Goal: Task Accomplishment & Management: Use online tool/utility

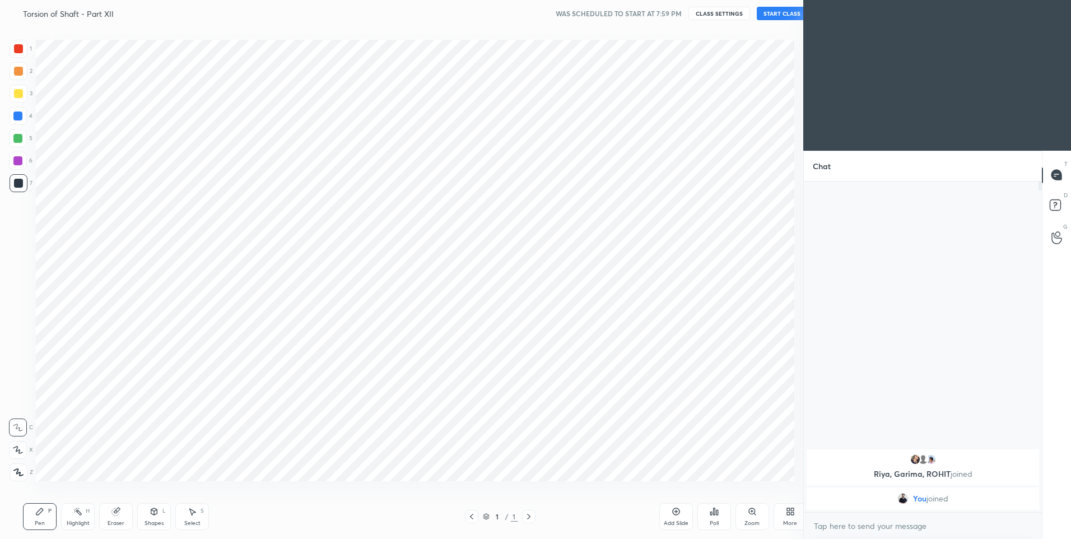
scroll to position [467, 759]
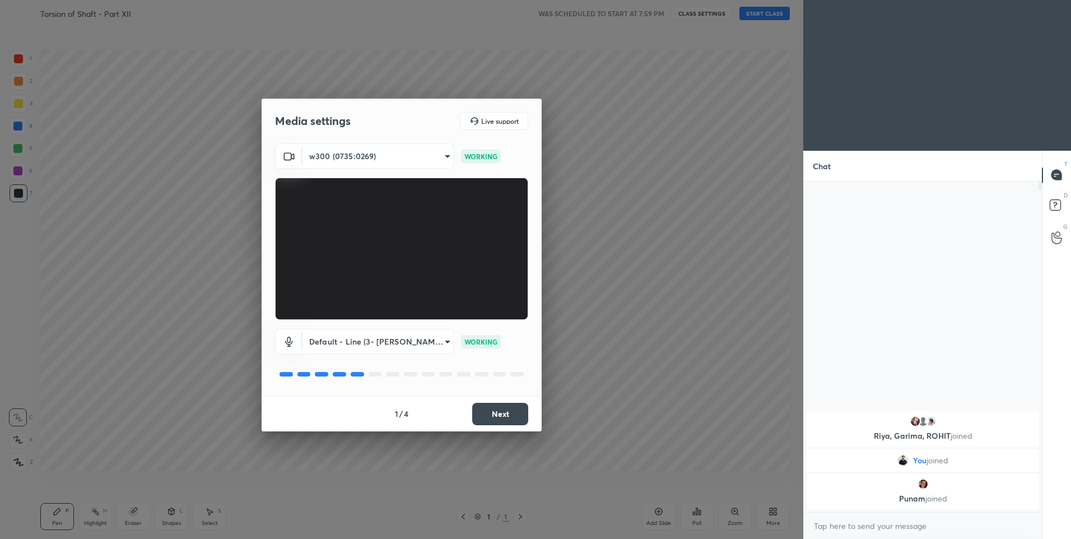
click at [521, 415] on button "Next" at bounding box center [500, 414] width 56 height 22
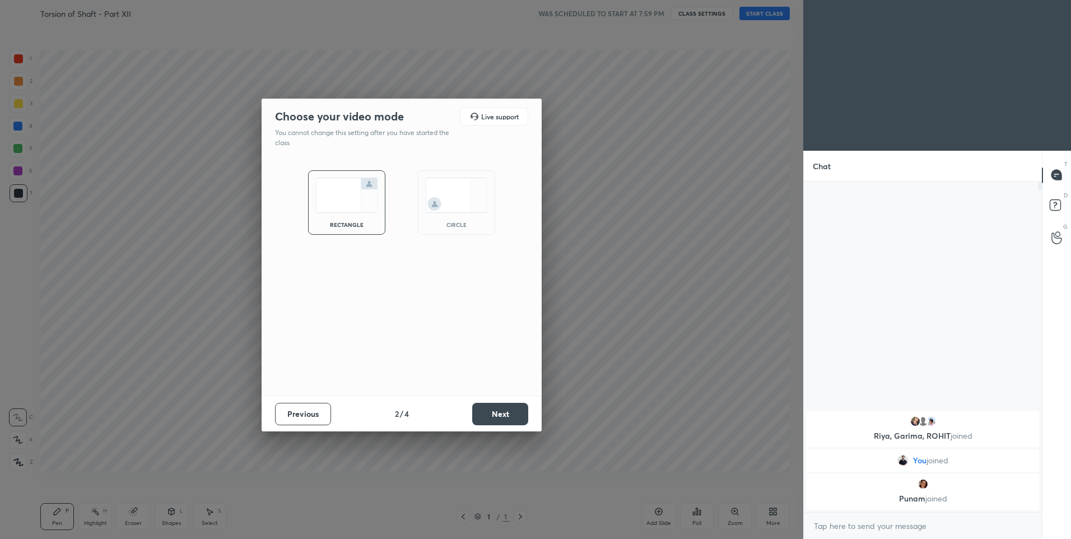
click at [519, 415] on button "Next" at bounding box center [500, 414] width 56 height 22
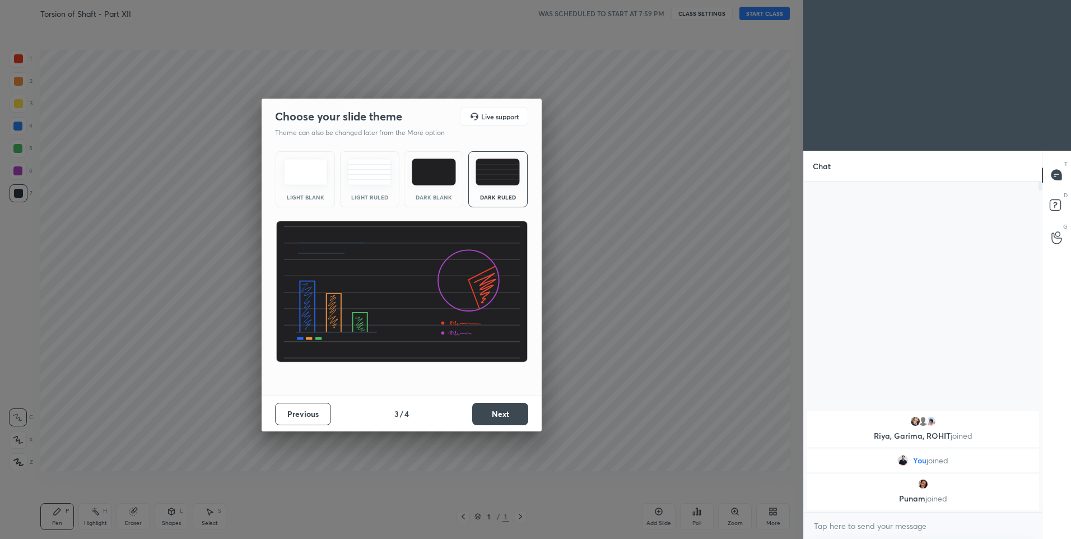
click at [501, 417] on button "Next" at bounding box center [500, 414] width 56 height 22
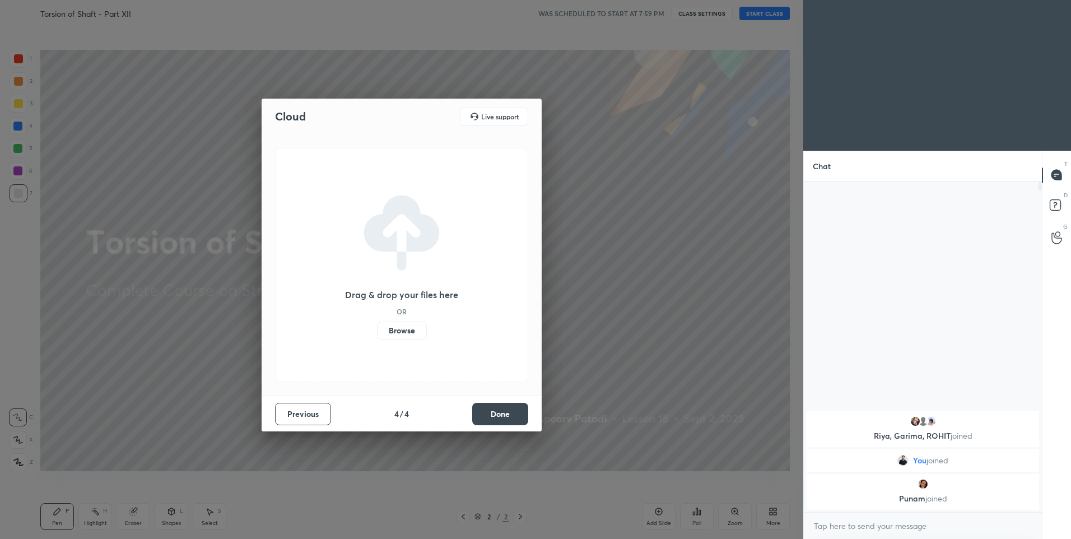
click at [499, 417] on button "Done" at bounding box center [500, 414] width 56 height 22
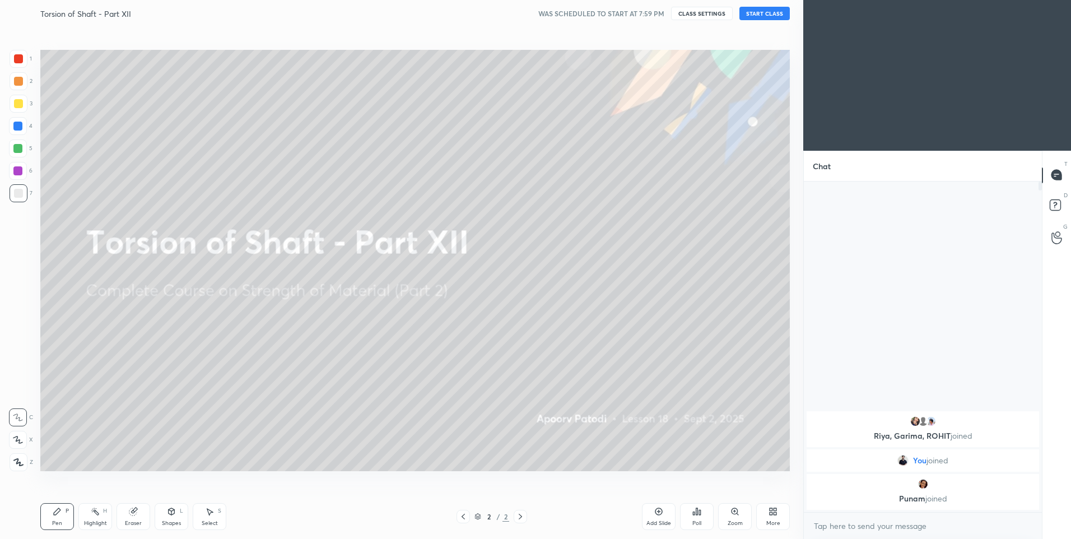
click at [773, 13] on button "START CLASS" at bounding box center [765, 13] width 50 height 13
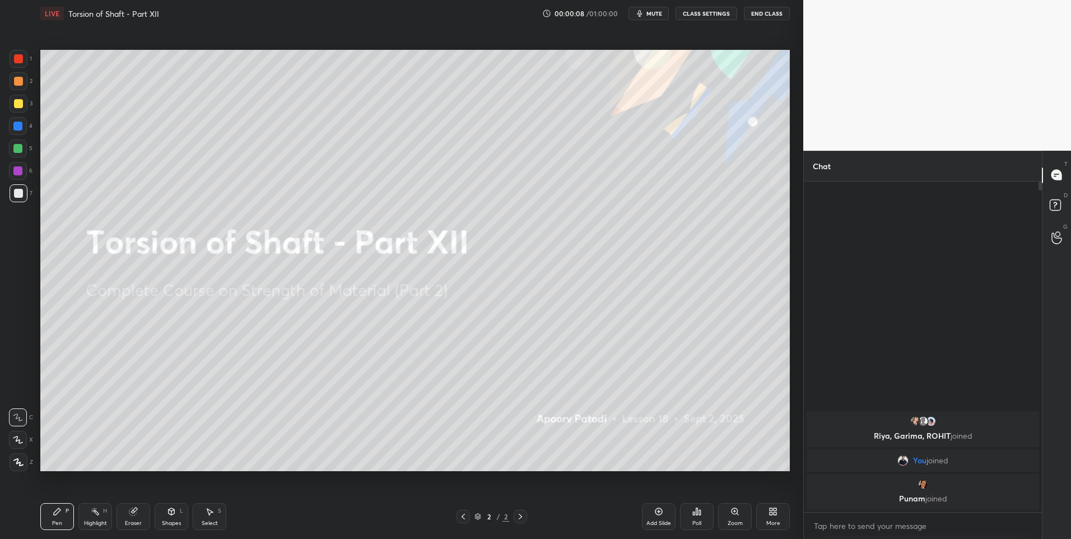
click at [23, 442] on icon at bounding box center [18, 440] width 10 height 8
click at [16, 77] on div at bounding box center [18, 81] width 9 height 9
click at [17, 83] on div at bounding box center [18, 81] width 9 height 9
click at [727, 9] on button "CLASS SETTINGS" at bounding box center [707, 13] width 62 height 13
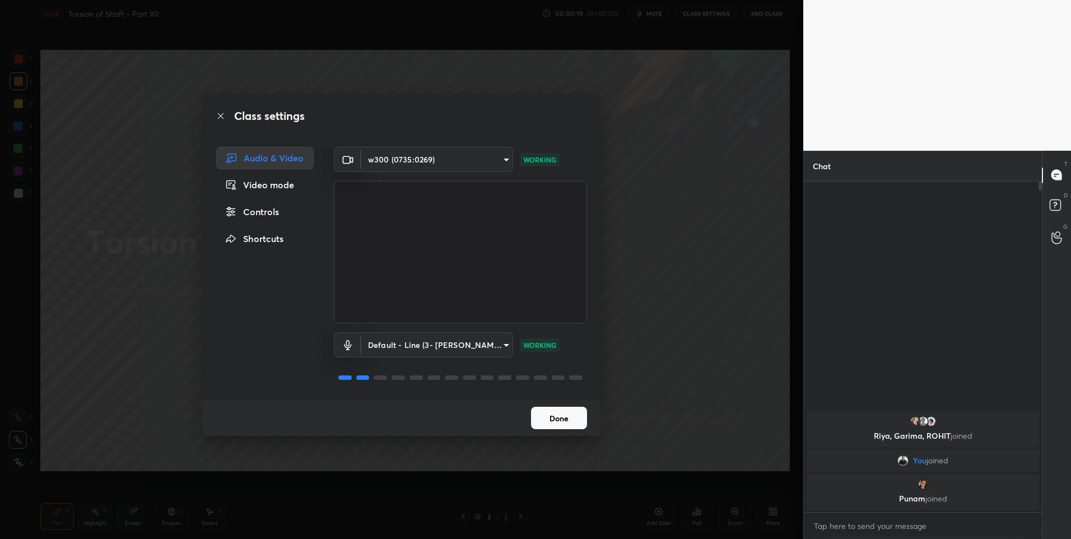
click at [565, 414] on button "Done" at bounding box center [559, 418] width 56 height 22
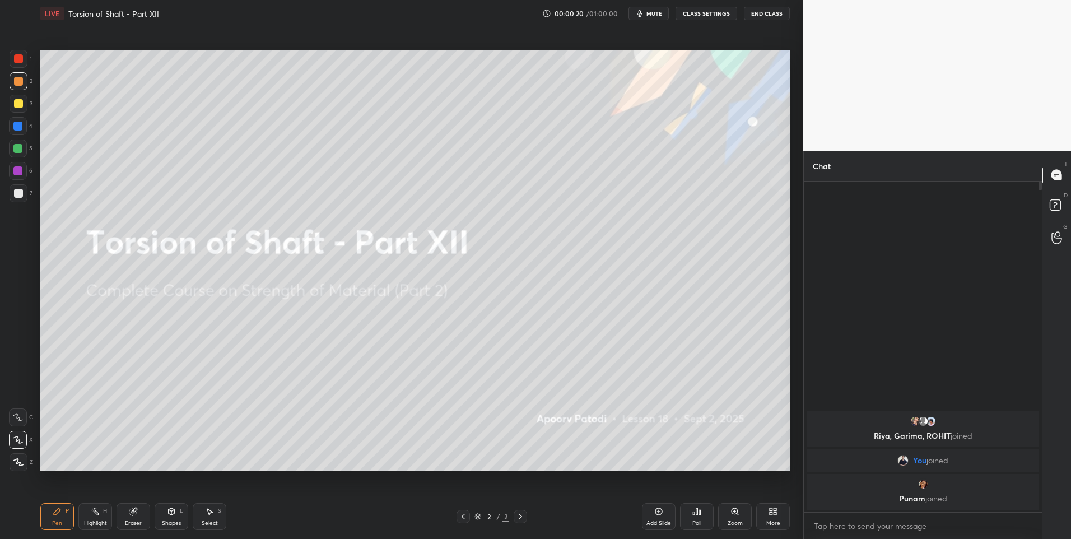
click at [20, 436] on icon at bounding box center [18, 440] width 10 height 8
click at [22, 154] on div at bounding box center [18, 149] width 18 height 18
click at [21, 151] on div at bounding box center [17, 148] width 9 height 9
click at [24, 150] on div at bounding box center [18, 149] width 18 height 18
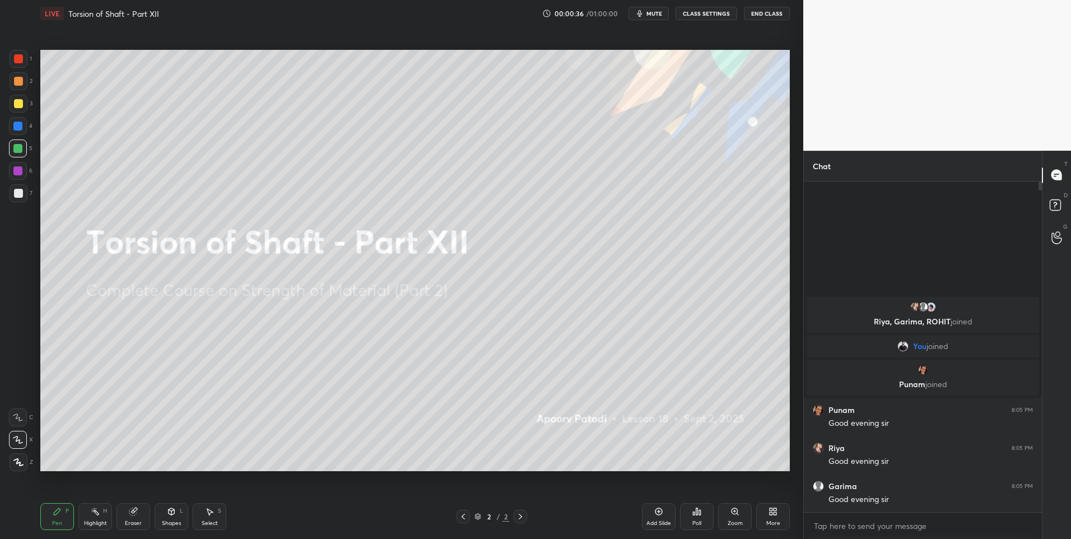
click at [18, 82] on div at bounding box center [18, 81] width 9 height 9
click at [657, 513] on icon at bounding box center [658, 511] width 9 height 9
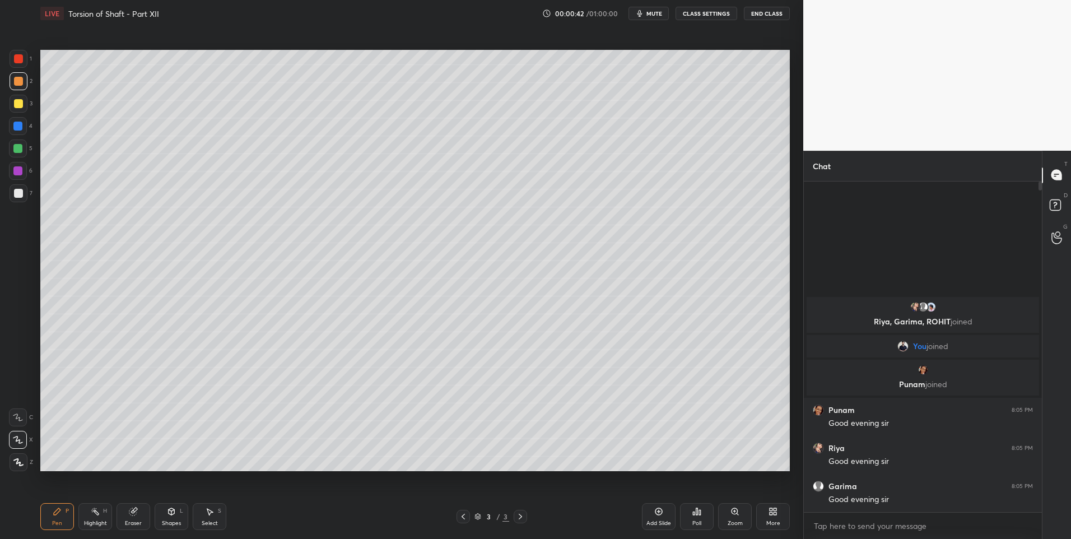
click at [19, 62] on div at bounding box center [18, 58] width 9 height 9
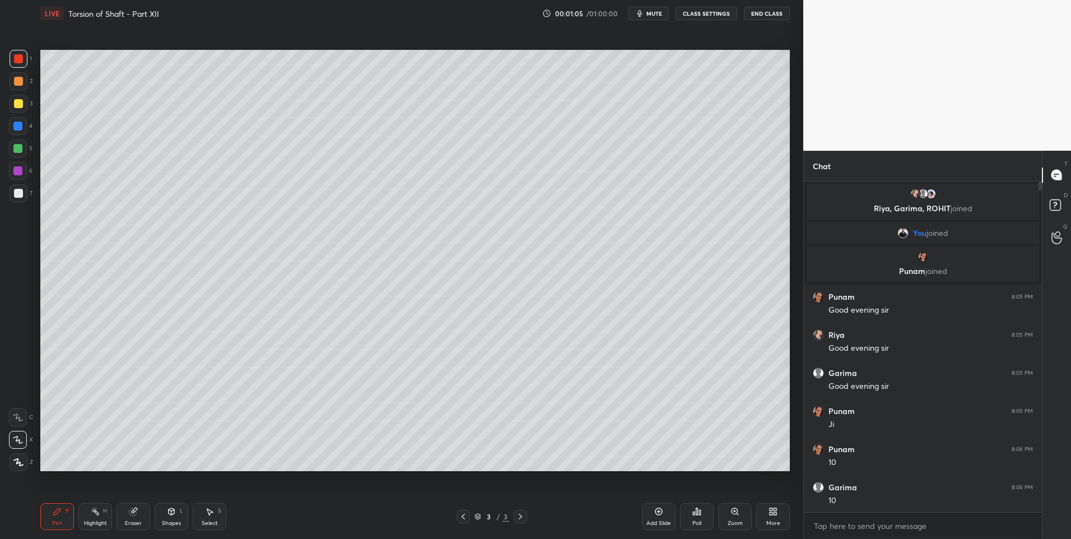
click at [166, 518] on div "Shapes L" at bounding box center [172, 516] width 34 height 27
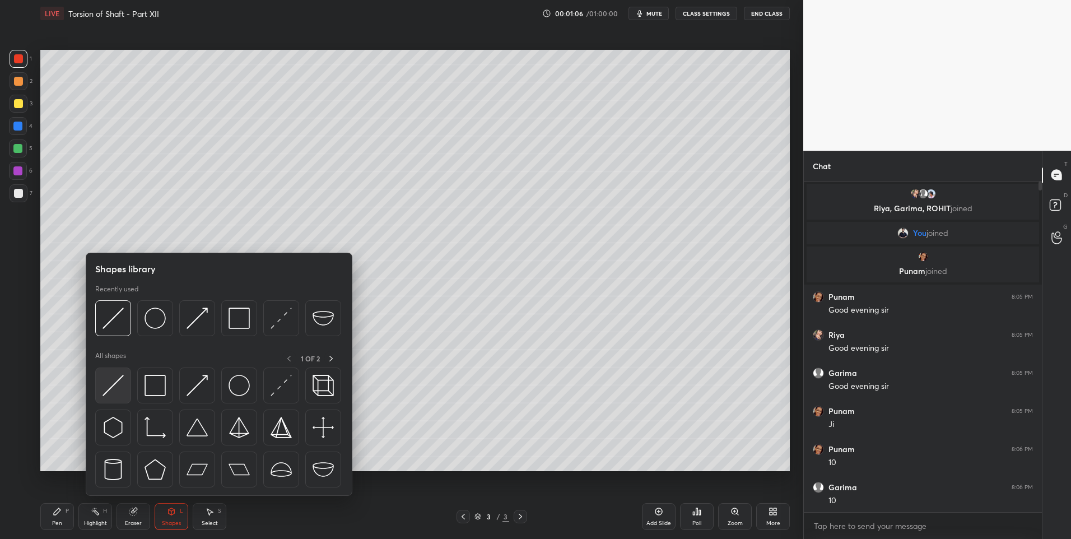
click at [105, 381] on img at bounding box center [113, 385] width 21 height 21
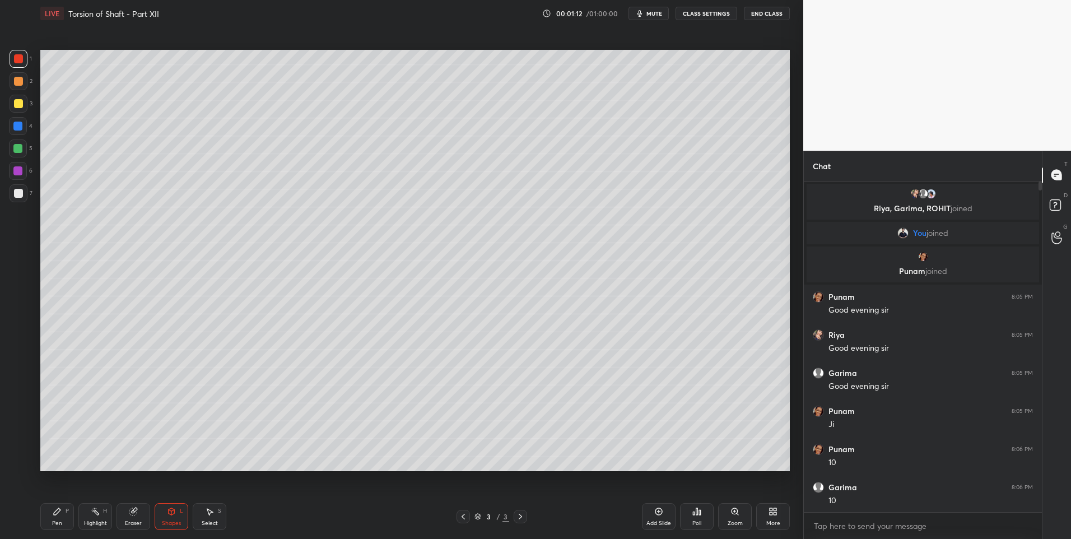
click at [159, 519] on div "Shapes L" at bounding box center [172, 516] width 34 height 27
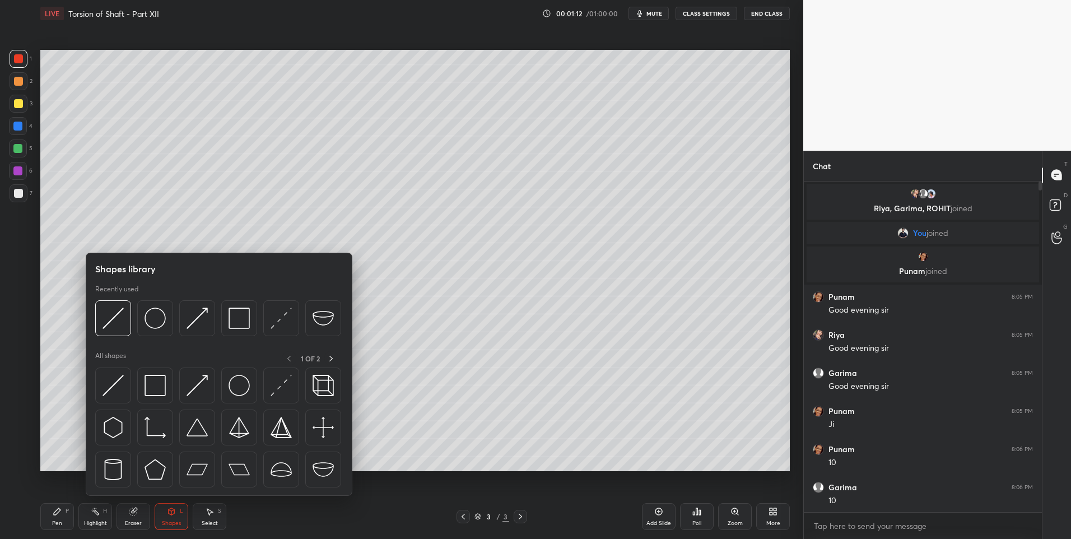
click at [67, 507] on div "Pen P" at bounding box center [57, 516] width 34 height 27
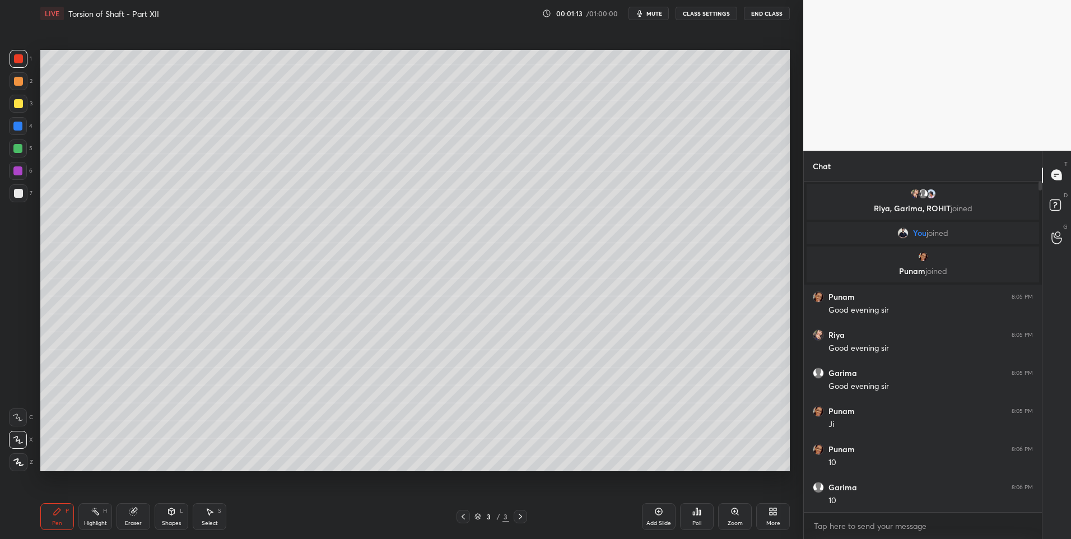
click at [20, 197] on div at bounding box center [18, 193] width 9 height 9
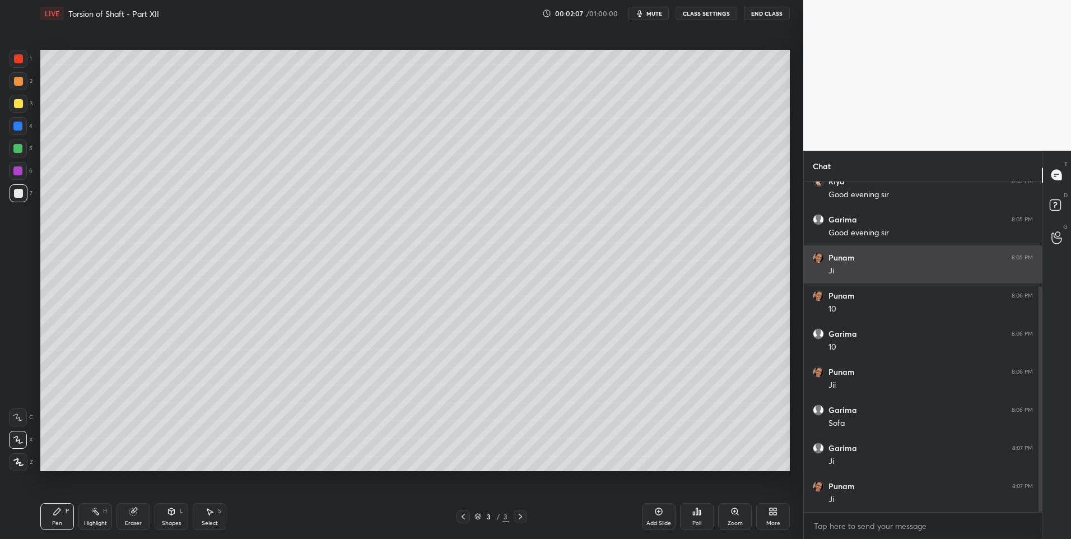
scroll to position [192, 0]
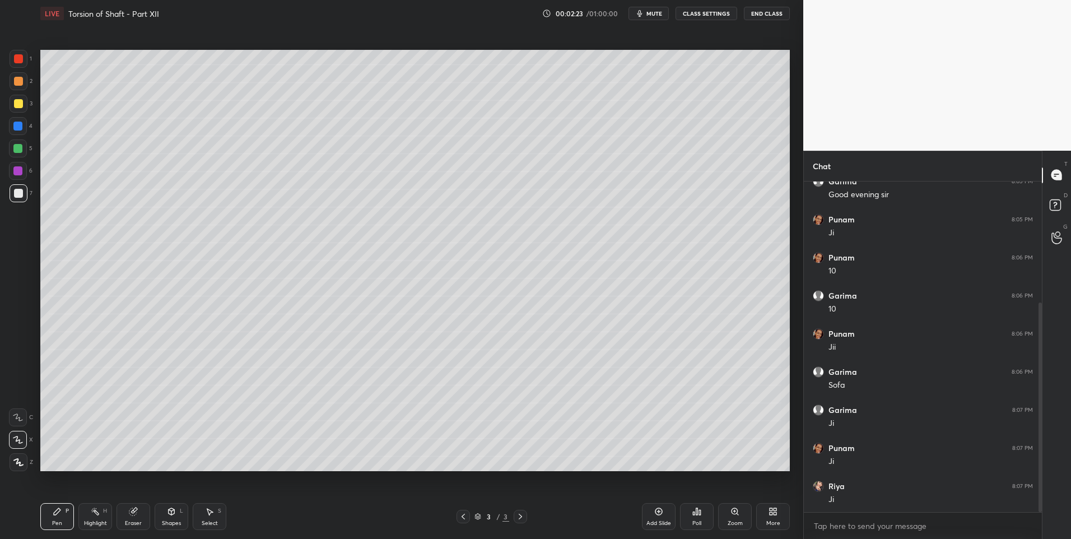
click at [179, 513] on div "Shapes L" at bounding box center [172, 516] width 34 height 27
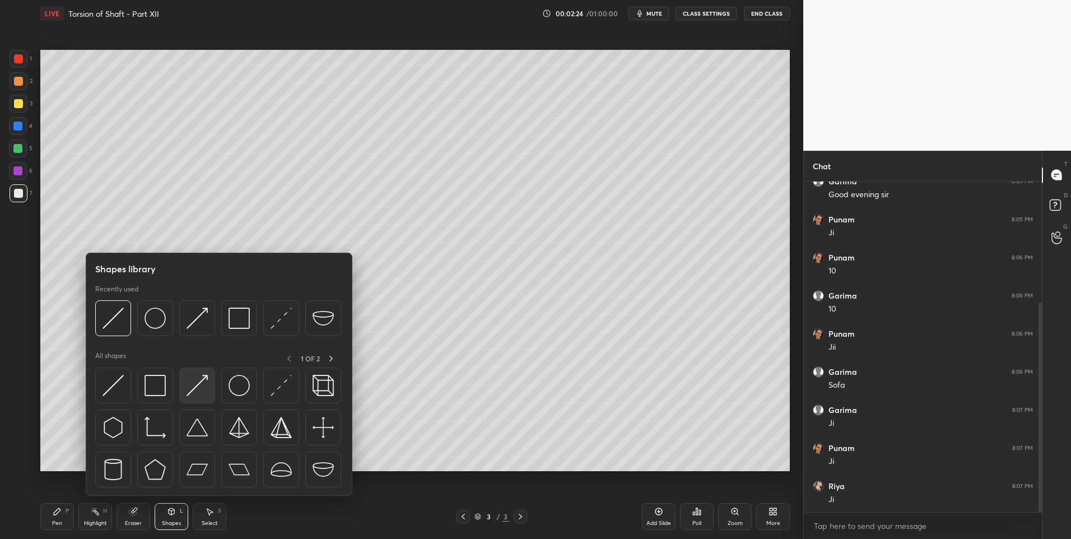
click at [199, 383] on img at bounding box center [197, 385] width 21 height 21
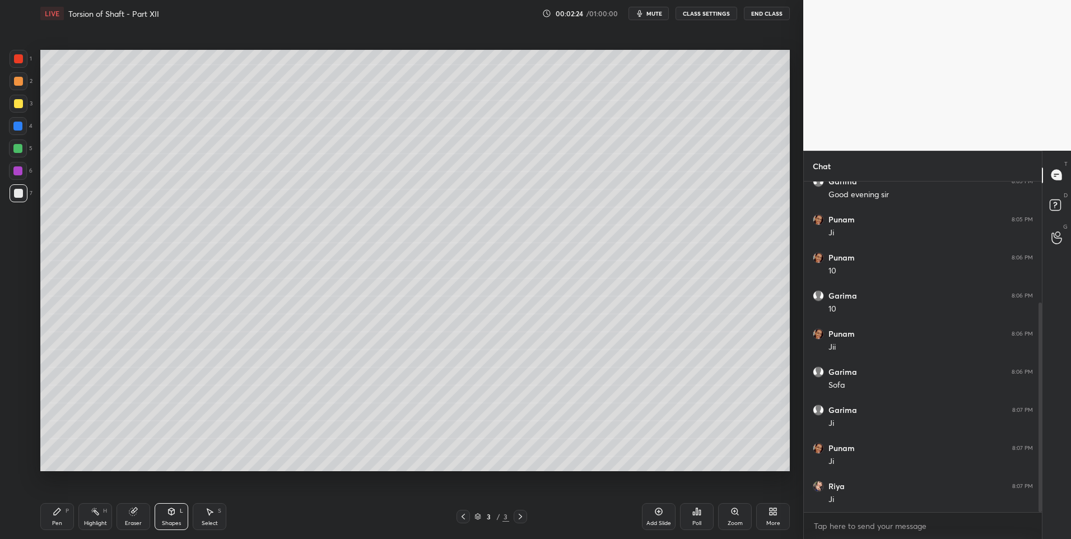
click at [15, 195] on div at bounding box center [18, 193] width 9 height 9
click at [50, 515] on div "Pen P" at bounding box center [57, 516] width 34 height 27
click at [53, 516] on div "Pen P" at bounding box center [57, 516] width 34 height 27
click at [185, 526] on div "Shapes L" at bounding box center [172, 516] width 34 height 27
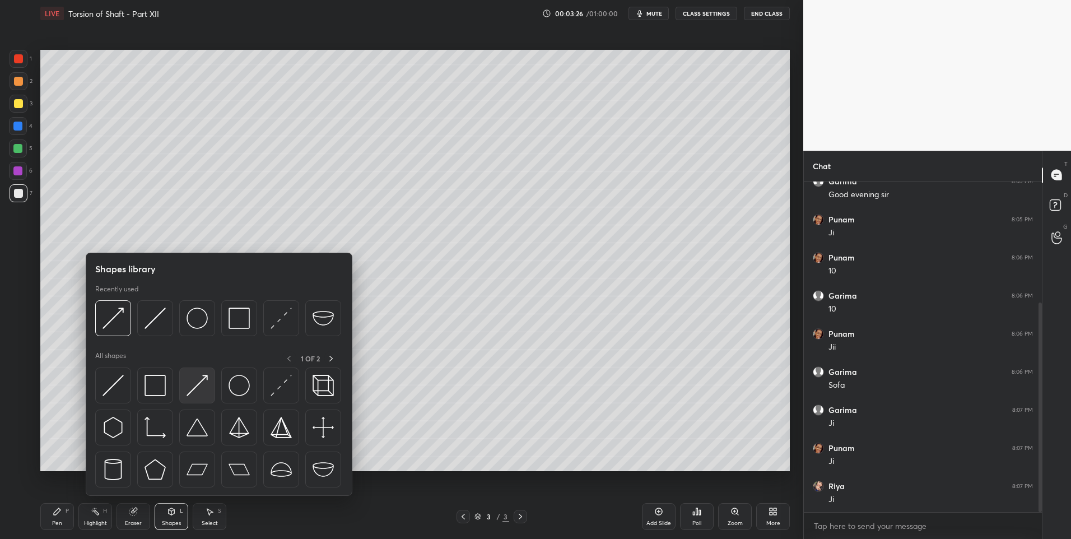
click at [192, 384] on img at bounding box center [197, 385] width 21 height 21
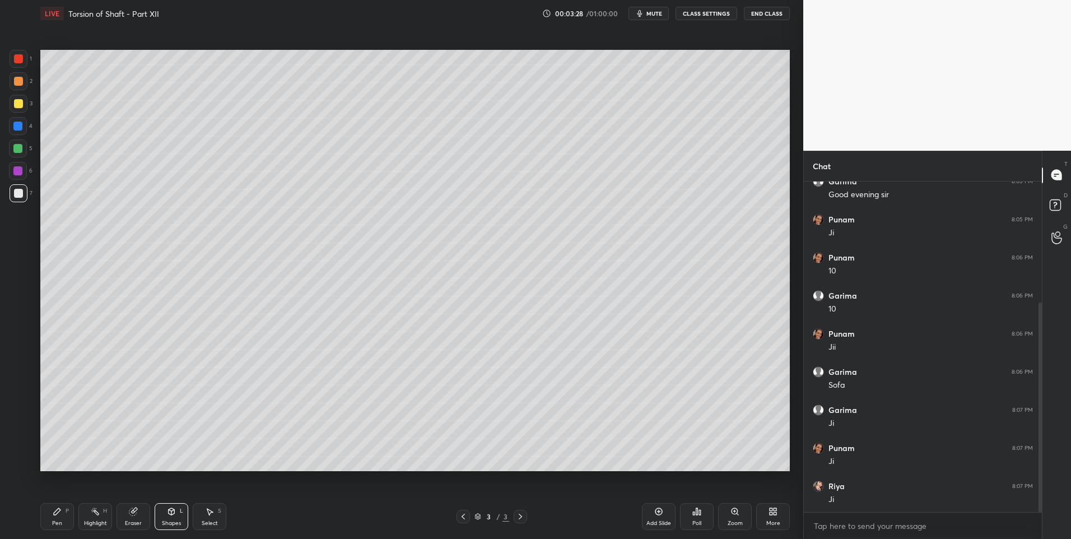
click at [54, 518] on div "Pen P" at bounding box center [57, 516] width 34 height 27
click at [179, 523] on div "Shapes" at bounding box center [171, 524] width 19 height 6
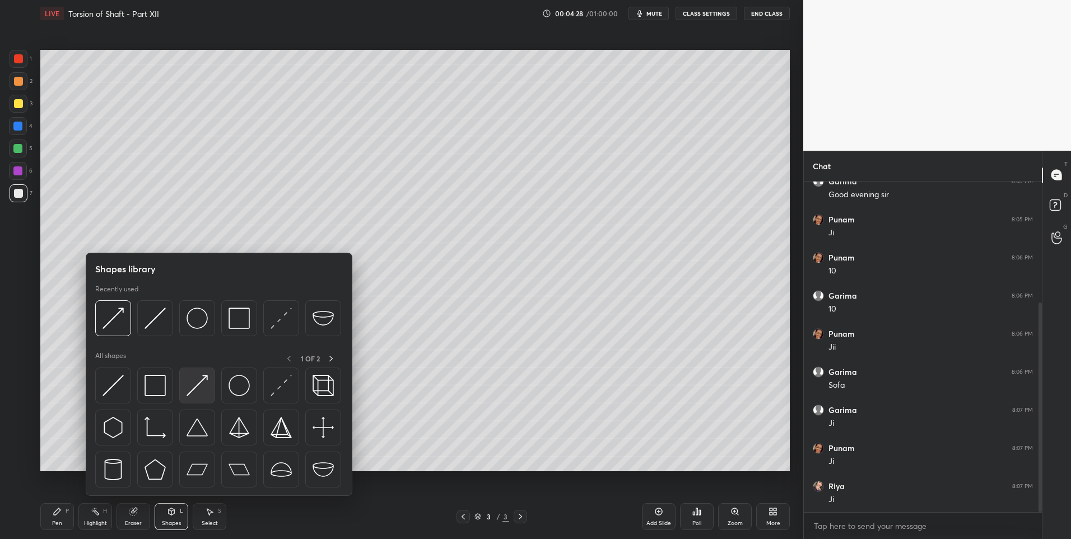
click at [194, 386] on img at bounding box center [197, 385] width 21 height 21
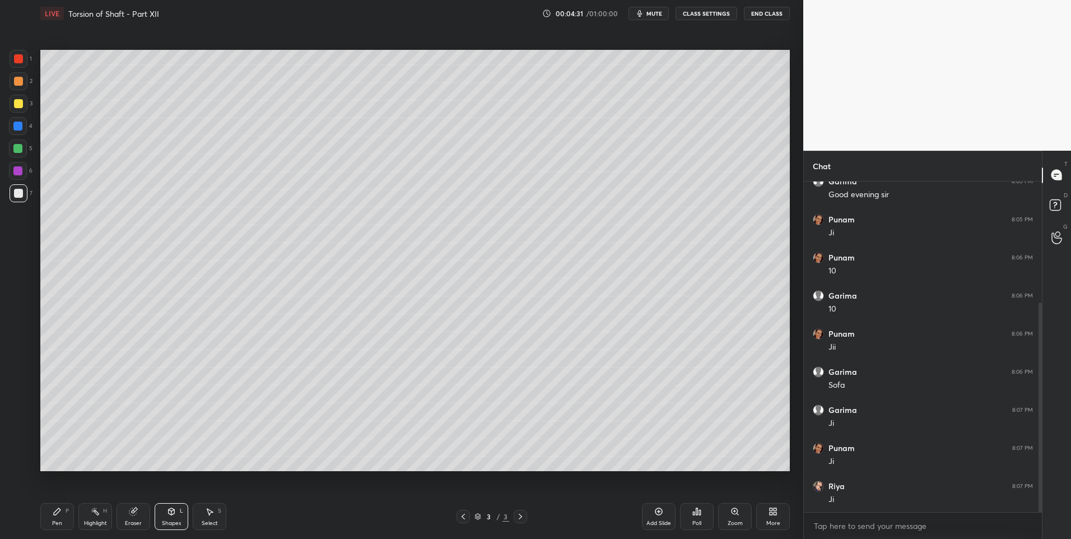
click at [52, 514] on div "Pen P" at bounding box center [57, 516] width 34 height 27
click at [123, 515] on div "Eraser" at bounding box center [134, 516] width 34 height 27
click at [22, 439] on icon at bounding box center [19, 440] width 6 height 6
click at [54, 521] on div "Pen" at bounding box center [57, 524] width 10 height 6
click at [104, 514] on div "H" at bounding box center [105, 511] width 4 height 6
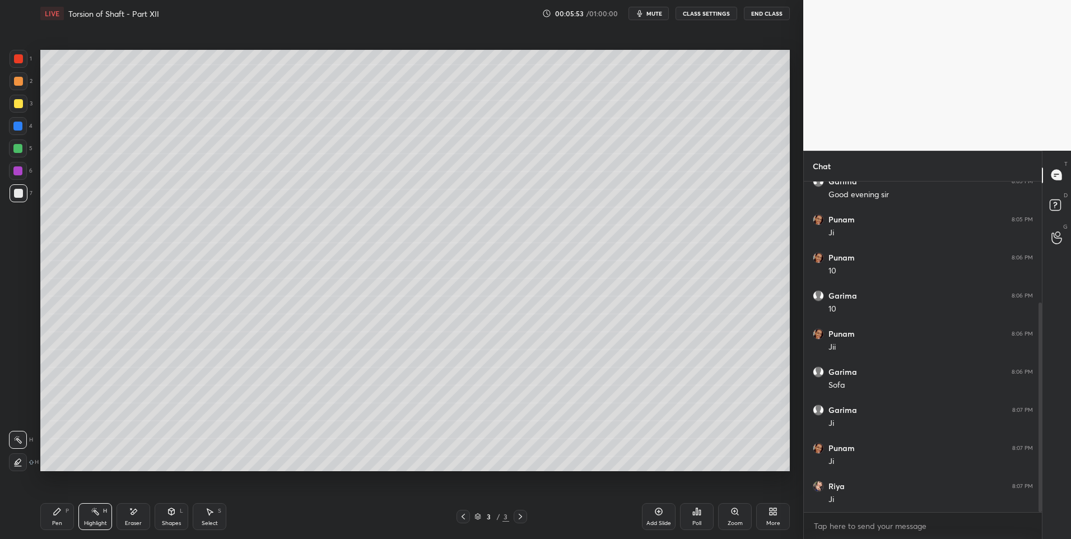
scroll to position [230, 0]
click at [213, 519] on div "Select S" at bounding box center [210, 516] width 34 height 27
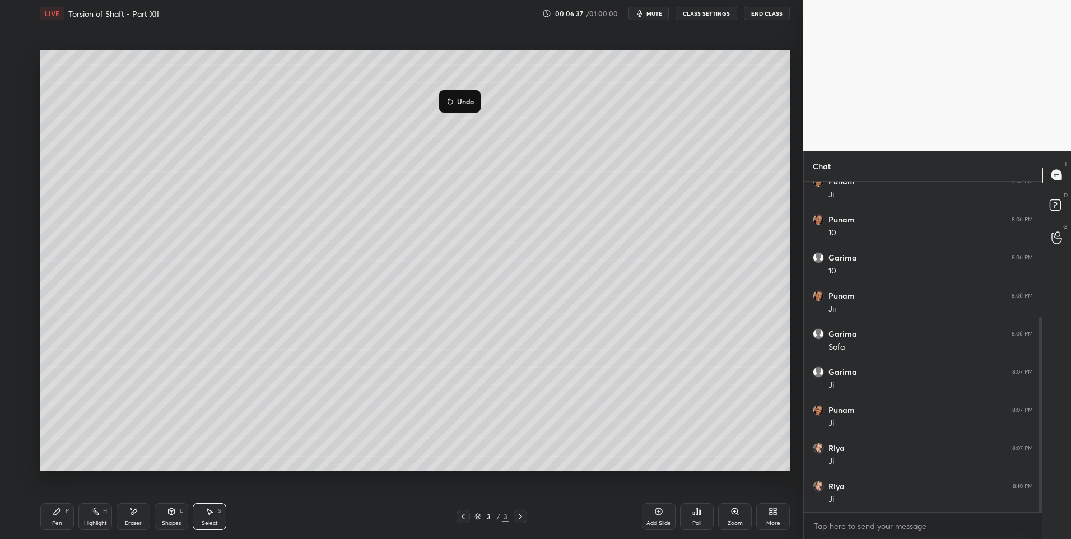
click at [407, 138] on div "0 ° Undo Copy Duplicate Duplicate to new slide Delete" at bounding box center [415, 261] width 750 height 422
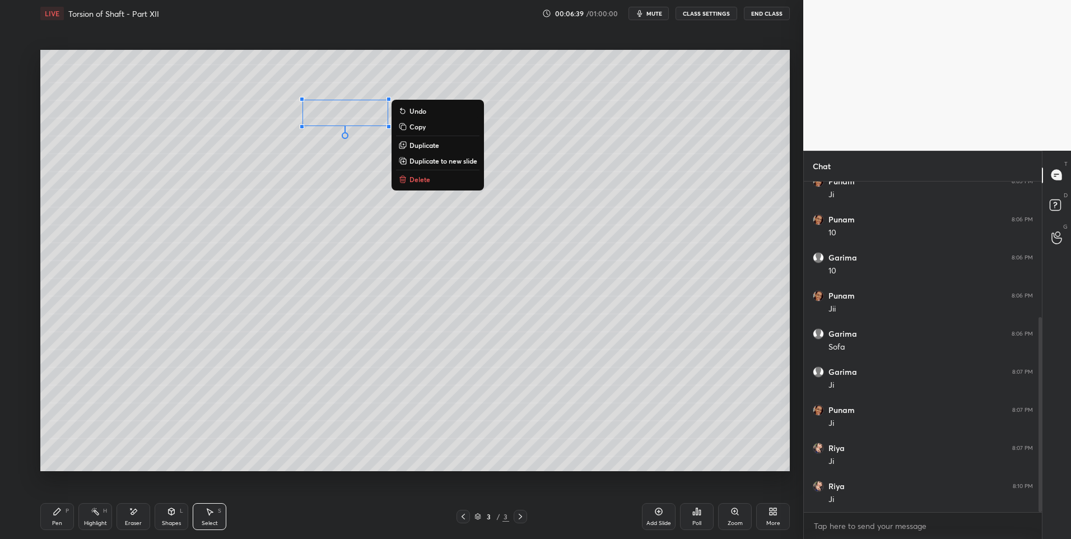
click at [344, 151] on div "0 ° Undo Copy Duplicate Duplicate to new slide Delete" at bounding box center [415, 261] width 750 height 422
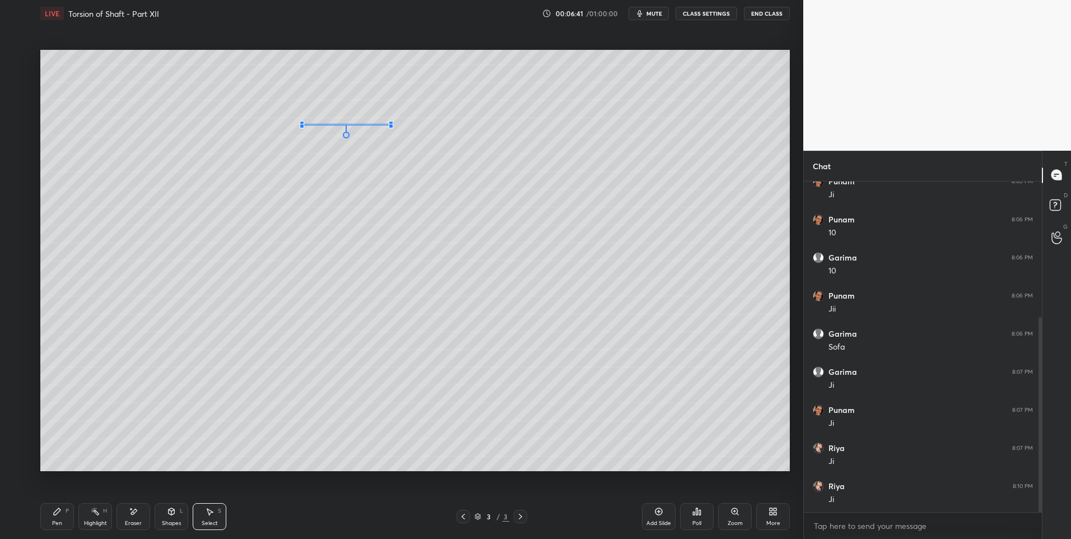
click at [390, 125] on div at bounding box center [391, 126] width 4 height 4
click at [275, 155] on div "0 ° Undo Copy Duplicate Duplicate to new slide Delete" at bounding box center [415, 261] width 750 height 422
click at [96, 518] on div "Highlight H" at bounding box center [95, 516] width 34 height 27
click at [54, 510] on icon at bounding box center [57, 511] width 9 height 9
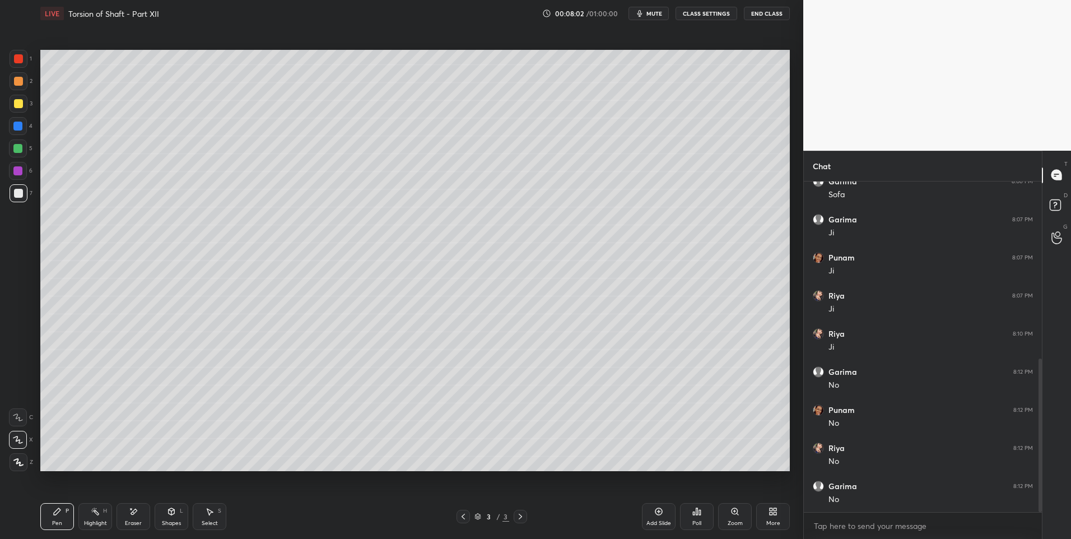
click at [660, 506] on div "Add Slide" at bounding box center [659, 516] width 34 height 27
click at [54, 510] on icon at bounding box center [57, 511] width 9 height 9
click at [22, 61] on div at bounding box center [18, 58] width 9 height 9
click at [166, 513] on div "Shapes L" at bounding box center [172, 516] width 34 height 27
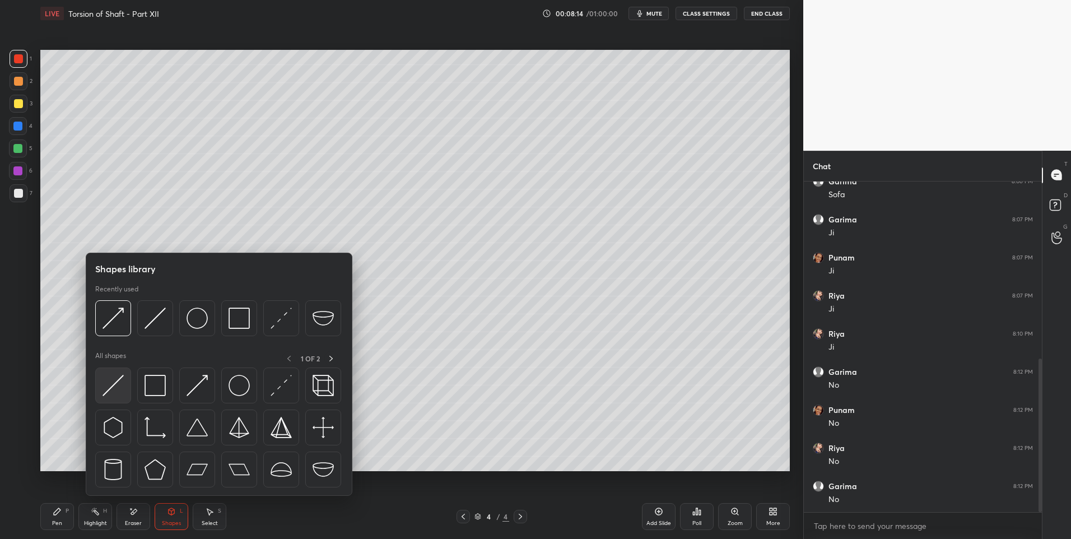
click at [118, 382] on img at bounding box center [113, 385] width 21 height 21
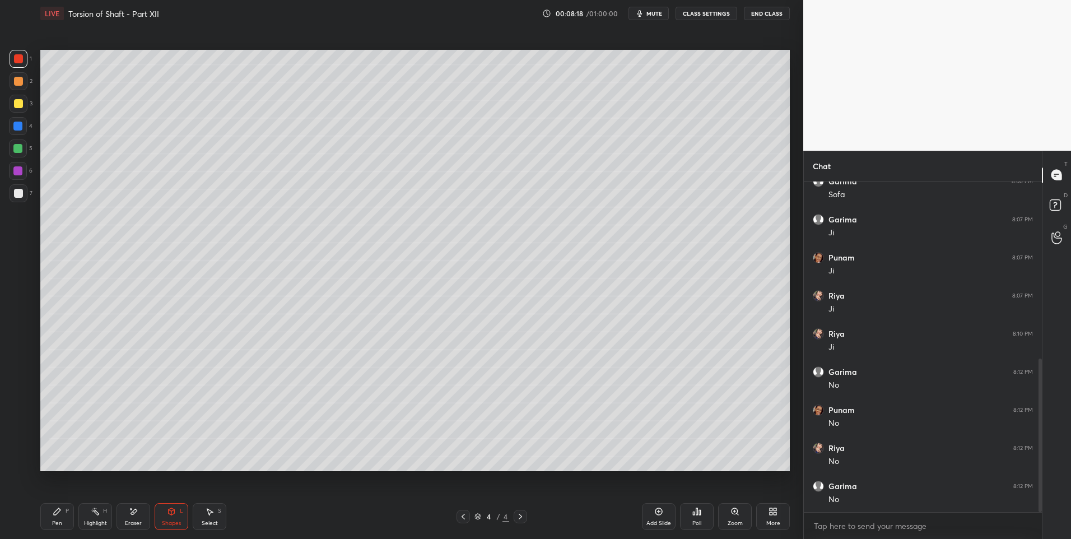
click at [61, 510] on icon at bounding box center [57, 511] width 9 height 9
click at [18, 145] on div at bounding box center [17, 148] width 9 height 9
click at [95, 519] on div "Highlight H" at bounding box center [95, 516] width 34 height 27
click at [776, 522] on div "More" at bounding box center [774, 524] width 14 height 6
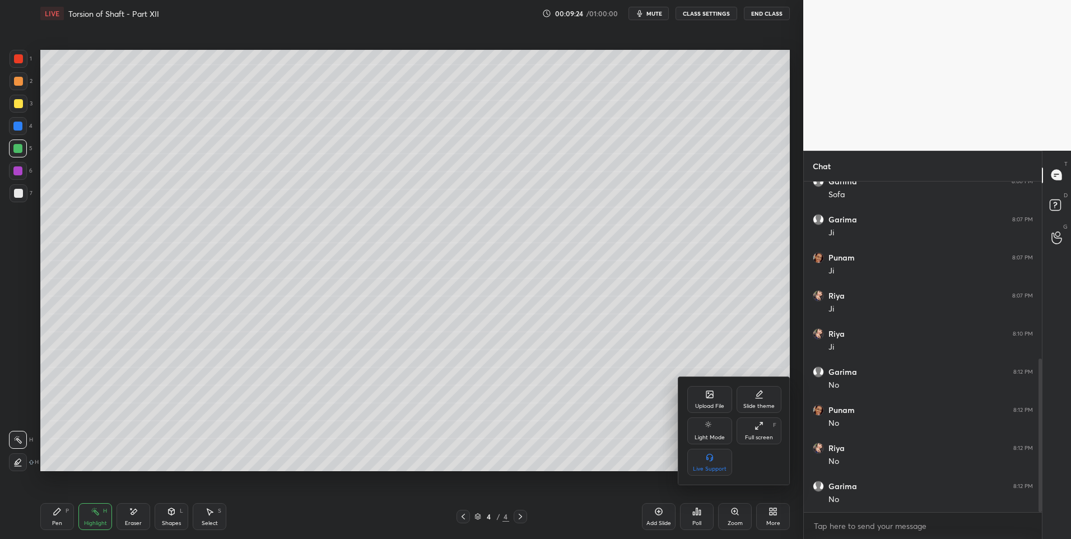
click at [704, 405] on div "Upload File" at bounding box center [709, 406] width 29 height 6
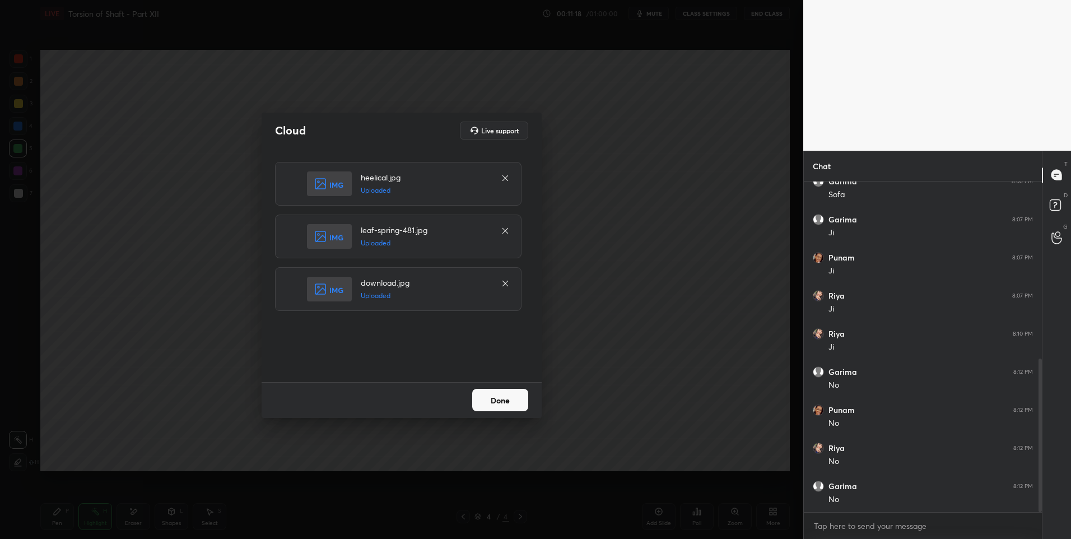
drag, startPoint x: 516, startPoint y: 396, endPoint x: 525, endPoint y: 398, distance: 9.7
click at [516, 398] on button "Done" at bounding box center [500, 400] width 56 height 22
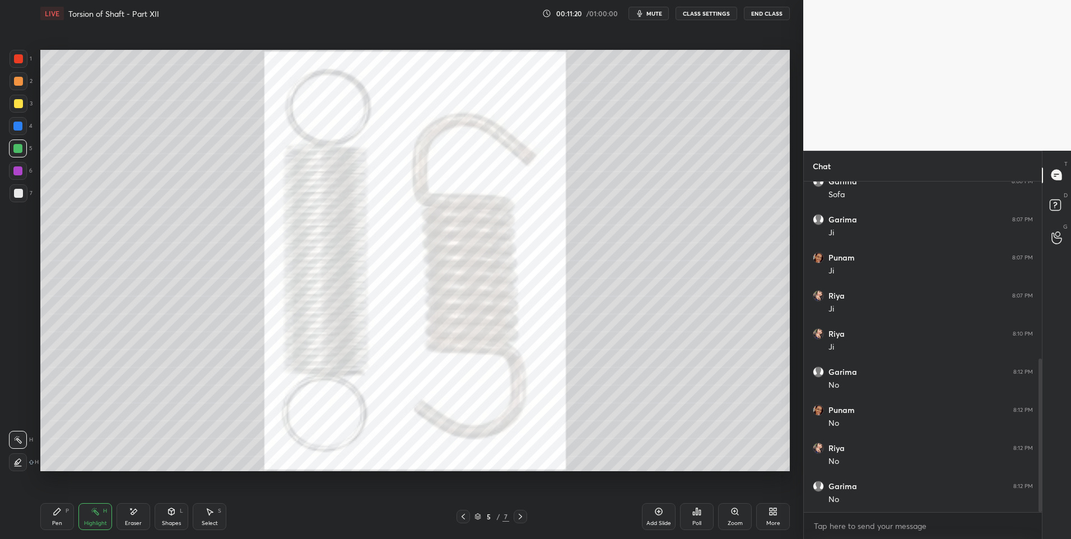
click at [521, 515] on icon at bounding box center [520, 516] width 9 height 9
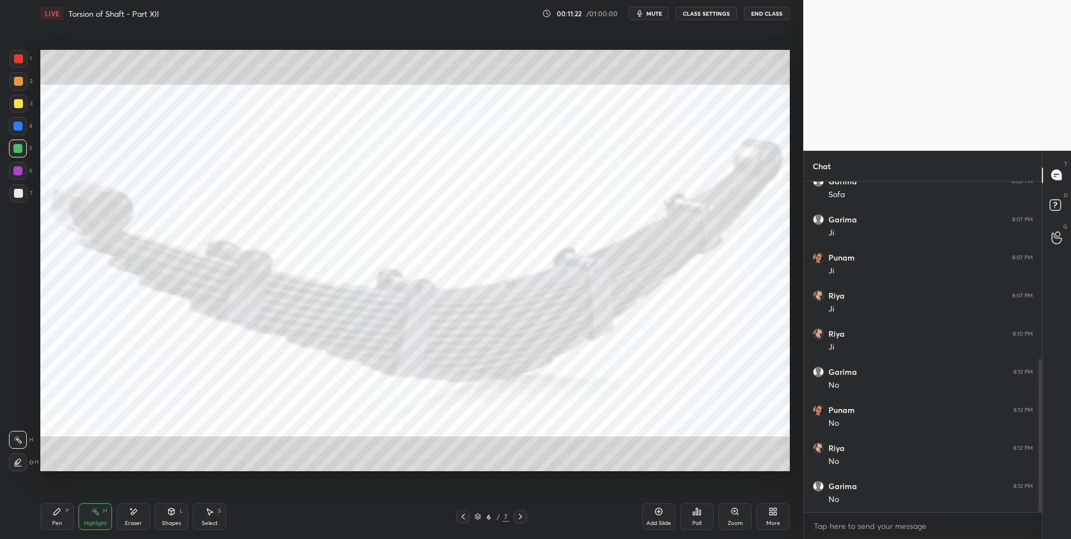
click at [519, 516] on icon at bounding box center [520, 516] width 9 height 9
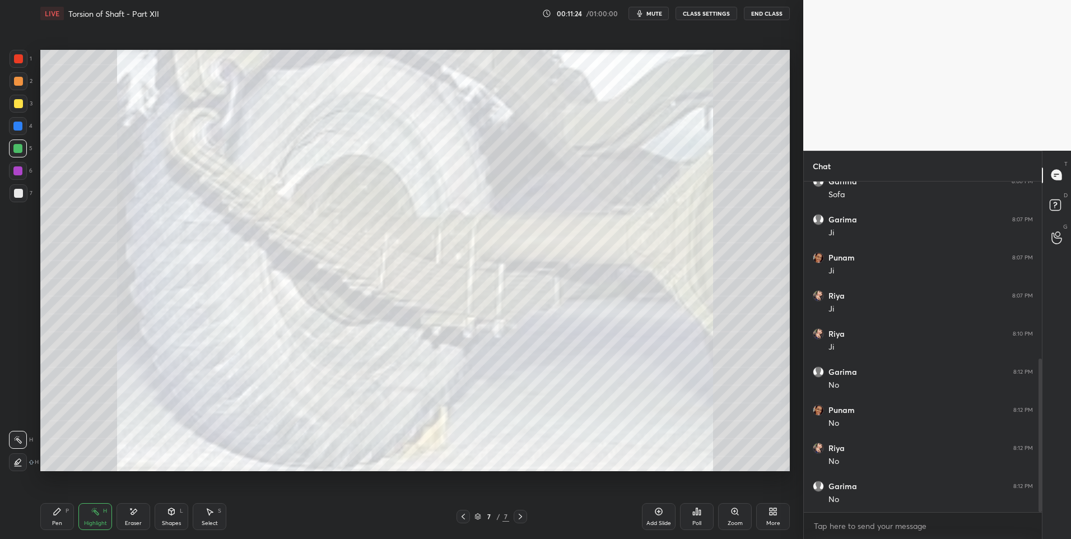
click at [464, 518] on icon at bounding box center [463, 516] width 9 height 9
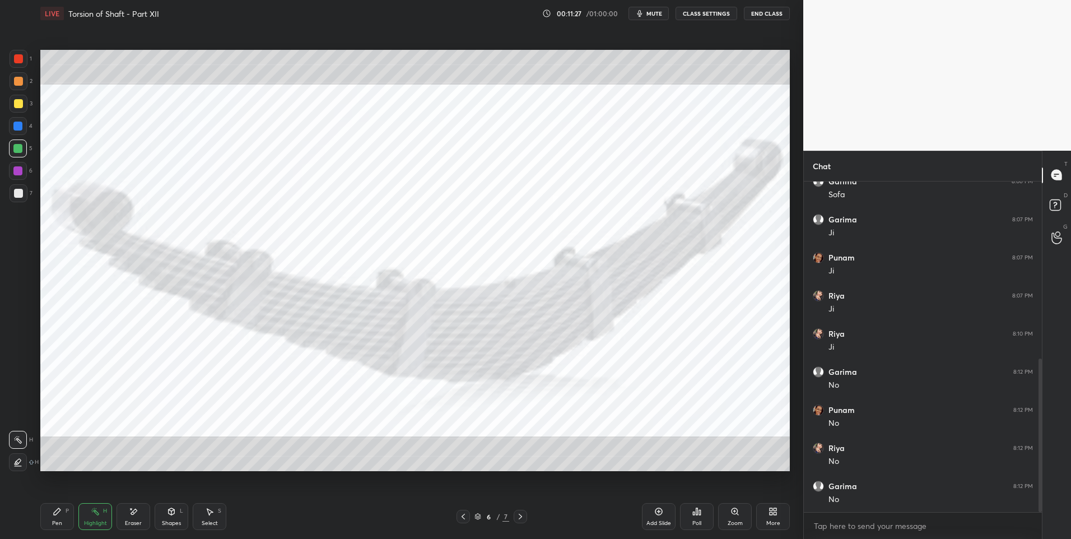
click at [16, 64] on div at bounding box center [19, 59] width 18 height 18
click at [465, 516] on icon at bounding box center [463, 516] width 9 height 9
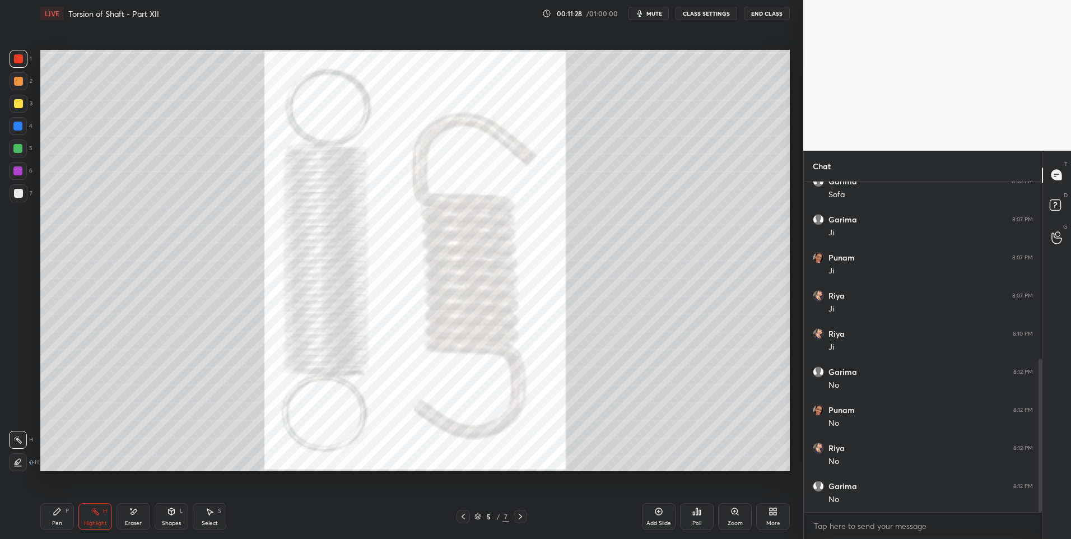
click at [457, 518] on div at bounding box center [463, 516] width 13 height 13
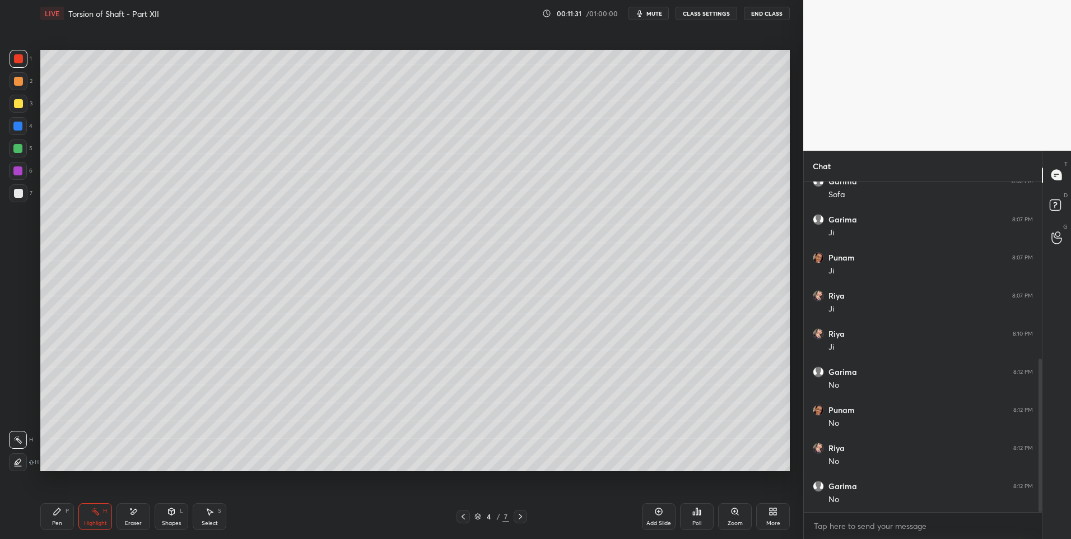
click at [520, 517] on icon at bounding box center [520, 516] width 9 height 9
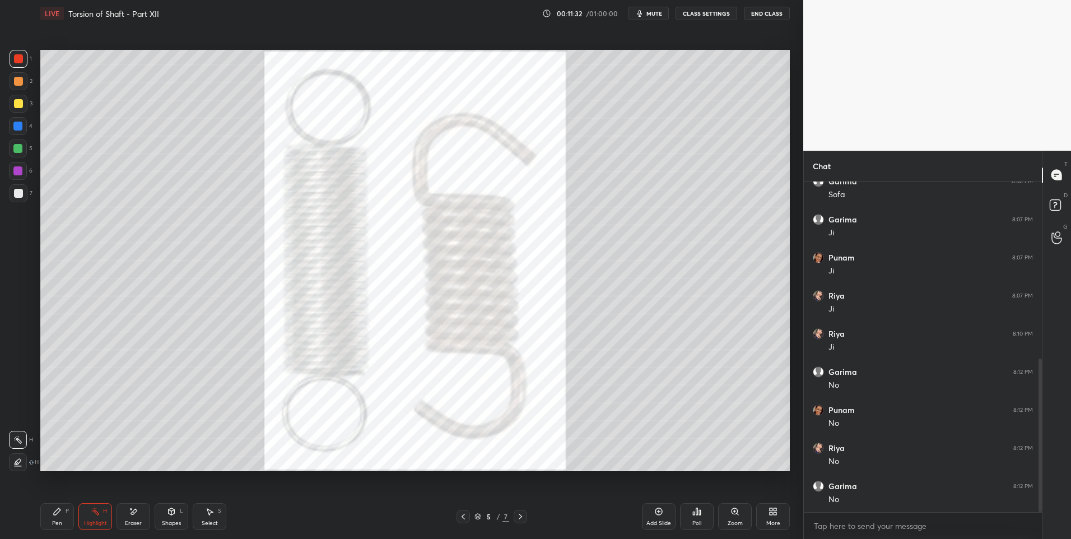
click at [522, 520] on icon at bounding box center [520, 516] width 9 height 9
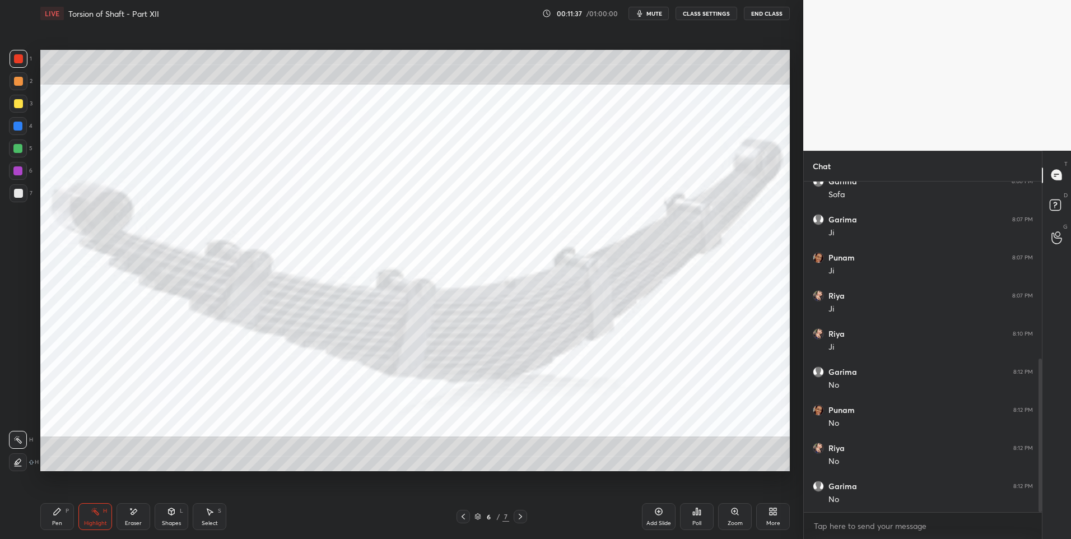
click at [17, 147] on div at bounding box center [17, 148] width 9 height 9
click at [525, 513] on div at bounding box center [520, 516] width 13 height 13
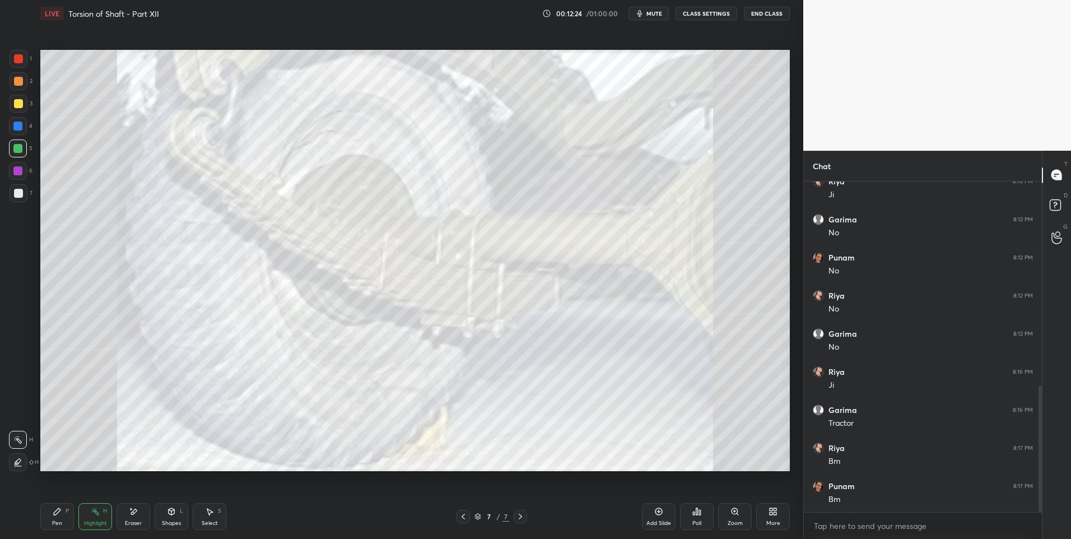
scroll to position [573, 0]
click at [518, 517] on icon at bounding box center [520, 516] width 9 height 9
click at [460, 516] on icon at bounding box center [463, 516] width 9 height 9
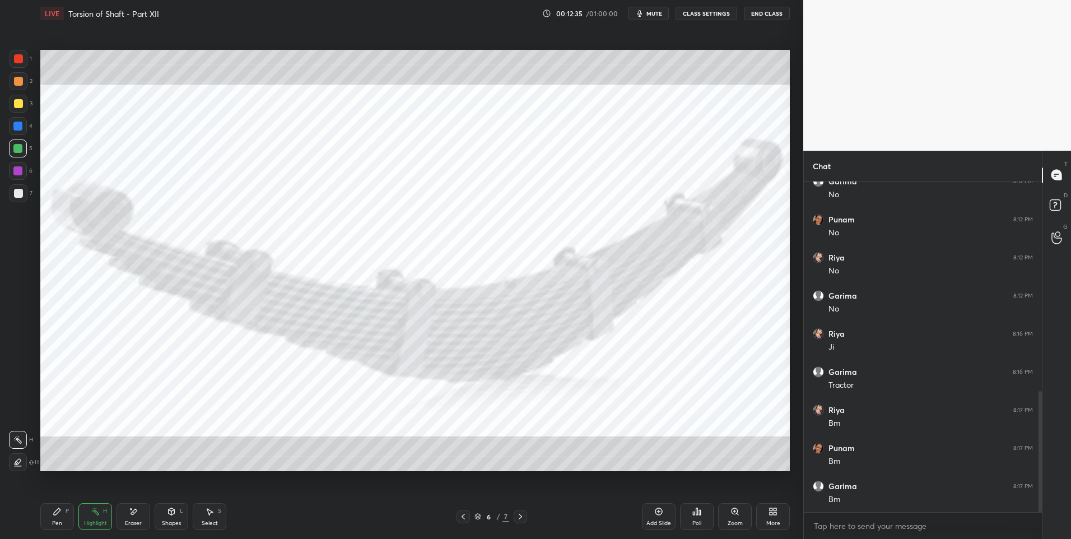
click at [463, 517] on icon at bounding box center [463, 517] width 3 height 6
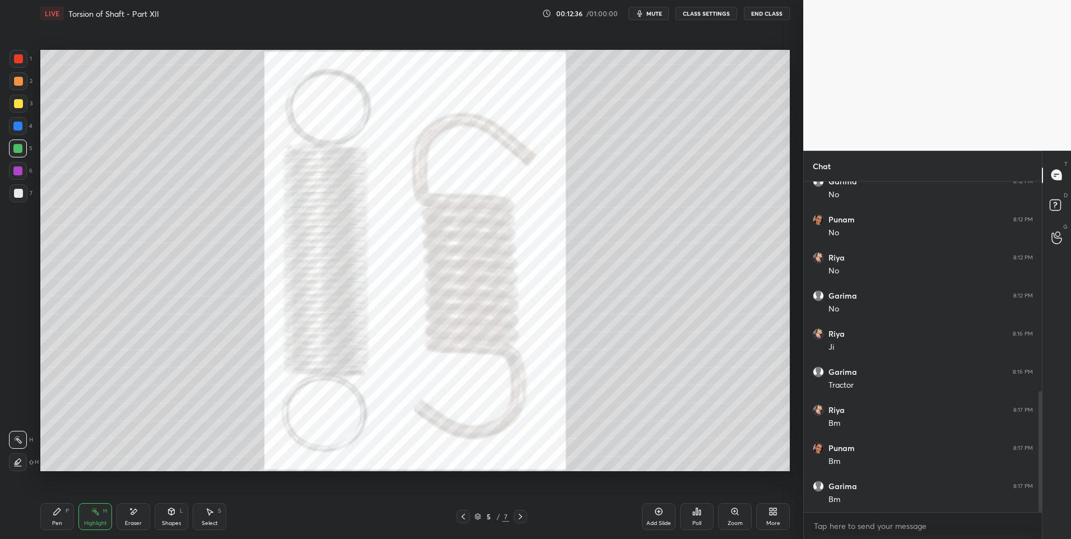
click at [525, 514] on div at bounding box center [520, 516] width 13 height 13
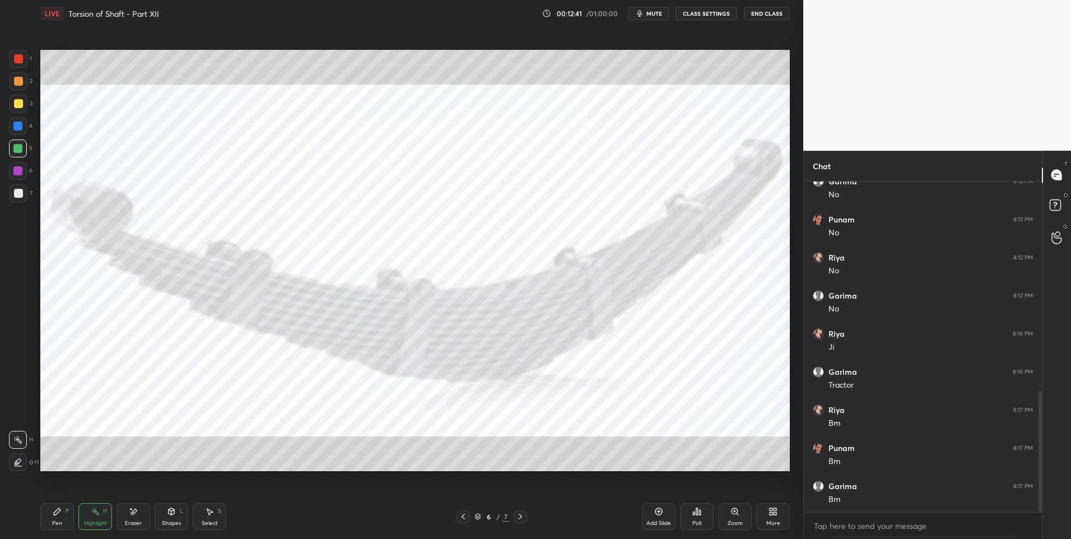
click at [466, 517] on icon at bounding box center [463, 516] width 9 height 9
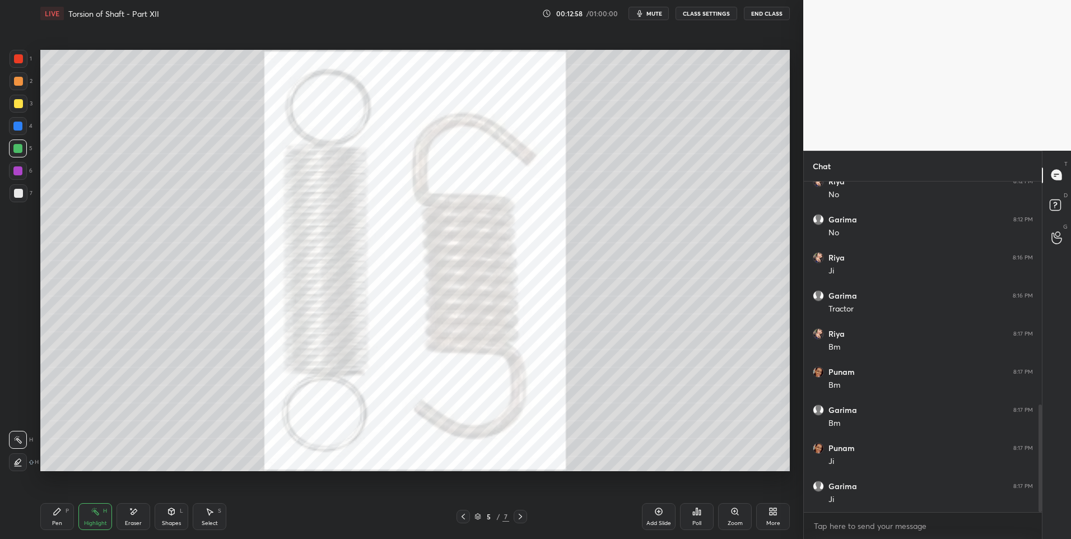
scroll to position [687, 0]
click at [459, 517] on icon at bounding box center [463, 516] width 9 height 9
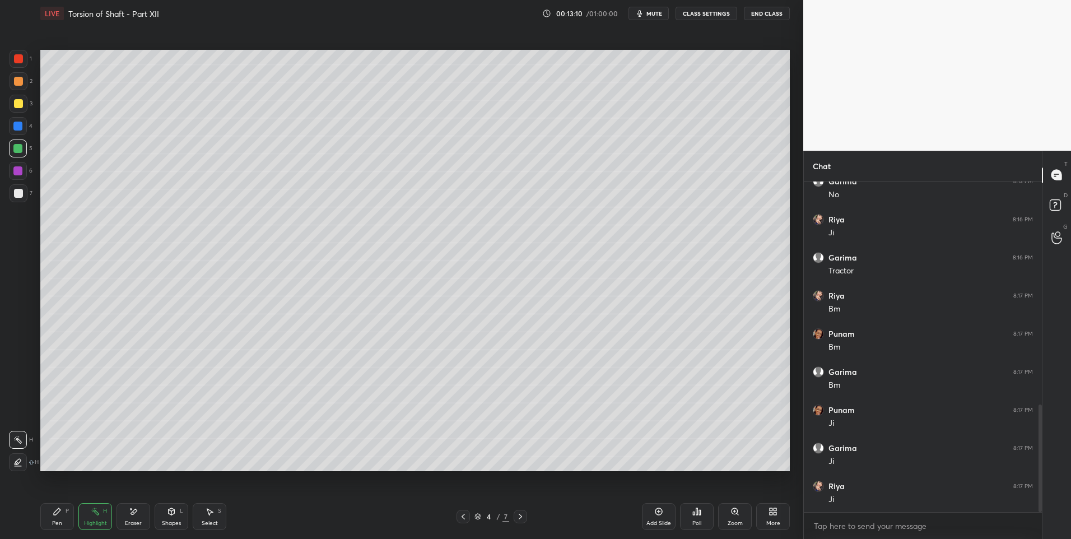
click at [59, 519] on div "Pen P" at bounding box center [57, 516] width 34 height 27
click at [20, 171] on div at bounding box center [17, 170] width 9 height 9
click at [169, 518] on div "Shapes L" at bounding box center [172, 516] width 34 height 27
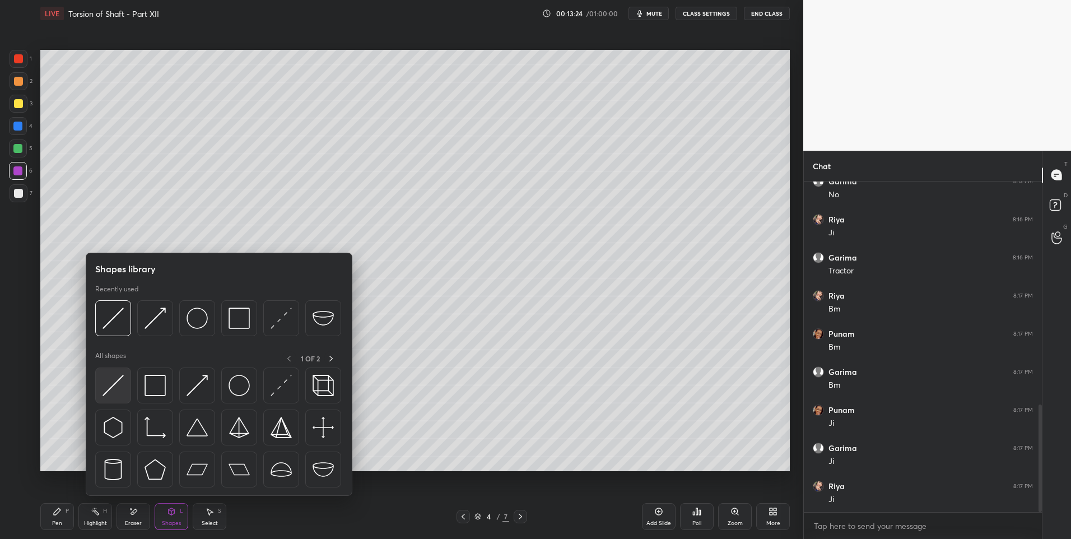
click at [111, 388] on img at bounding box center [113, 385] width 21 height 21
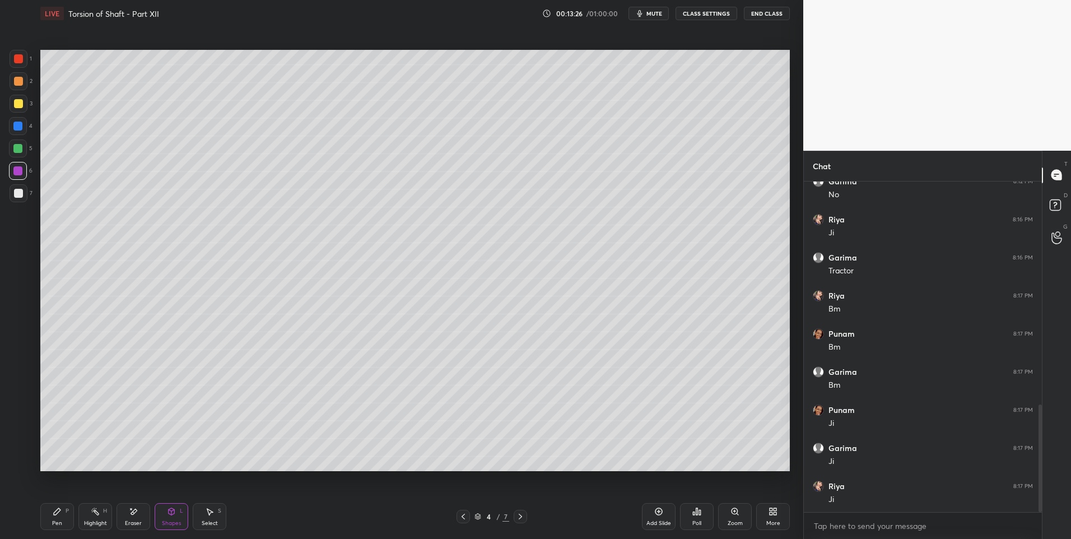
click at [62, 521] on div "Pen" at bounding box center [57, 524] width 10 height 6
click at [18, 194] on div at bounding box center [18, 193] width 9 height 9
click at [20, 198] on div at bounding box center [19, 193] width 18 height 18
click at [171, 518] on div "Shapes L" at bounding box center [172, 516] width 34 height 27
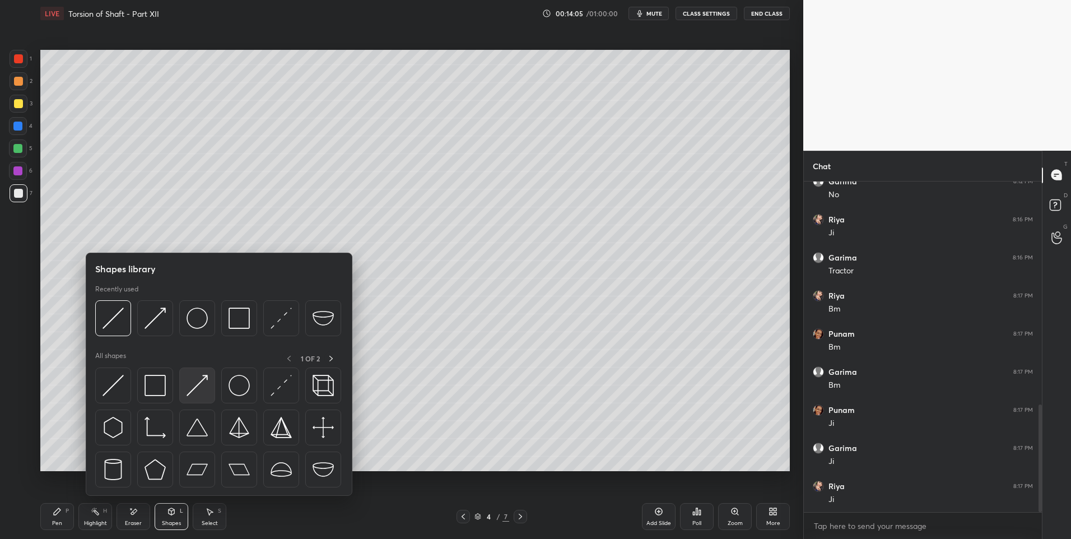
click at [198, 384] on img at bounding box center [197, 385] width 21 height 21
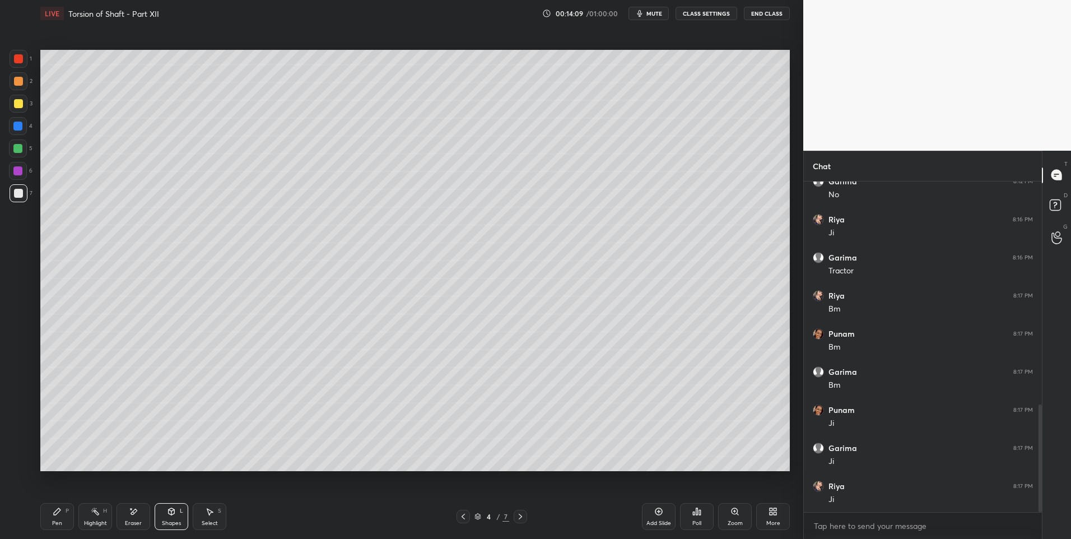
click at [62, 519] on div "Pen P" at bounding box center [57, 516] width 34 height 27
click at [21, 84] on div at bounding box center [18, 81] width 9 height 9
click at [99, 517] on div "Highlight H" at bounding box center [95, 516] width 34 height 27
click at [59, 516] on div "Pen P" at bounding box center [57, 516] width 34 height 27
click at [20, 194] on div at bounding box center [18, 193] width 9 height 9
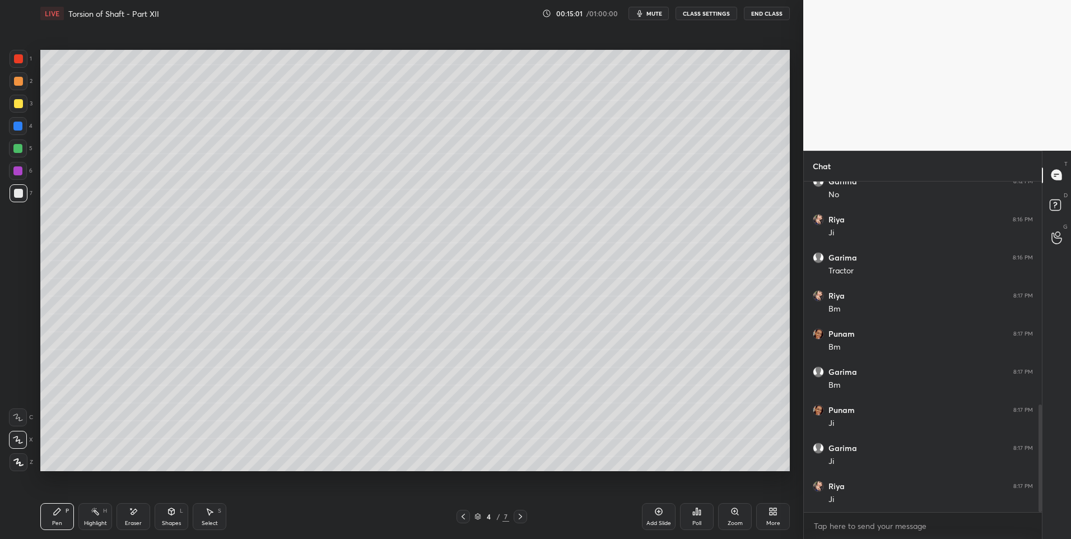
click at [18, 105] on div at bounding box center [18, 103] width 9 height 9
click at [215, 515] on div "Select S" at bounding box center [210, 516] width 34 height 27
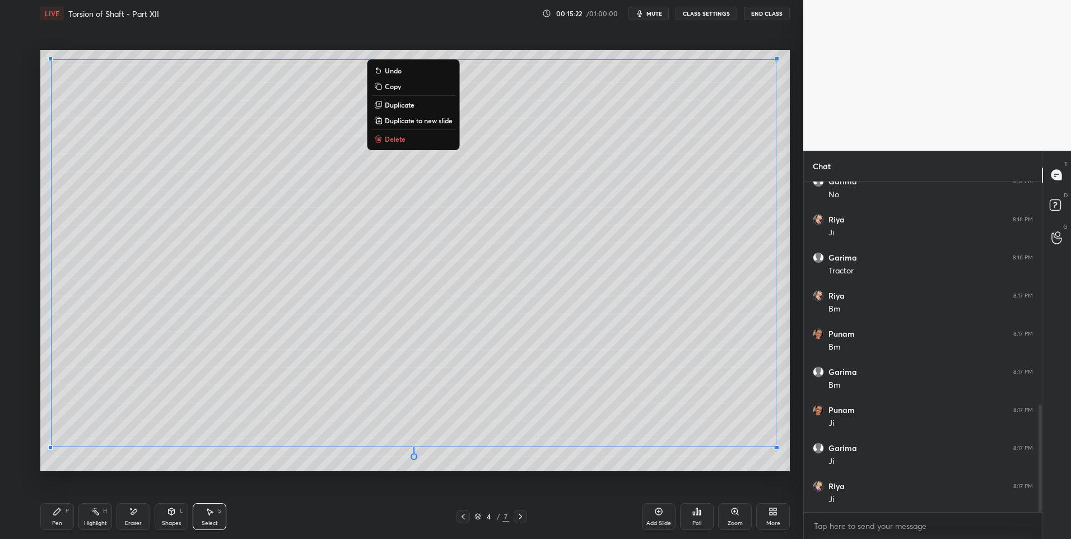
click at [129, 465] on div "0 ° Undo Copy Duplicate Duplicate to new slide Delete" at bounding box center [415, 261] width 750 height 422
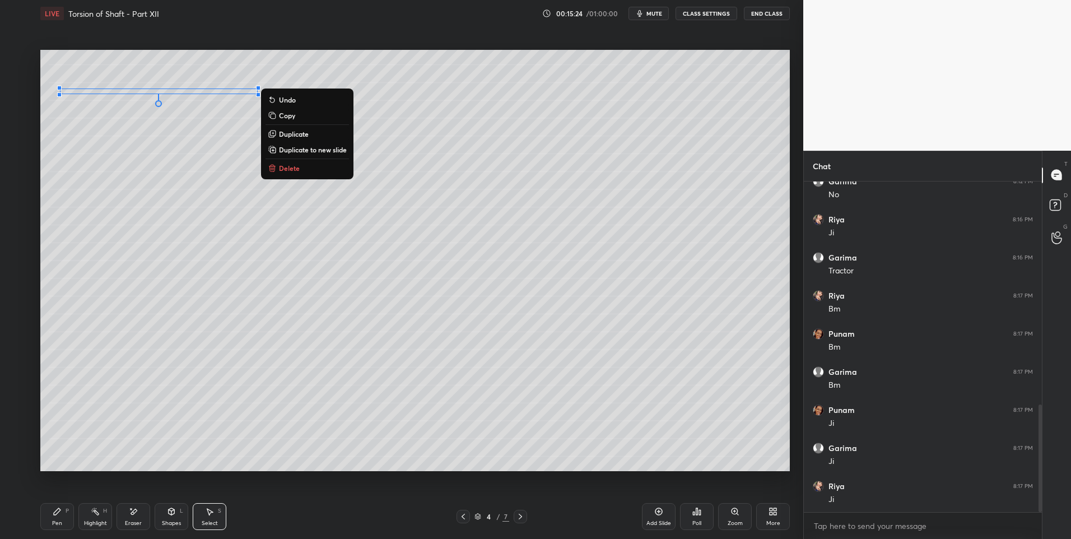
click at [272, 89] on div "0 ° Undo Copy Duplicate Duplicate to new slide Delete" at bounding box center [415, 261] width 750 height 422
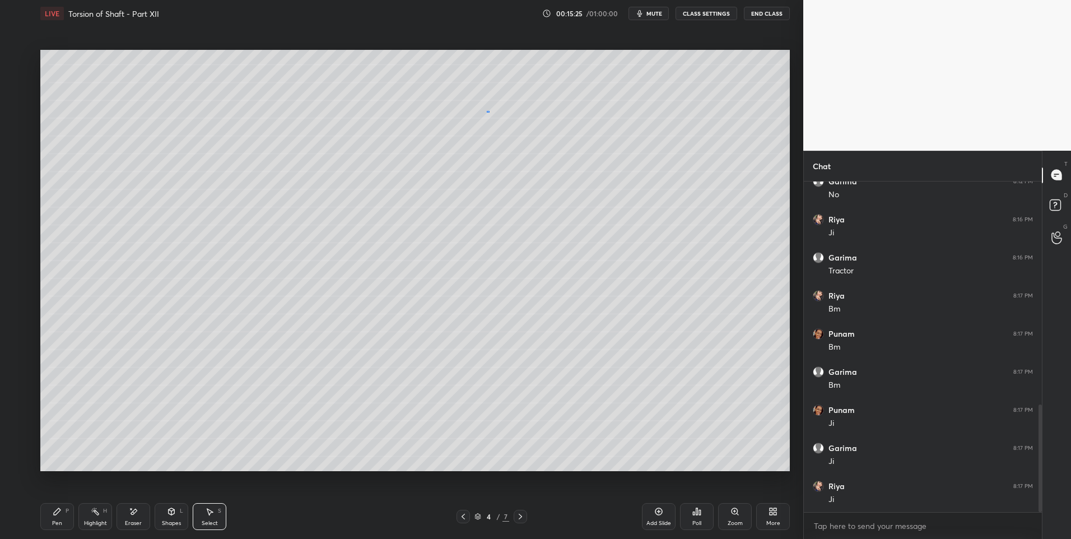
click at [490, 112] on div "0 ° Undo Copy Duplicate Duplicate to new slide Delete" at bounding box center [415, 261] width 750 height 422
click at [524, 514] on icon at bounding box center [520, 516] width 9 height 9
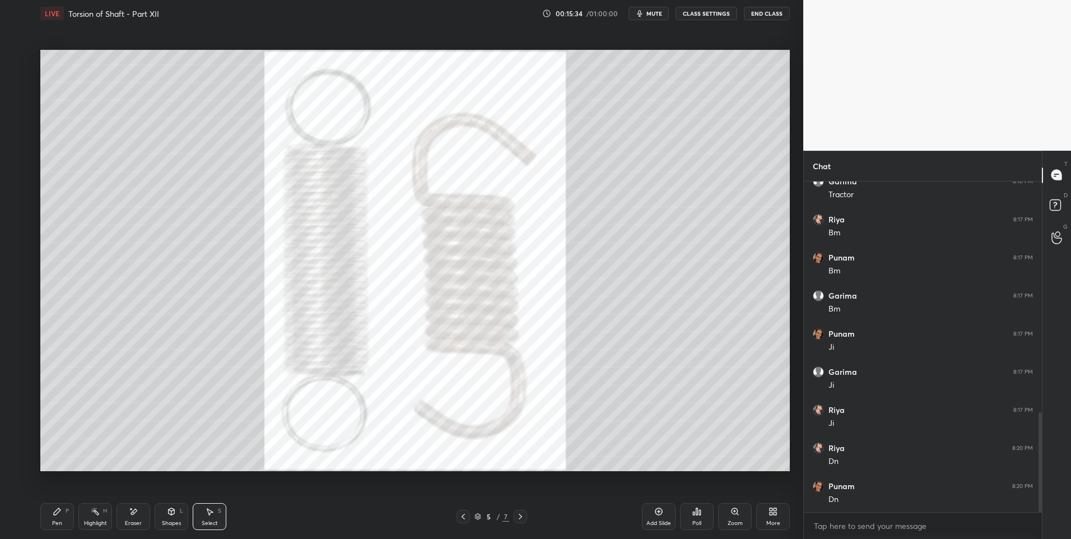
scroll to position [801, 0]
click at [529, 518] on div "5 / 7" at bounding box center [491, 516] width 301 height 13
click at [521, 518] on icon at bounding box center [520, 517] width 3 height 6
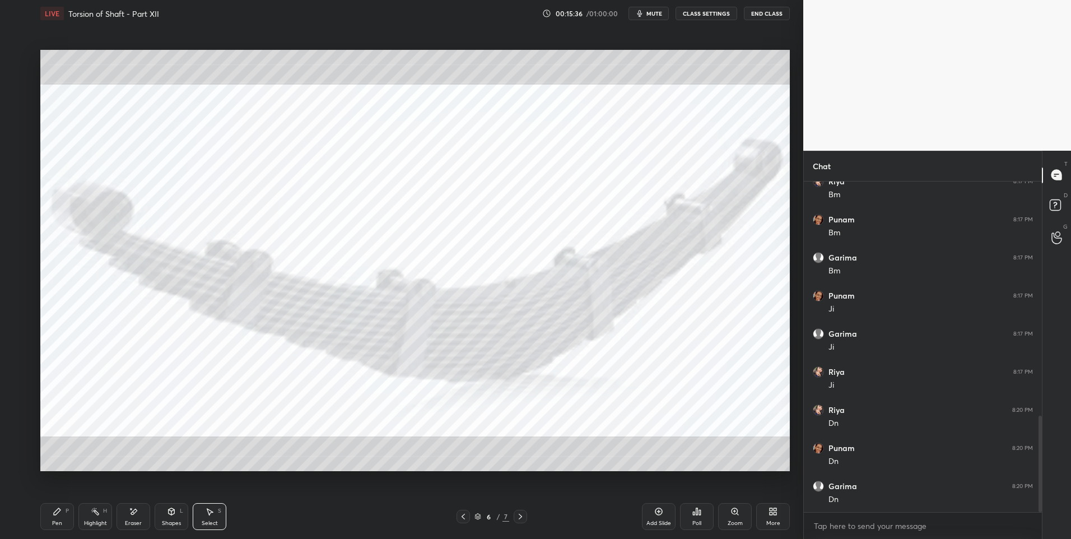
click at [54, 523] on div "Pen" at bounding box center [57, 524] width 10 height 6
click at [23, 62] on div at bounding box center [19, 59] width 18 height 18
click at [461, 512] on icon at bounding box center [463, 516] width 9 height 9
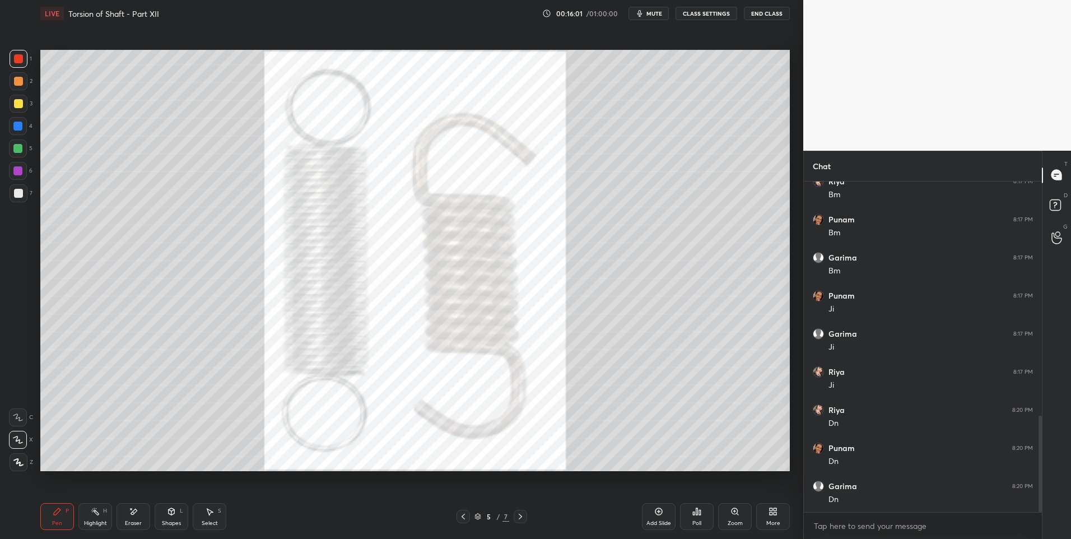
click at [523, 514] on icon at bounding box center [520, 516] width 9 height 9
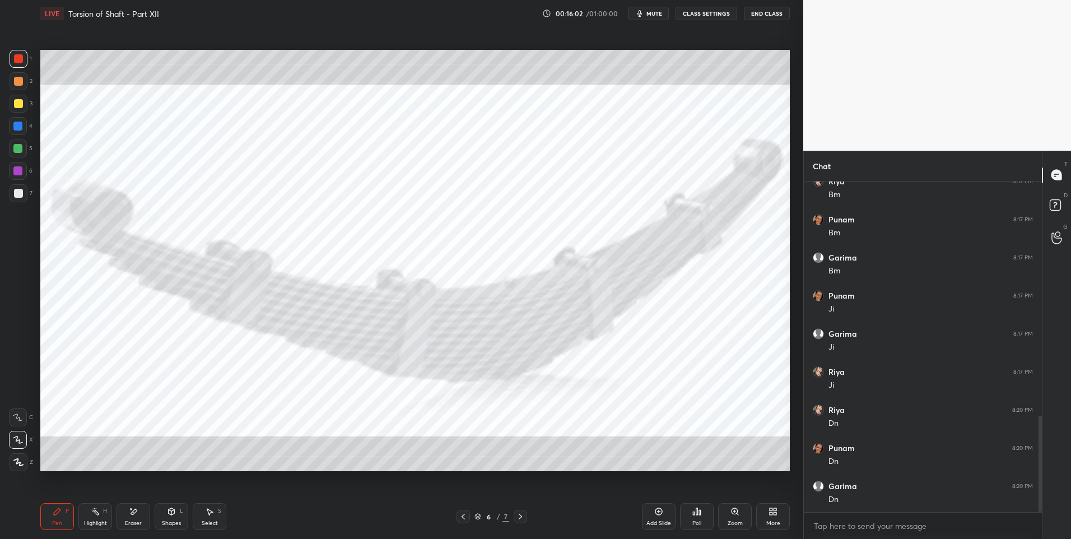
click at [524, 517] on icon at bounding box center [520, 516] width 9 height 9
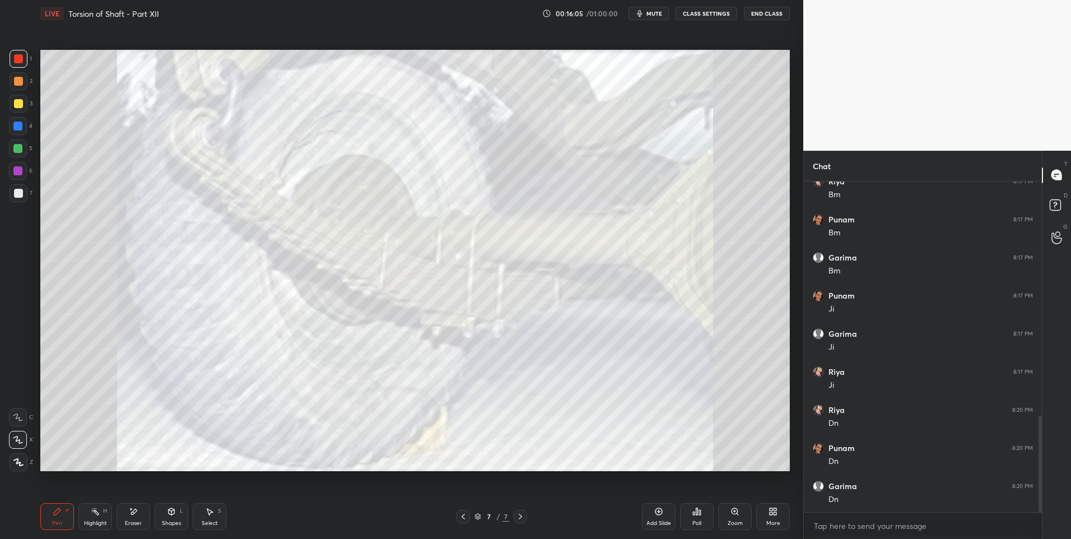
click at [466, 517] on icon at bounding box center [463, 516] width 9 height 9
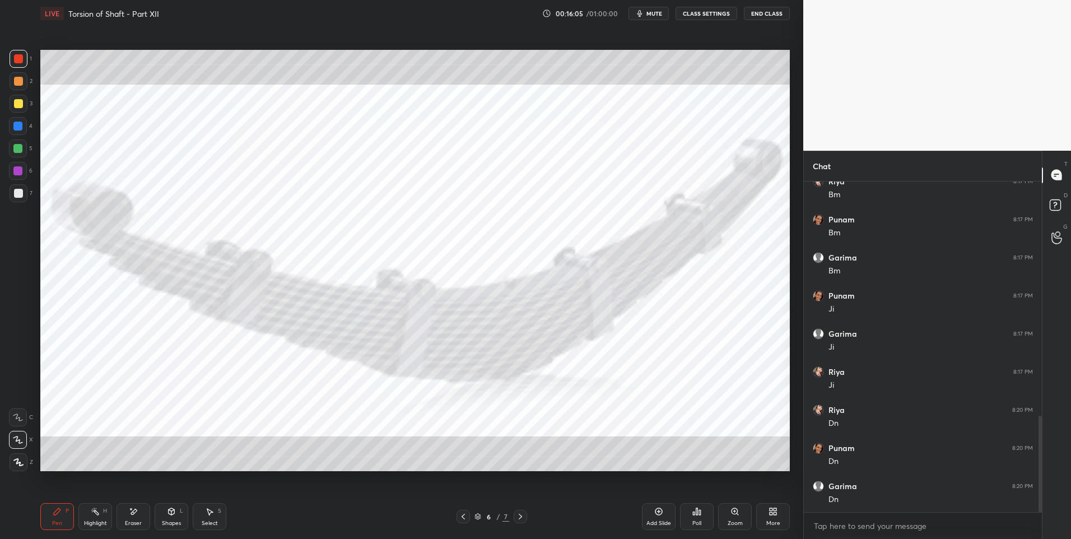
click at [464, 519] on icon at bounding box center [463, 516] width 9 height 9
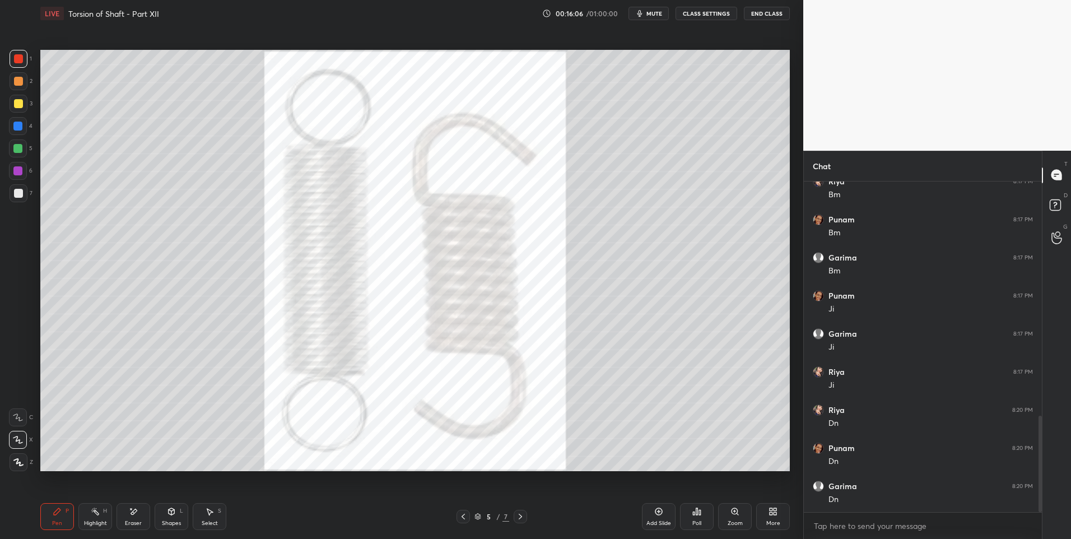
click at [466, 519] on icon at bounding box center [463, 516] width 9 height 9
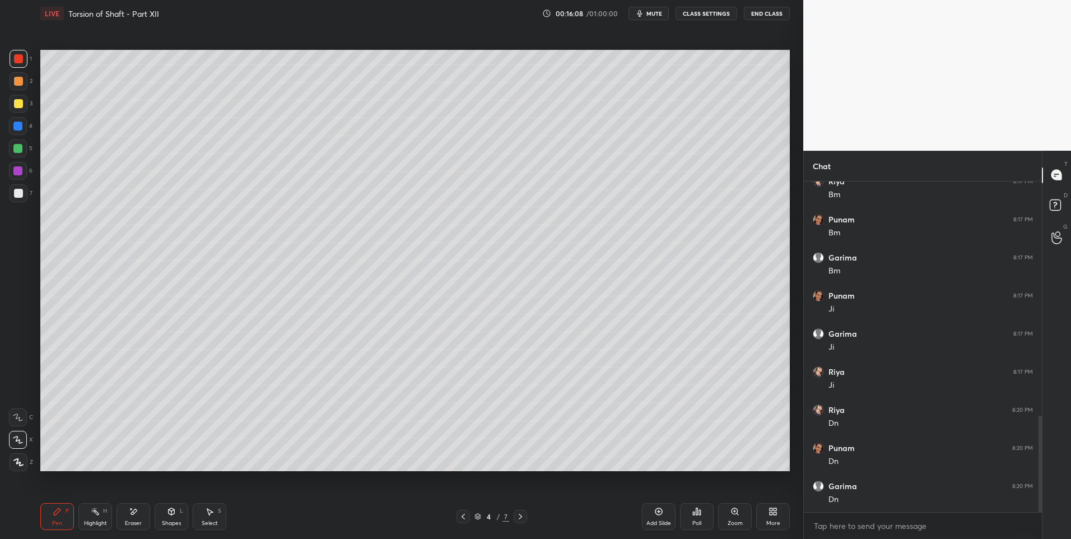
click at [519, 517] on icon at bounding box center [520, 516] width 9 height 9
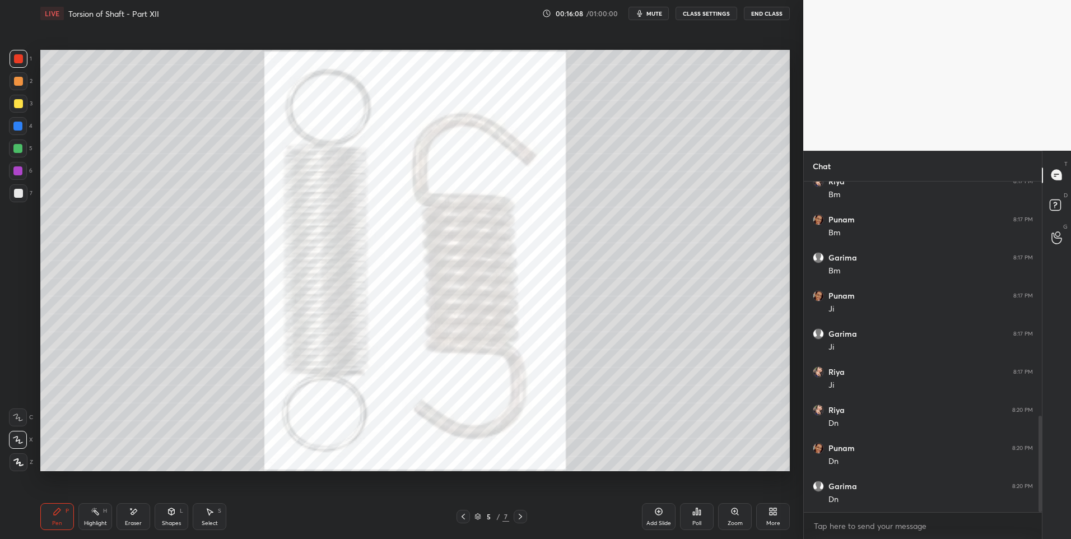
click at [523, 517] on icon at bounding box center [520, 516] width 9 height 9
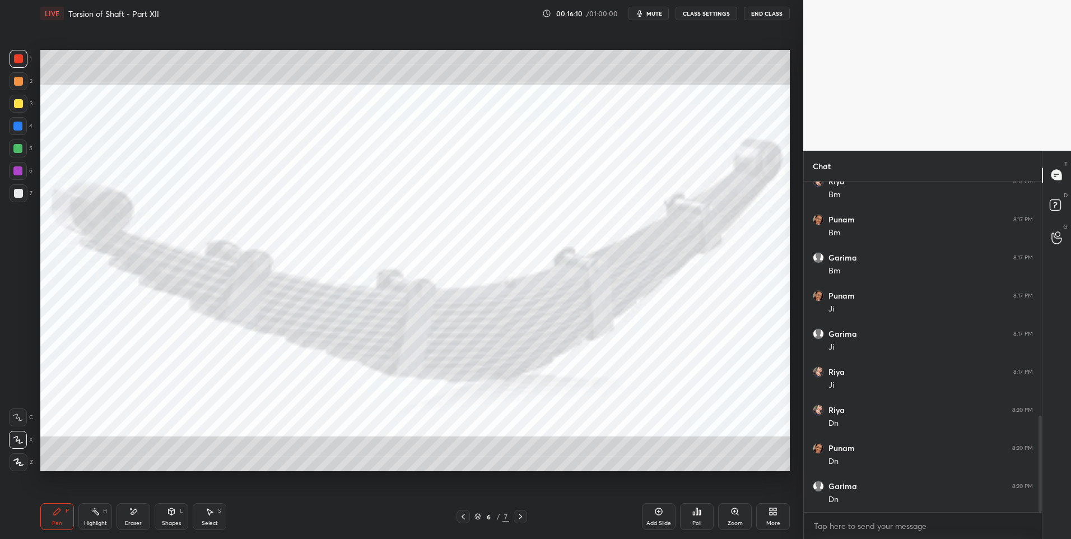
click at [657, 517] on div "Add Slide" at bounding box center [659, 516] width 34 height 27
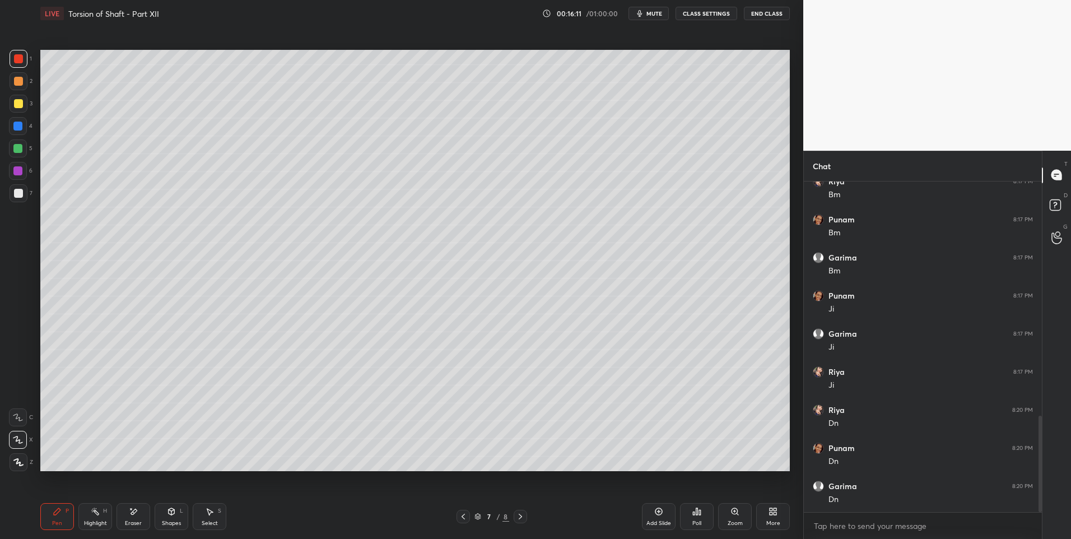
click at [55, 514] on icon at bounding box center [57, 511] width 7 height 7
click at [21, 191] on div at bounding box center [18, 193] width 9 height 9
click at [21, 203] on div "7" at bounding box center [21, 195] width 23 height 22
click at [21, 85] on div at bounding box center [18, 81] width 9 height 9
click at [19, 100] on div at bounding box center [18, 103] width 9 height 9
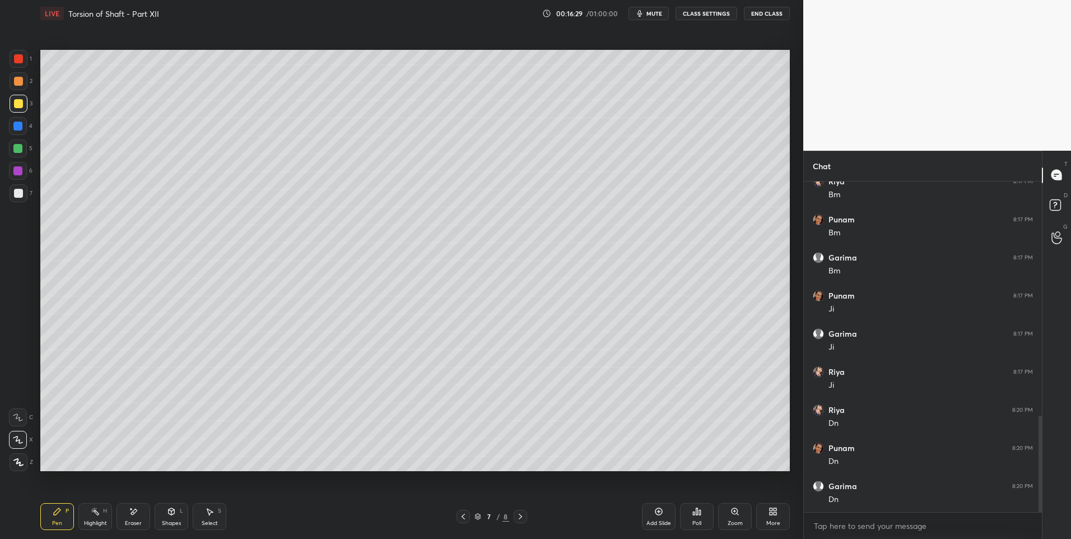
click at [173, 521] on div "Shapes" at bounding box center [171, 524] width 19 height 6
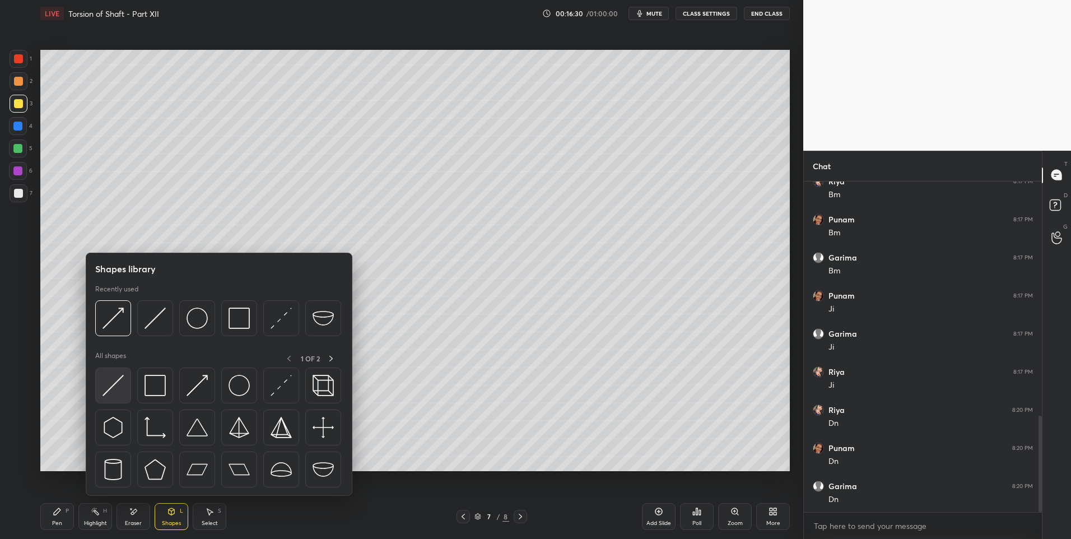
click at [118, 394] on img at bounding box center [113, 385] width 21 height 21
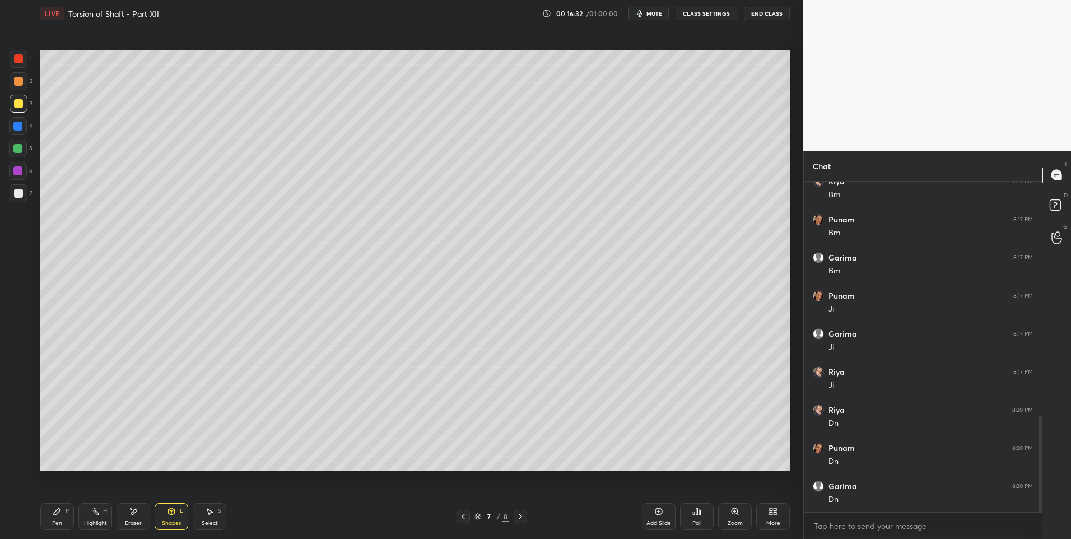
click at [63, 511] on div "Pen P" at bounding box center [57, 516] width 34 height 27
click at [21, 193] on div at bounding box center [18, 193] width 9 height 9
click at [19, 84] on div at bounding box center [18, 81] width 9 height 9
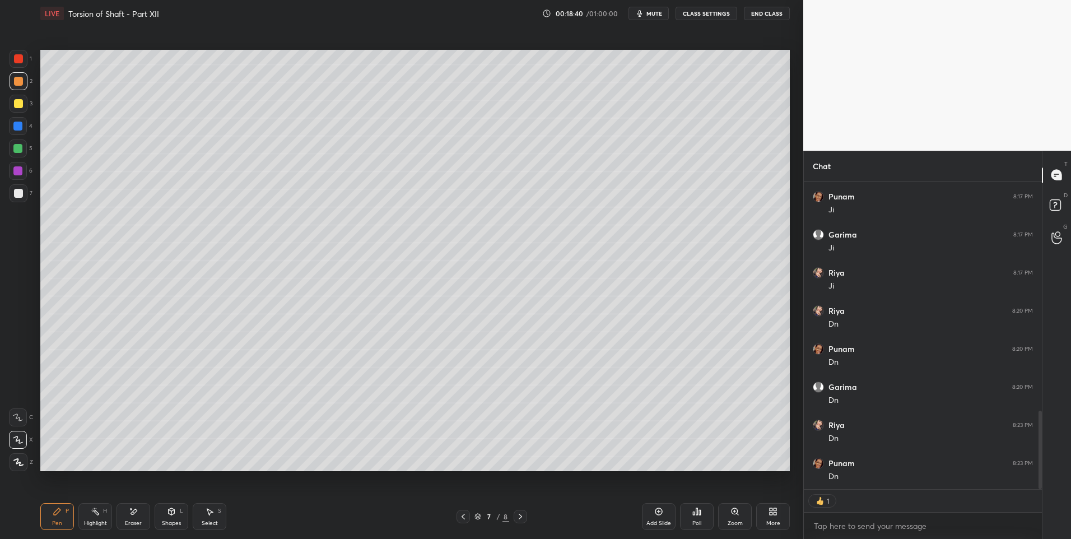
click at [524, 515] on icon at bounding box center [520, 516] width 9 height 9
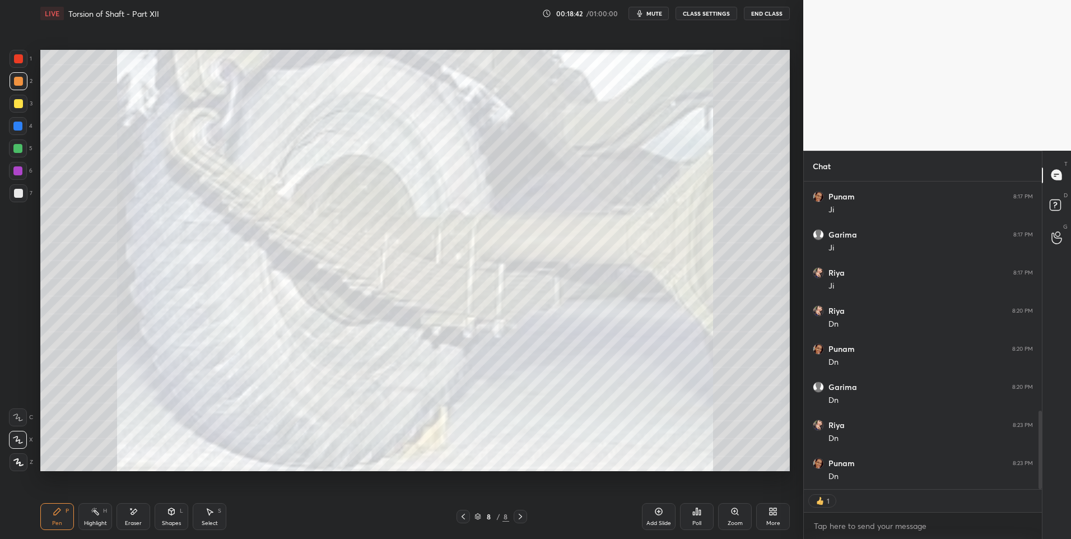
click at [468, 516] on div at bounding box center [463, 516] width 13 height 13
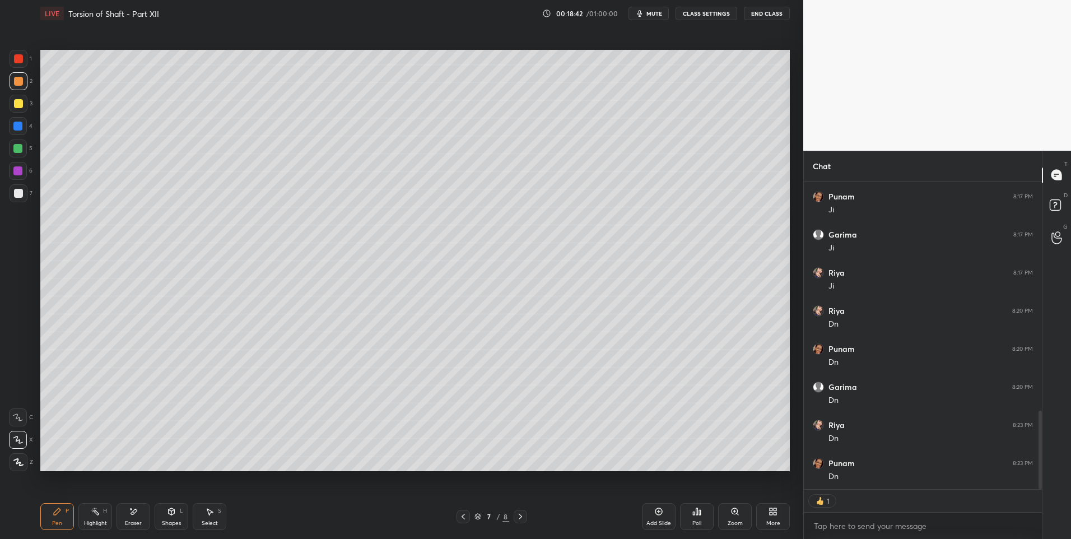
click at [653, 509] on div "Add Slide" at bounding box center [659, 516] width 34 height 27
click at [53, 517] on div "Pen P" at bounding box center [57, 516] width 34 height 27
click at [17, 59] on div at bounding box center [18, 58] width 9 height 9
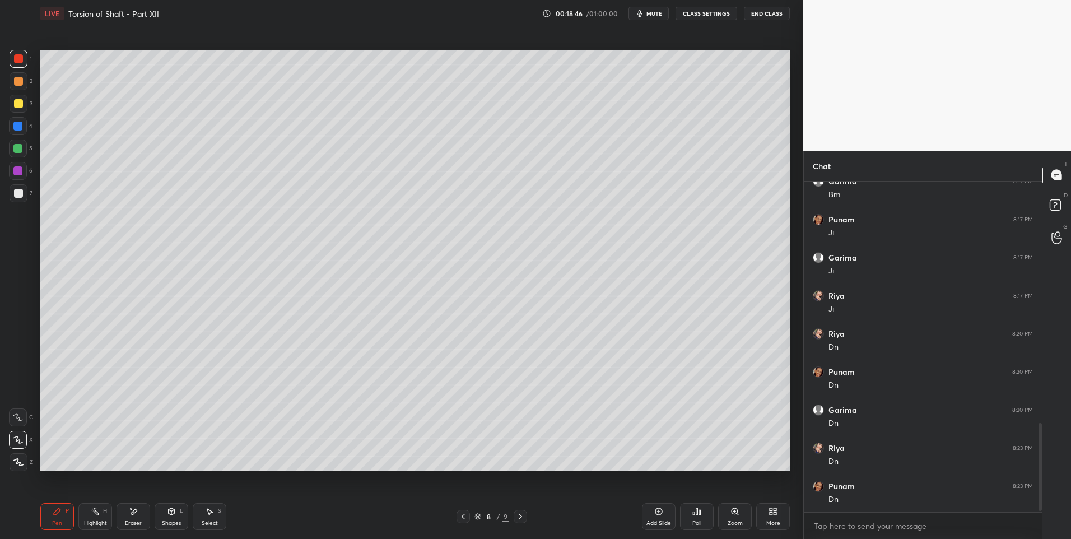
scroll to position [877, 0]
click at [171, 522] on div "Shapes" at bounding box center [171, 524] width 19 height 6
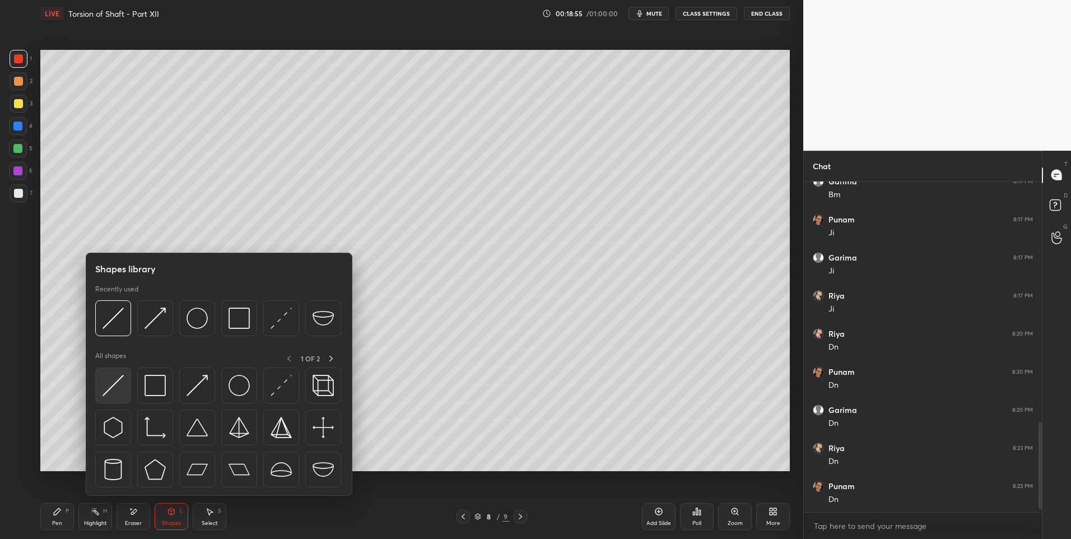
click at [117, 384] on img at bounding box center [113, 385] width 21 height 21
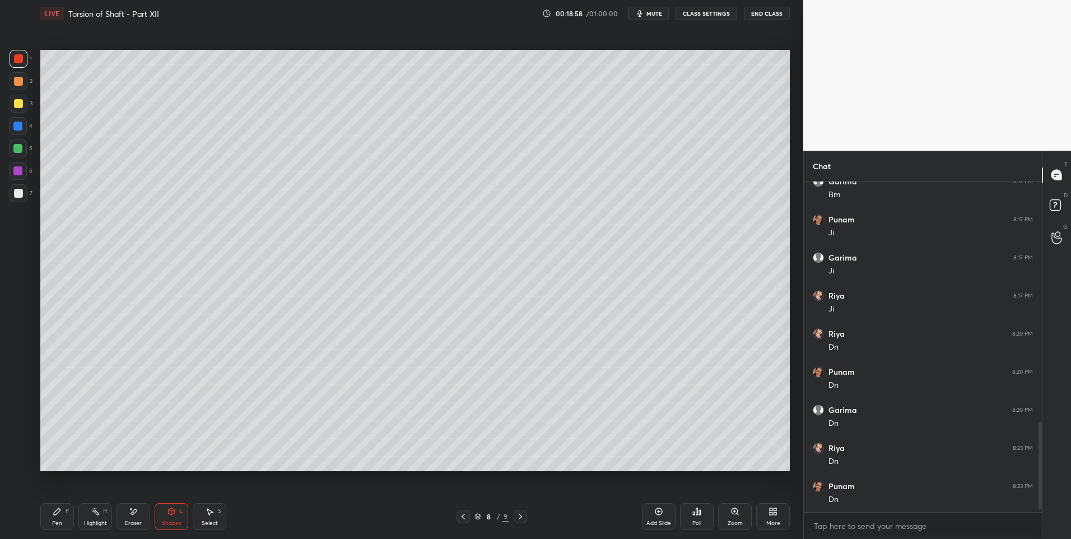
click at [72, 517] on div "Pen P" at bounding box center [57, 516] width 34 height 27
click at [24, 194] on div at bounding box center [19, 193] width 18 height 18
click at [521, 518] on icon at bounding box center [520, 516] width 9 height 9
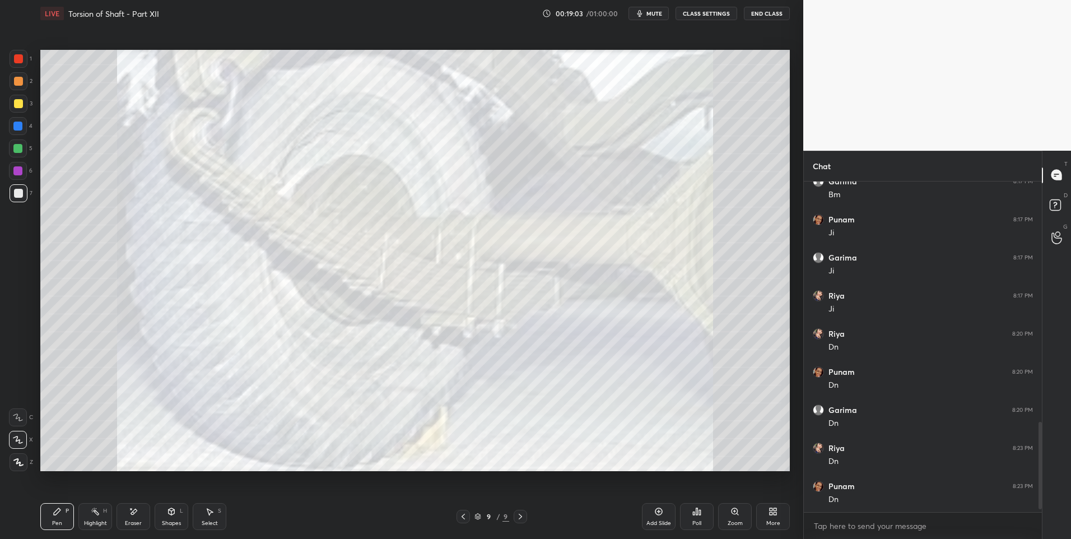
click at [101, 517] on div "Highlight H" at bounding box center [95, 516] width 34 height 27
click at [15, 77] on div at bounding box center [18, 81] width 9 height 9
click at [56, 521] on div "Pen" at bounding box center [57, 524] width 10 height 6
click at [20, 149] on div at bounding box center [17, 148] width 9 height 9
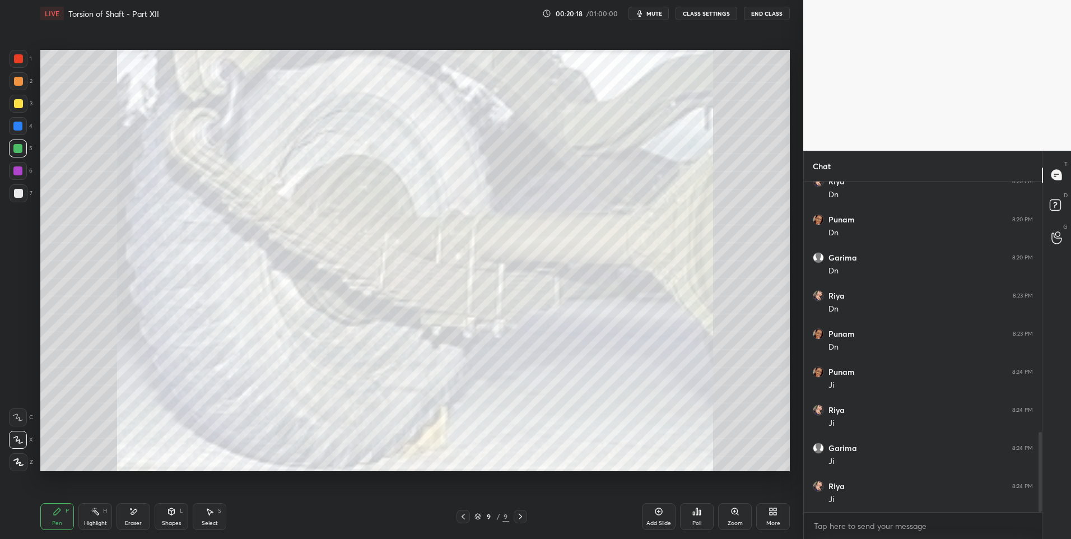
click at [94, 517] on div "Highlight H" at bounding box center [95, 516] width 34 height 27
click at [54, 521] on div "Pen" at bounding box center [57, 524] width 10 height 6
click at [100, 516] on div "Highlight H" at bounding box center [95, 516] width 34 height 27
click at [103, 507] on div "Highlight H" at bounding box center [95, 516] width 34 height 27
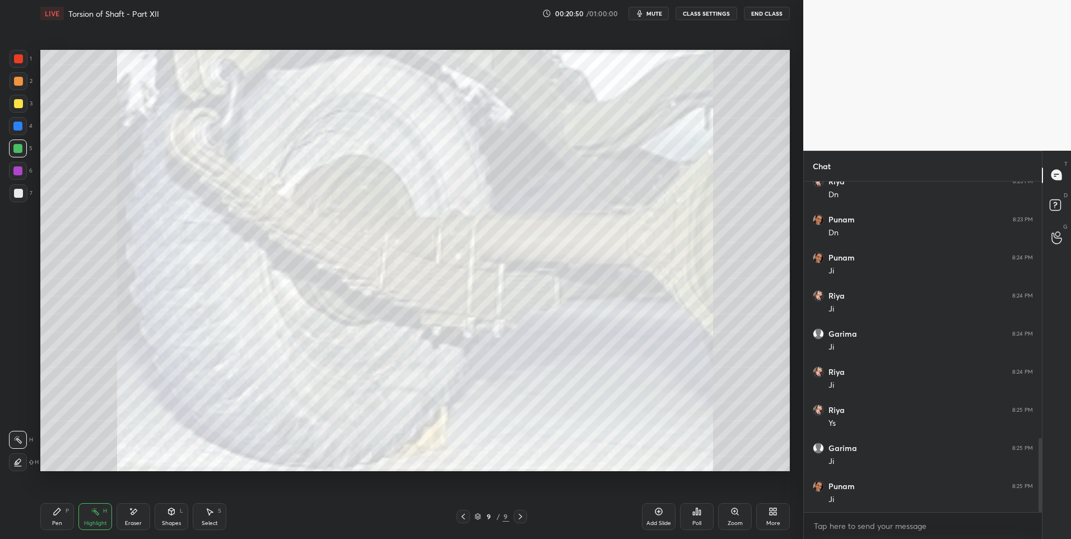
click at [57, 513] on icon at bounding box center [57, 511] width 7 height 7
click at [465, 517] on icon at bounding box center [463, 516] width 9 height 9
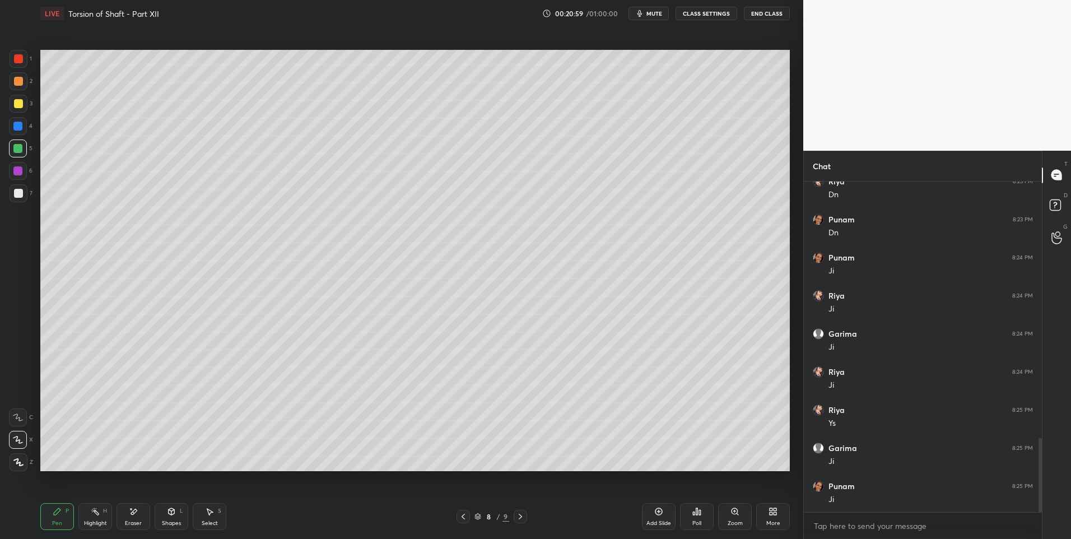
click at [21, 198] on div at bounding box center [19, 193] width 18 height 18
click at [131, 521] on div "Eraser" at bounding box center [133, 524] width 17 height 6
click at [208, 517] on div "Select S" at bounding box center [210, 516] width 34 height 27
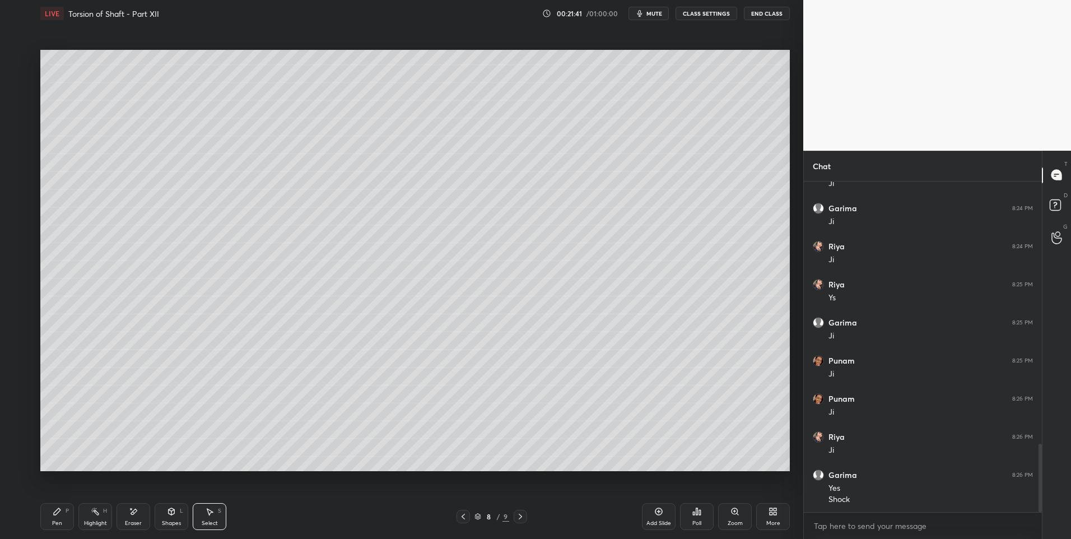
click at [89, 512] on div "Highlight H" at bounding box center [95, 516] width 34 height 27
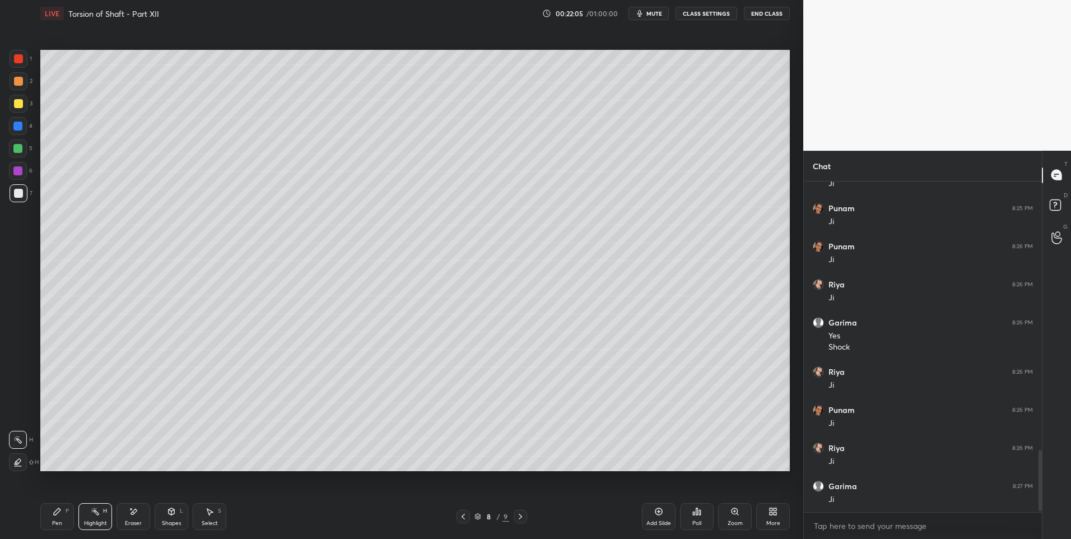
scroll to position [1460, 0]
click at [103, 512] on div "H" at bounding box center [105, 511] width 4 height 6
click at [58, 517] on div "Pen P" at bounding box center [57, 516] width 34 height 27
click at [97, 518] on div "Highlight H" at bounding box center [95, 516] width 34 height 27
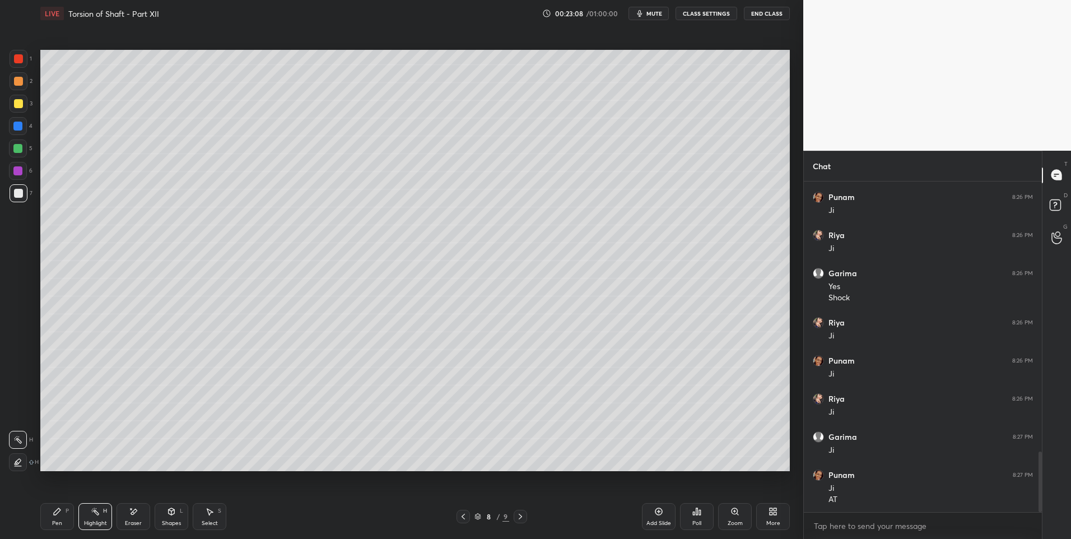
click at [59, 518] on div "Pen P" at bounding box center [57, 516] width 34 height 27
click at [93, 517] on div "Highlight H" at bounding box center [95, 516] width 34 height 27
click at [202, 521] on div "Select" at bounding box center [210, 524] width 16 height 6
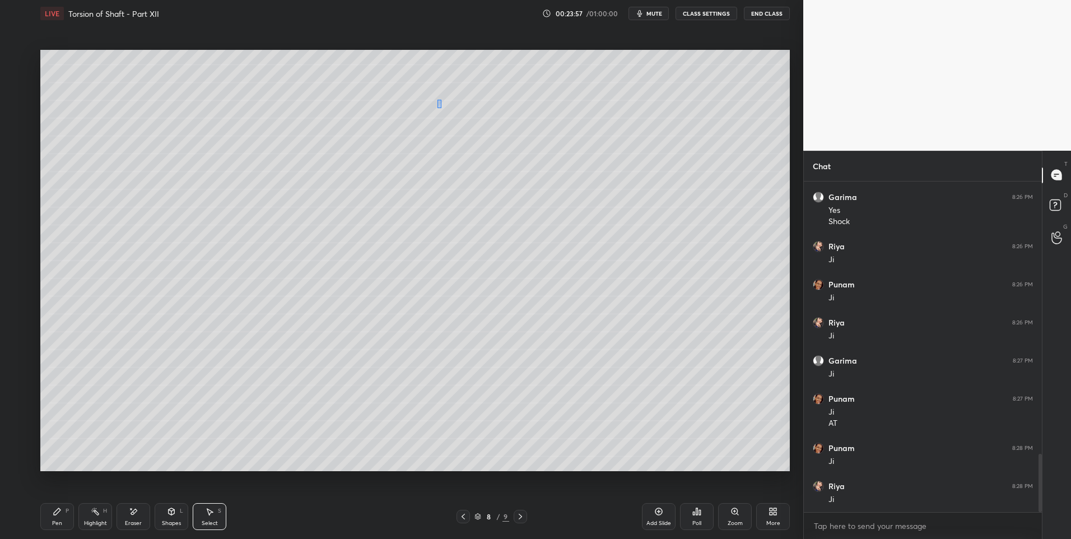
click at [438, 100] on div "0 ° Undo Copy Duplicate Duplicate to new slide Delete" at bounding box center [415, 261] width 750 height 422
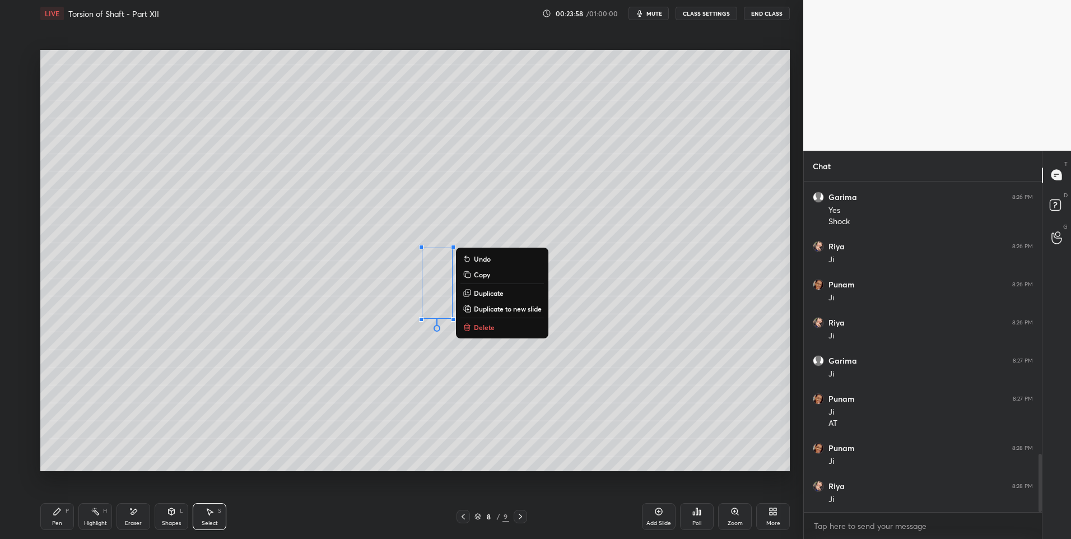
click at [505, 333] on button "Delete" at bounding box center [502, 327] width 83 height 13
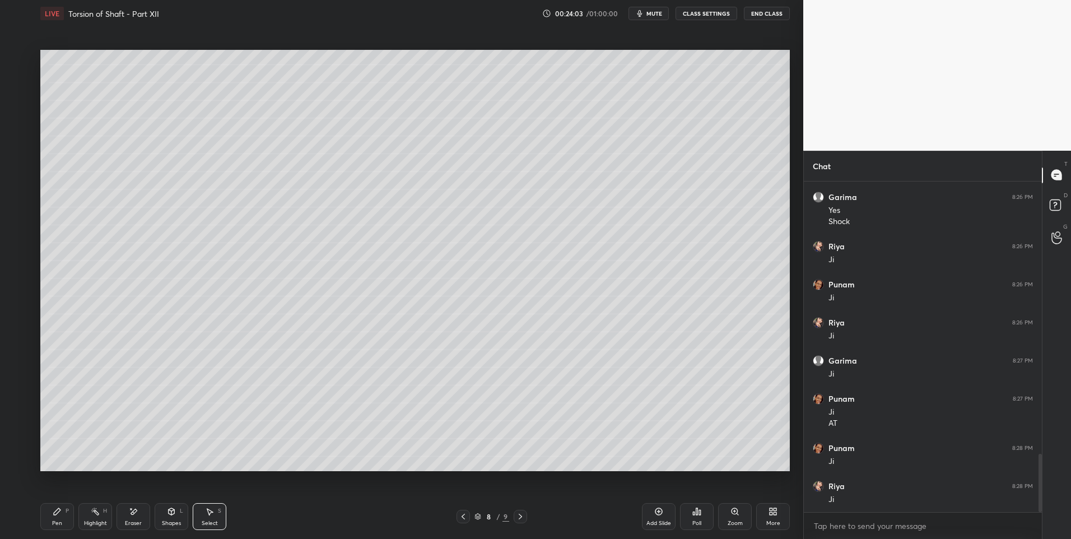
click at [62, 516] on div "Pen P" at bounding box center [57, 516] width 34 height 27
click at [23, 195] on div at bounding box center [19, 193] width 18 height 18
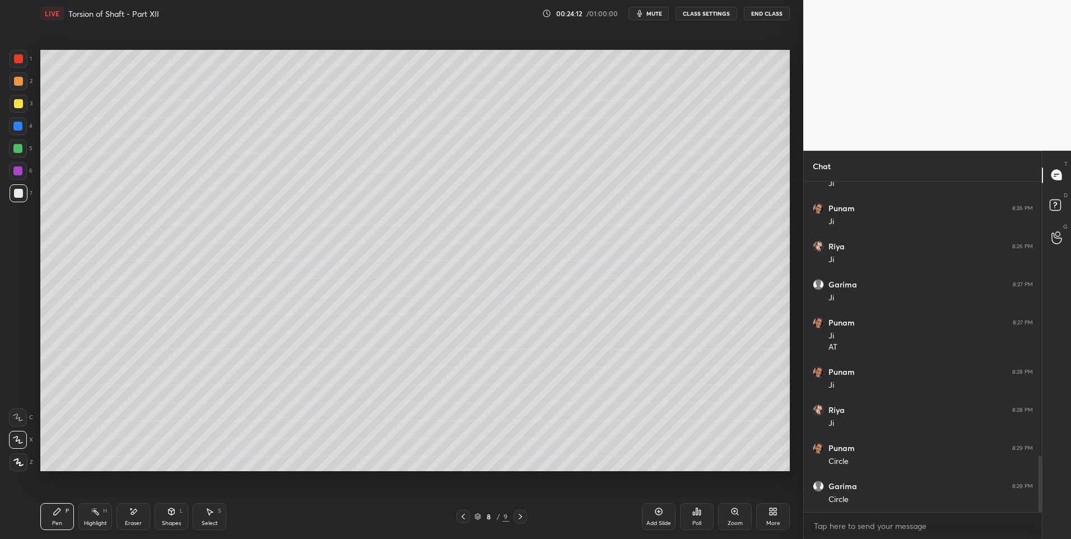
scroll to position [1662, 0]
click at [21, 150] on div at bounding box center [17, 148] width 9 height 9
click at [95, 515] on icon at bounding box center [95, 511] width 9 height 9
click at [57, 514] on icon at bounding box center [57, 511] width 7 height 7
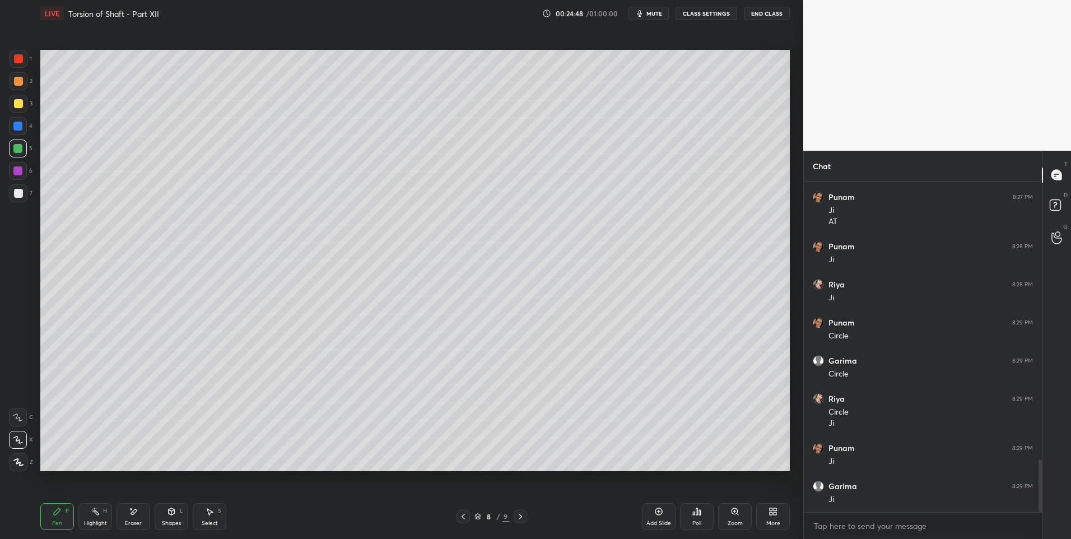
click at [134, 521] on div "Eraser" at bounding box center [133, 524] width 17 height 6
click at [85, 512] on div "Highlight H" at bounding box center [95, 516] width 34 height 27
click at [89, 513] on div "Highlight H" at bounding box center [95, 516] width 34 height 27
click at [132, 518] on div "Eraser" at bounding box center [134, 516] width 34 height 27
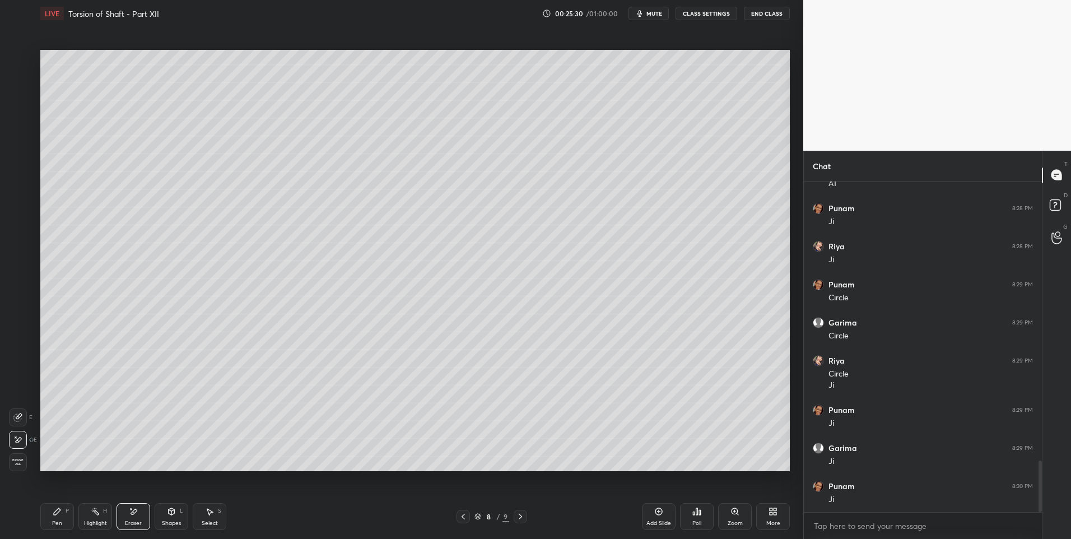
click at [56, 516] on icon at bounding box center [57, 511] width 9 height 9
click at [181, 518] on div "Shapes L" at bounding box center [172, 516] width 34 height 27
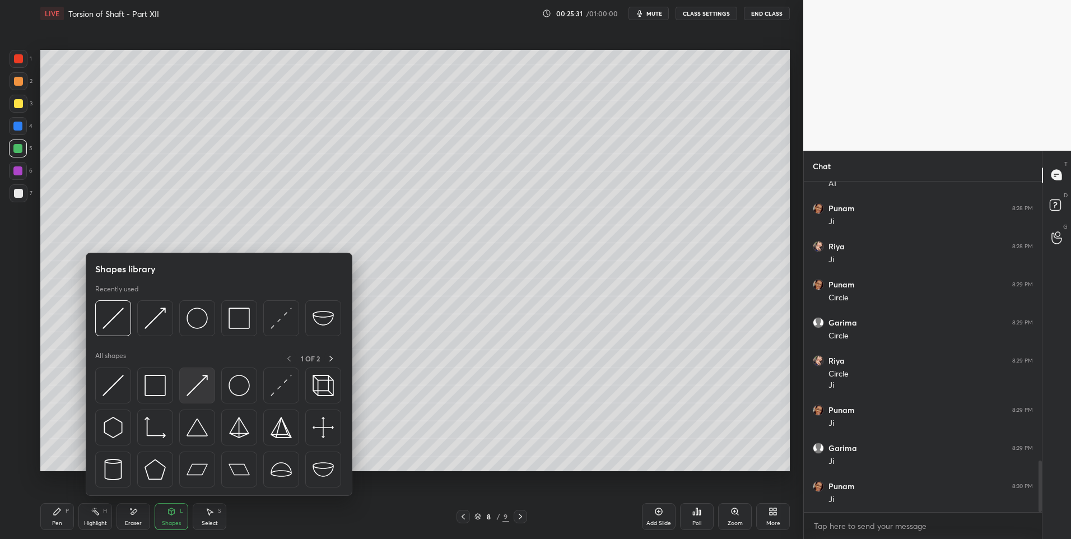
click at [195, 386] on img at bounding box center [197, 385] width 21 height 21
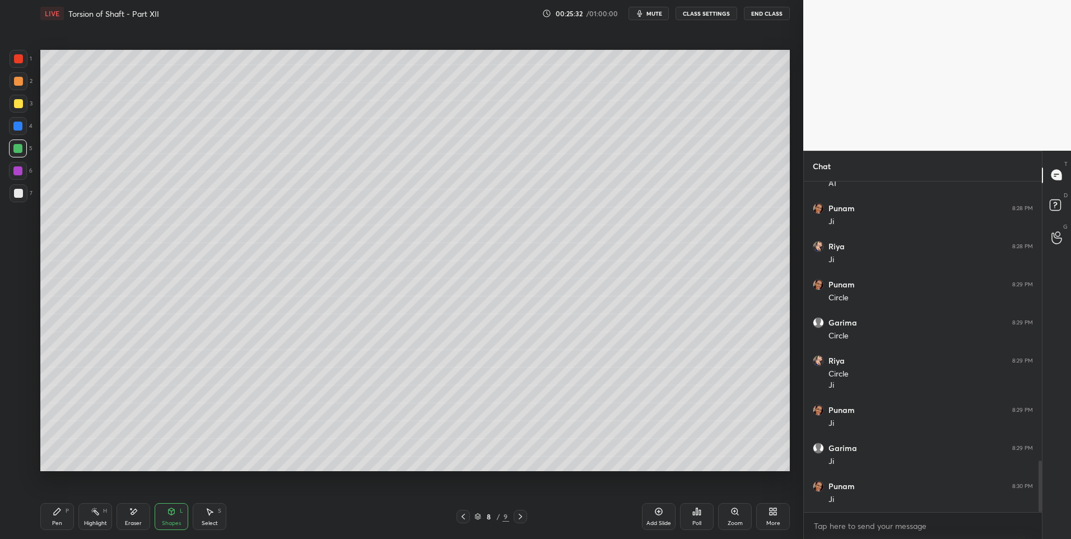
click at [18, 190] on div at bounding box center [18, 193] width 9 height 9
click at [61, 515] on icon at bounding box center [57, 511] width 9 height 9
click at [59, 513] on icon at bounding box center [57, 511] width 9 height 9
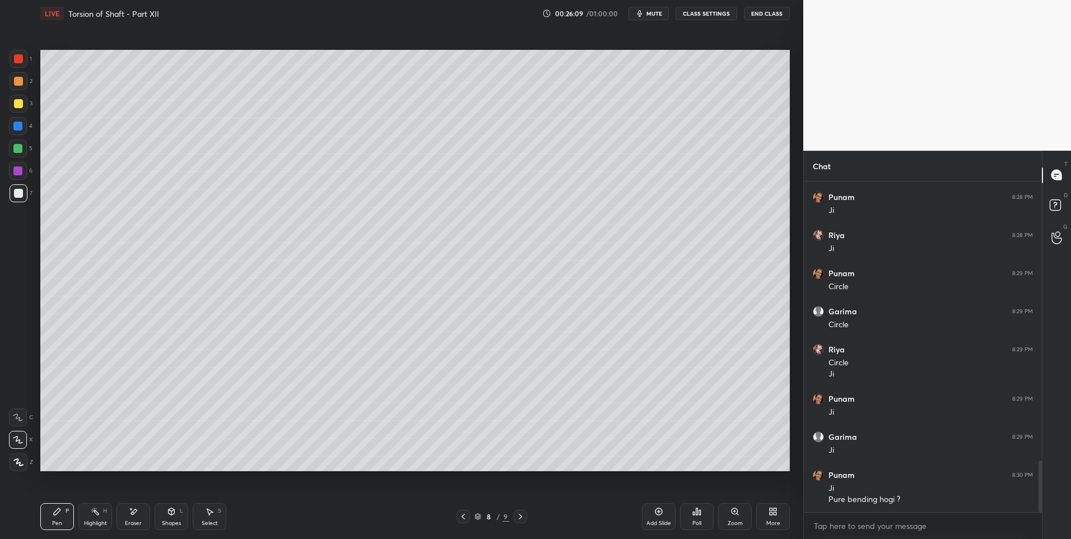
scroll to position [1837, 0]
click at [210, 517] on div "Select S" at bounding box center [210, 516] width 34 height 27
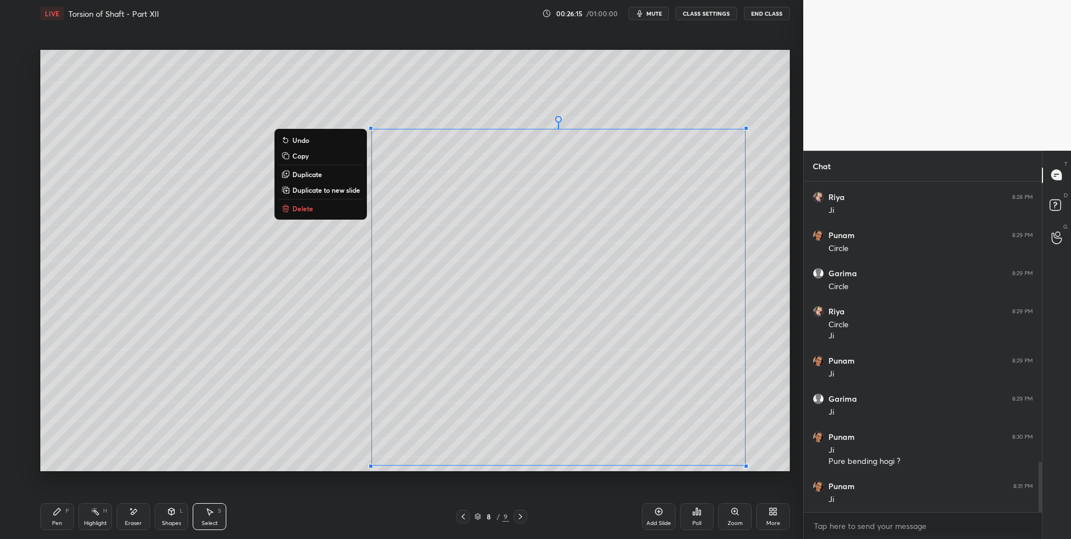
click at [320, 208] on button "Delete" at bounding box center [320, 208] width 83 height 13
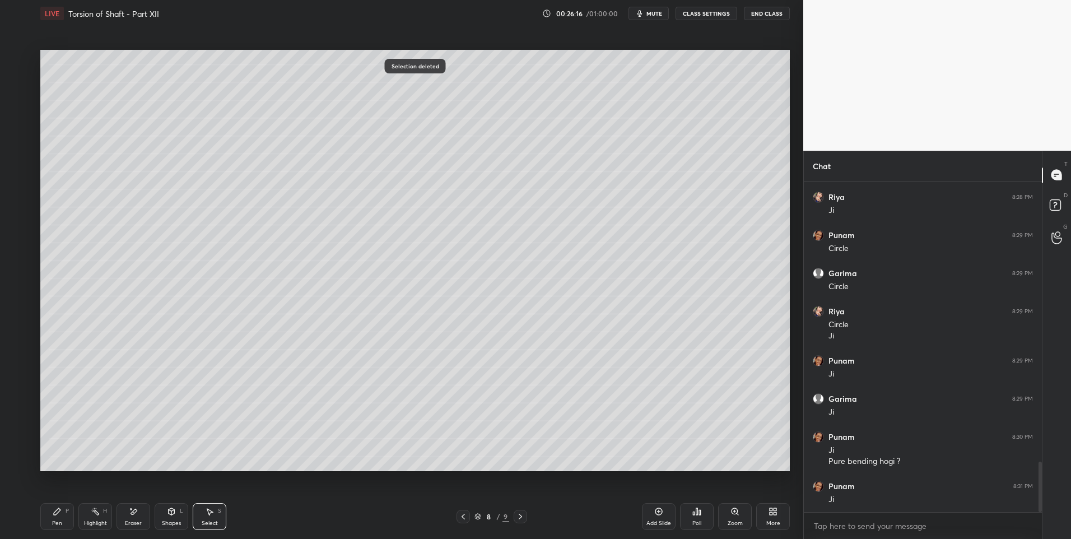
click at [280, 323] on div "0 ° Undo Copy Duplicate Duplicate to new slide Delete" at bounding box center [415, 261] width 750 height 422
click at [61, 513] on icon at bounding box center [57, 511] width 9 height 9
click at [19, 152] on div at bounding box center [17, 148] width 9 height 9
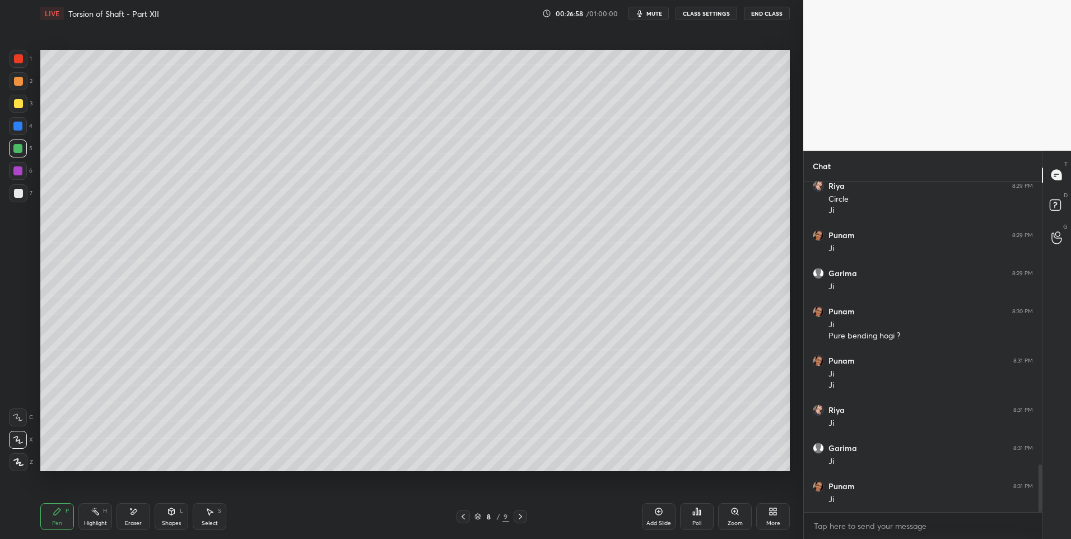
scroll to position [2000, 0]
click at [212, 515] on icon at bounding box center [209, 511] width 9 height 9
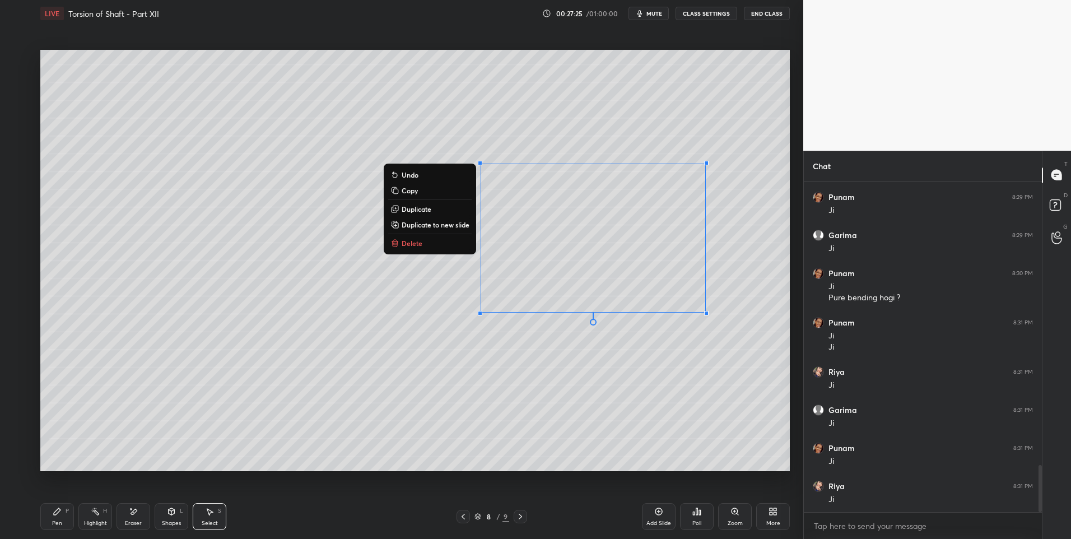
click at [422, 244] on button "Delete" at bounding box center [429, 242] width 83 height 13
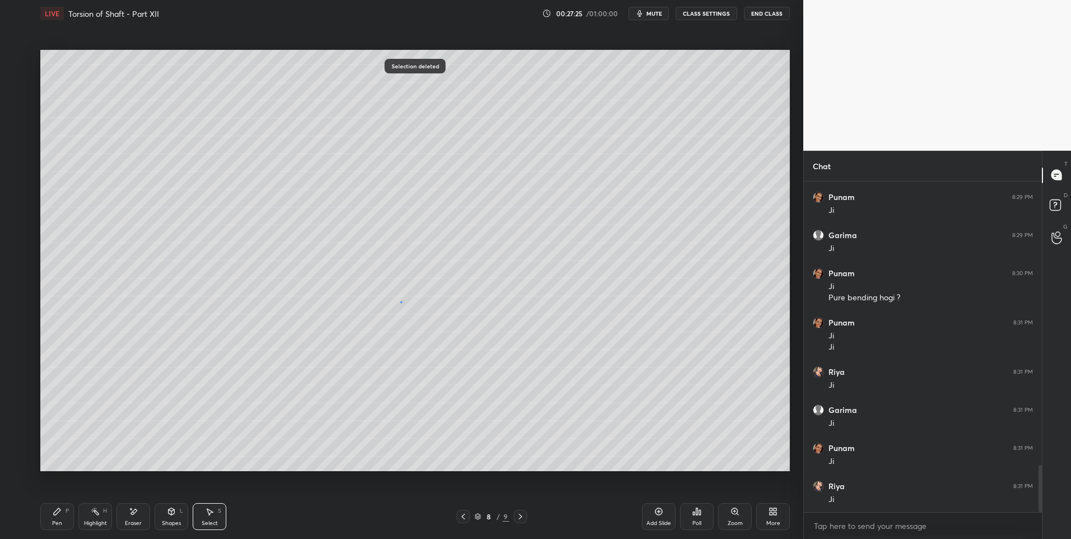
click at [402, 301] on div "0 ° Undo Copy Duplicate Duplicate to new slide Delete" at bounding box center [415, 261] width 750 height 422
click at [55, 521] on div "Pen" at bounding box center [57, 524] width 10 height 6
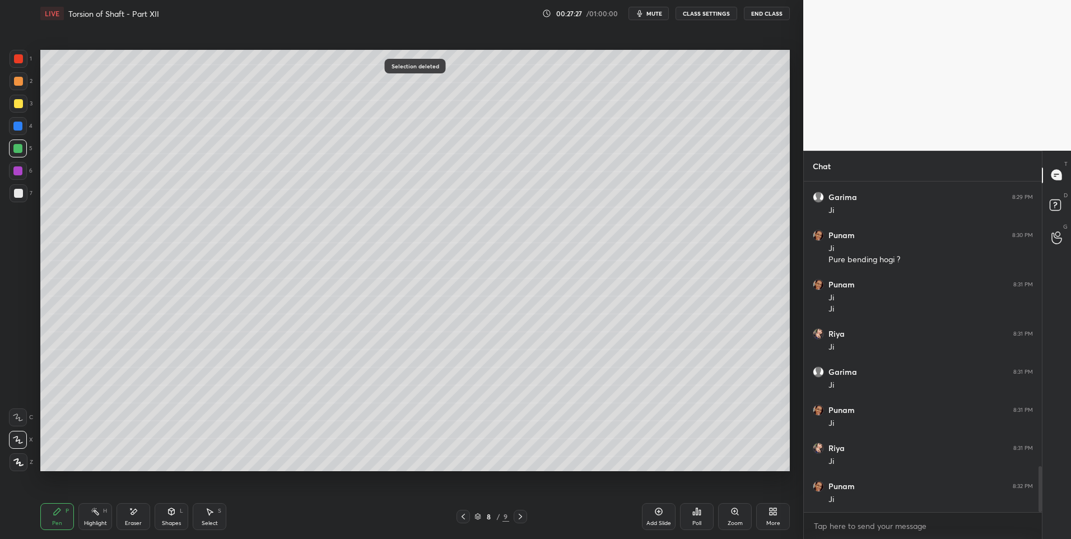
click at [15, 198] on div at bounding box center [19, 193] width 18 height 18
click at [175, 522] on div "Shapes" at bounding box center [171, 524] width 19 height 6
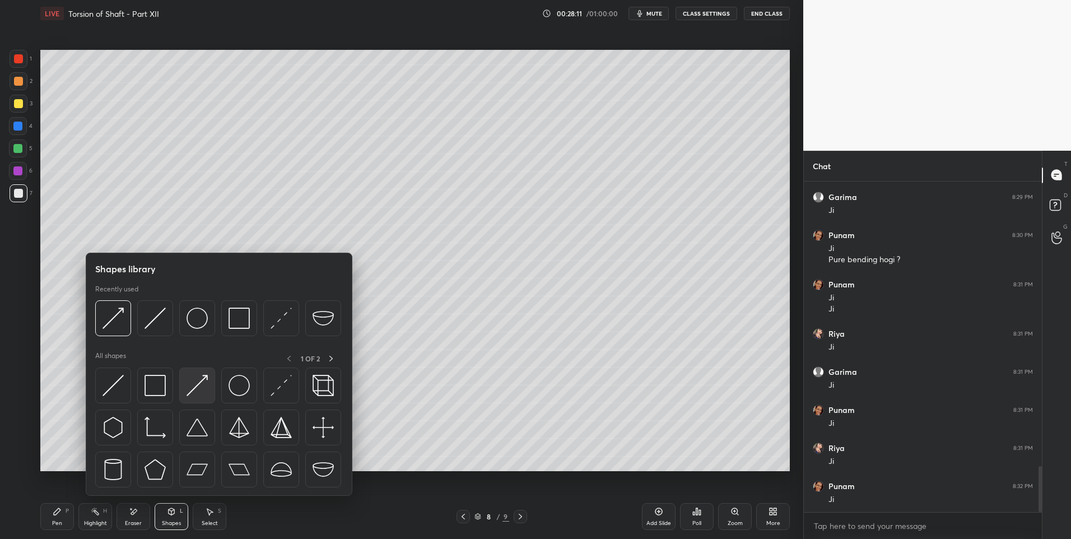
click at [202, 391] on img at bounding box center [197, 385] width 21 height 21
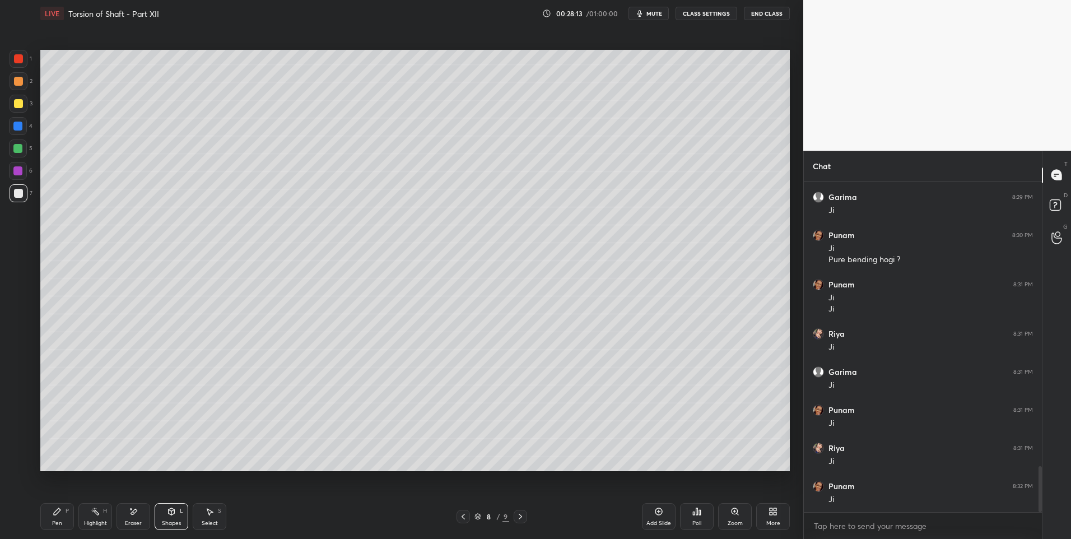
click at [55, 510] on icon at bounding box center [57, 511] width 9 height 9
click at [88, 519] on div "Highlight H" at bounding box center [95, 516] width 34 height 27
click at [68, 524] on div "Pen P" at bounding box center [57, 516] width 34 height 27
click at [90, 516] on div "Highlight H" at bounding box center [95, 516] width 34 height 27
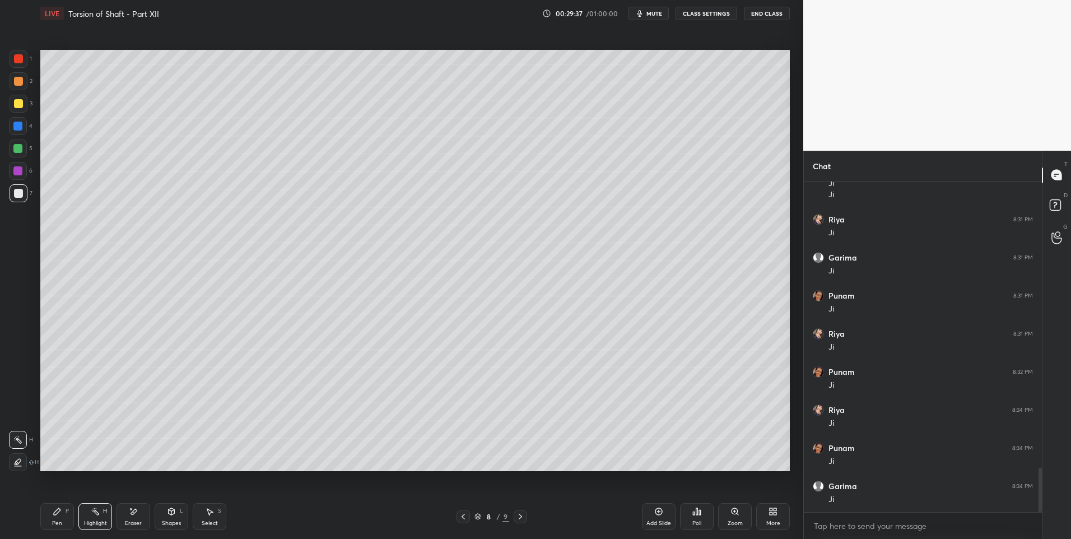
click at [62, 511] on div "Pen P" at bounding box center [57, 516] width 34 height 27
click at [63, 517] on div "Pen P" at bounding box center [57, 516] width 34 height 27
click at [18, 79] on div at bounding box center [18, 81] width 9 height 9
click at [93, 518] on div "Highlight H" at bounding box center [95, 516] width 34 height 27
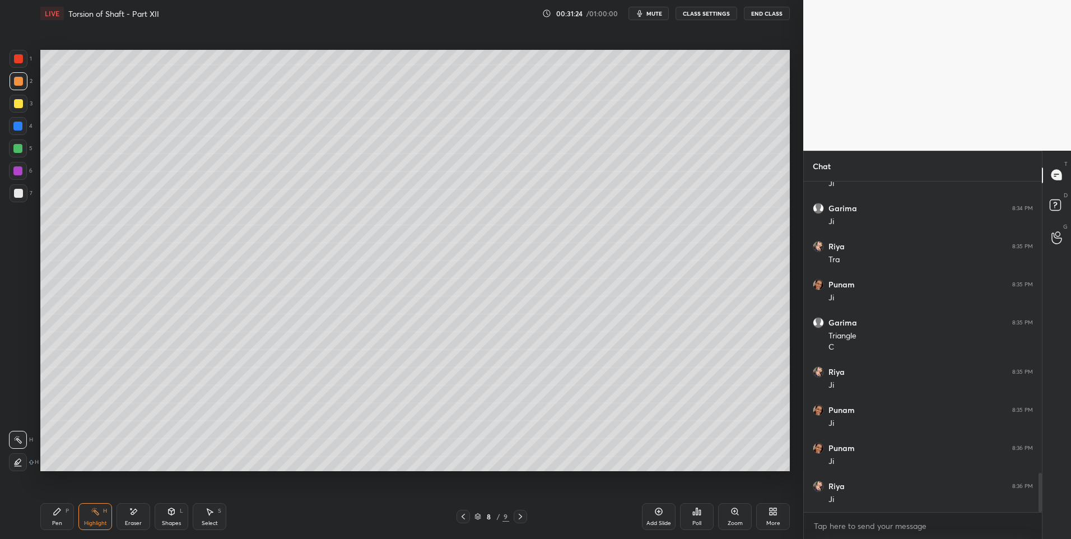
scroll to position [2469, 0]
click at [56, 517] on div "Pen P" at bounding box center [57, 516] width 34 height 27
click at [21, 151] on div at bounding box center [17, 148] width 9 height 9
click at [524, 519] on icon at bounding box center [520, 516] width 9 height 9
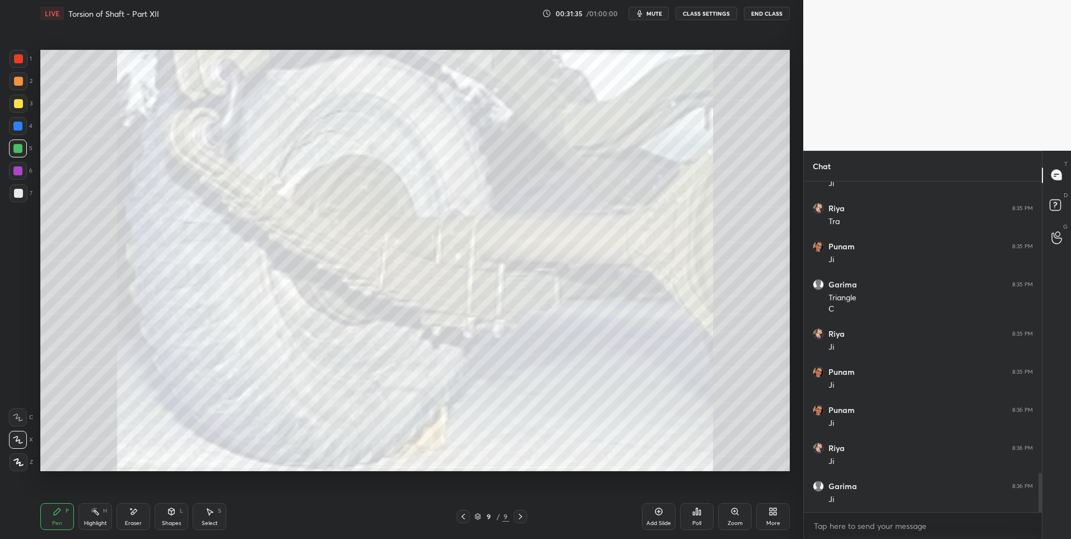
click at [462, 515] on icon at bounding box center [463, 516] width 9 height 9
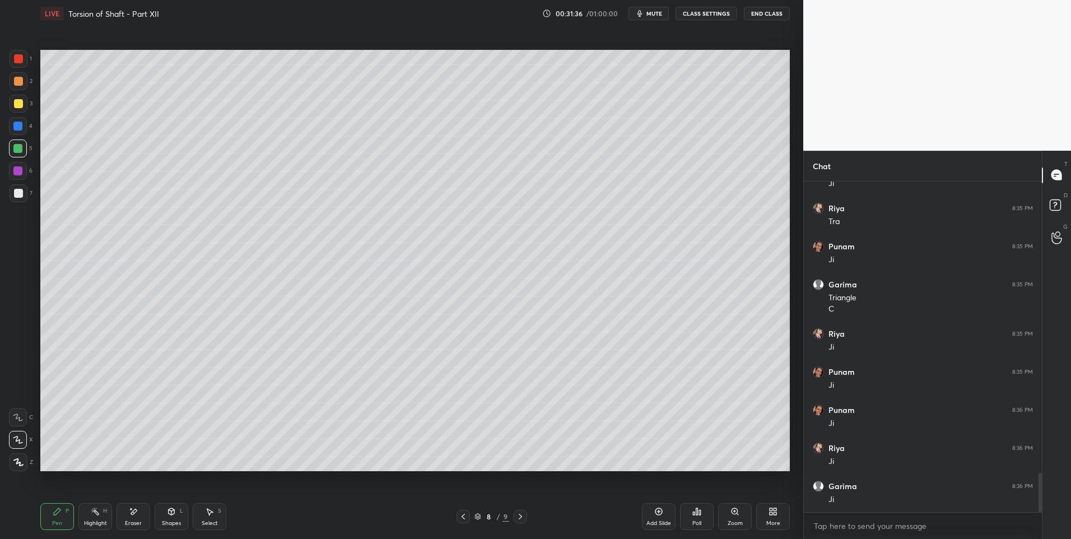
click at [520, 517] on icon at bounding box center [520, 516] width 9 height 9
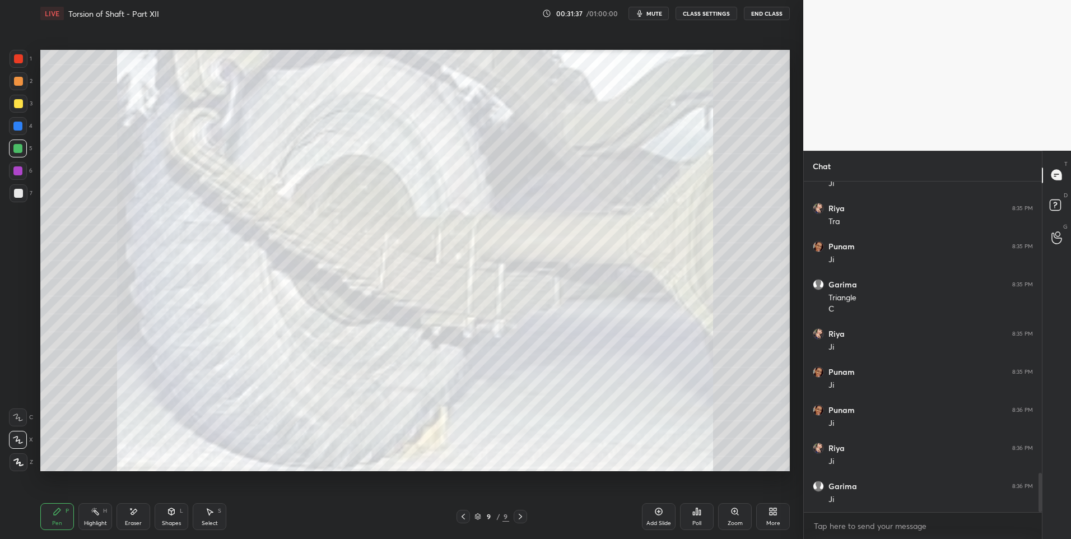
click at [521, 518] on icon at bounding box center [520, 516] width 9 height 9
click at [658, 516] on div "Add Slide" at bounding box center [659, 516] width 34 height 27
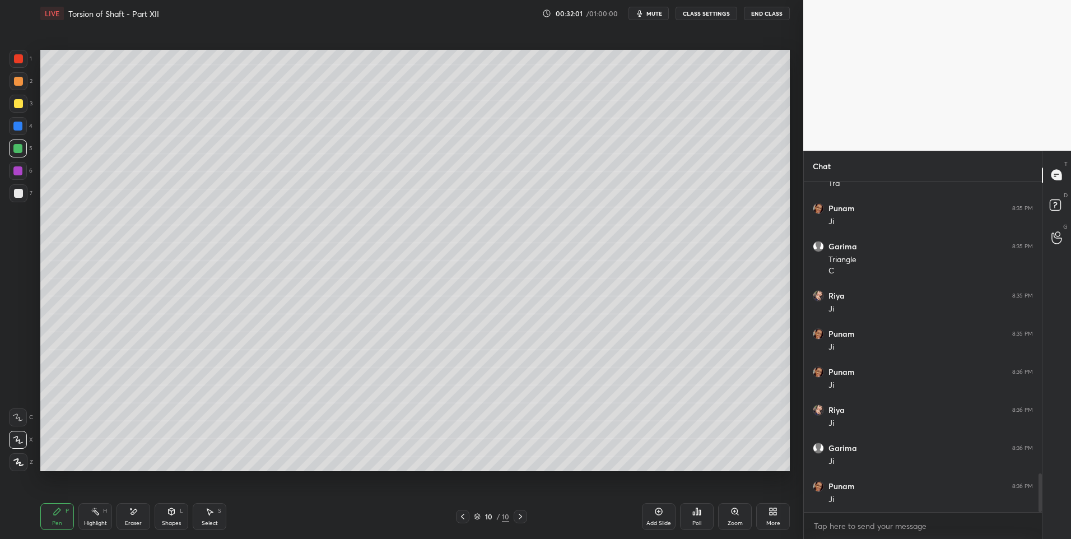
scroll to position [2545, 0]
click at [96, 511] on icon at bounding box center [95, 511] width 1 height 1
click at [58, 519] on div "Pen P" at bounding box center [57, 516] width 34 height 27
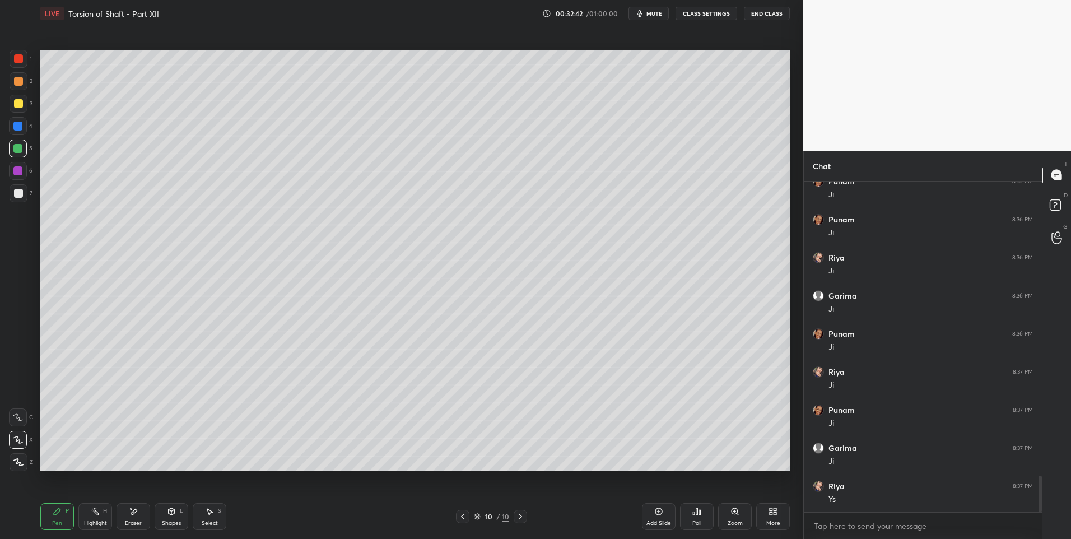
click at [90, 521] on div "Highlight" at bounding box center [95, 524] width 23 height 6
click at [208, 518] on div "Select S" at bounding box center [210, 516] width 34 height 27
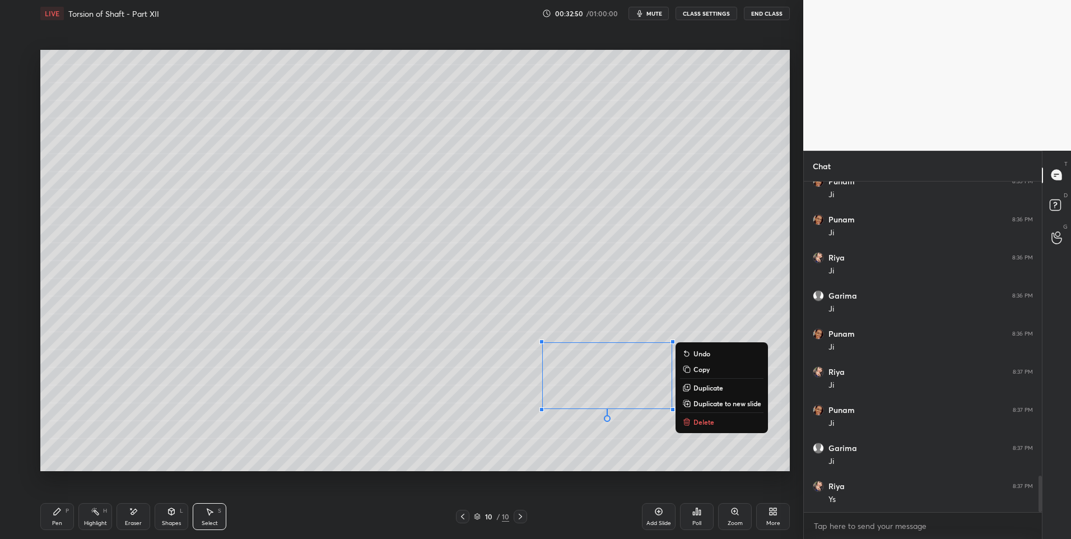
click at [705, 423] on p "Delete" at bounding box center [704, 421] width 21 height 9
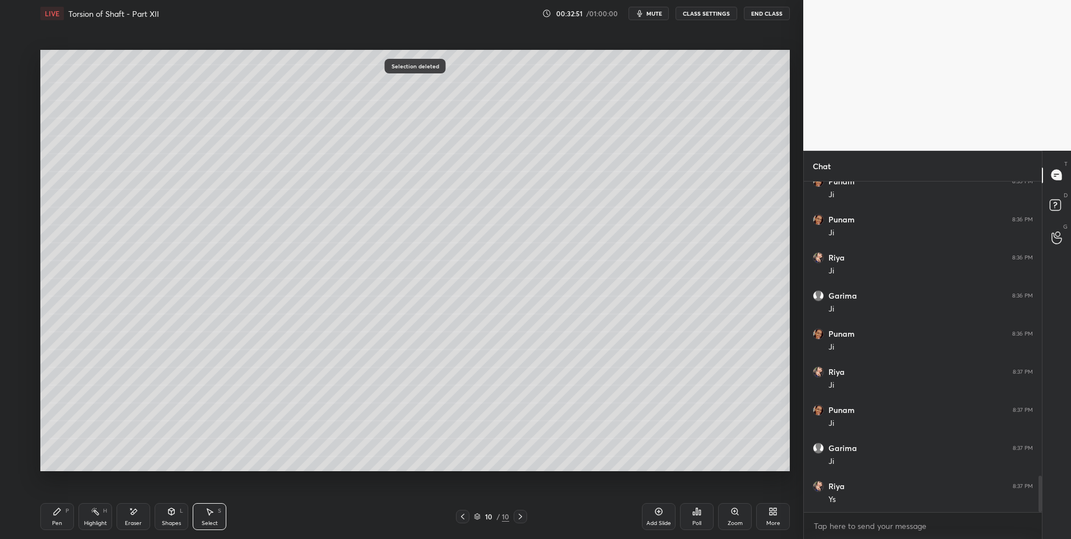
click at [98, 512] on icon at bounding box center [95, 511] width 9 height 9
click at [92, 514] on icon at bounding box center [95, 511] width 9 height 9
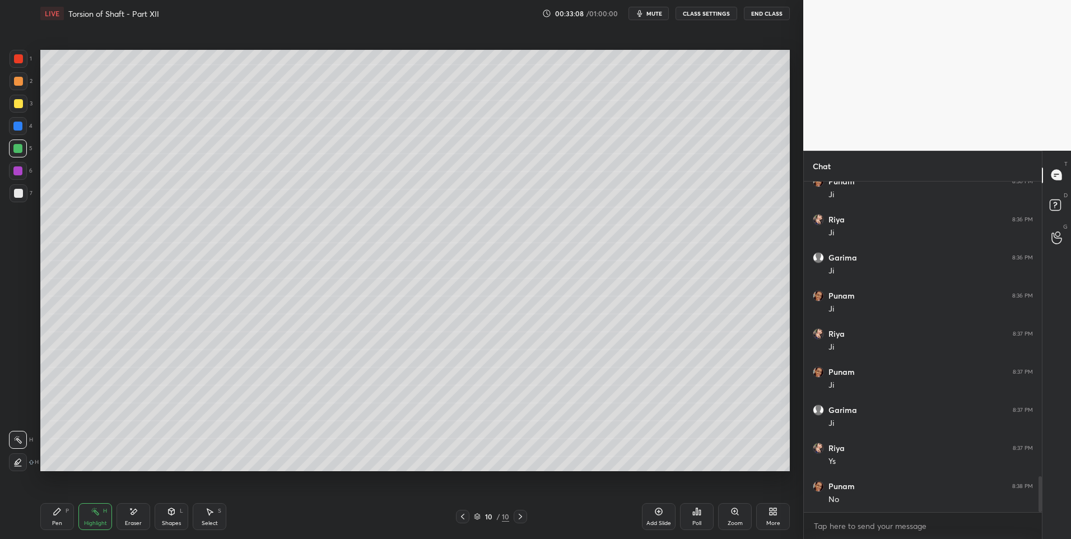
scroll to position [2736, 0]
click at [462, 516] on icon at bounding box center [462, 516] width 9 height 9
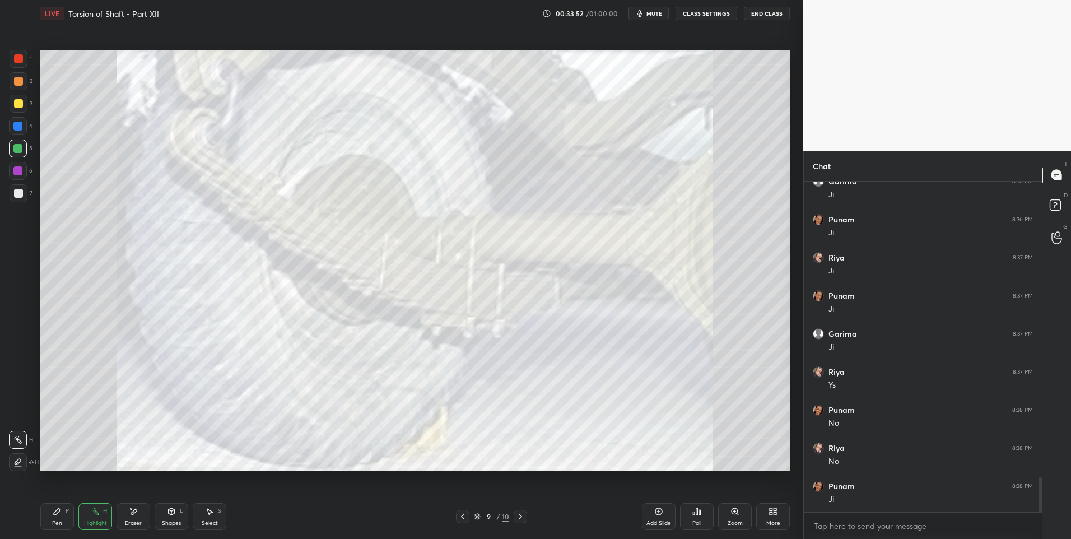
scroll to position [2812, 0]
click at [515, 515] on div at bounding box center [520, 516] width 13 height 13
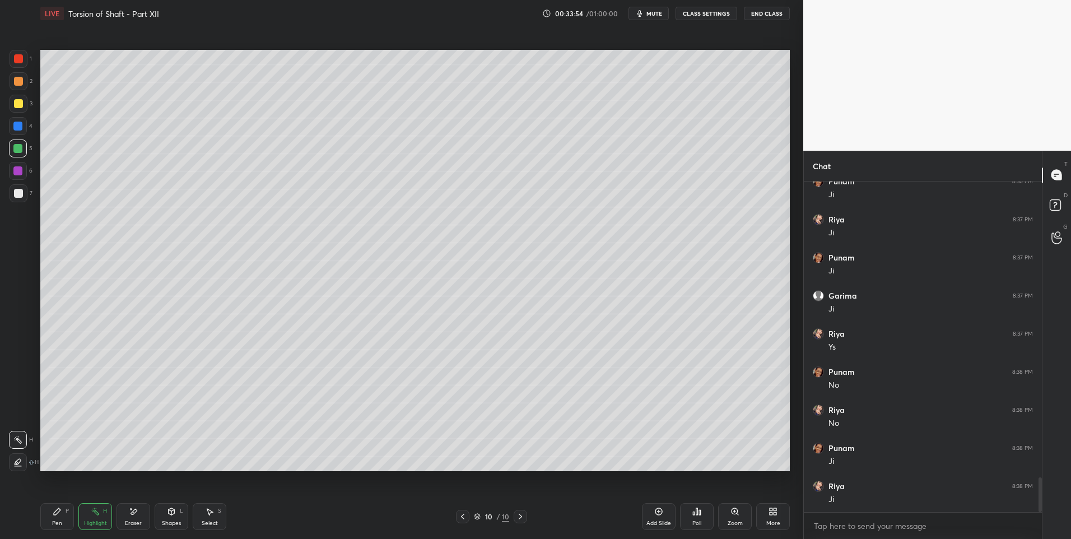
scroll to position [2850, 0]
click at [205, 511] on div "Select S" at bounding box center [210, 516] width 34 height 27
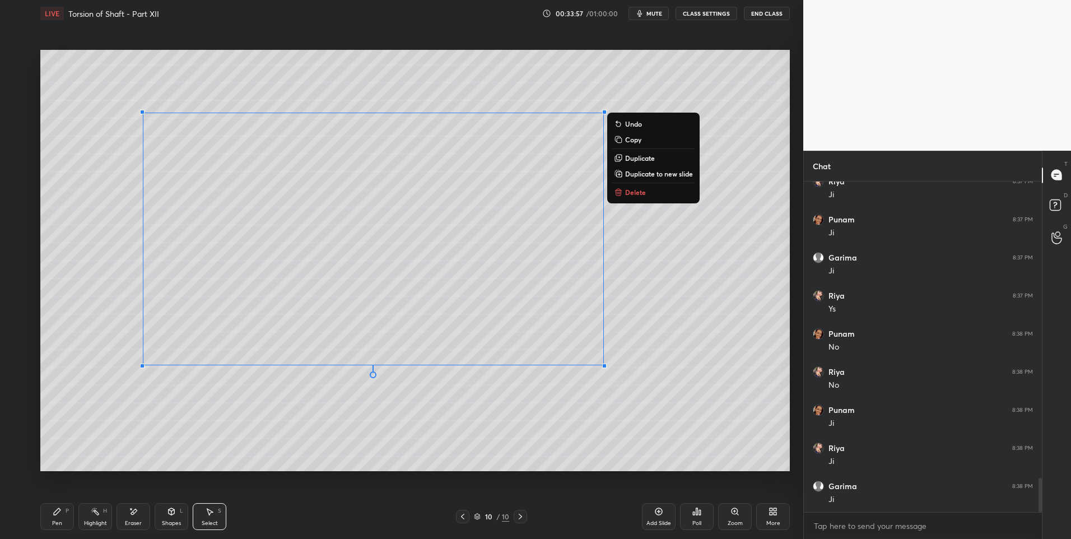
click at [663, 193] on button "Delete" at bounding box center [653, 191] width 83 height 13
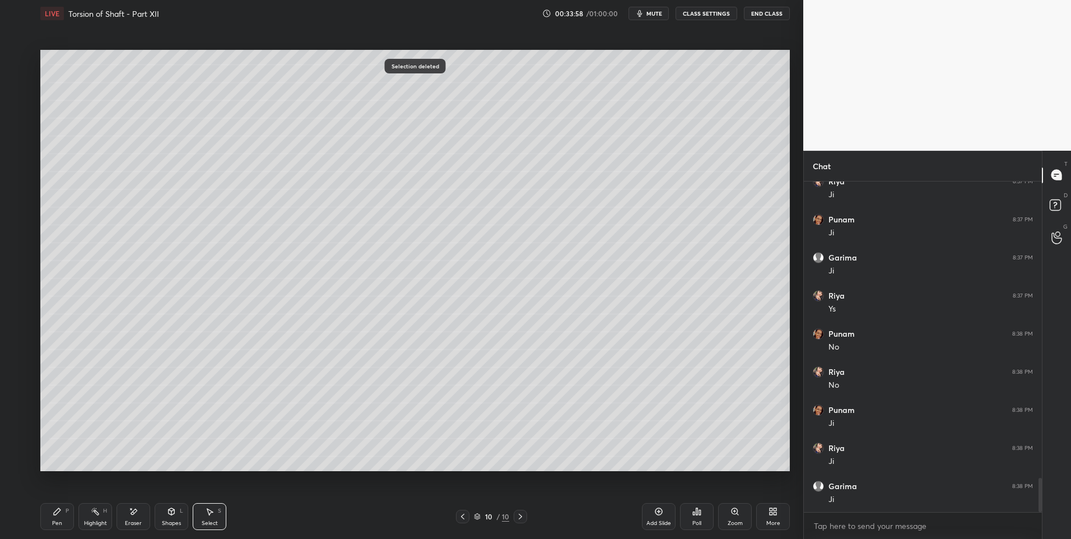
click at [462, 521] on icon at bounding box center [462, 516] width 9 height 9
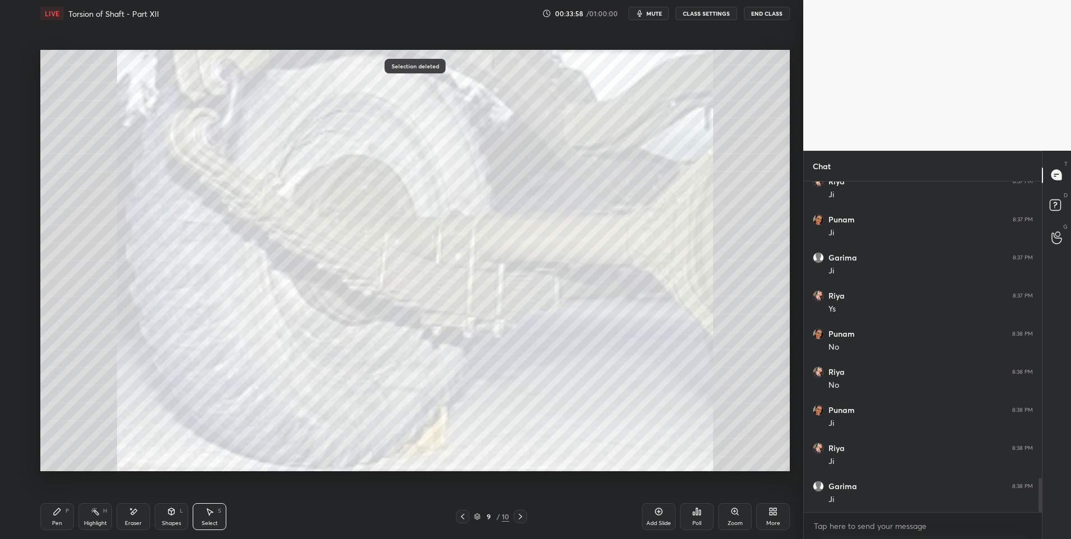
click at [468, 518] on div at bounding box center [462, 516] width 13 height 13
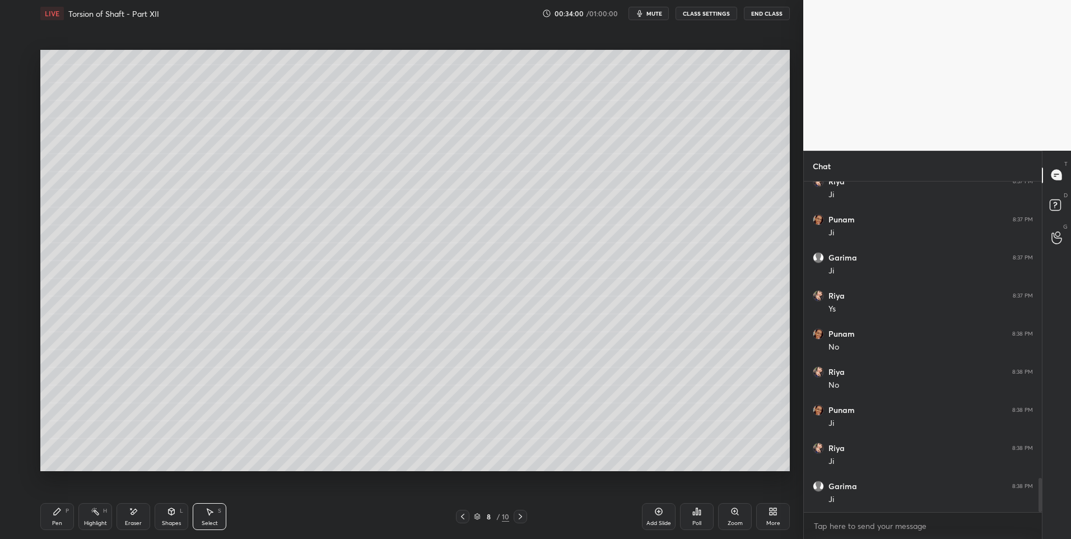
click at [125, 515] on div "Eraser" at bounding box center [134, 516] width 34 height 27
click at [170, 519] on div "Shapes L" at bounding box center [172, 516] width 34 height 27
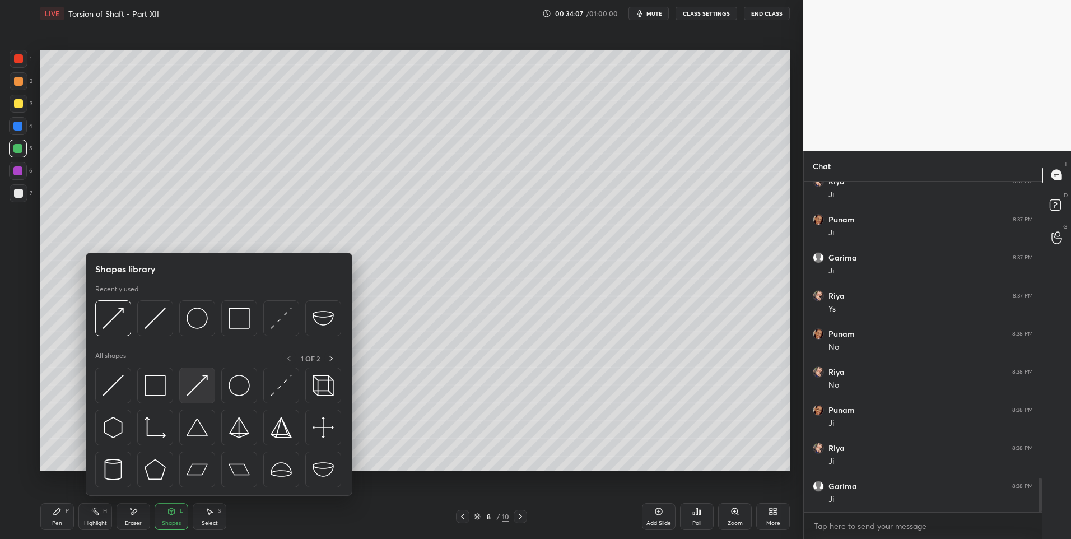
click at [202, 400] on div at bounding box center [197, 386] width 36 height 36
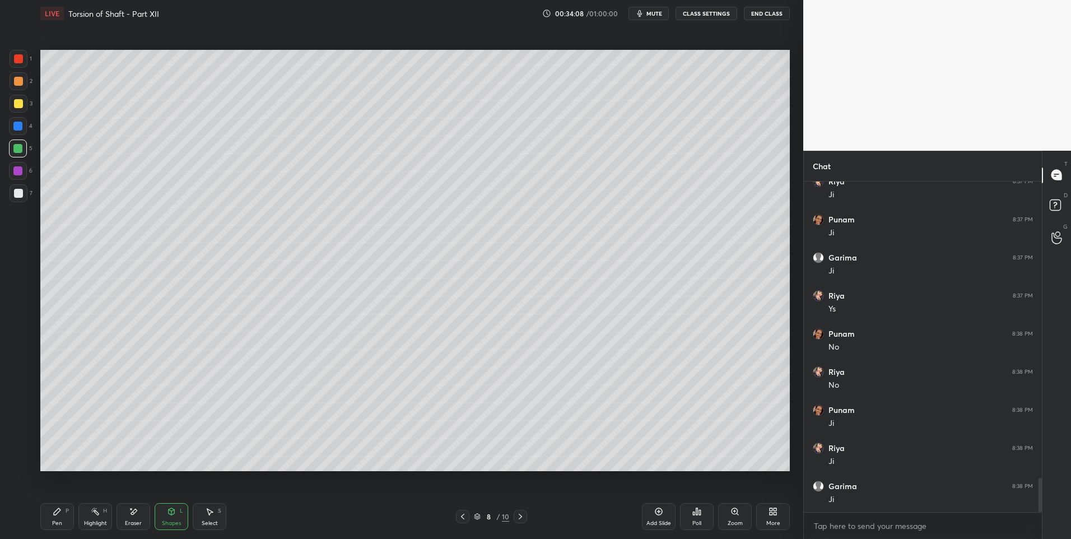
click at [19, 195] on div at bounding box center [18, 193] width 9 height 9
click at [55, 514] on icon at bounding box center [57, 511] width 7 height 7
click at [57, 516] on icon at bounding box center [57, 511] width 9 height 9
click at [211, 523] on div "Select" at bounding box center [210, 524] width 16 height 6
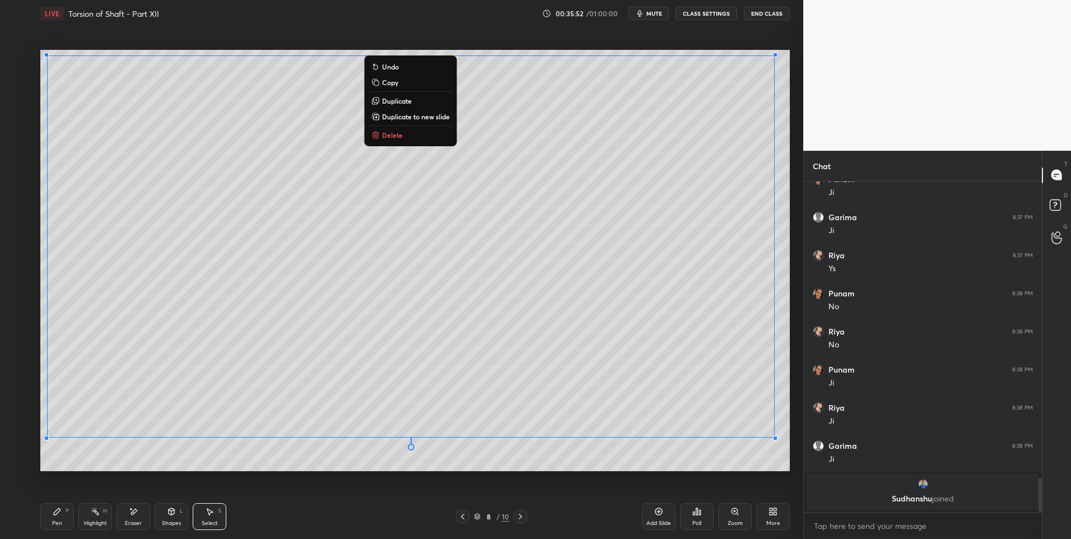
click at [154, 472] on div "0 ° Undo Copy Duplicate Duplicate to new slide Delete Setting up your live clas…" at bounding box center [415, 260] width 759 height 467
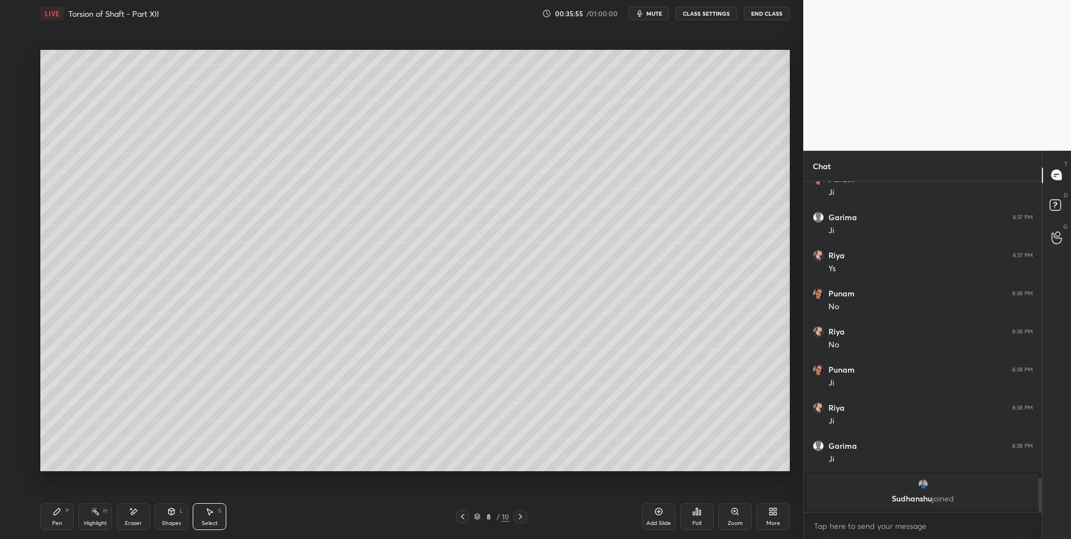
click at [58, 523] on div "Pen" at bounding box center [57, 524] width 10 height 6
click at [208, 516] on icon at bounding box center [209, 511] width 9 height 9
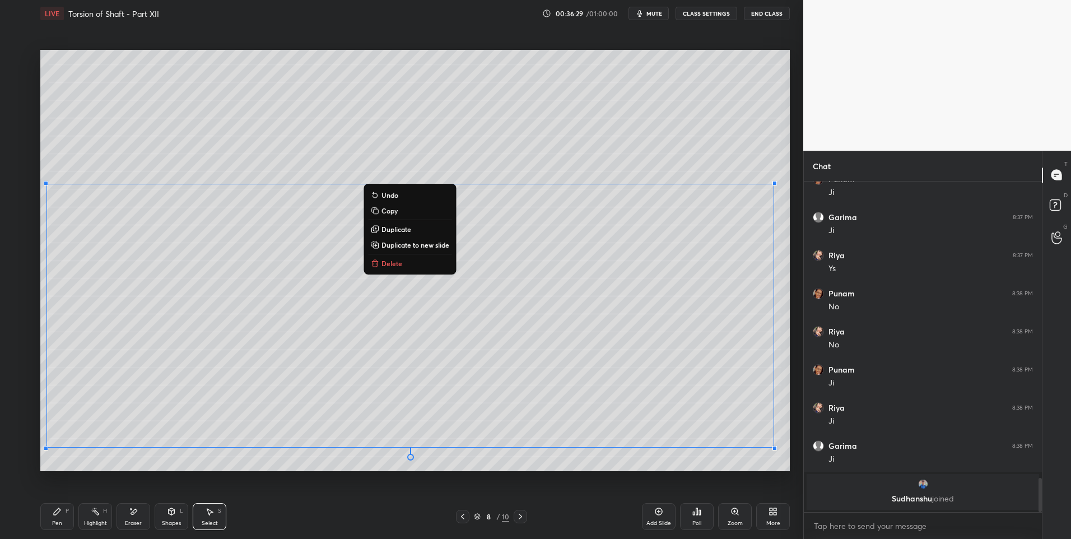
click at [139, 462] on div "0 ° Undo Copy Duplicate Duplicate to new slide Delete" at bounding box center [415, 261] width 750 height 422
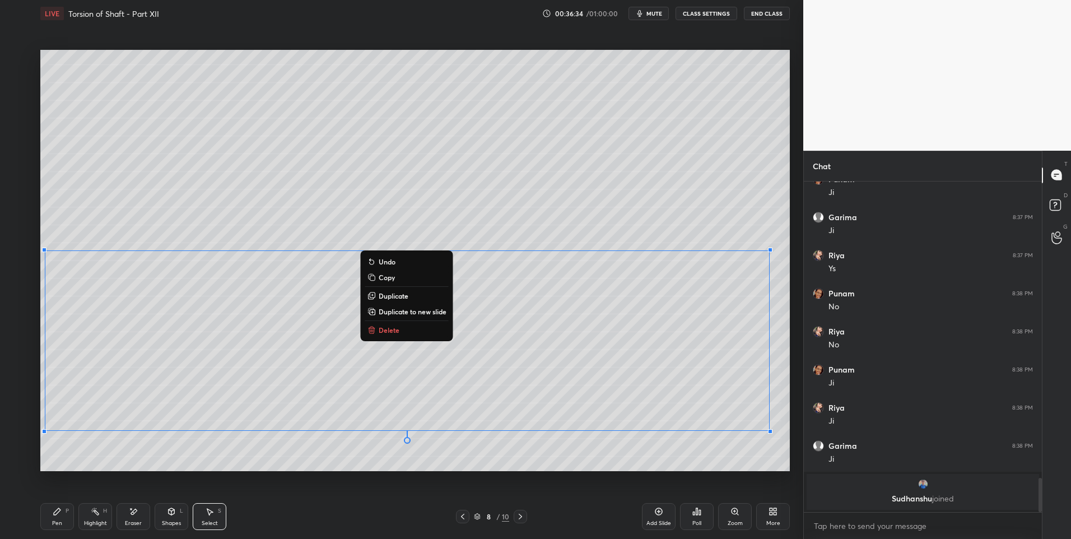
click at [55, 514] on icon at bounding box center [57, 511] width 7 height 7
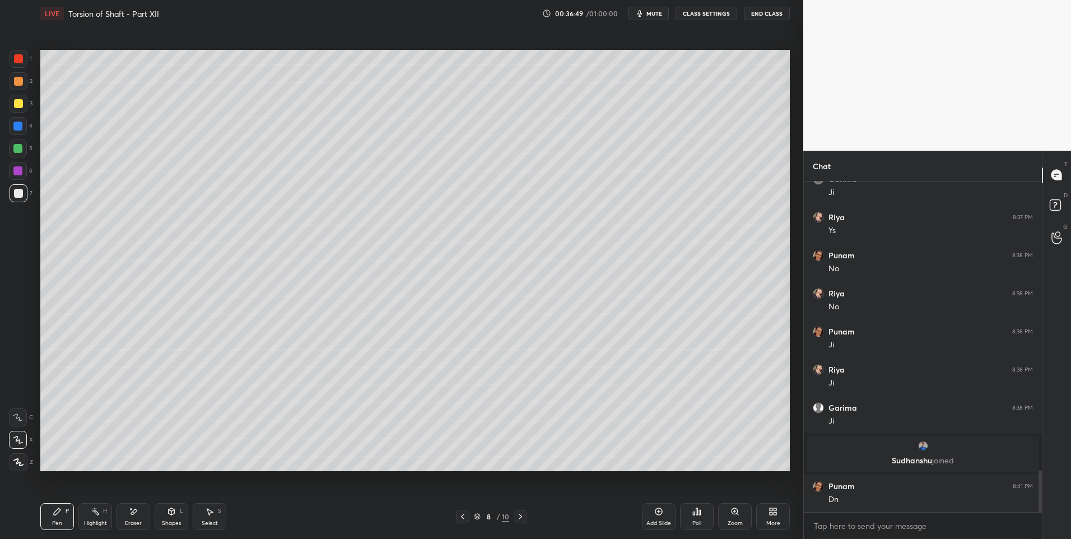
scroll to position [2296, 0]
click at [522, 521] on icon at bounding box center [520, 516] width 9 height 9
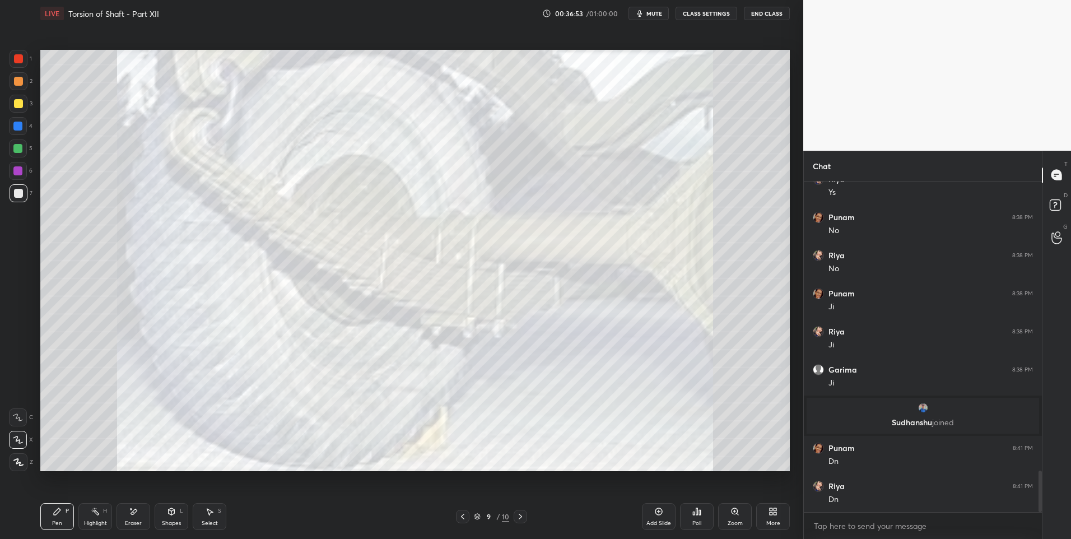
click at [466, 517] on icon at bounding box center [462, 516] width 9 height 9
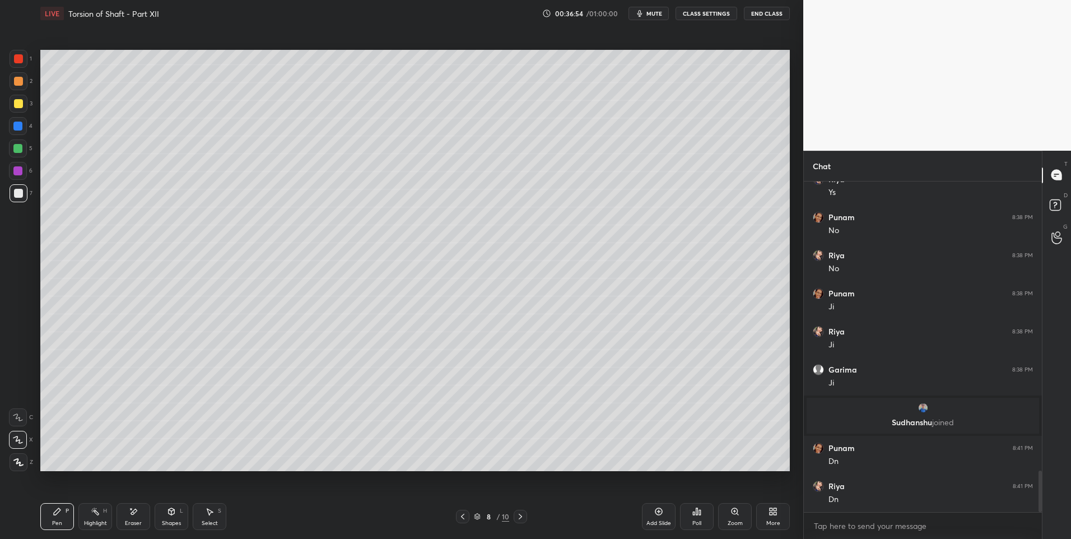
scroll to position [2334, 0]
click at [658, 511] on icon at bounding box center [658, 511] width 9 height 9
click at [171, 518] on div "Shapes L" at bounding box center [172, 516] width 34 height 27
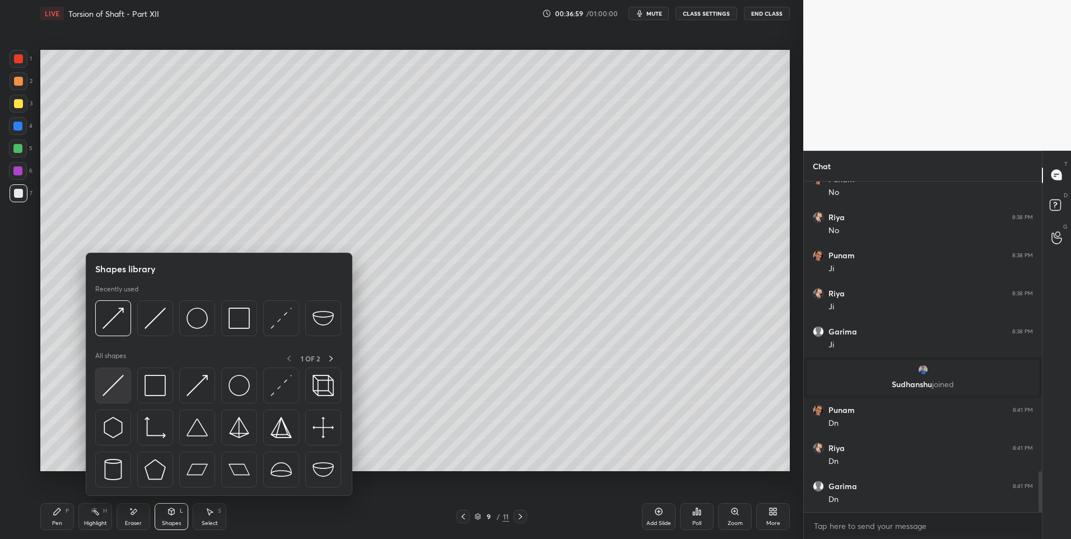
click at [117, 388] on img at bounding box center [113, 385] width 21 height 21
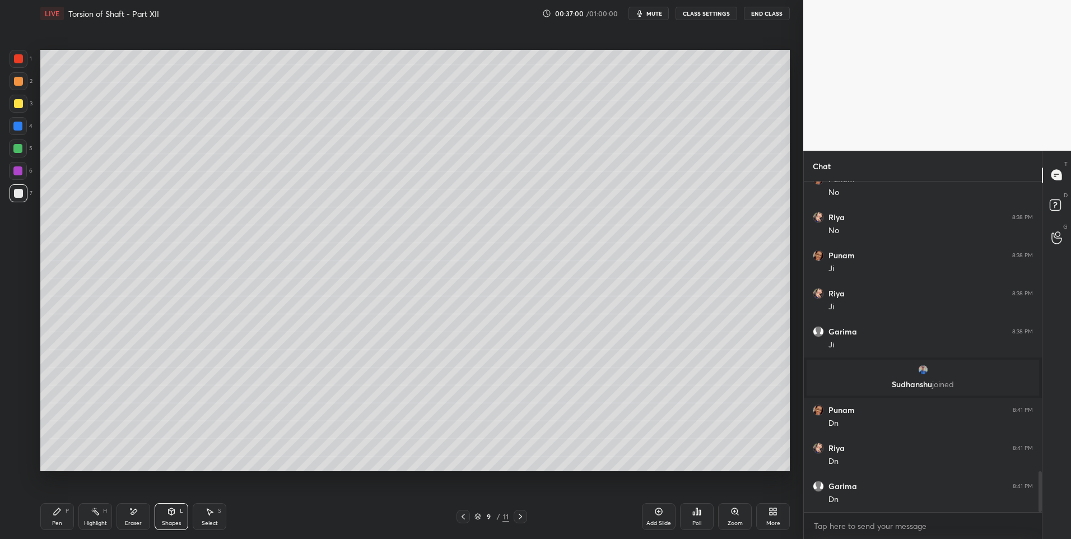
click at [18, 146] on div at bounding box center [17, 148] width 9 height 9
click at [179, 510] on div "Shapes L" at bounding box center [172, 516] width 34 height 27
click at [57, 514] on icon at bounding box center [57, 511] width 7 height 7
click at [214, 516] on div "Select S" at bounding box center [210, 516] width 34 height 27
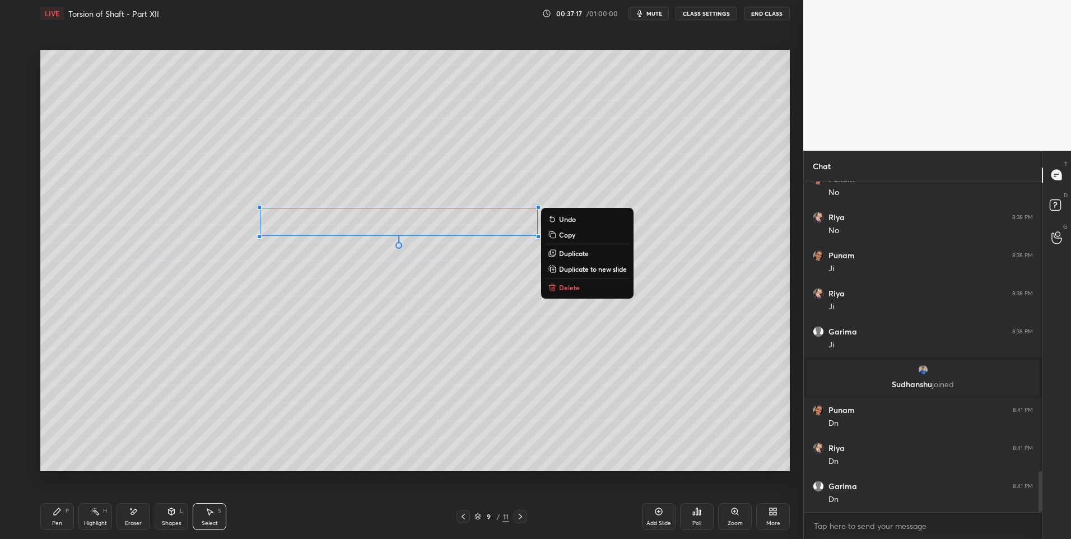
click at [562, 257] on p "Duplicate" at bounding box center [574, 253] width 30 height 9
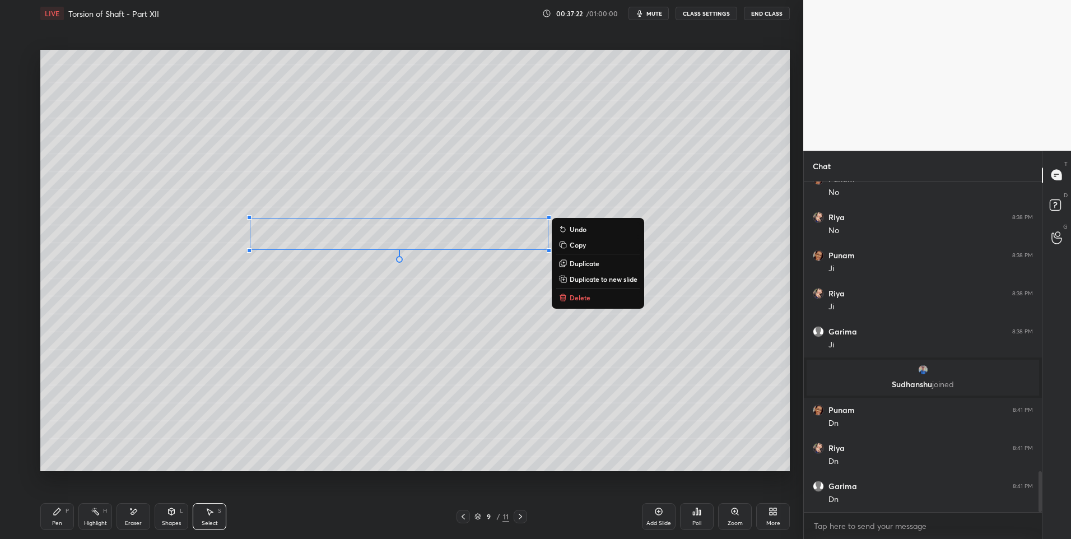
click at [470, 339] on div "0 ° Undo Copy Duplicate Duplicate to new slide Delete" at bounding box center [415, 261] width 750 height 422
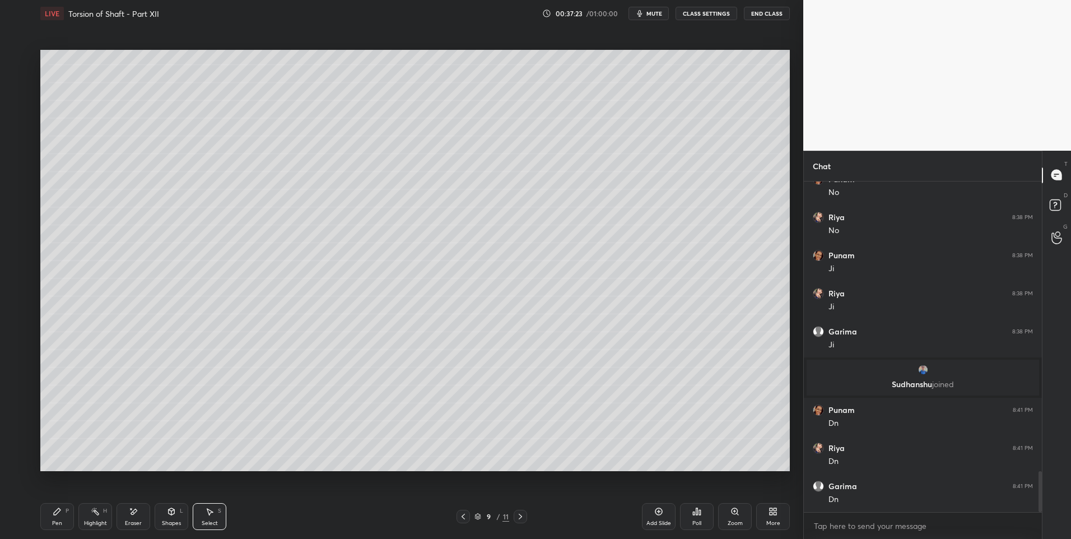
click at [170, 518] on div "Shapes L" at bounding box center [172, 516] width 34 height 27
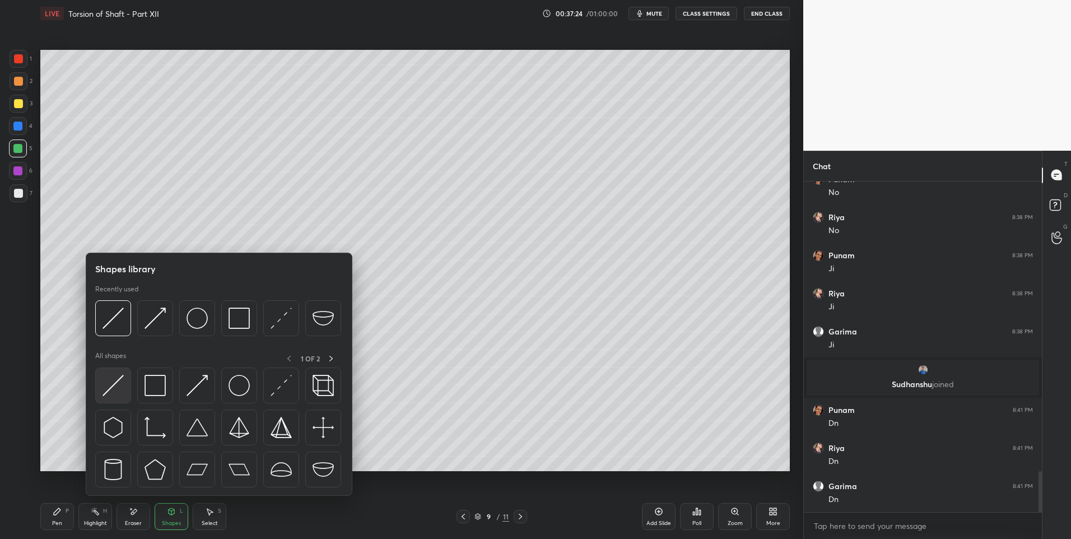
click at [120, 384] on img at bounding box center [113, 385] width 21 height 21
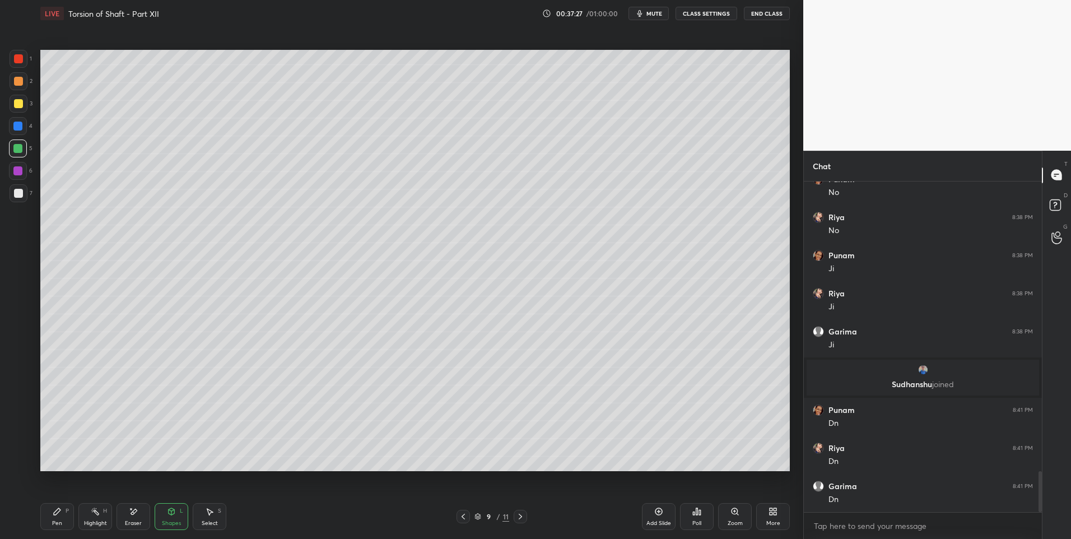
click at [211, 513] on icon at bounding box center [210, 512] width 6 height 7
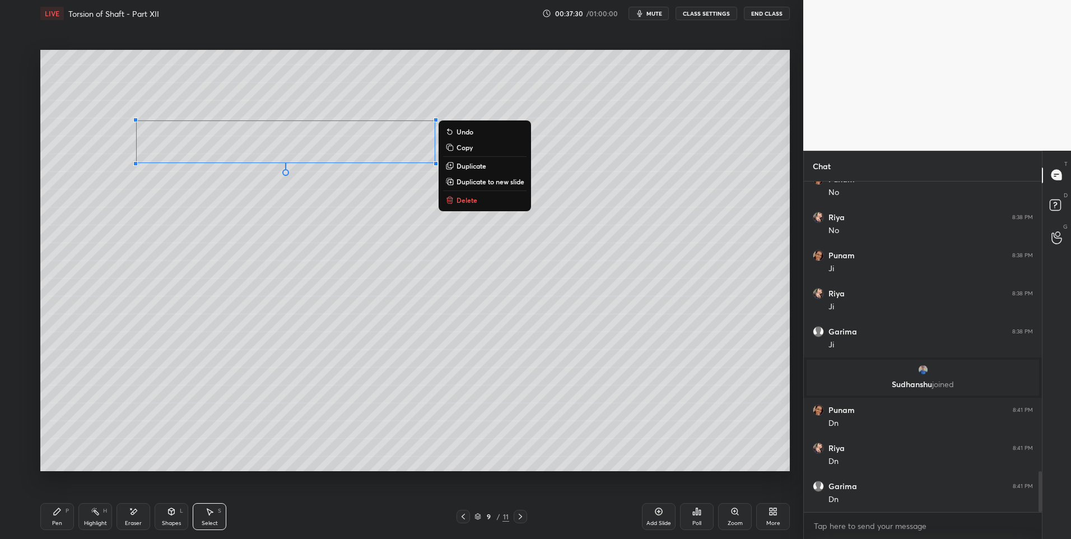
click at [466, 164] on p "Duplicate" at bounding box center [472, 165] width 30 height 9
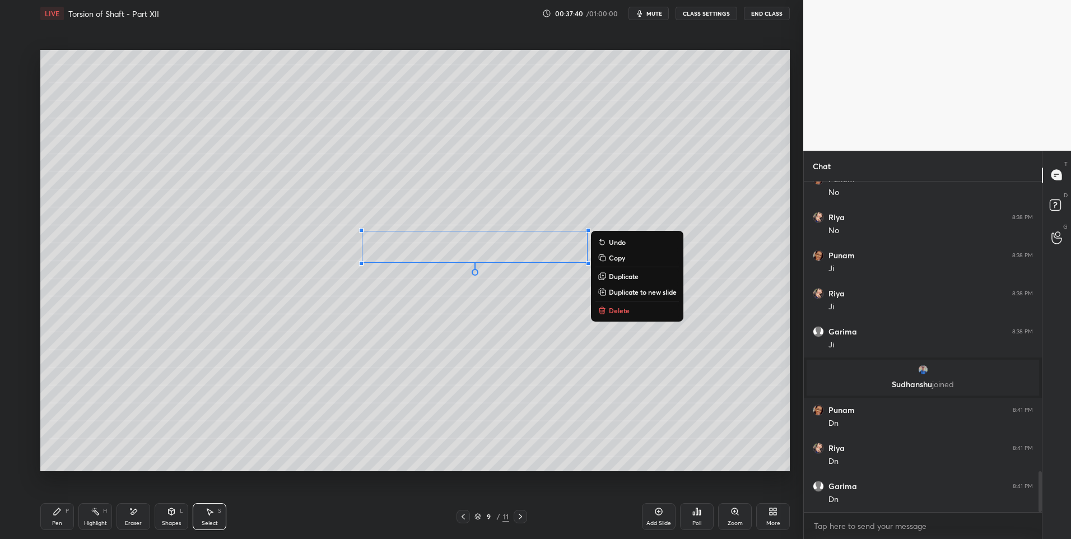
click at [429, 413] on div "0 ° Undo Copy Duplicate Duplicate to new slide Delete" at bounding box center [415, 261] width 750 height 422
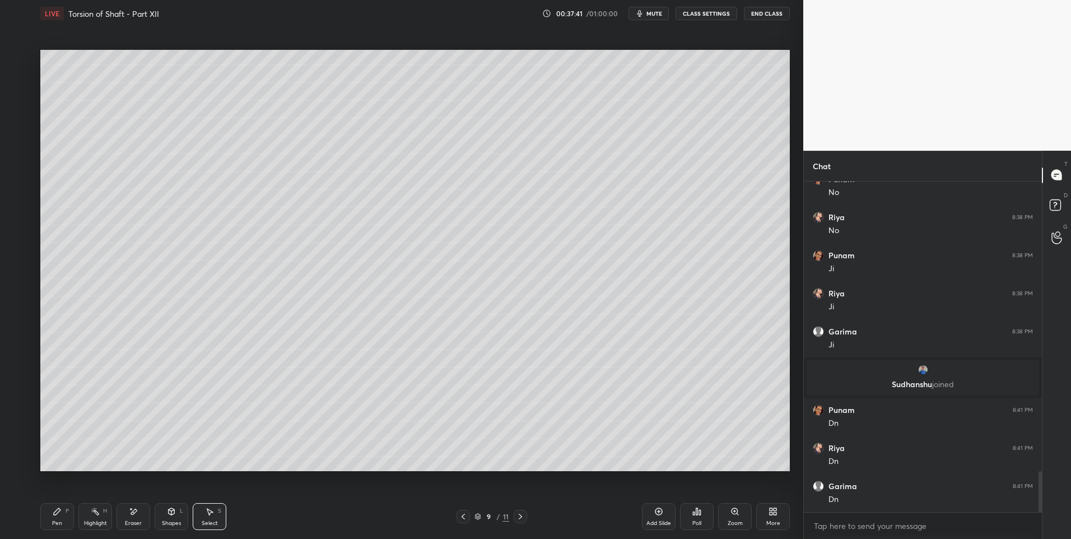
click at [142, 510] on div "Eraser" at bounding box center [134, 516] width 34 height 27
click at [205, 521] on div "Select" at bounding box center [210, 524] width 16 height 6
click at [305, 171] on div "0 ° Undo Copy Duplicate Duplicate to new slide Delete" at bounding box center [415, 261] width 750 height 422
click at [294, 249] on div "0 ° Undo Copy Duplicate Duplicate to new slide Delete" at bounding box center [415, 261] width 750 height 422
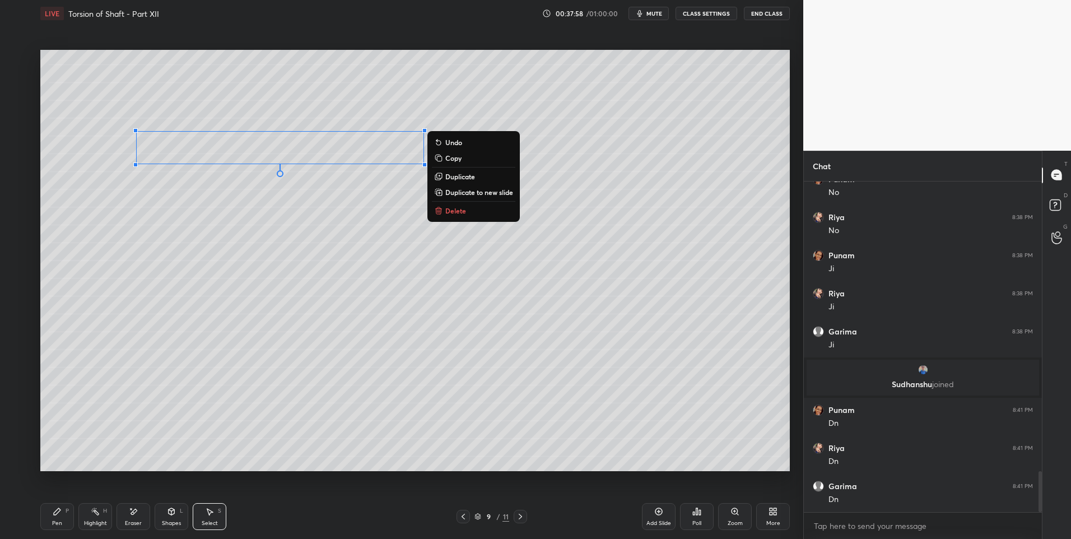
click at [446, 254] on div "0 ° Undo Copy Duplicate Duplicate to new slide Delete" at bounding box center [415, 261] width 750 height 422
click at [364, 242] on div "0 ° Undo Copy Duplicate Duplicate to new slide Delete" at bounding box center [415, 261] width 750 height 422
click at [380, 258] on div "0 ° Undo Copy Duplicate Duplicate to new slide Delete" at bounding box center [415, 261] width 750 height 422
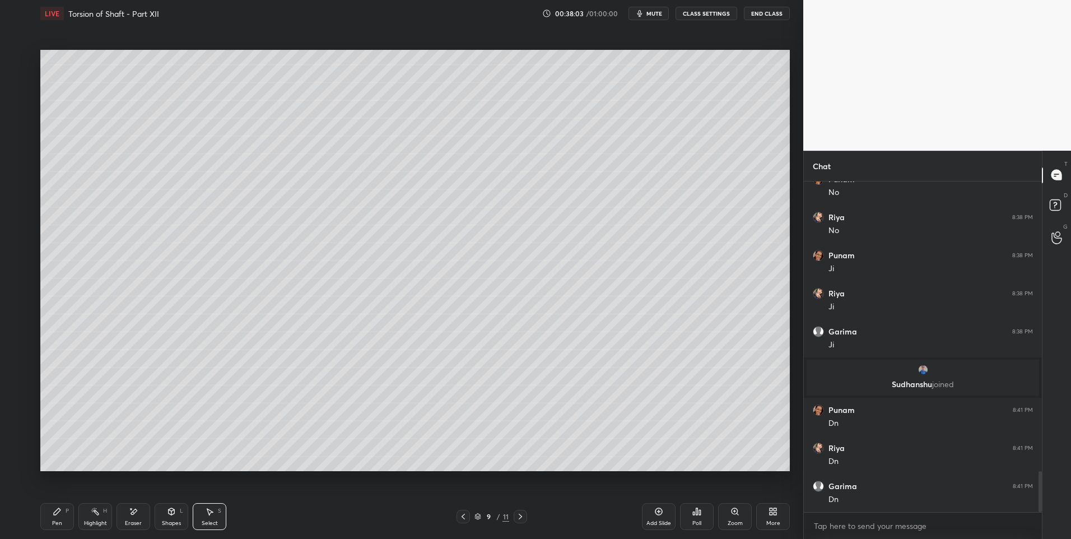
click at [179, 510] on div "Shapes L" at bounding box center [172, 516] width 34 height 27
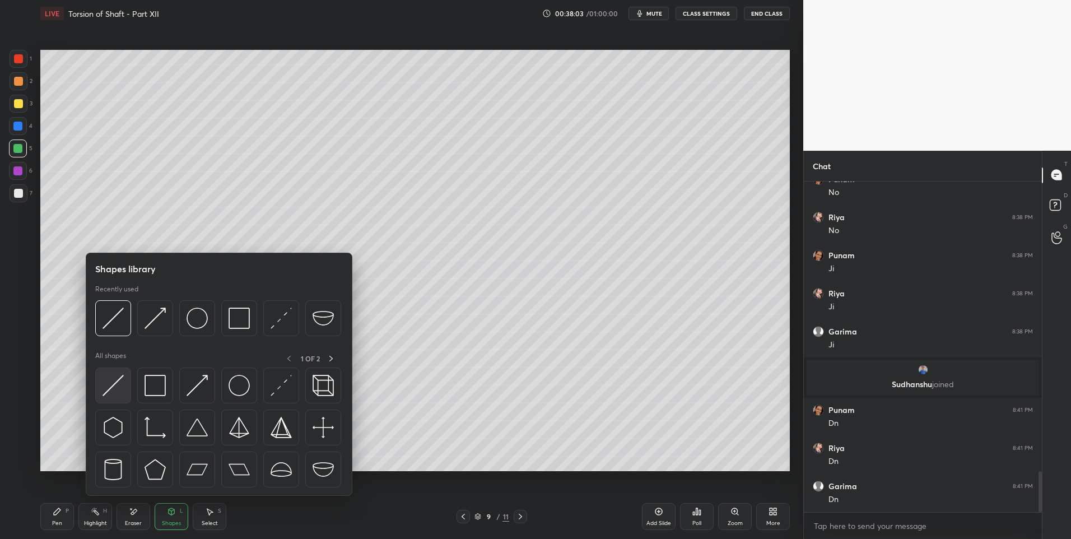
click at [114, 382] on img at bounding box center [113, 385] width 21 height 21
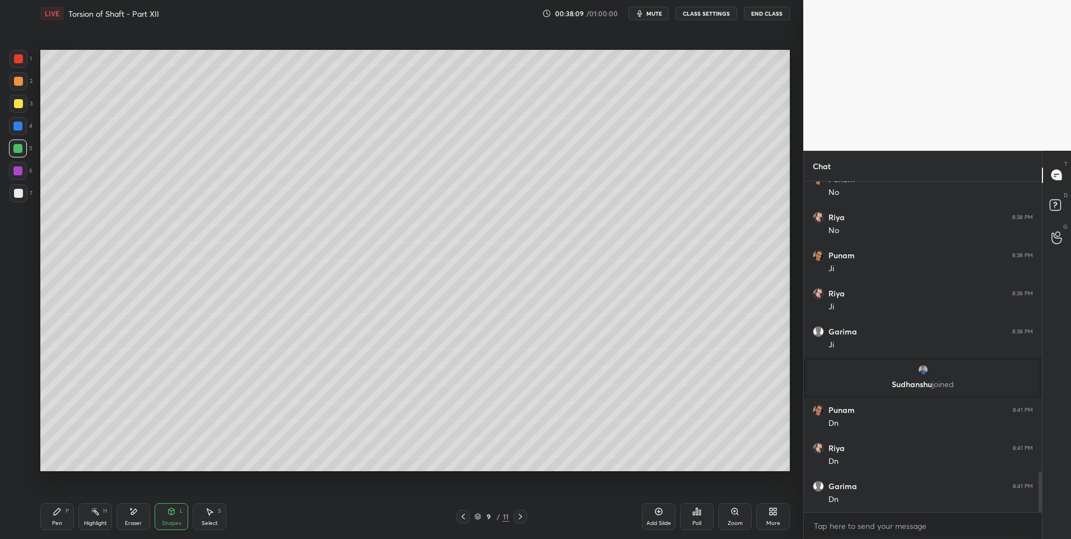
click at [216, 514] on div "Select S" at bounding box center [210, 516] width 34 height 27
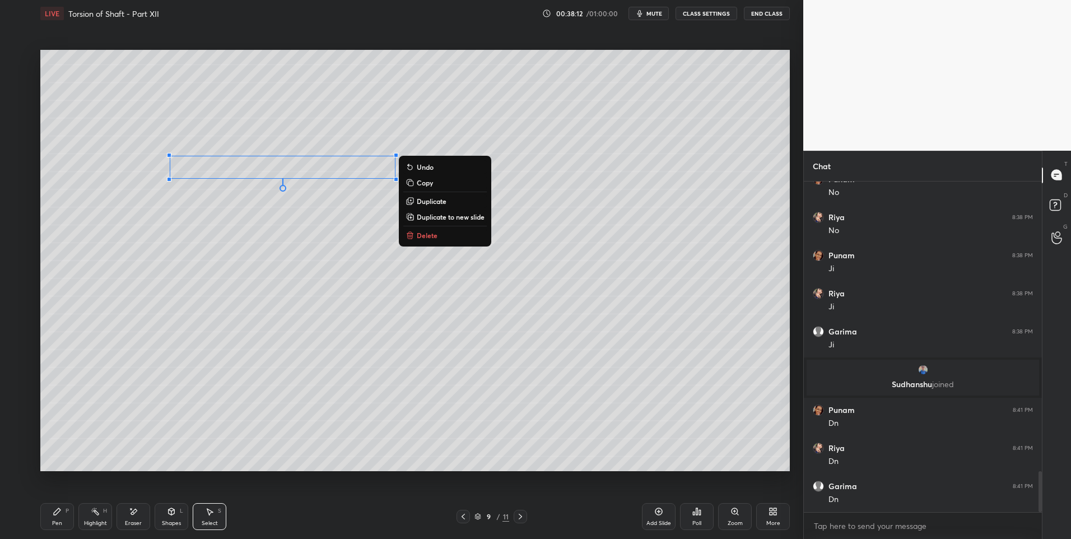
click at [421, 198] on p "Duplicate" at bounding box center [432, 201] width 30 height 9
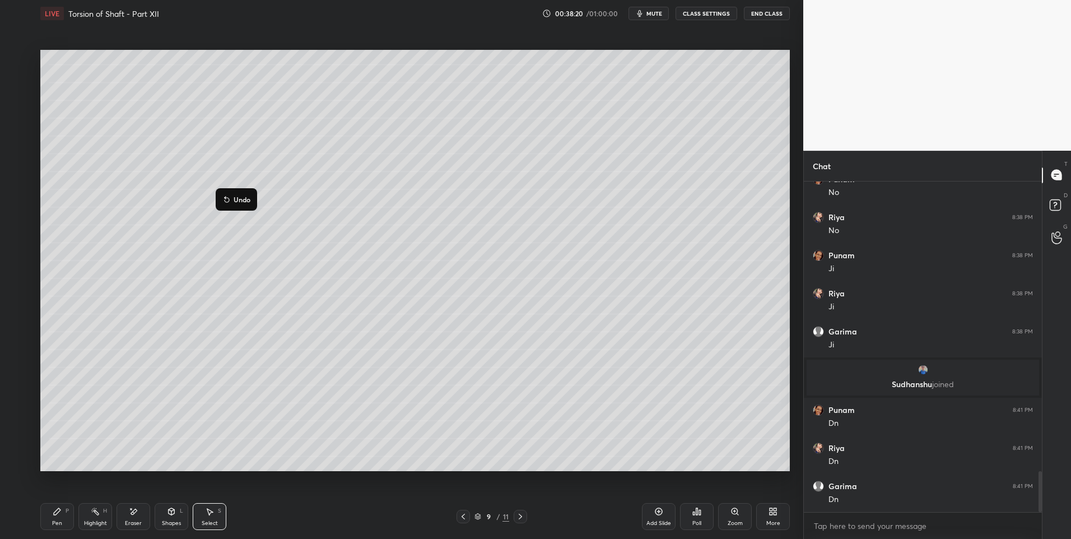
click at [347, 227] on div "0 ° Undo Copy Duplicate Duplicate to new slide Delete" at bounding box center [415, 261] width 750 height 422
click at [366, 230] on div "0 ° Undo Copy Duplicate Duplicate to new slide Delete" at bounding box center [415, 261] width 750 height 422
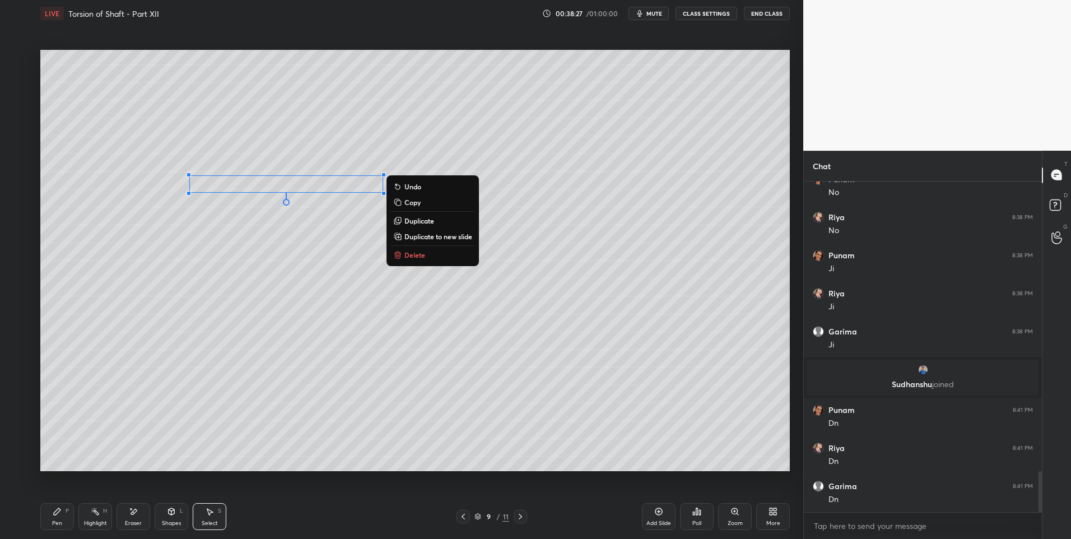
click at [415, 220] on p "Duplicate" at bounding box center [420, 220] width 30 height 9
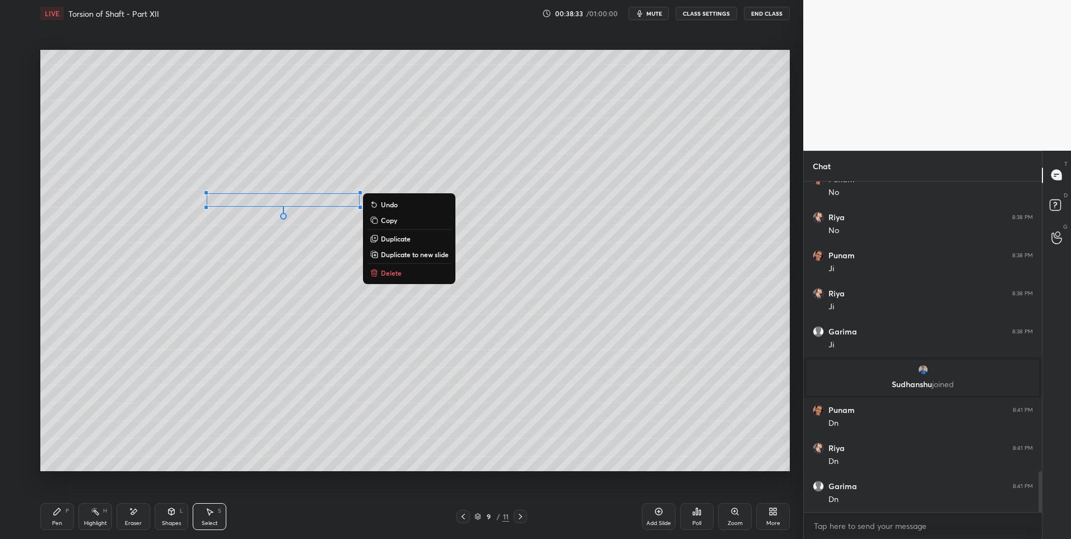
click at [263, 290] on div "0 ° Undo Copy Duplicate Duplicate to new slide Delete" at bounding box center [415, 261] width 750 height 422
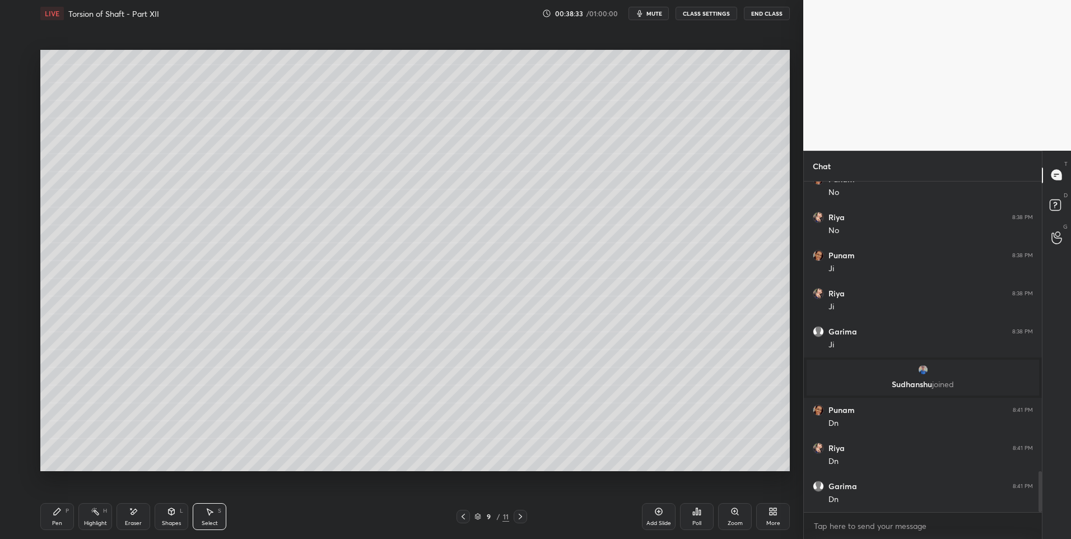
click at [166, 519] on div "Shapes L" at bounding box center [172, 516] width 34 height 27
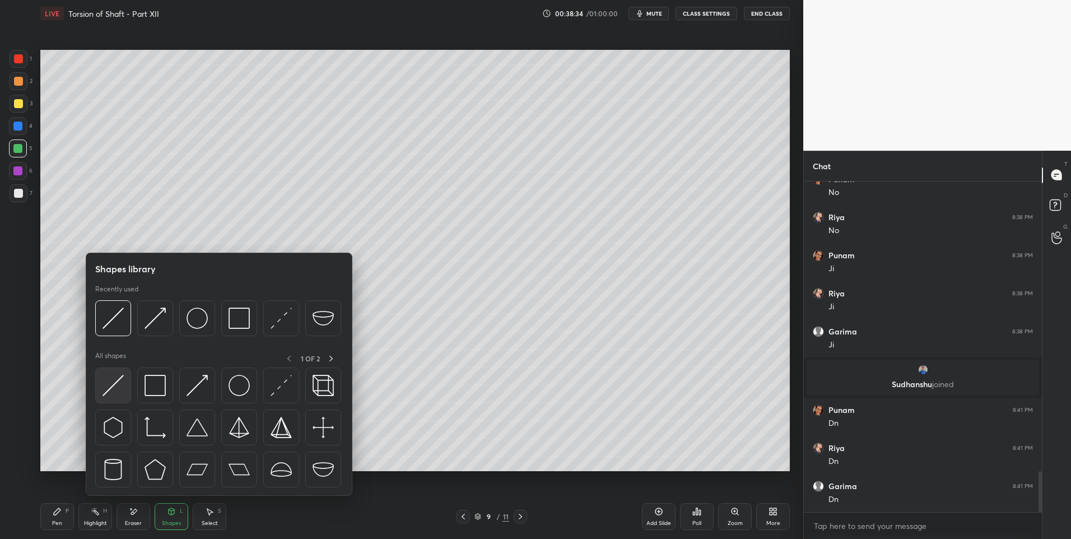
click at [117, 377] on img at bounding box center [113, 385] width 21 height 21
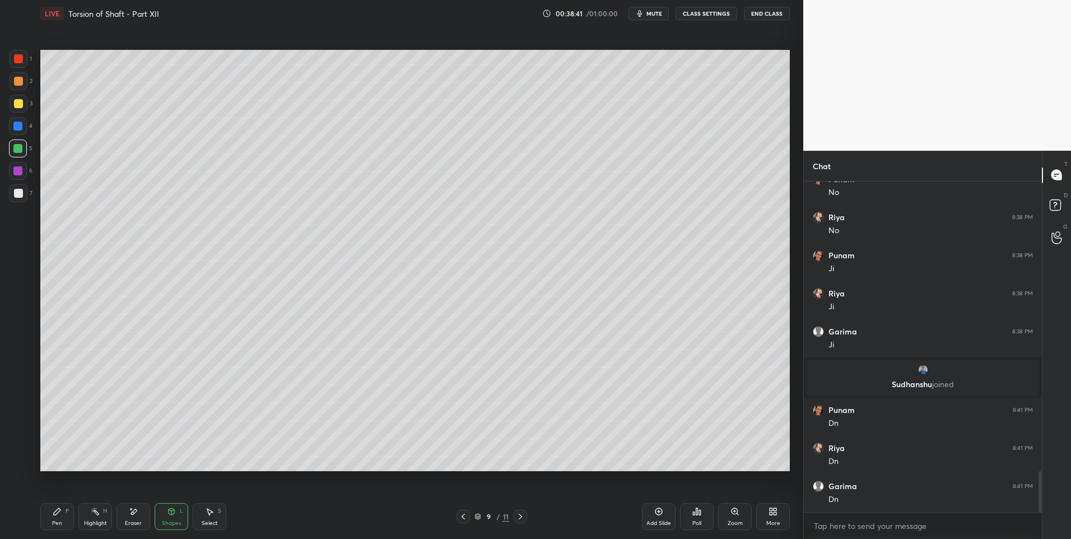
click at [205, 517] on div "Select S" at bounding box center [210, 516] width 34 height 27
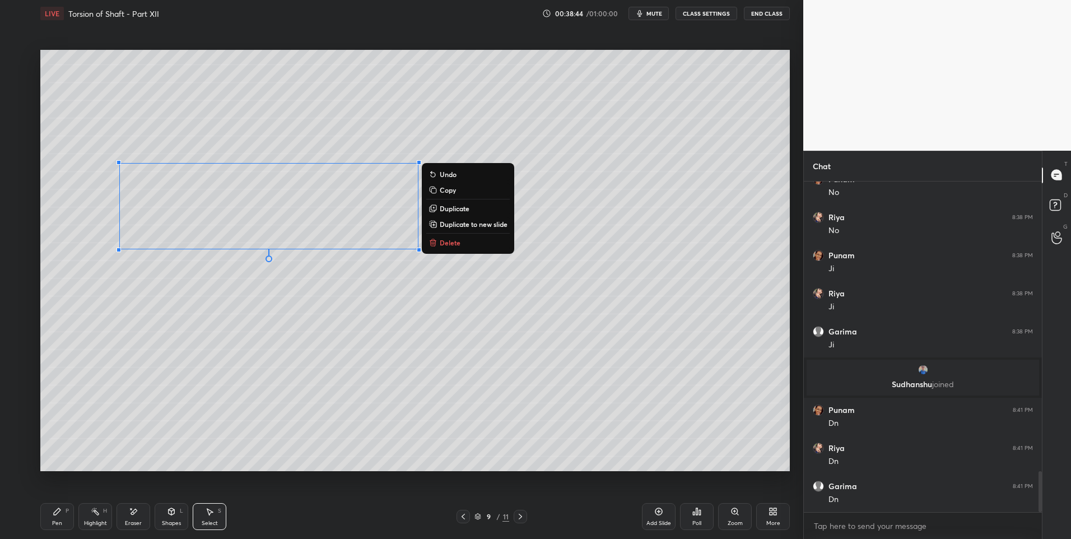
click at [253, 412] on div "0 ° Undo Copy Duplicate Duplicate to new slide Delete" at bounding box center [415, 261] width 750 height 422
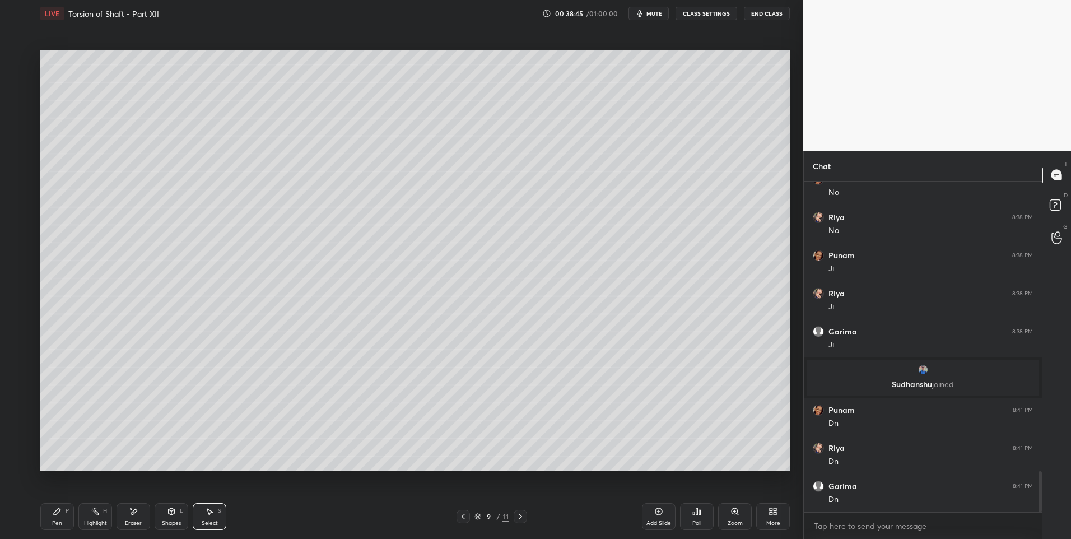
click at [170, 522] on div "Shapes" at bounding box center [171, 524] width 19 height 6
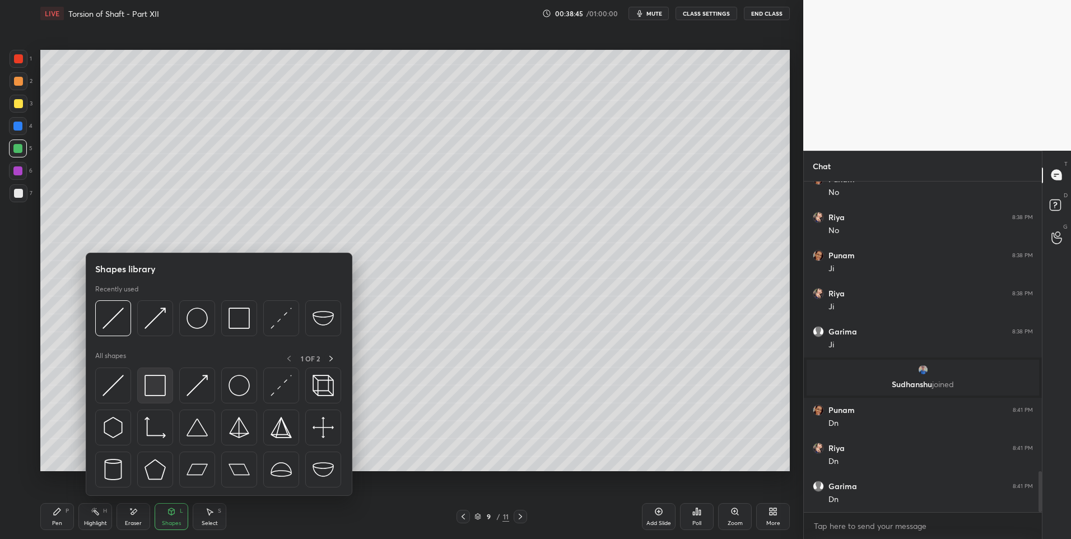
click at [152, 388] on img at bounding box center [155, 385] width 21 height 21
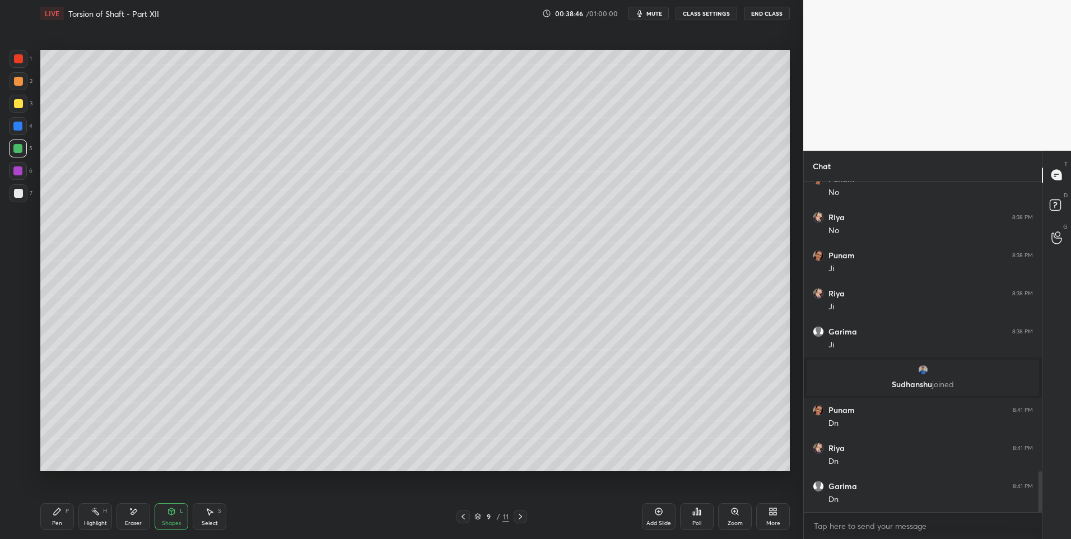
click at [21, 61] on div at bounding box center [18, 58] width 9 height 9
click at [170, 521] on div "Shapes" at bounding box center [171, 524] width 19 height 6
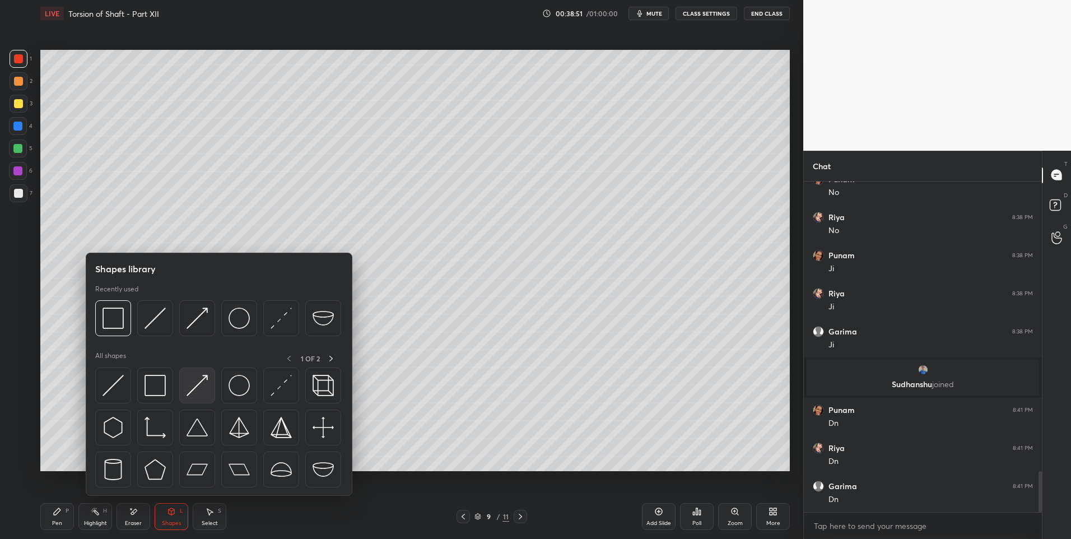
click at [198, 388] on img at bounding box center [197, 385] width 21 height 21
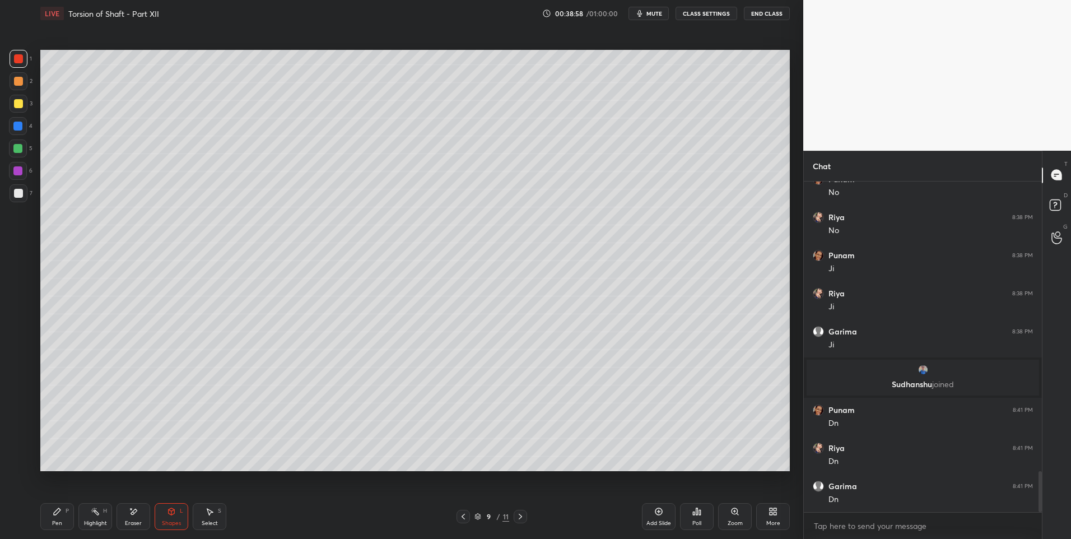
click at [55, 512] on icon at bounding box center [57, 511] width 7 height 7
click at [170, 517] on div "Shapes L" at bounding box center [172, 516] width 34 height 27
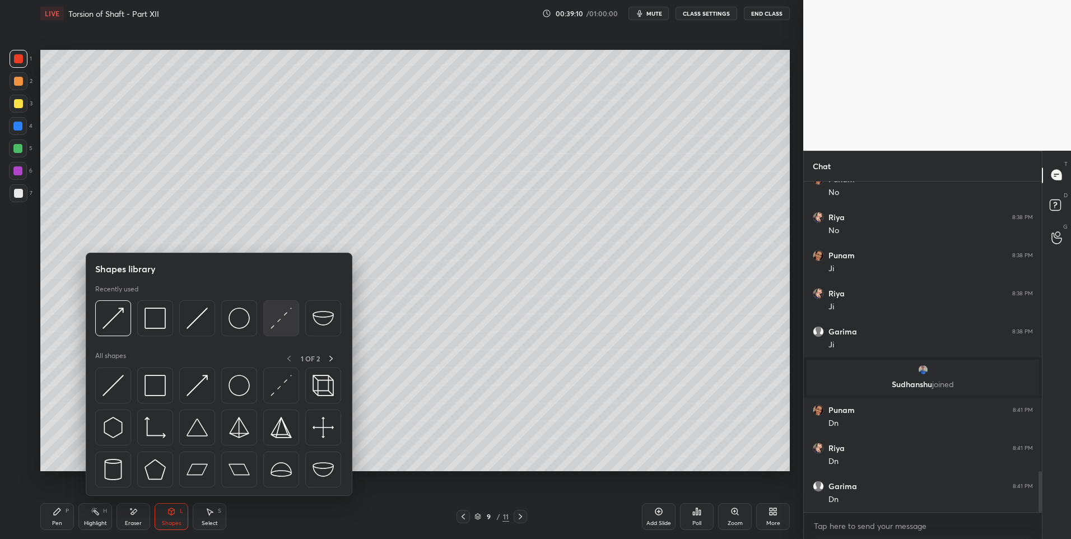
click at [282, 327] on img at bounding box center [281, 318] width 21 height 21
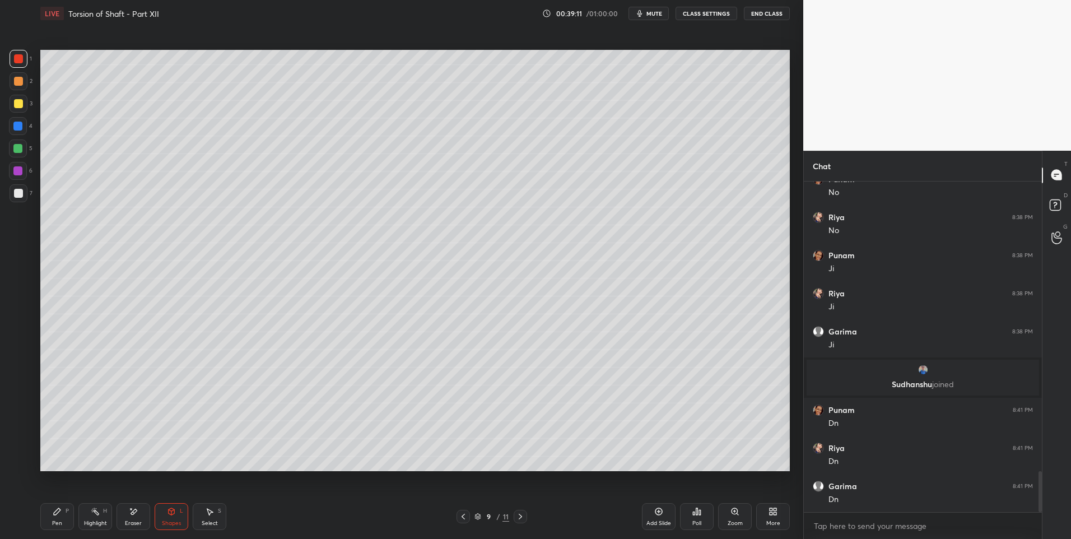
click at [24, 167] on div at bounding box center [18, 171] width 18 height 18
click at [50, 518] on div "Pen P" at bounding box center [57, 516] width 34 height 27
click at [169, 524] on div "Shapes" at bounding box center [171, 524] width 19 height 6
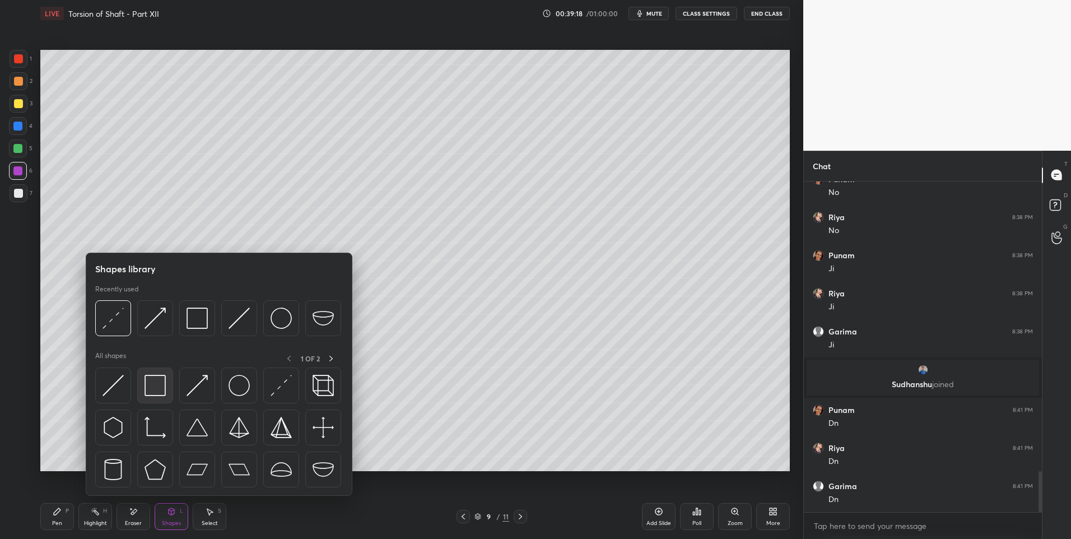
click at [155, 382] on img at bounding box center [155, 385] width 21 height 21
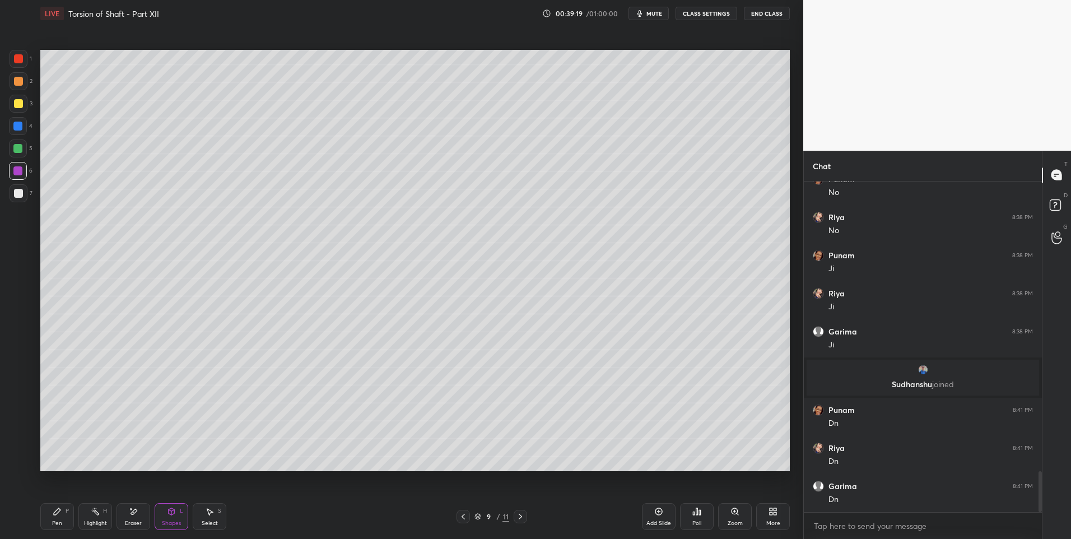
click at [21, 106] on div at bounding box center [18, 103] width 9 height 9
click at [55, 513] on icon at bounding box center [57, 511] width 7 height 7
click at [171, 512] on icon at bounding box center [172, 511] width 6 height 7
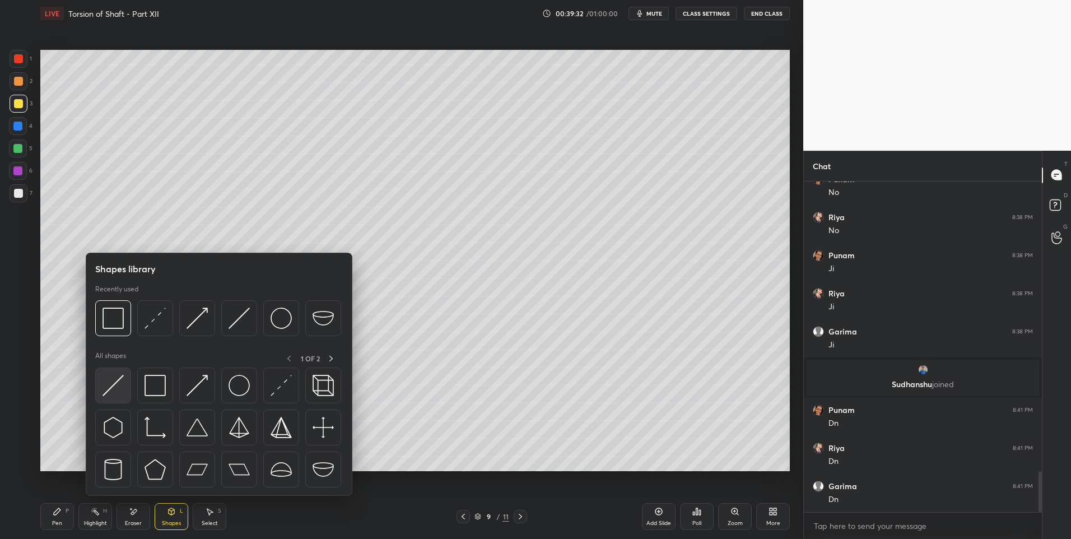
click at [112, 384] on img at bounding box center [113, 385] width 21 height 21
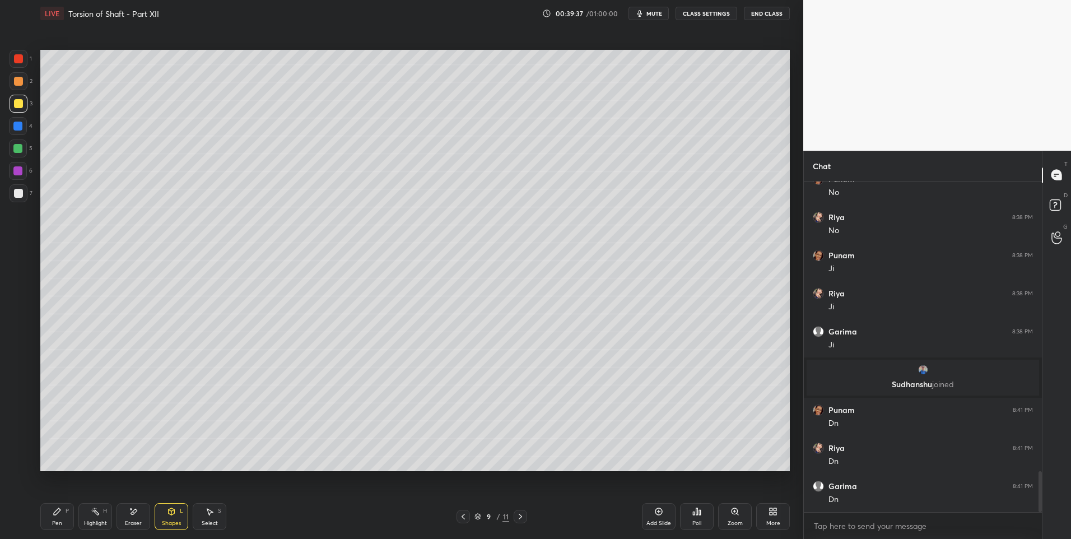
click at [53, 513] on icon at bounding box center [57, 511] width 9 height 9
click at [56, 527] on div "Pen P" at bounding box center [57, 516] width 34 height 27
click at [15, 199] on div at bounding box center [19, 193] width 18 height 18
click at [220, 512] on div "S" at bounding box center [219, 511] width 3 height 6
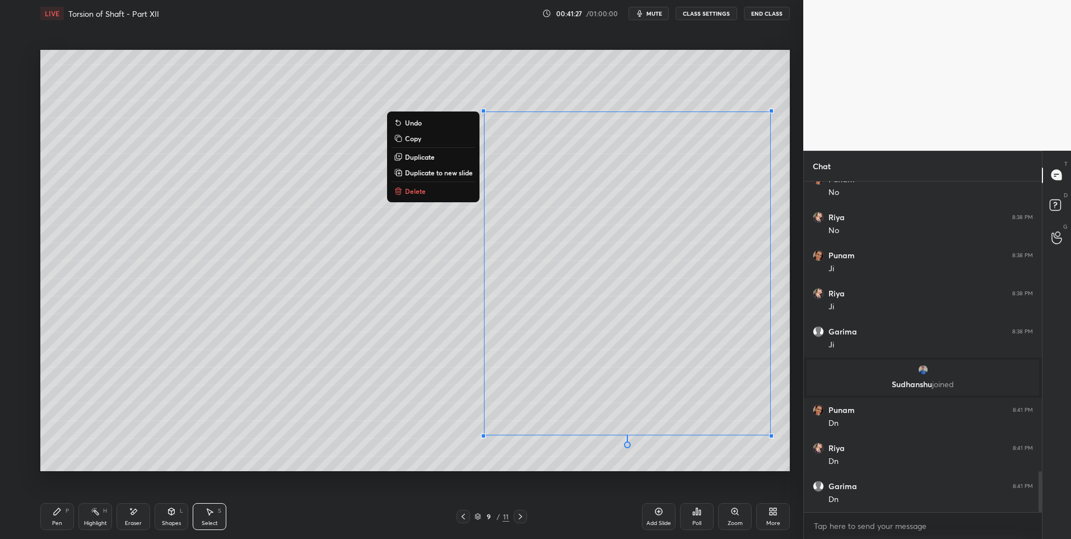
click at [403, 438] on div "0 ° Undo Copy Duplicate Duplicate to new slide Delete" at bounding box center [415, 261] width 750 height 422
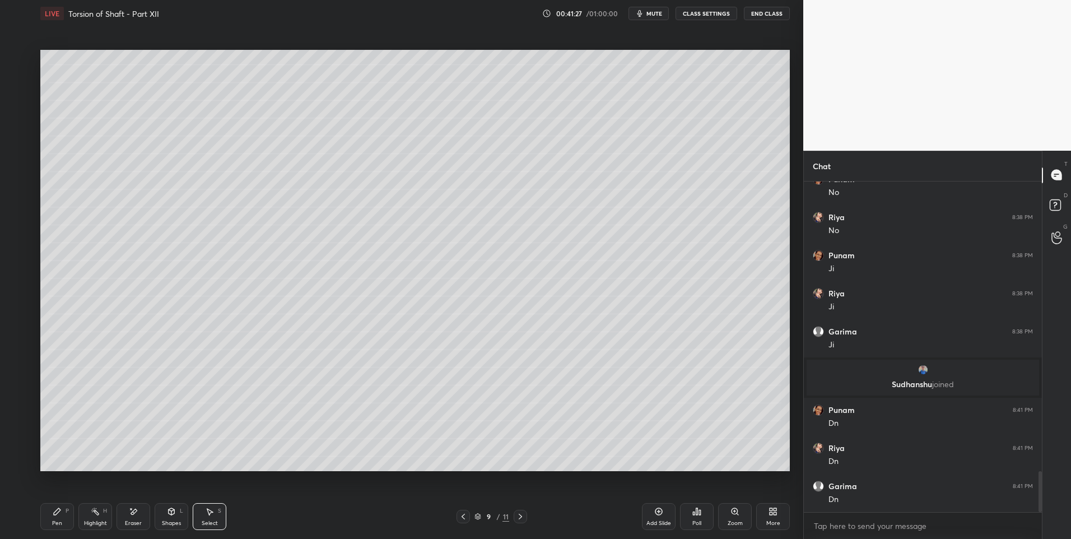
click at [63, 507] on div "Pen P" at bounding box center [57, 516] width 34 height 27
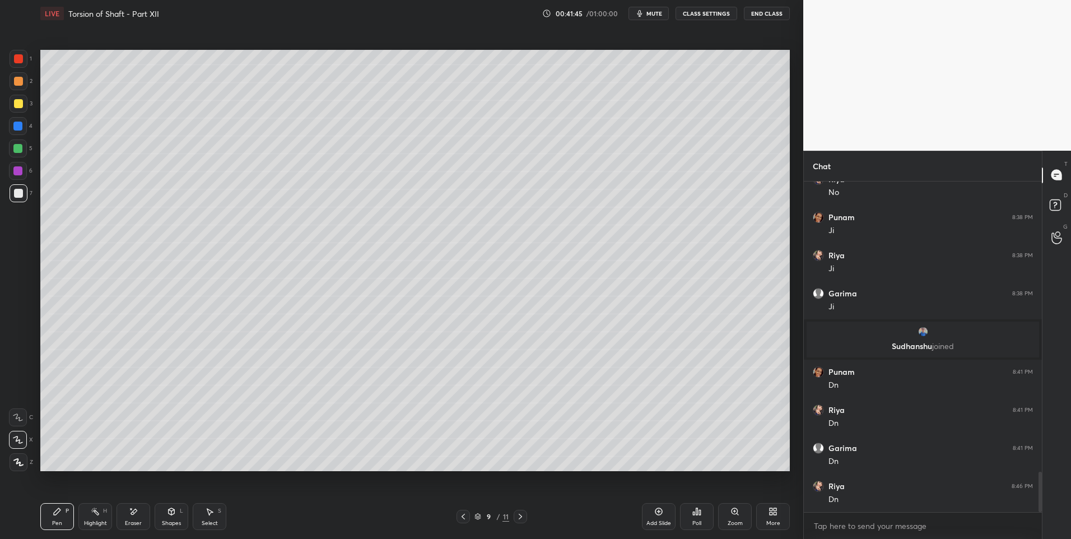
scroll to position [2411, 0]
click at [96, 521] on div "Highlight" at bounding box center [95, 524] width 23 height 6
click at [63, 513] on div "Pen P" at bounding box center [57, 516] width 34 height 27
click at [526, 518] on div at bounding box center [520, 516] width 13 height 13
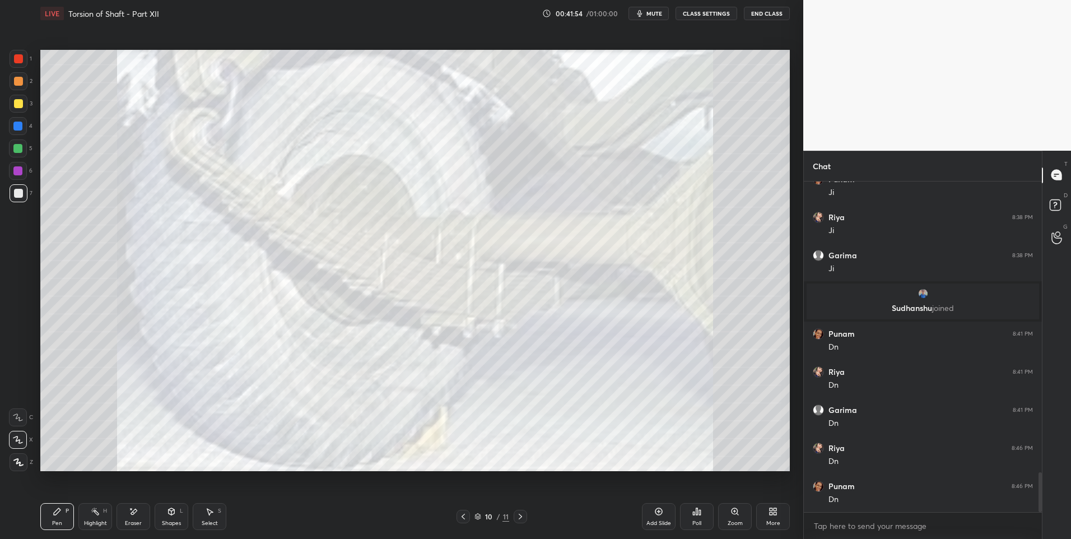
click at [465, 518] on icon at bounding box center [463, 516] width 9 height 9
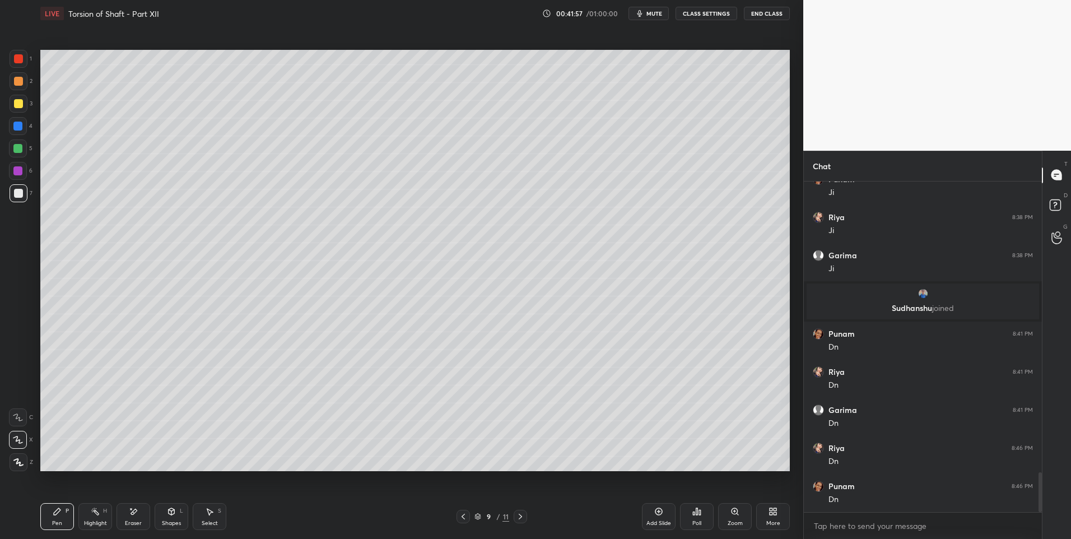
click at [651, 515] on div "Add Slide" at bounding box center [659, 516] width 34 height 27
click at [24, 84] on div at bounding box center [19, 81] width 18 height 18
click at [472, 512] on div "10 / 12" at bounding box center [492, 516] width 71 height 13
click at [463, 513] on icon at bounding box center [463, 516] width 9 height 9
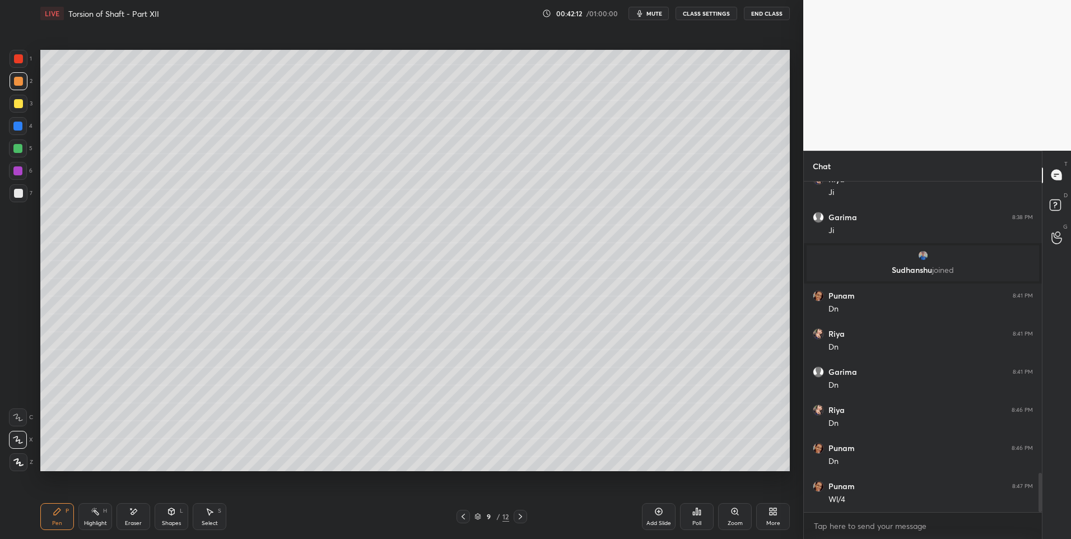
click at [82, 513] on div "Highlight H" at bounding box center [95, 516] width 34 height 27
click at [527, 516] on div at bounding box center [520, 516] width 13 height 13
click at [62, 522] on div "Pen P" at bounding box center [57, 516] width 34 height 27
click at [90, 518] on div "Highlight H" at bounding box center [95, 516] width 34 height 27
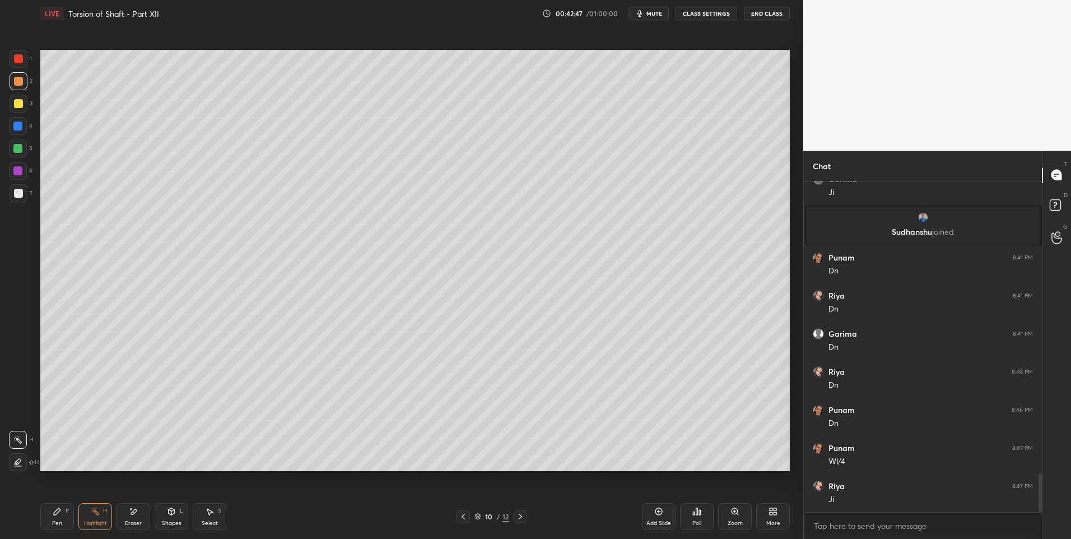
click at [50, 517] on div "Pen P" at bounding box center [57, 516] width 34 height 27
click at [101, 524] on div "Highlight" at bounding box center [95, 524] width 23 height 6
click at [467, 517] on icon at bounding box center [463, 516] width 9 height 9
click at [524, 514] on icon at bounding box center [520, 516] width 9 height 9
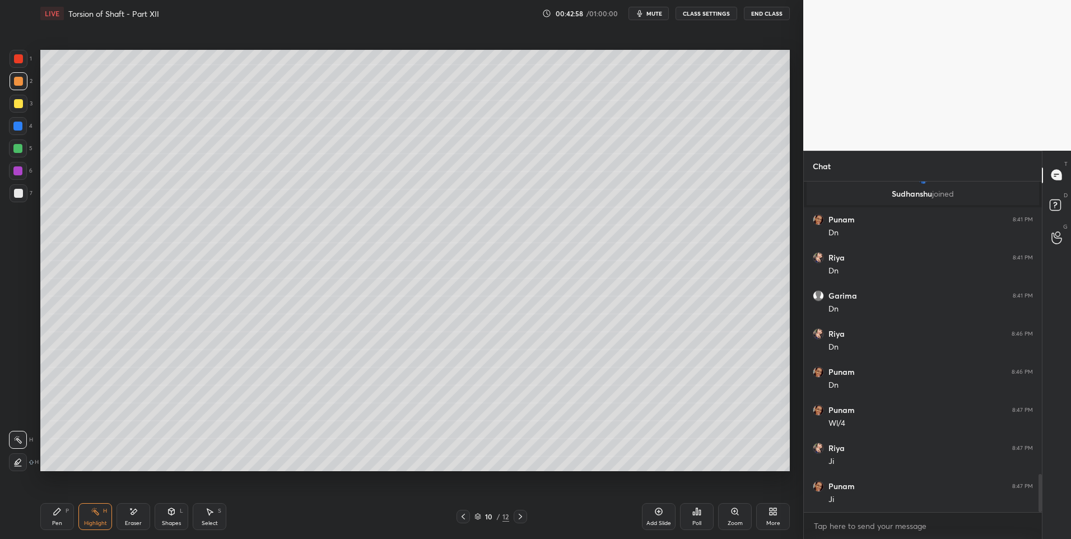
click at [50, 517] on div "Pen P" at bounding box center [57, 516] width 34 height 27
click at [22, 149] on div at bounding box center [17, 148] width 9 height 9
click at [139, 514] on div "Eraser" at bounding box center [134, 516] width 34 height 27
click at [54, 518] on div "Pen P" at bounding box center [57, 516] width 34 height 27
click at [55, 515] on icon at bounding box center [57, 511] width 7 height 7
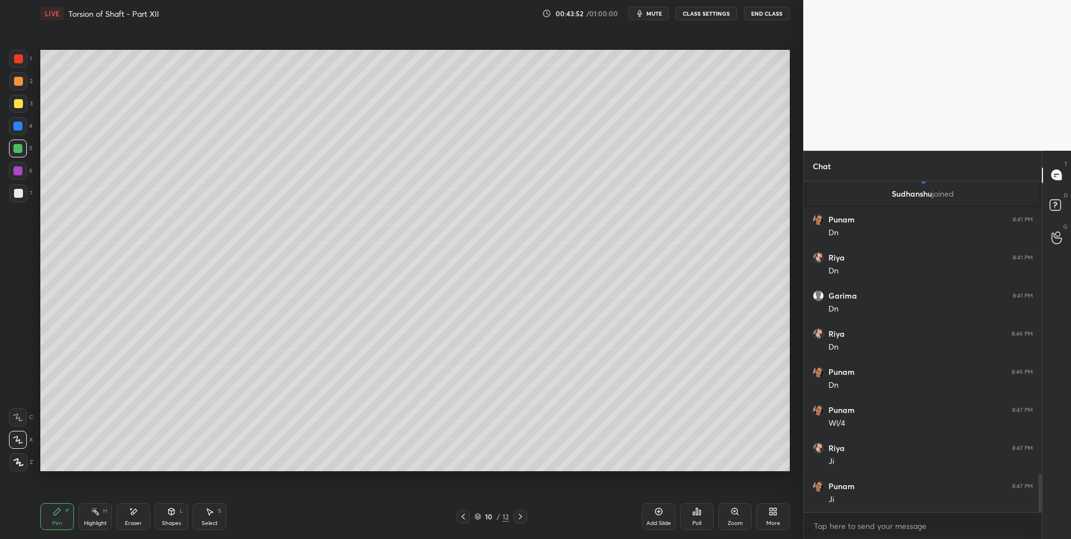
click at [209, 513] on icon at bounding box center [210, 512] width 6 height 7
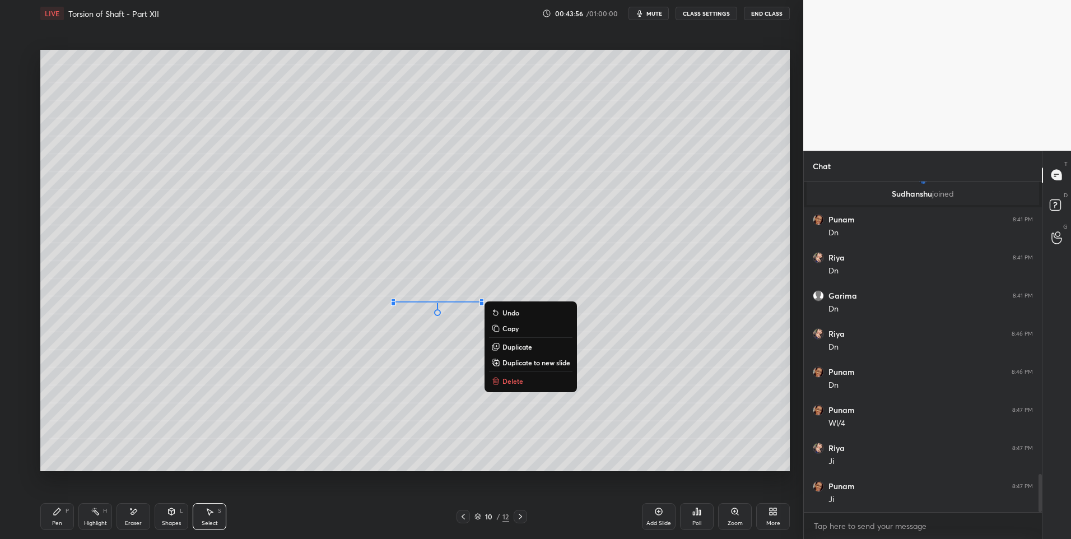
click at [325, 419] on div "0 ° Undo Copy Duplicate Duplicate to new slide Delete" at bounding box center [415, 261] width 750 height 422
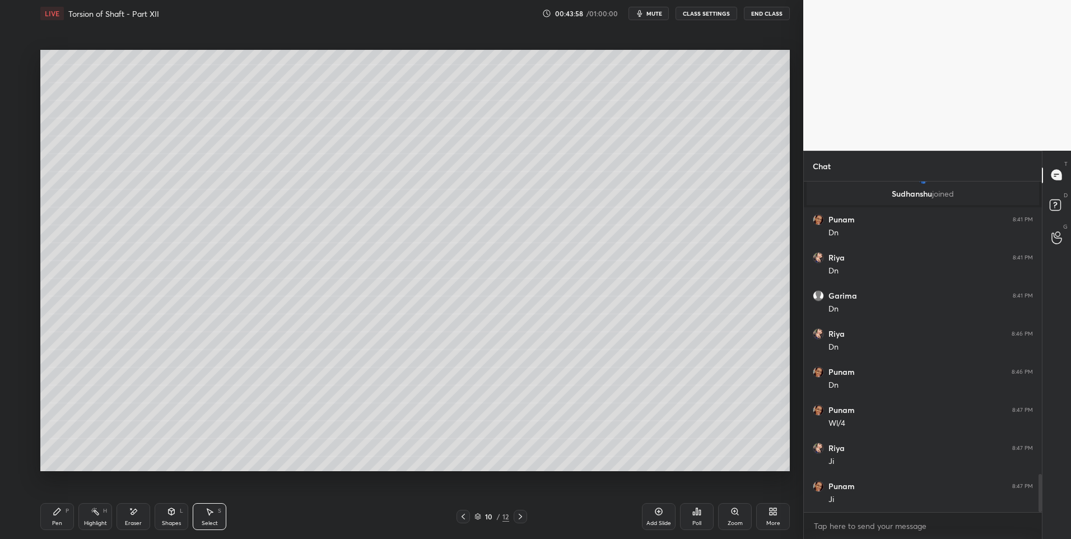
click at [60, 516] on icon at bounding box center [57, 511] width 9 height 9
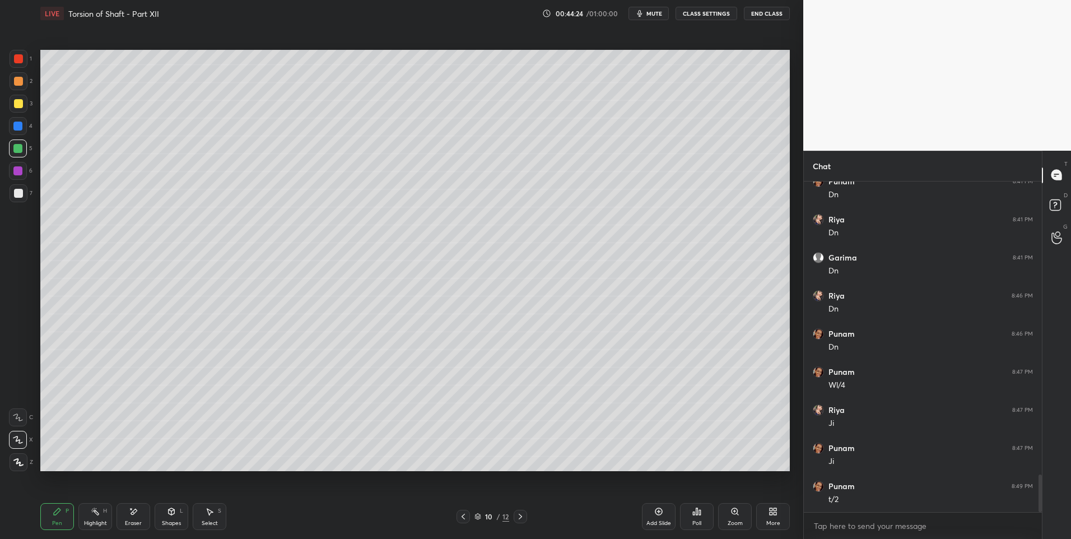
click at [99, 514] on rect at bounding box center [97, 513] width 6 height 6
click at [58, 517] on div "Pen P" at bounding box center [57, 516] width 34 height 27
click at [652, 521] on div "Add Slide" at bounding box center [659, 524] width 25 height 6
click at [463, 513] on icon at bounding box center [463, 516] width 9 height 9
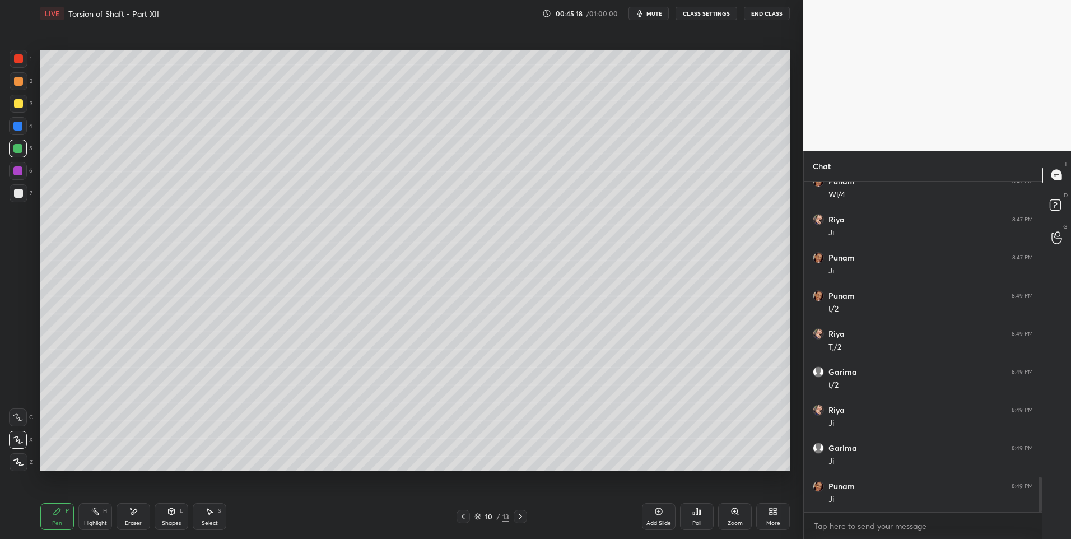
click at [526, 515] on div at bounding box center [520, 516] width 13 height 13
click at [466, 519] on icon at bounding box center [463, 516] width 9 height 9
click at [521, 509] on div "Pen P Highlight H Eraser Shapes L Select S 10 / 13 Add Slide Poll Zoom More" at bounding box center [415, 516] width 750 height 45
click at [523, 515] on icon at bounding box center [520, 516] width 9 height 9
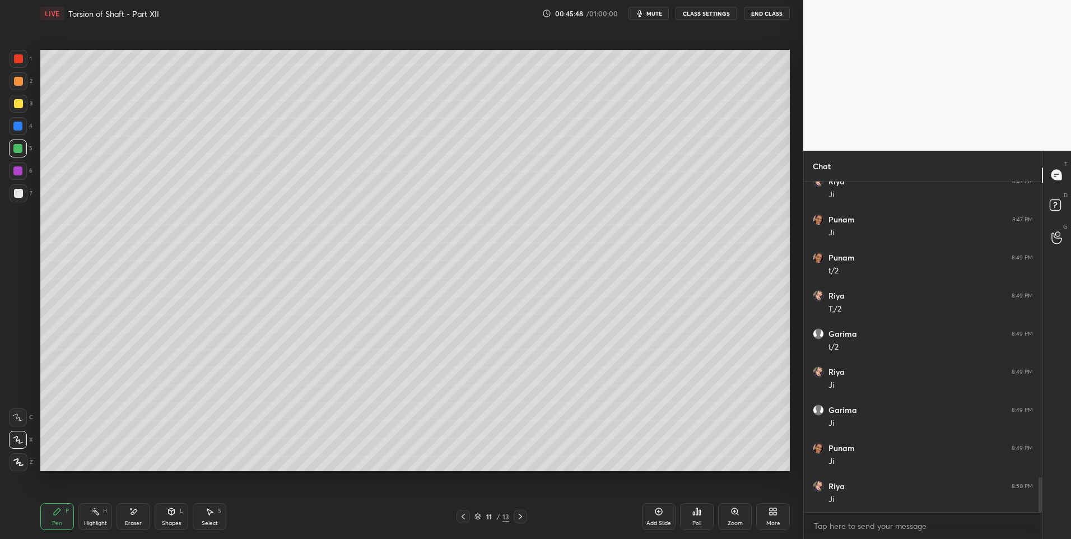
click at [466, 517] on icon at bounding box center [463, 516] width 9 height 9
click at [136, 521] on div "Eraser" at bounding box center [133, 524] width 17 height 6
click at [63, 511] on div "Pen P" at bounding box center [57, 516] width 34 height 27
click at [60, 513] on icon at bounding box center [57, 511] width 9 height 9
click at [522, 513] on icon at bounding box center [520, 516] width 9 height 9
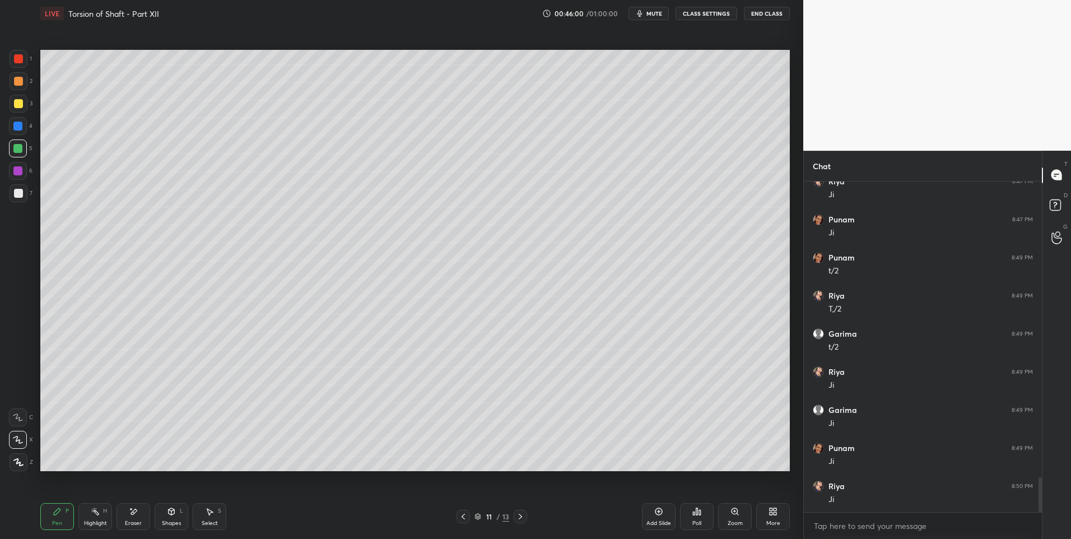
click at [465, 516] on icon at bounding box center [463, 516] width 9 height 9
click at [518, 516] on icon at bounding box center [520, 516] width 9 height 9
click at [458, 516] on div at bounding box center [463, 516] width 13 height 13
click at [104, 516] on div "Highlight H" at bounding box center [95, 516] width 34 height 27
click at [53, 521] on div "Pen" at bounding box center [57, 524] width 10 height 6
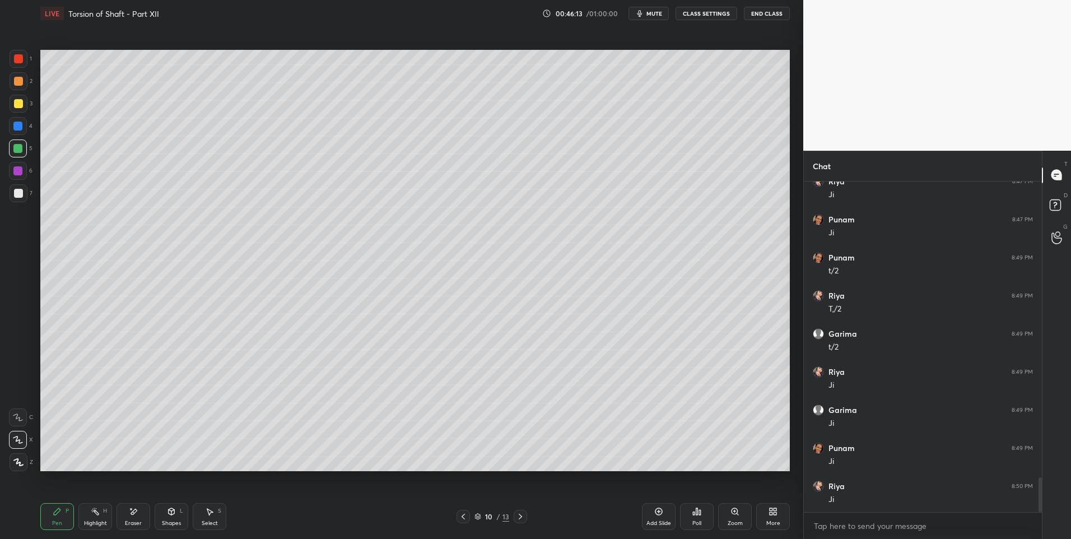
click at [54, 523] on div "Pen" at bounding box center [57, 524] width 10 height 6
click at [209, 514] on icon at bounding box center [210, 512] width 6 height 7
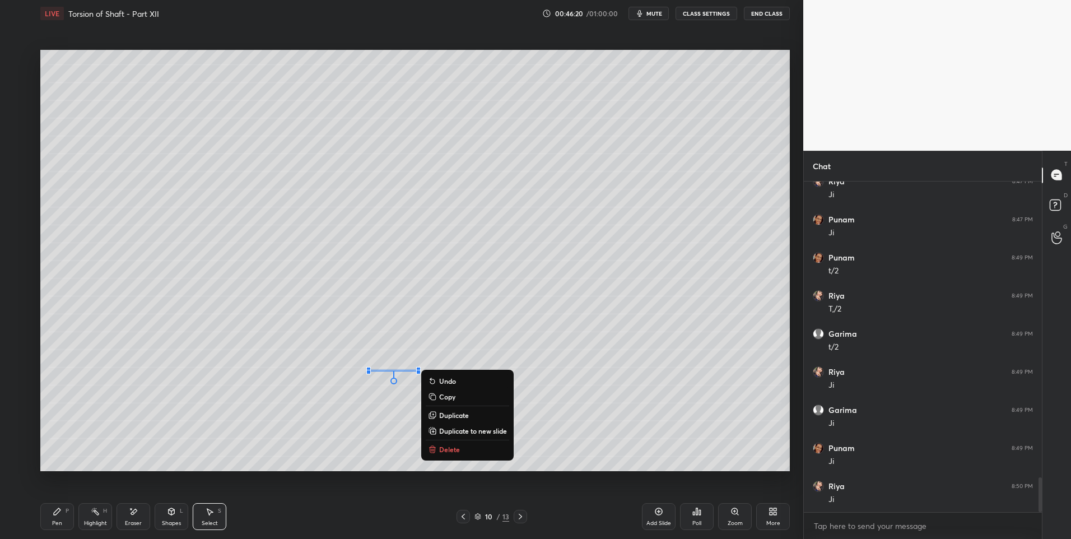
click at [309, 431] on div "0 ° Undo Copy Duplicate Duplicate to new slide Delete" at bounding box center [415, 261] width 750 height 422
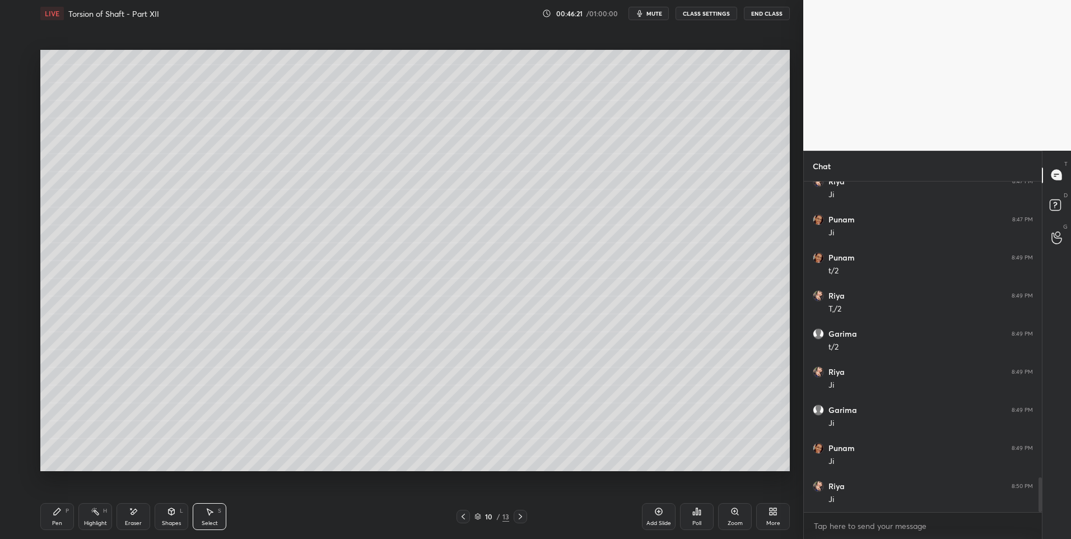
click at [91, 521] on div "Highlight" at bounding box center [95, 524] width 23 height 6
click at [98, 521] on div "Highlight" at bounding box center [95, 524] width 23 height 6
click at [516, 513] on icon at bounding box center [520, 516] width 9 height 9
click at [56, 515] on icon at bounding box center [57, 511] width 7 height 7
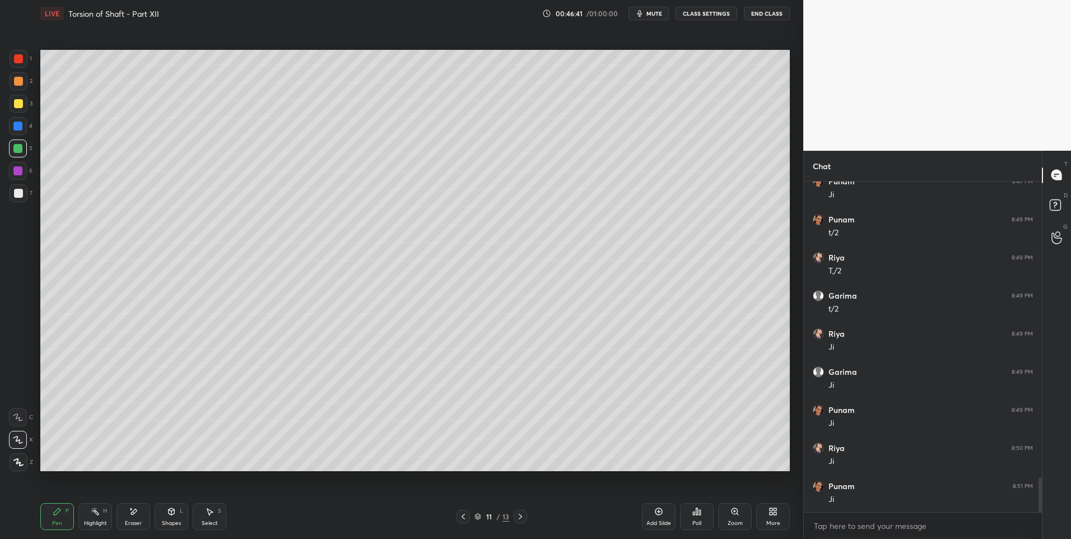
click at [22, 194] on div at bounding box center [18, 193] width 9 height 9
click at [176, 517] on div "Shapes L" at bounding box center [172, 516] width 34 height 27
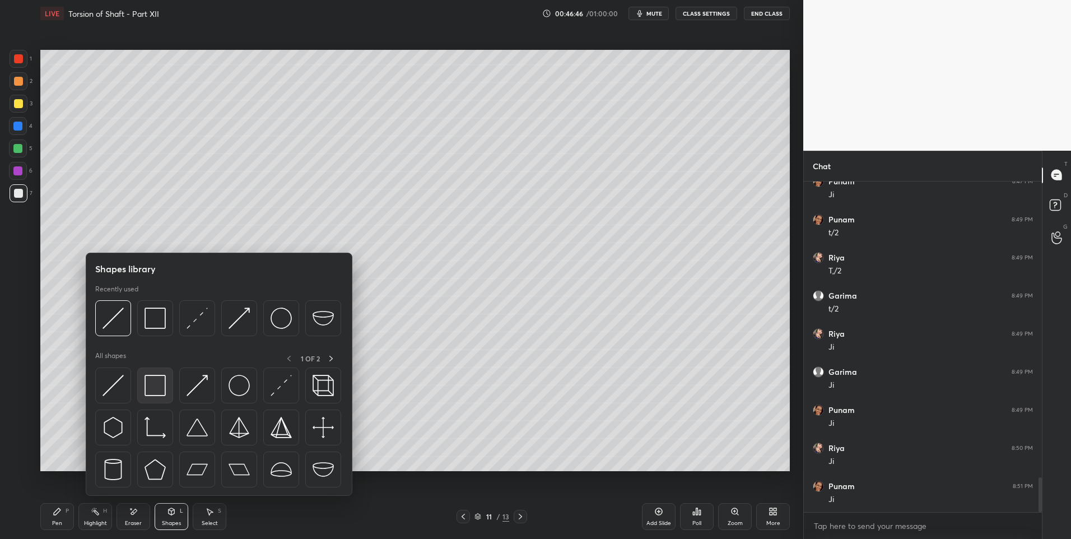
click at [169, 378] on div at bounding box center [155, 386] width 36 height 36
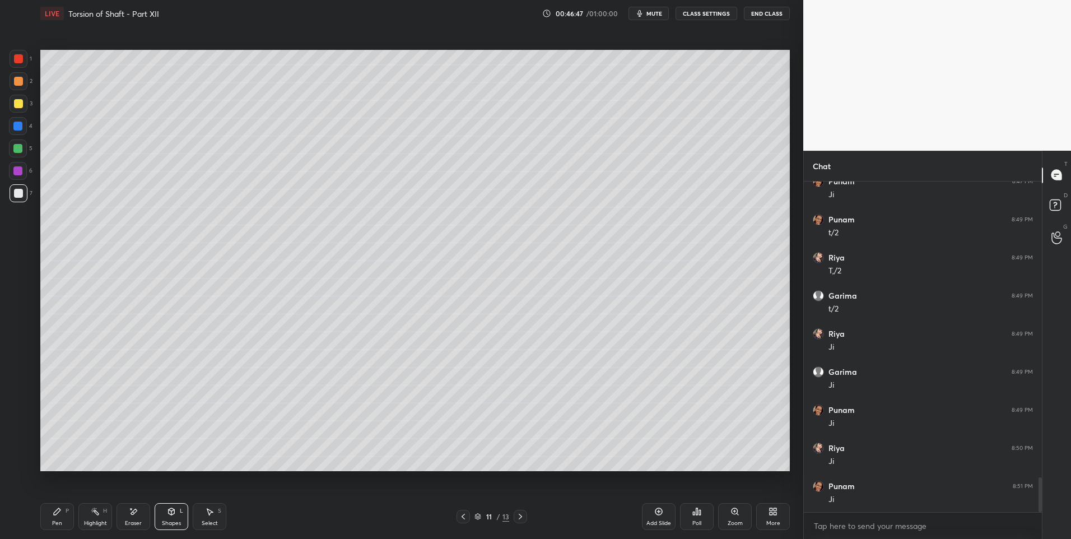
click at [17, 145] on div at bounding box center [17, 148] width 9 height 9
click at [69, 518] on div "Pen P" at bounding box center [57, 516] width 34 height 27
click at [19, 197] on div at bounding box center [18, 193] width 9 height 9
click at [18, 85] on div at bounding box center [18, 81] width 9 height 9
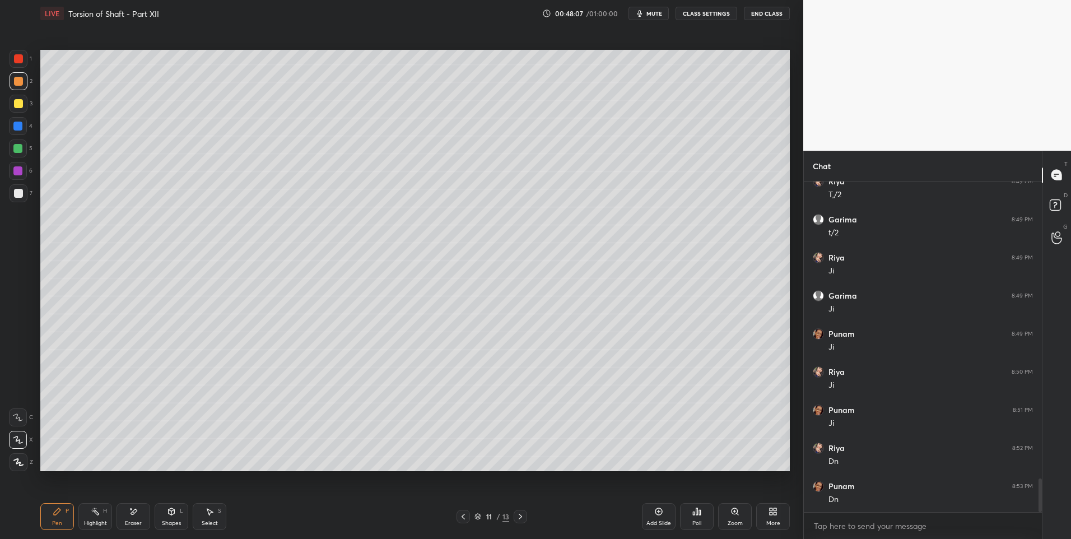
click at [522, 516] on icon at bounding box center [520, 516] width 9 height 9
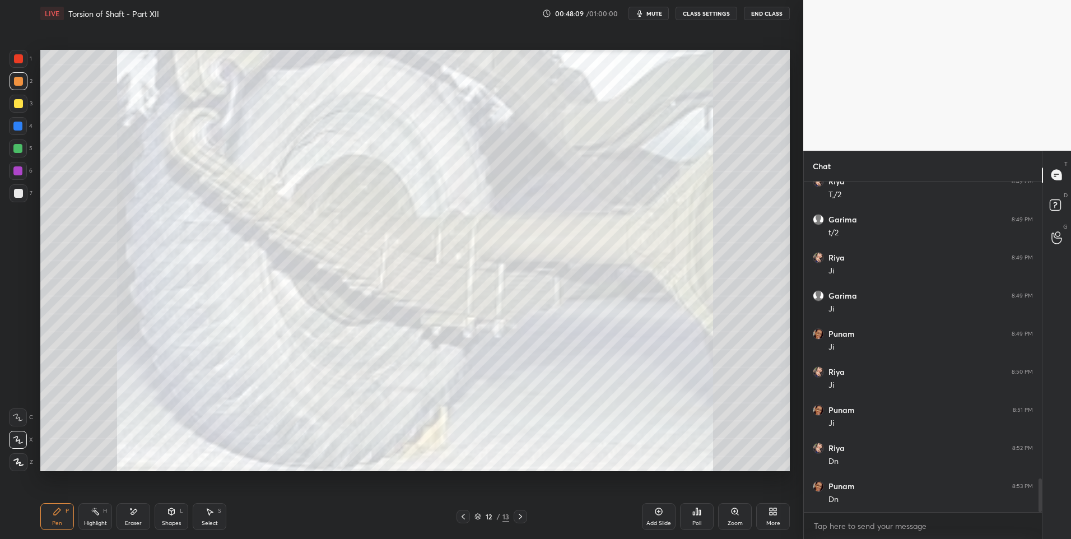
click at [463, 514] on icon at bounding box center [463, 516] width 9 height 9
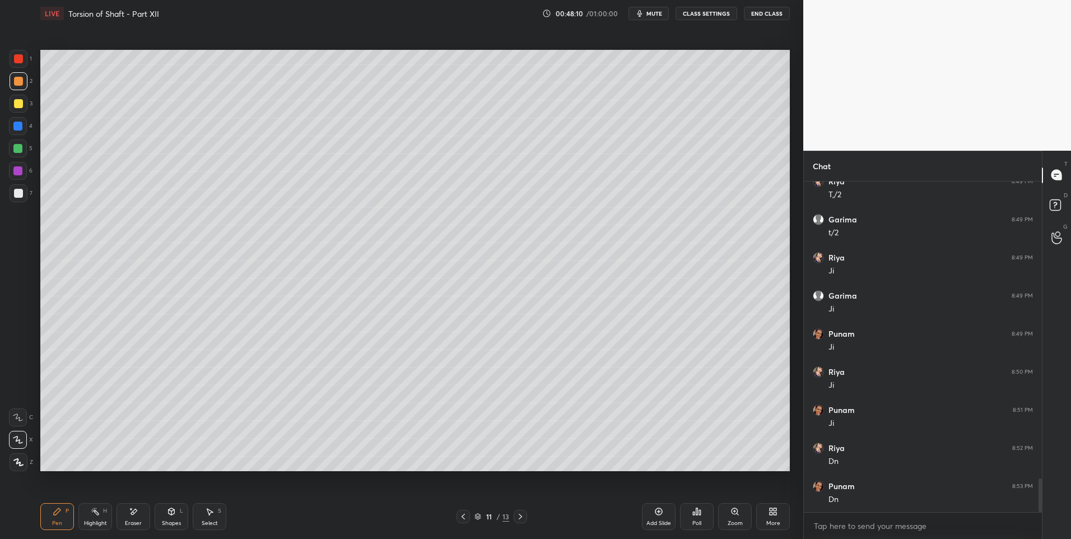
click at [657, 513] on icon at bounding box center [658, 511] width 9 height 9
click at [61, 521] on div "Pen" at bounding box center [57, 524] width 10 height 6
click at [19, 128] on div at bounding box center [17, 126] width 9 height 9
click at [167, 521] on div "Shapes" at bounding box center [171, 524] width 19 height 6
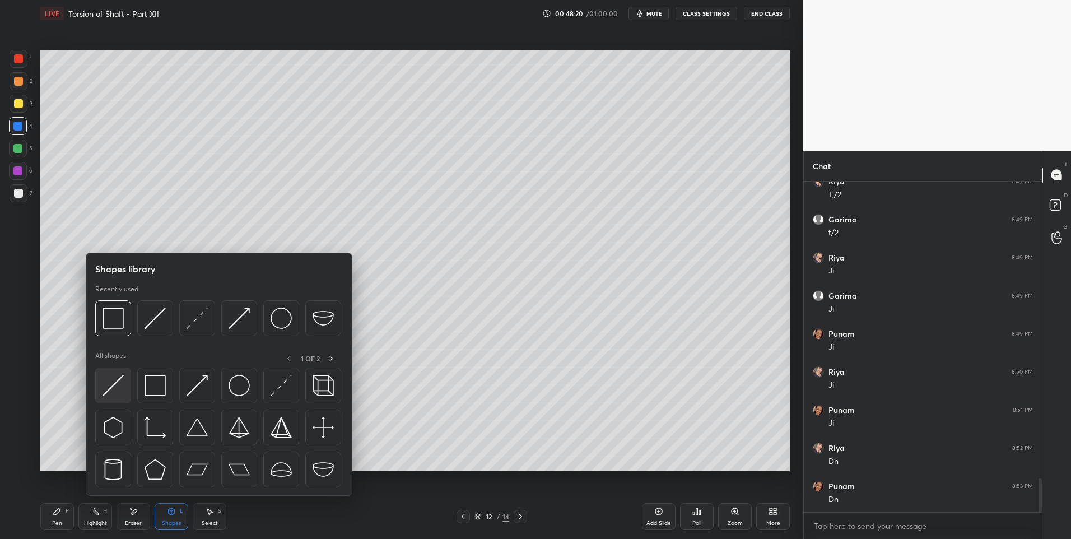
click at [117, 385] on img at bounding box center [113, 385] width 21 height 21
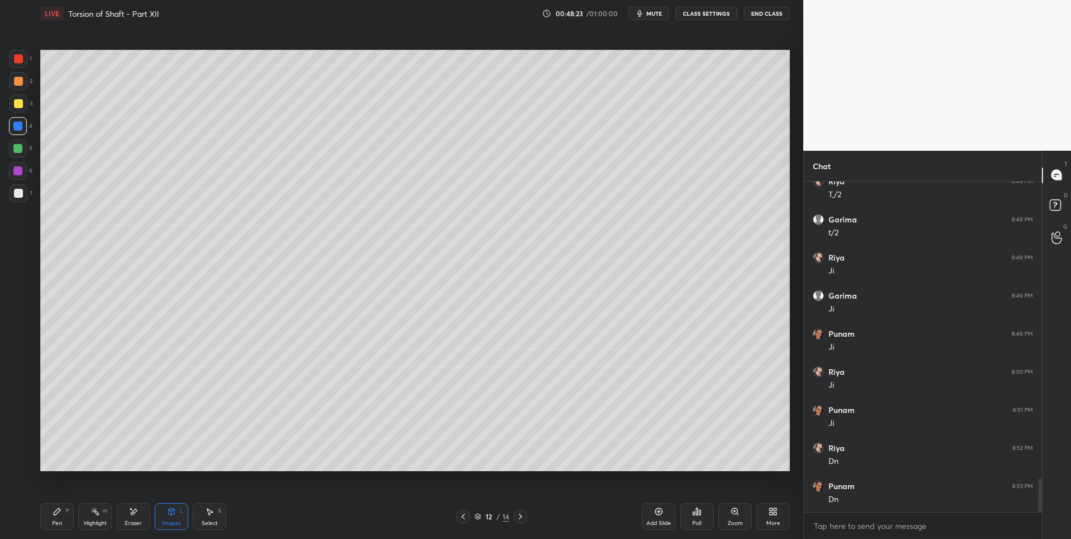
click at [58, 519] on div "Pen P" at bounding box center [57, 516] width 34 height 27
click at [169, 522] on div "Shapes" at bounding box center [171, 524] width 19 height 6
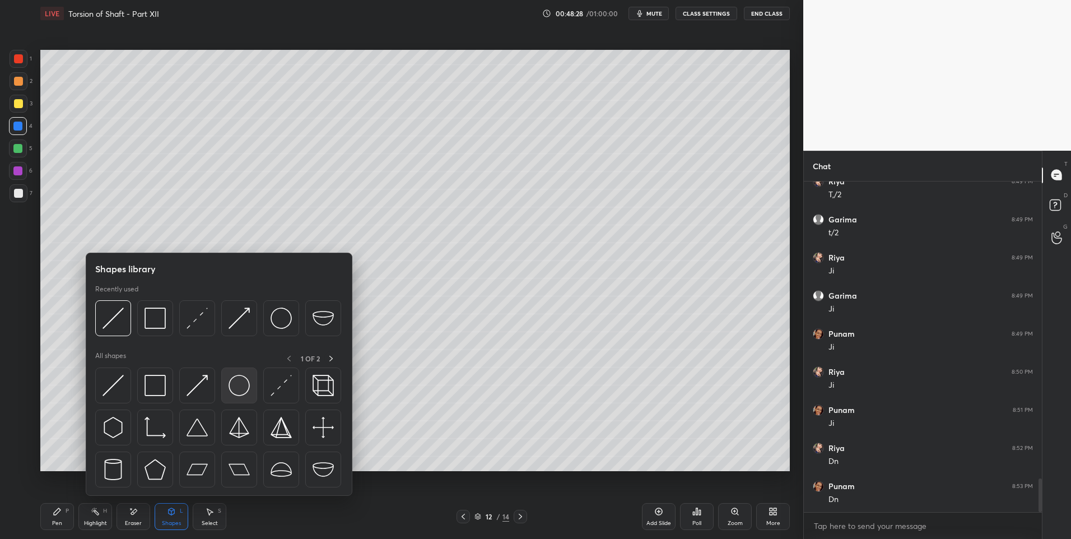
click at [242, 387] on img at bounding box center [239, 385] width 21 height 21
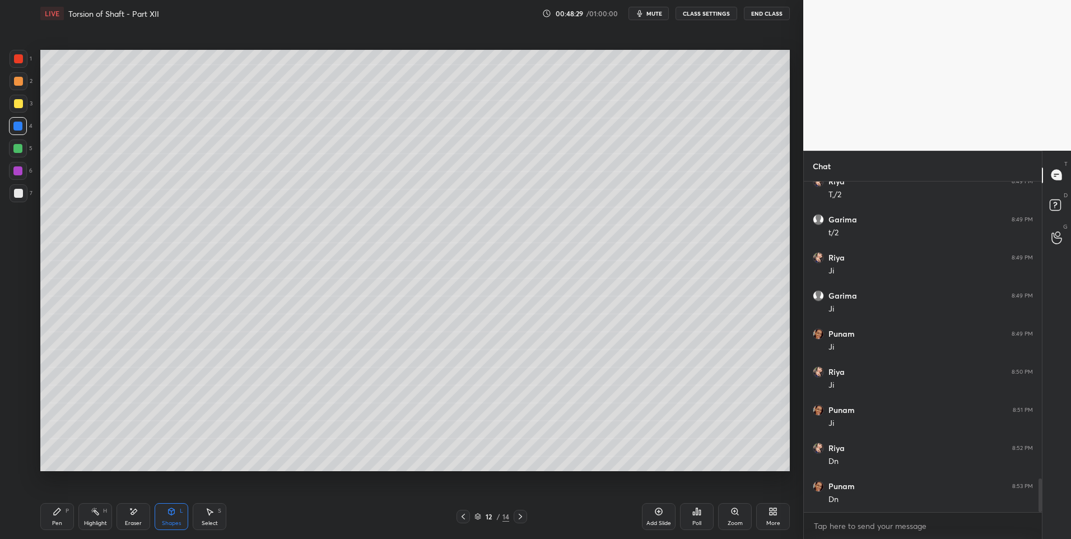
click at [59, 515] on icon at bounding box center [57, 511] width 9 height 9
click at [22, 194] on div at bounding box center [18, 193] width 9 height 9
click at [39, 526] on div "LIVE Torsion of Shaft - Part XII 00:48:45 / 01:00:00 mute CLASS SETTINGS End Cl…" at bounding box center [415, 269] width 759 height 539
click at [102, 515] on div "Highlight H" at bounding box center [95, 516] width 34 height 27
click at [208, 517] on div "Select S" at bounding box center [210, 516] width 34 height 27
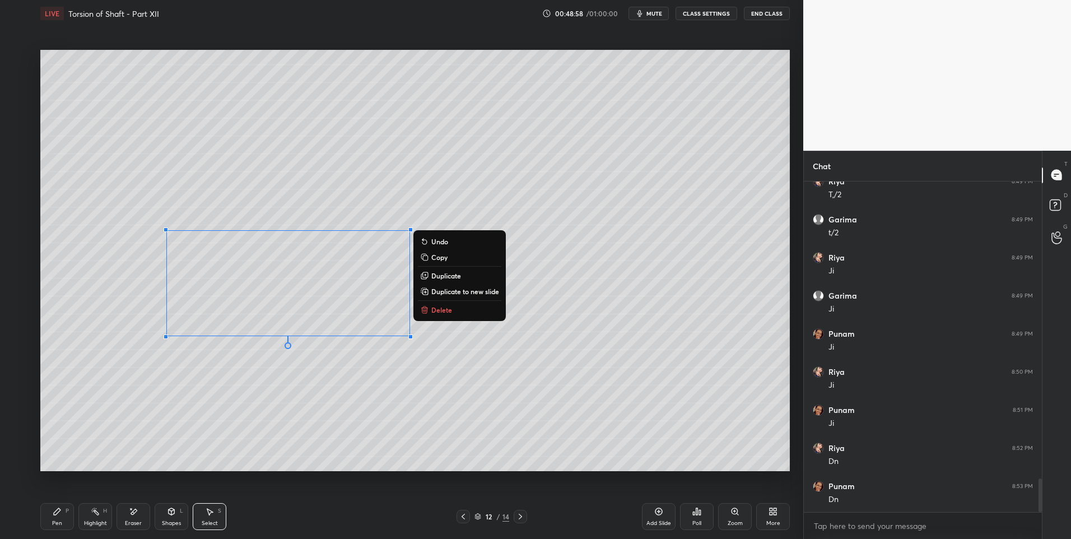
click at [441, 313] on p "Delete" at bounding box center [441, 309] width 21 height 9
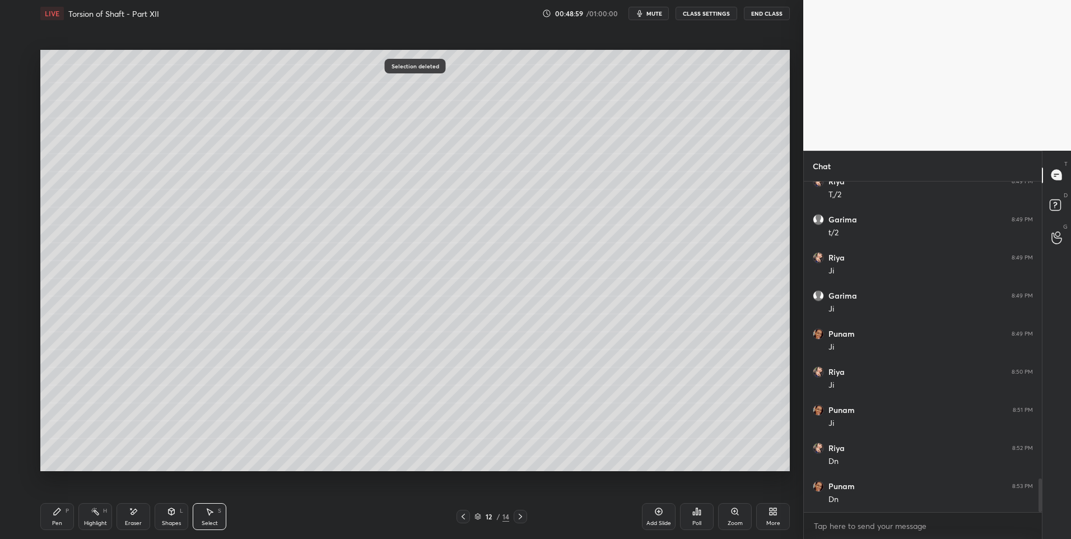
click at [175, 509] on icon at bounding box center [171, 511] width 9 height 9
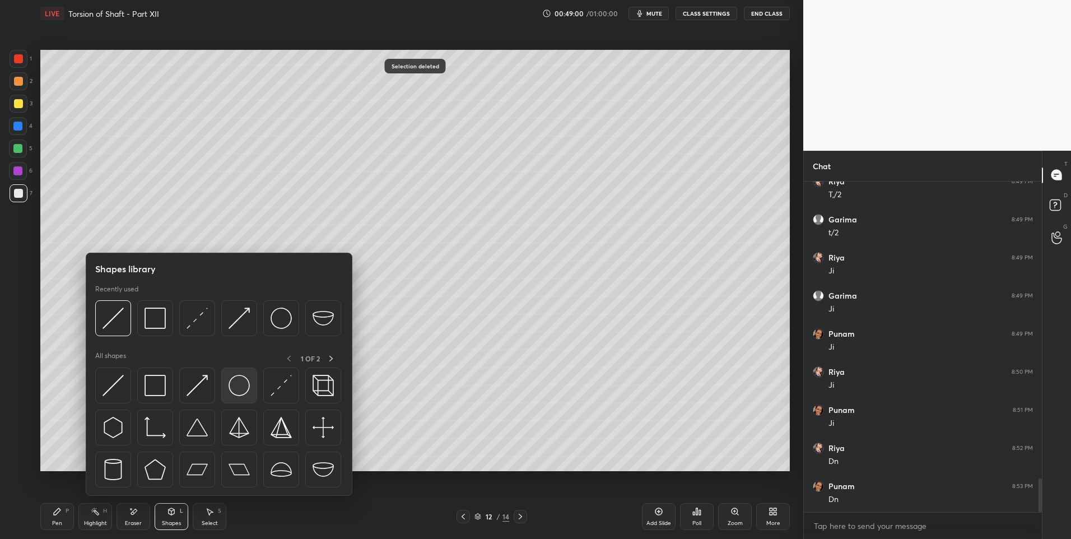
click at [240, 384] on img at bounding box center [239, 385] width 21 height 21
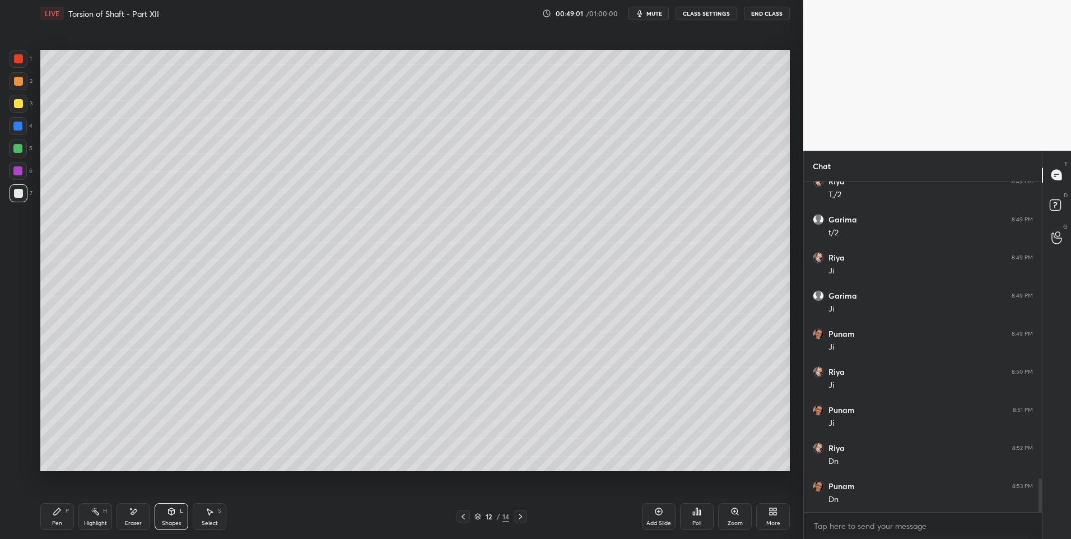
click at [20, 81] on div at bounding box center [18, 81] width 9 height 9
click at [60, 513] on icon at bounding box center [57, 511] width 9 height 9
click at [215, 516] on div "Select S" at bounding box center [210, 516] width 34 height 27
click at [93, 523] on div "Highlight" at bounding box center [95, 524] width 23 height 6
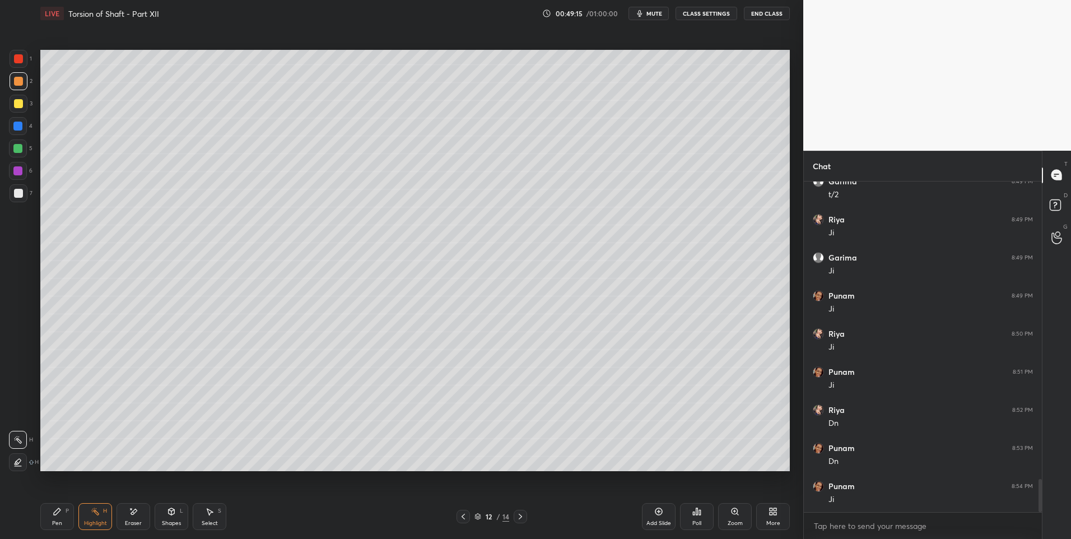
scroll to position [2982, 0]
click at [199, 524] on div "Select S" at bounding box center [210, 516] width 34 height 27
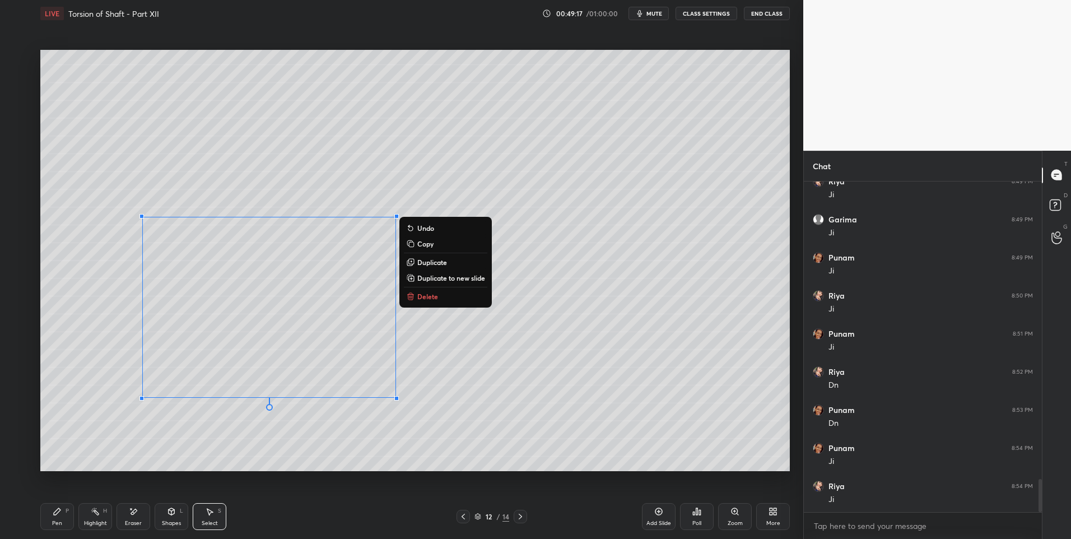
click at [443, 294] on button "Delete" at bounding box center [445, 296] width 83 height 13
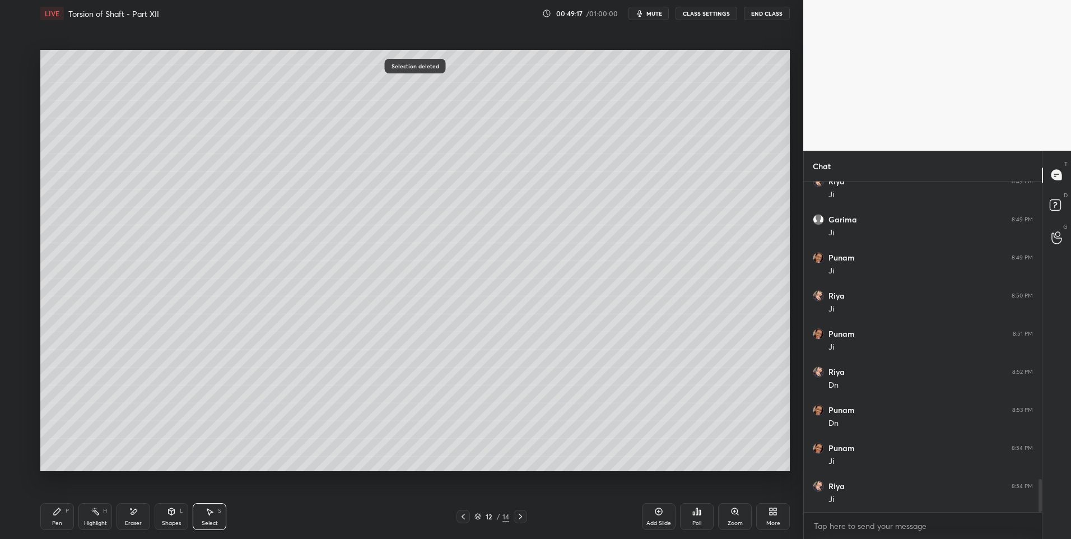
click at [398, 387] on div "0 ° Undo Copy Duplicate Duplicate to new slide Delete" at bounding box center [415, 261] width 750 height 422
click at [177, 519] on div "Shapes L" at bounding box center [172, 516] width 34 height 27
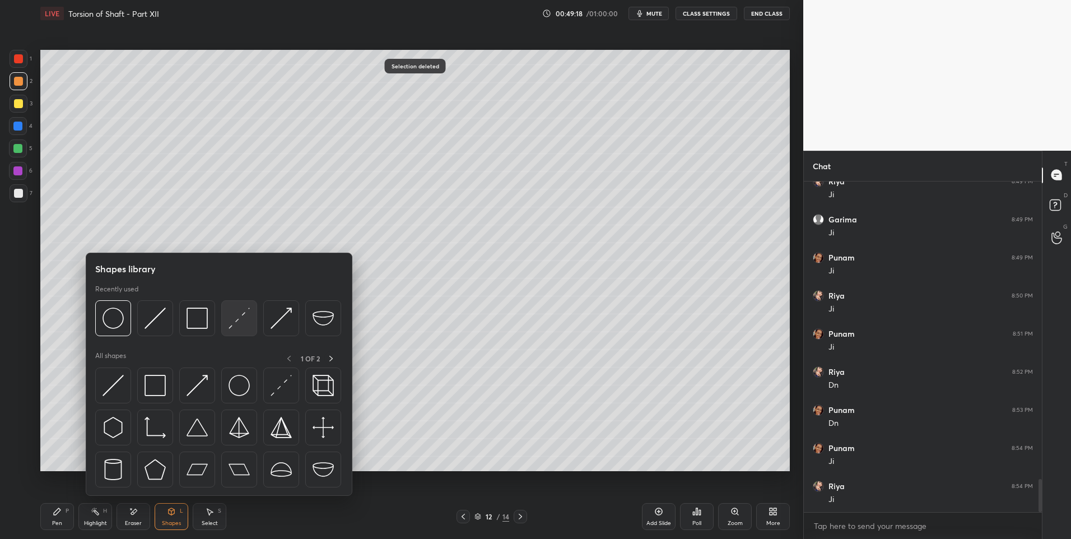
click at [237, 323] on img at bounding box center [239, 318] width 21 height 21
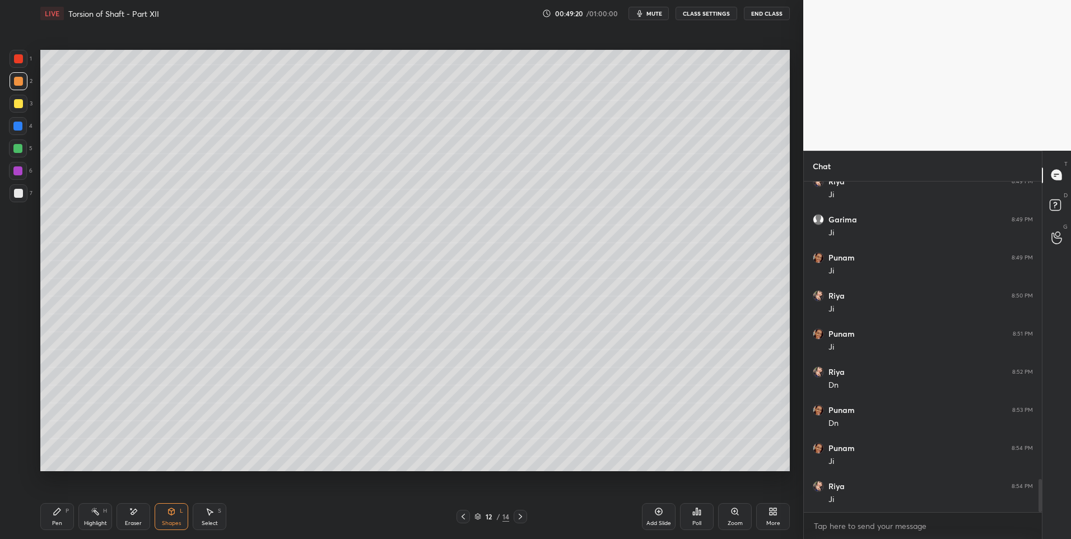
click at [184, 524] on div "Shapes L" at bounding box center [172, 516] width 34 height 27
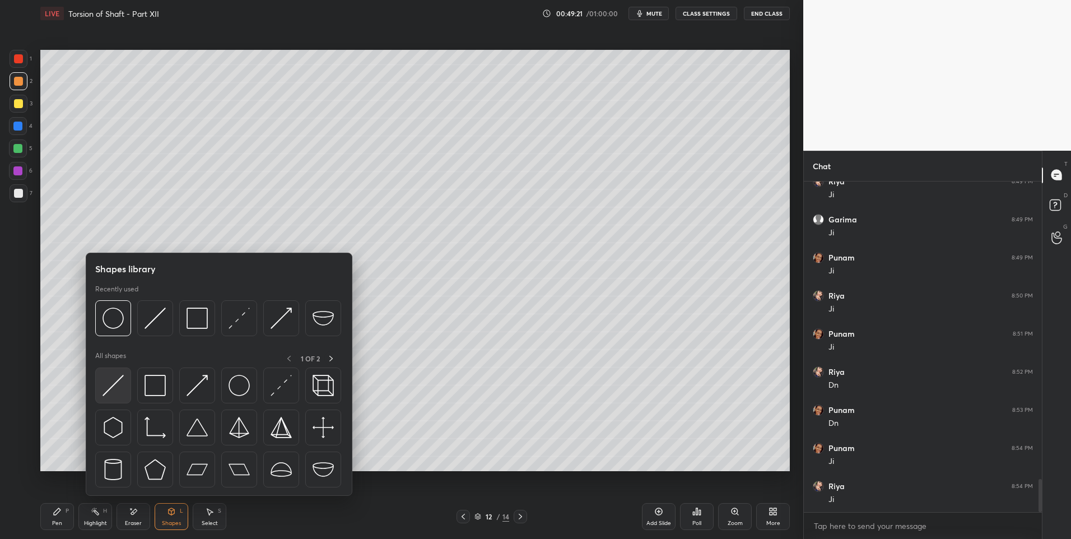
click at [129, 382] on div at bounding box center [113, 386] width 36 height 36
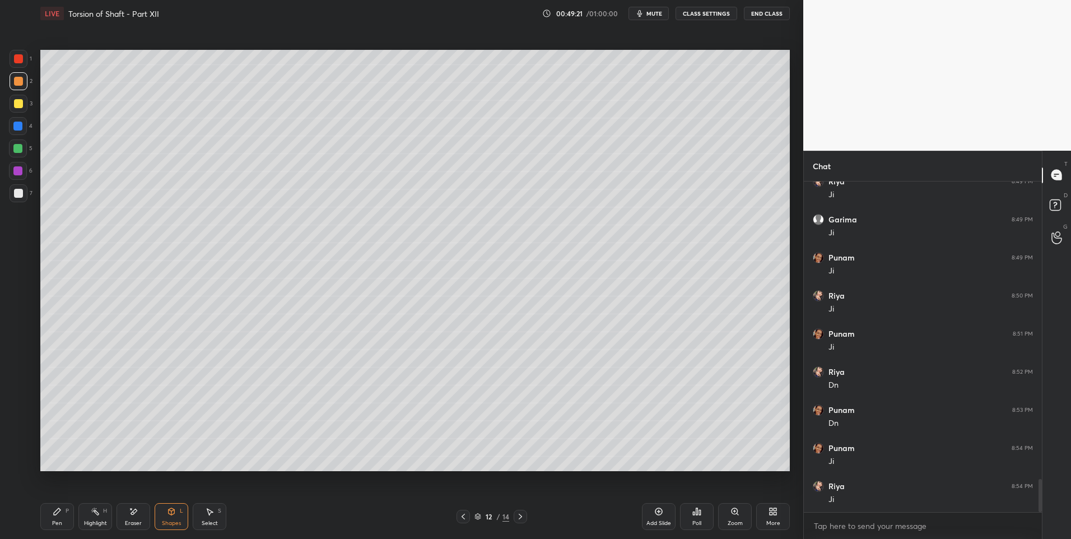
click at [20, 148] on div at bounding box center [17, 148] width 9 height 9
click at [98, 516] on icon at bounding box center [95, 511] width 9 height 9
click at [180, 511] on div "L" at bounding box center [181, 511] width 3 height 6
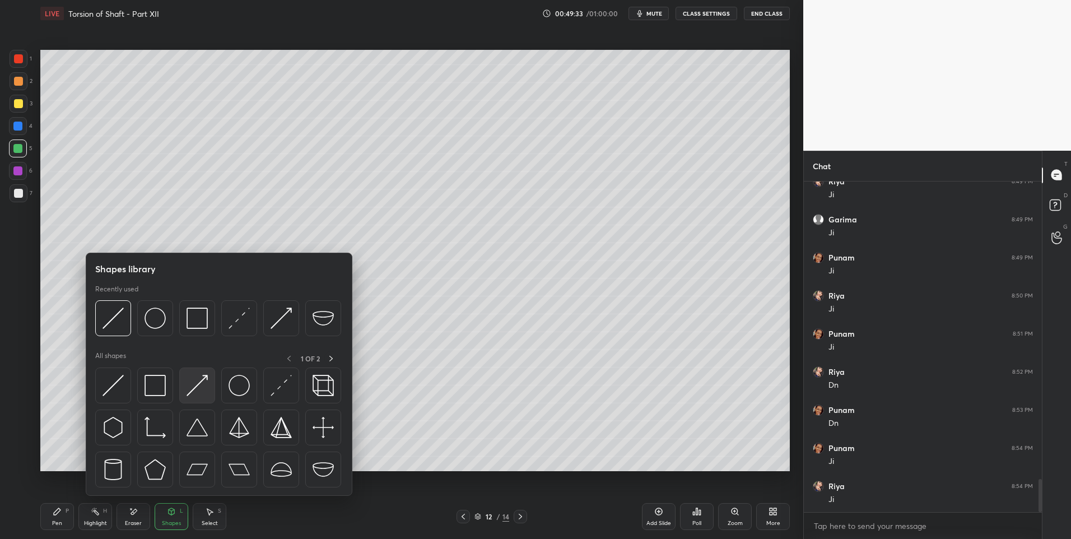
click at [197, 382] on img at bounding box center [197, 385] width 21 height 21
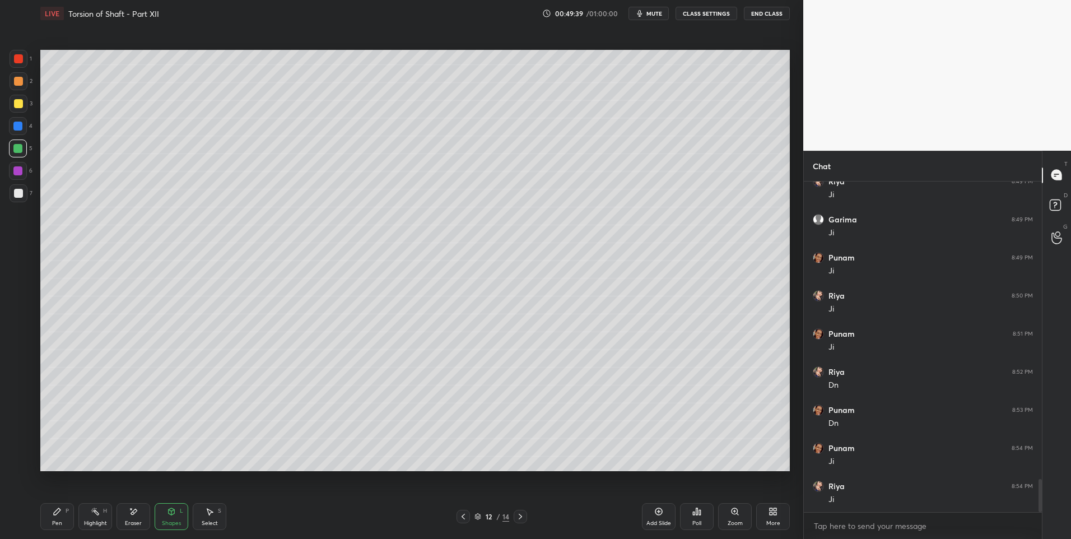
click at [17, 78] on div at bounding box center [18, 81] width 9 height 9
click at [20, 167] on div at bounding box center [17, 170] width 9 height 9
click at [63, 519] on div "Pen P" at bounding box center [57, 516] width 34 height 27
click at [179, 517] on div "Shapes L" at bounding box center [172, 516] width 34 height 27
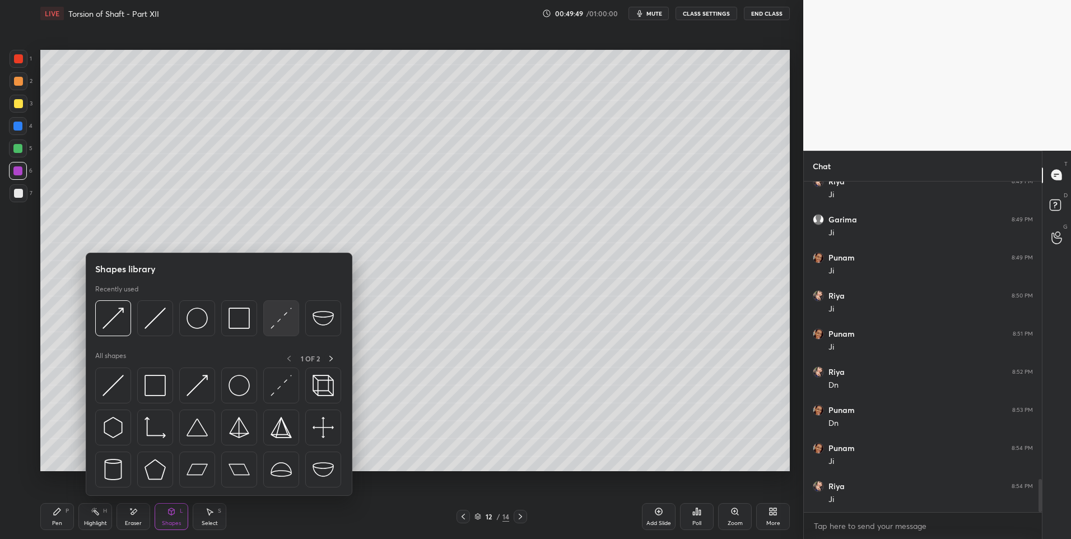
click at [282, 317] on img at bounding box center [281, 318] width 21 height 21
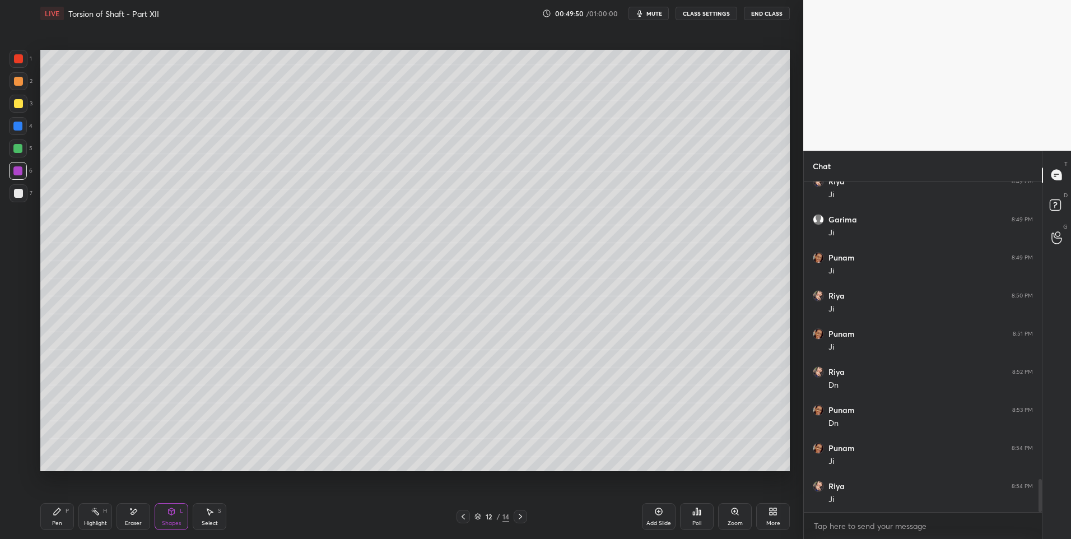
click at [24, 124] on div at bounding box center [18, 126] width 18 height 18
click at [62, 513] on div "Pen P" at bounding box center [57, 516] width 34 height 27
click at [174, 513] on icon at bounding box center [172, 511] width 6 height 7
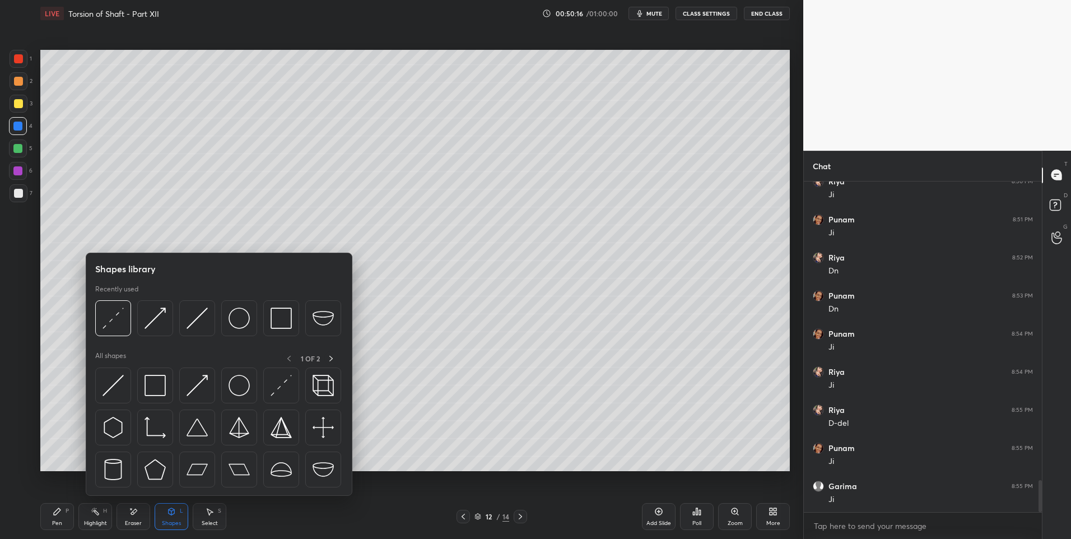
click at [64, 516] on div "Pen P" at bounding box center [57, 516] width 34 height 27
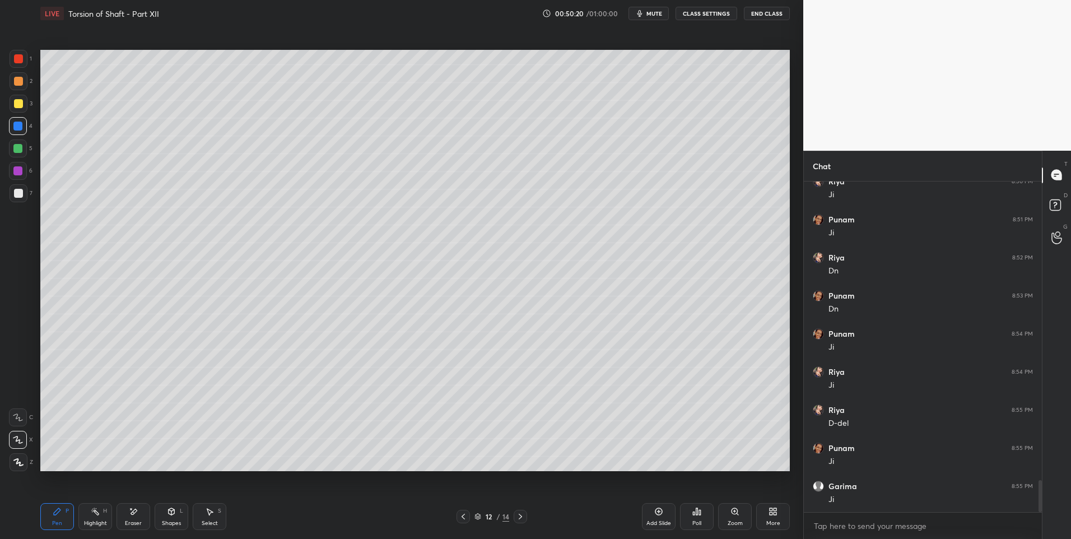
click at [10, 99] on div at bounding box center [19, 104] width 18 height 18
click at [19, 174] on div at bounding box center [17, 170] width 9 height 9
click at [21, 80] on div at bounding box center [18, 81] width 9 height 9
click at [207, 517] on div "Select S" at bounding box center [210, 516] width 34 height 27
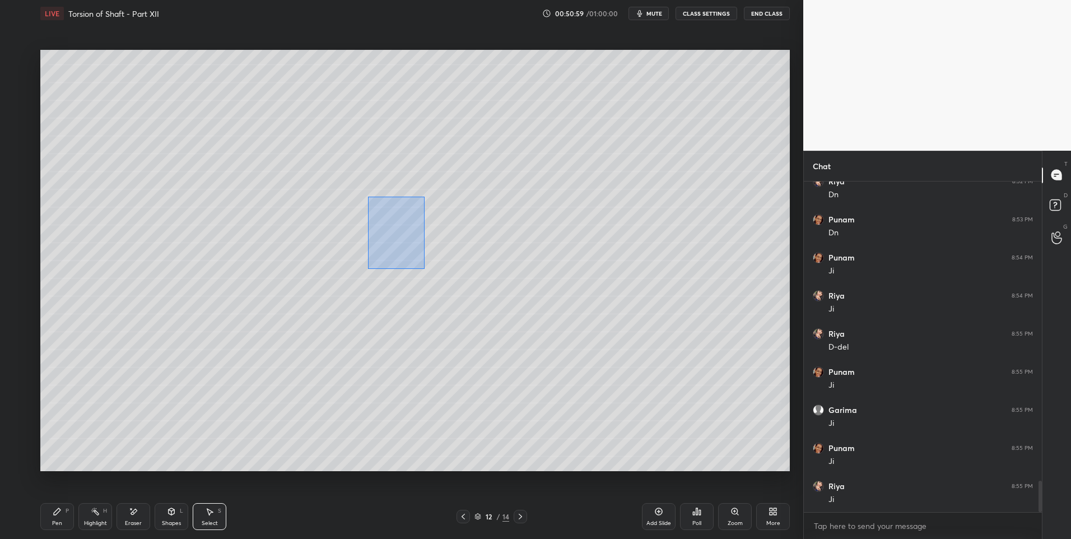
scroll to position [3211, 0]
click at [378, 218] on div "0 ° Undo Copy Duplicate Duplicate to new slide Delete" at bounding box center [415, 261] width 750 height 422
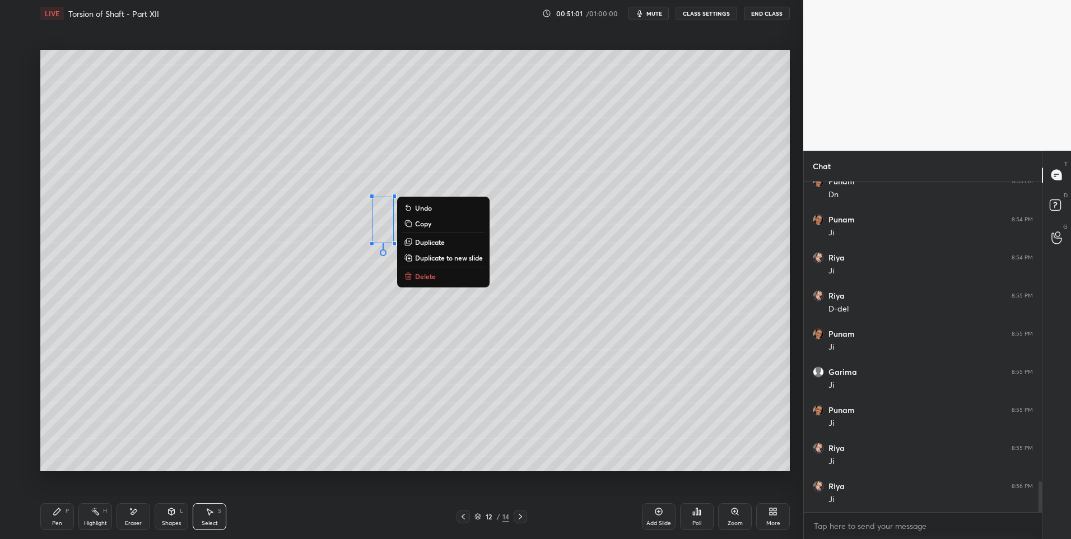
click at [307, 294] on div "0 ° Undo Copy Duplicate Duplicate to new slide Delete" at bounding box center [415, 261] width 750 height 422
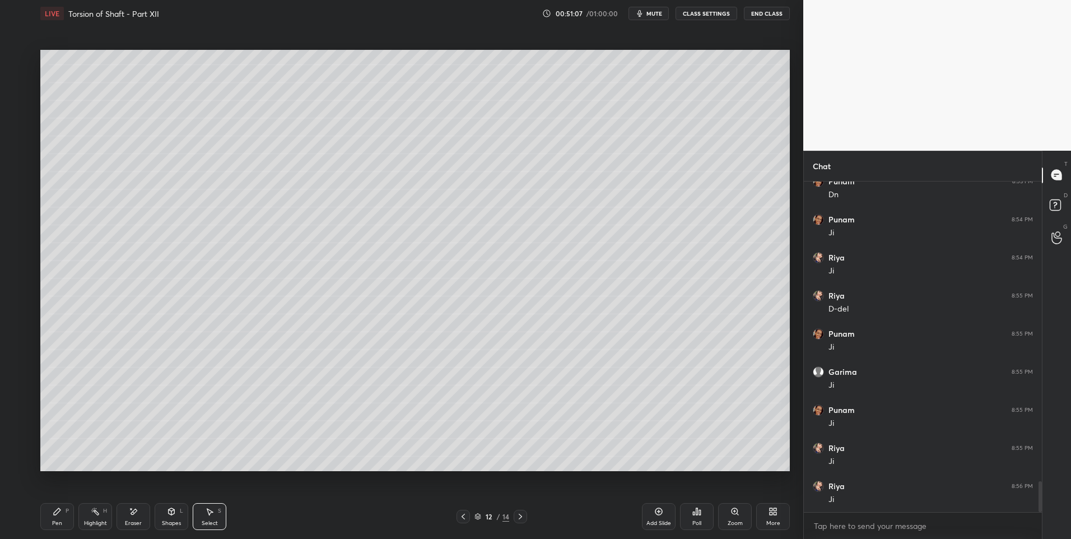
click at [57, 517] on div "Pen P" at bounding box center [57, 516] width 34 height 27
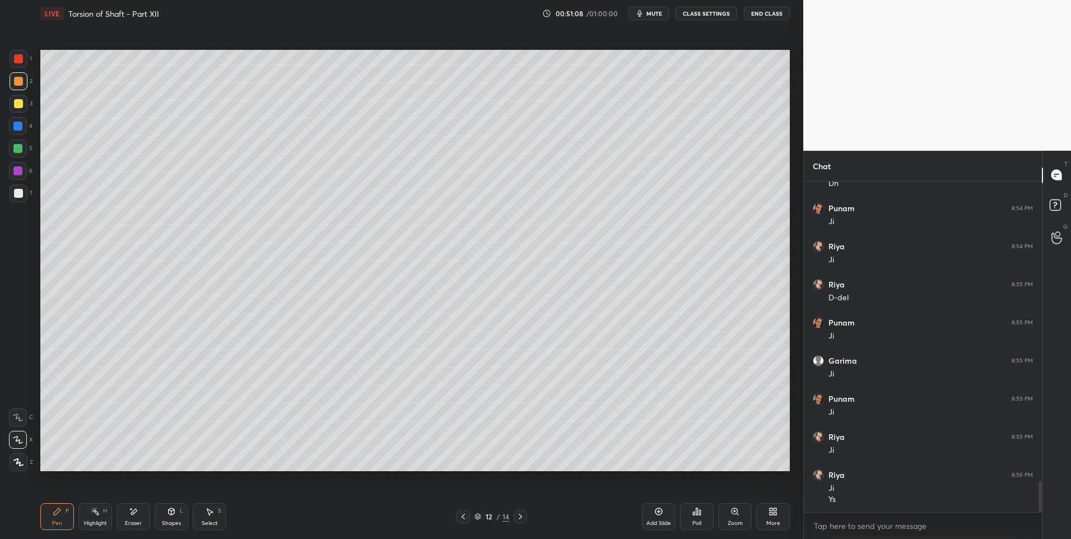
scroll to position [3260, 0]
click at [19, 198] on div at bounding box center [19, 193] width 18 height 18
click at [17, 197] on div at bounding box center [18, 193] width 9 height 9
click at [22, 85] on div at bounding box center [19, 81] width 18 height 18
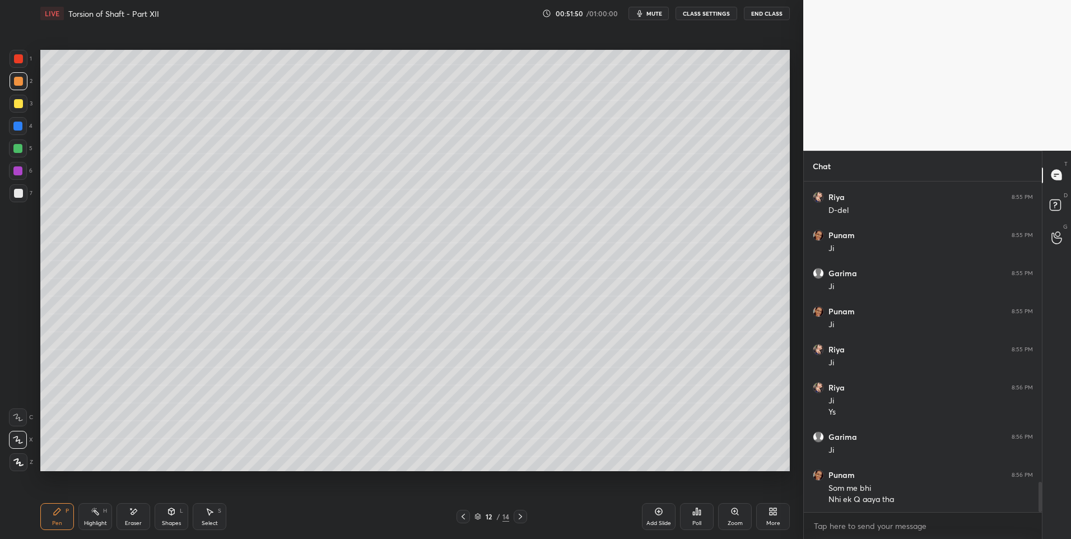
click at [64, 522] on div "Pen P" at bounding box center [57, 516] width 34 height 27
click at [19, 194] on div at bounding box center [18, 193] width 9 height 9
click at [18, 89] on div at bounding box center [19, 81] width 18 height 18
click at [97, 521] on div "Highlight" at bounding box center [95, 524] width 23 height 6
click at [60, 518] on div "Pen P" at bounding box center [57, 516] width 34 height 27
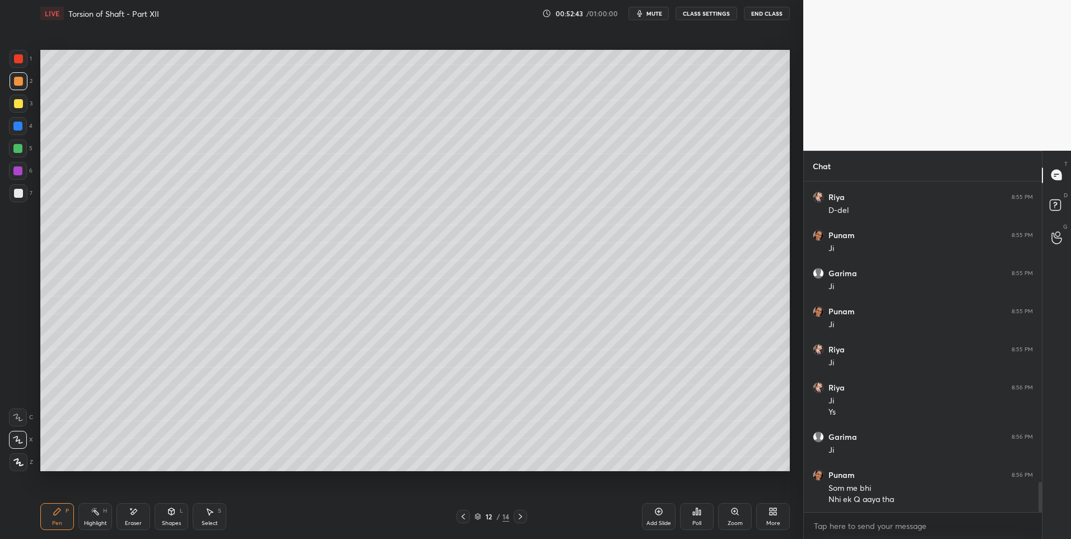
click at [162, 514] on div "Shapes L" at bounding box center [172, 516] width 34 height 27
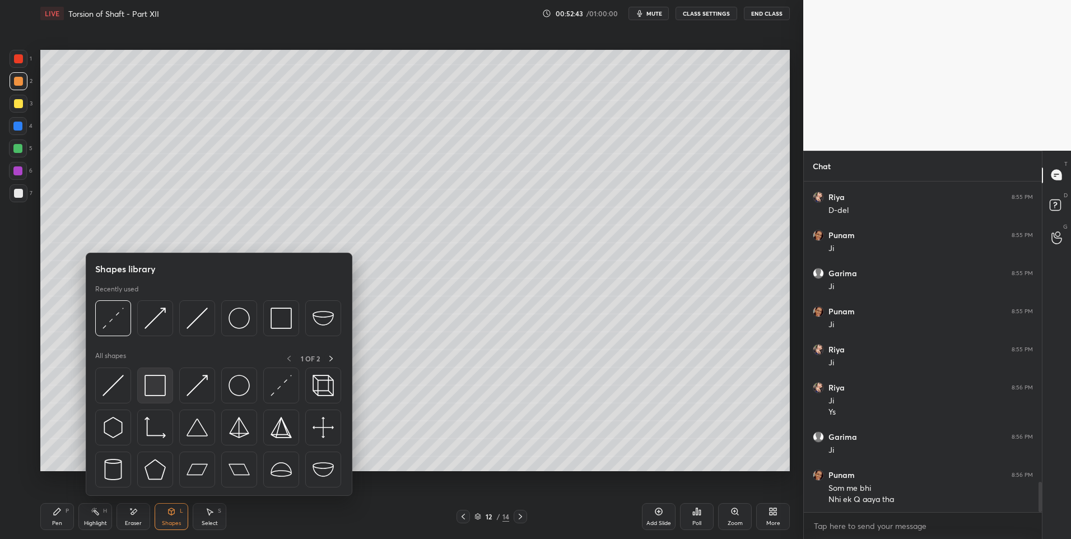
click at [155, 394] on img at bounding box center [155, 385] width 21 height 21
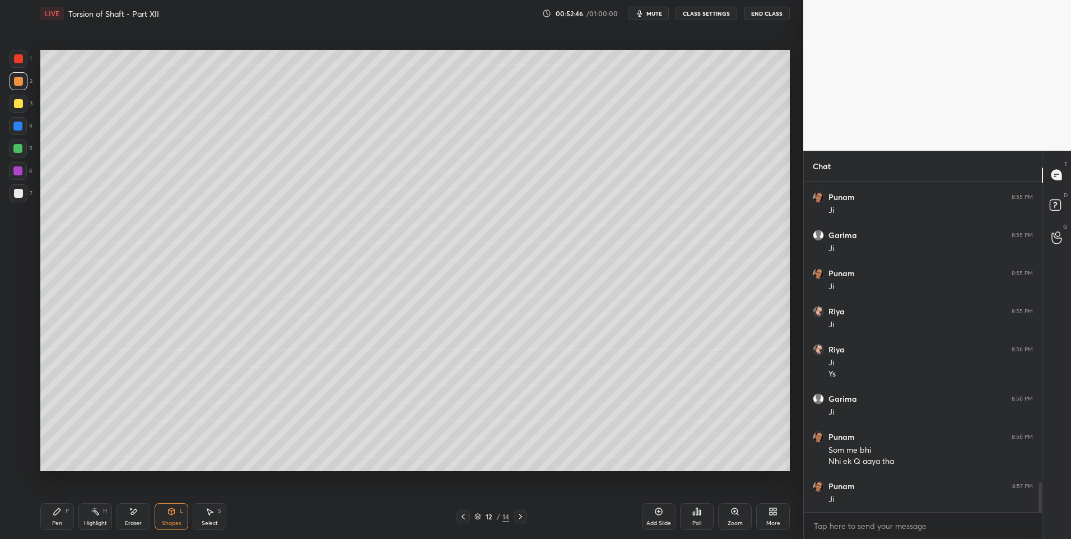
click at [199, 518] on div "Select S" at bounding box center [210, 516] width 34 height 27
click at [212, 421] on div "0 ° Undo Copy Duplicate Duplicate to new slide Delete" at bounding box center [415, 261] width 750 height 422
click at [90, 429] on div "0 ° Undo Copy Duplicate Duplicate to new slide Delete" at bounding box center [415, 261] width 750 height 422
click at [170, 523] on div "Shapes" at bounding box center [171, 524] width 19 height 6
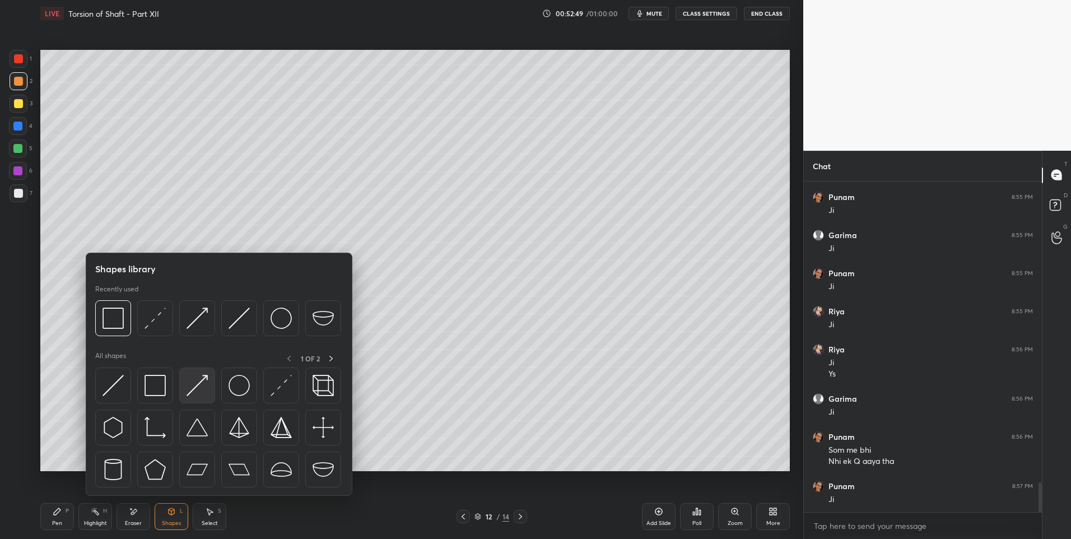
click at [202, 386] on img at bounding box center [197, 385] width 21 height 21
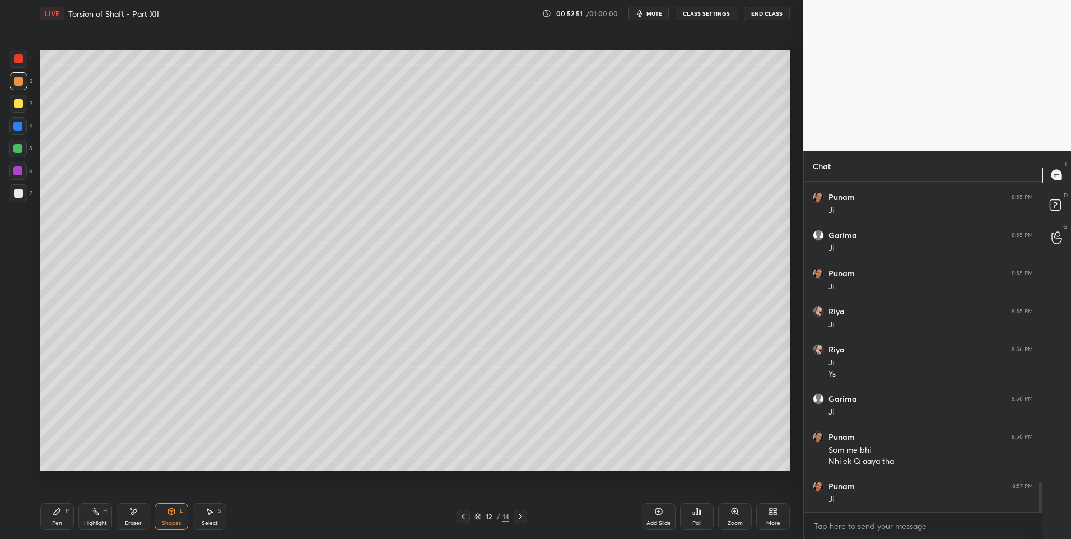
click at [55, 516] on icon at bounding box center [57, 511] width 9 height 9
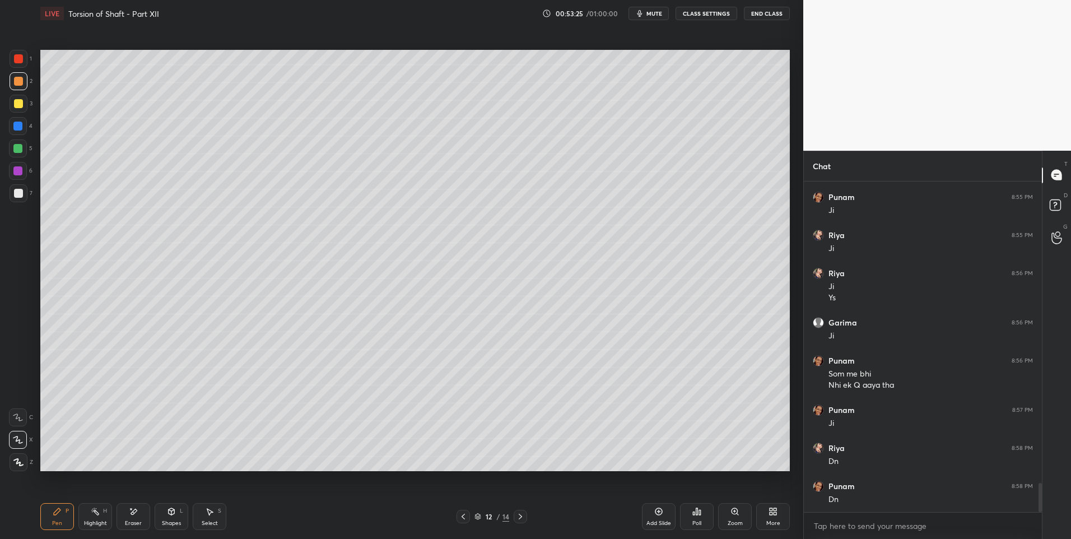
click at [59, 509] on icon at bounding box center [57, 511] width 7 height 7
click at [523, 517] on icon at bounding box center [520, 516] width 9 height 9
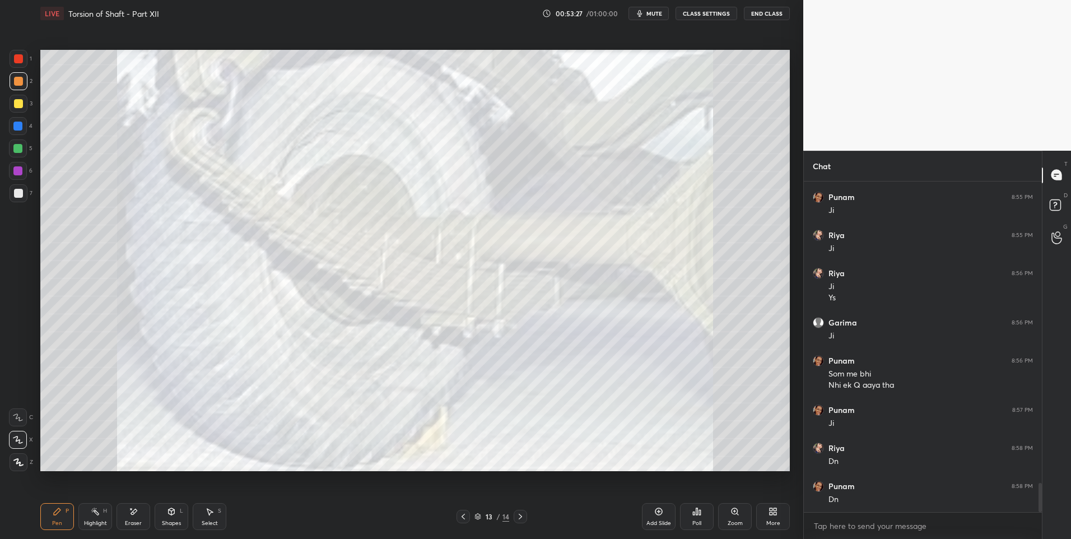
click at [463, 513] on icon at bounding box center [463, 516] width 9 height 9
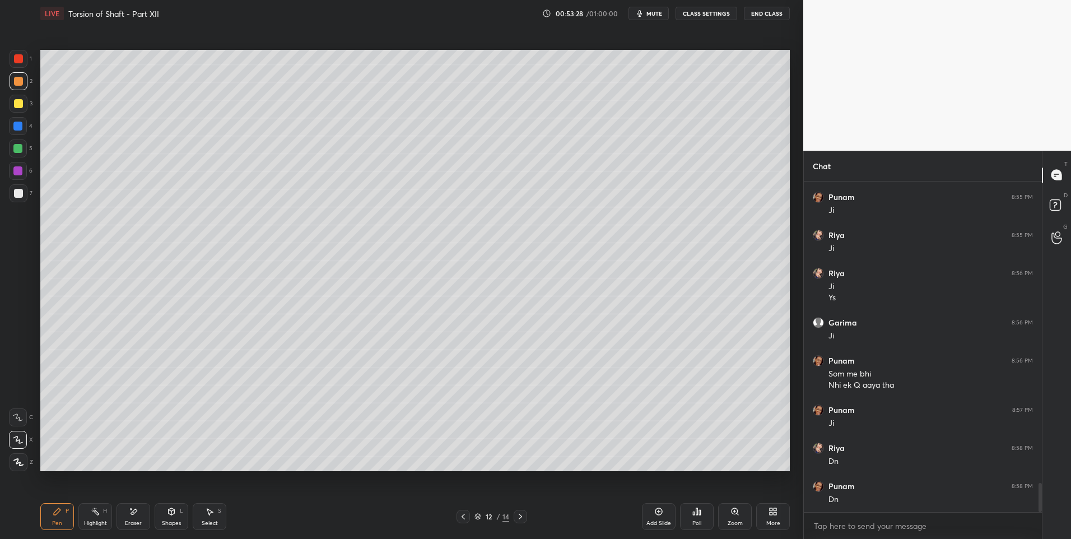
click at [655, 507] on div "Add Slide" at bounding box center [659, 516] width 34 height 27
click at [68, 517] on div "Pen P" at bounding box center [57, 516] width 34 height 27
click at [20, 193] on div at bounding box center [18, 193] width 9 height 9
click at [17, 126] on div at bounding box center [17, 126] width 9 height 9
click at [20, 109] on div at bounding box center [19, 104] width 18 height 18
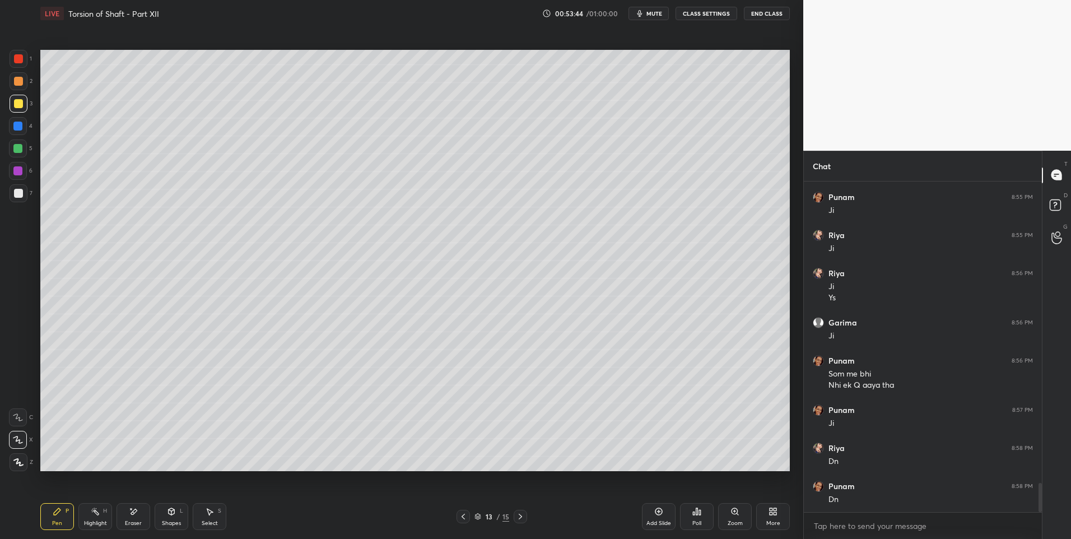
click at [24, 106] on div at bounding box center [19, 104] width 18 height 18
click at [101, 516] on div "Highlight H" at bounding box center [95, 516] width 34 height 27
click at [465, 513] on icon at bounding box center [463, 516] width 9 height 9
click at [521, 516] on icon at bounding box center [520, 517] width 3 height 6
click at [57, 516] on icon at bounding box center [57, 511] width 9 height 9
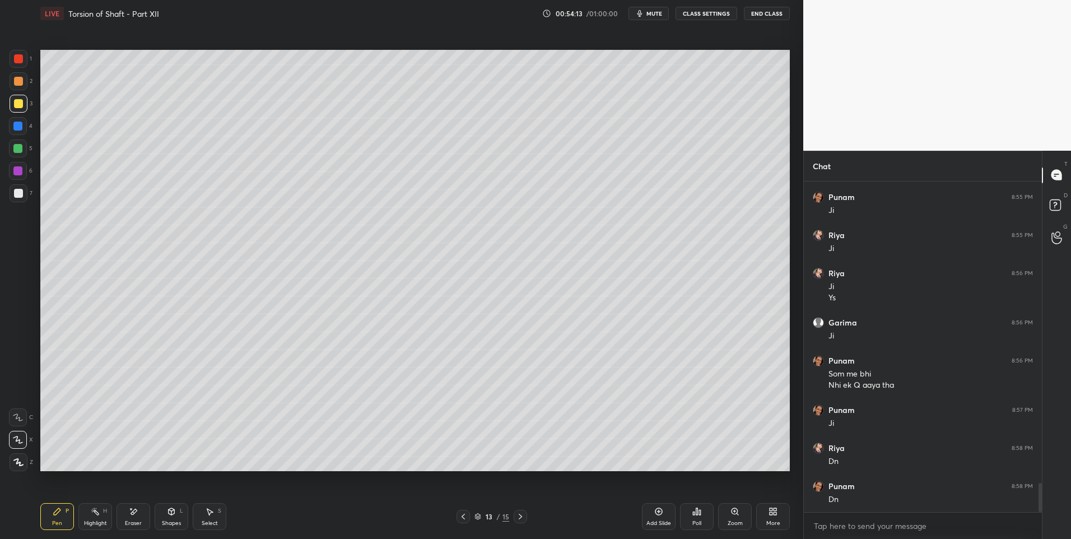
click at [20, 194] on div at bounding box center [18, 193] width 9 height 9
click at [22, 196] on div at bounding box center [18, 193] width 9 height 9
click at [465, 516] on icon at bounding box center [463, 516] width 9 height 9
click at [517, 514] on icon at bounding box center [520, 516] width 9 height 9
click at [215, 508] on div "Select S" at bounding box center [210, 516] width 34 height 27
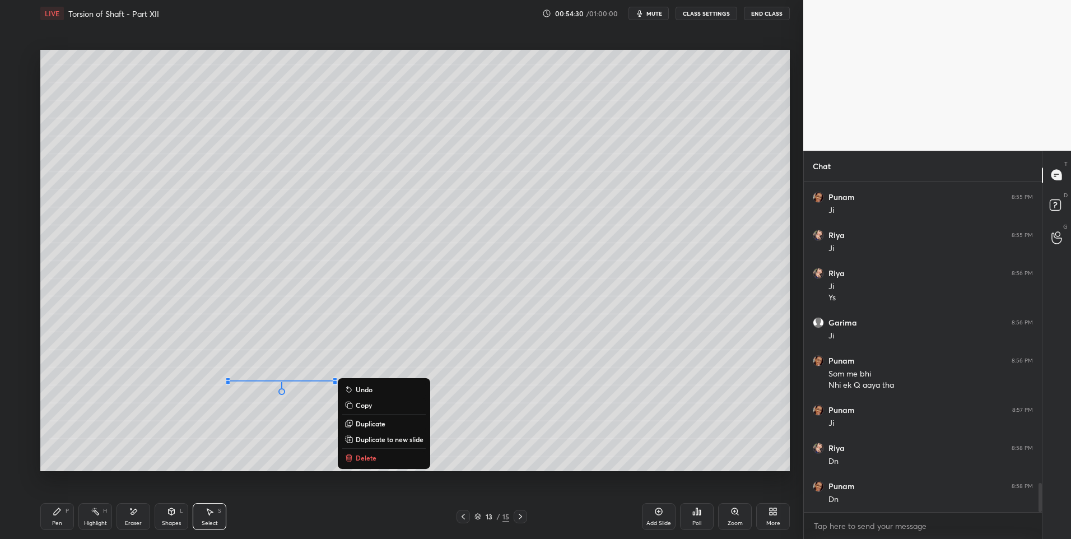
click at [370, 315] on div "0 ° Undo Copy Duplicate Duplicate to new slide Delete" at bounding box center [415, 261] width 750 height 422
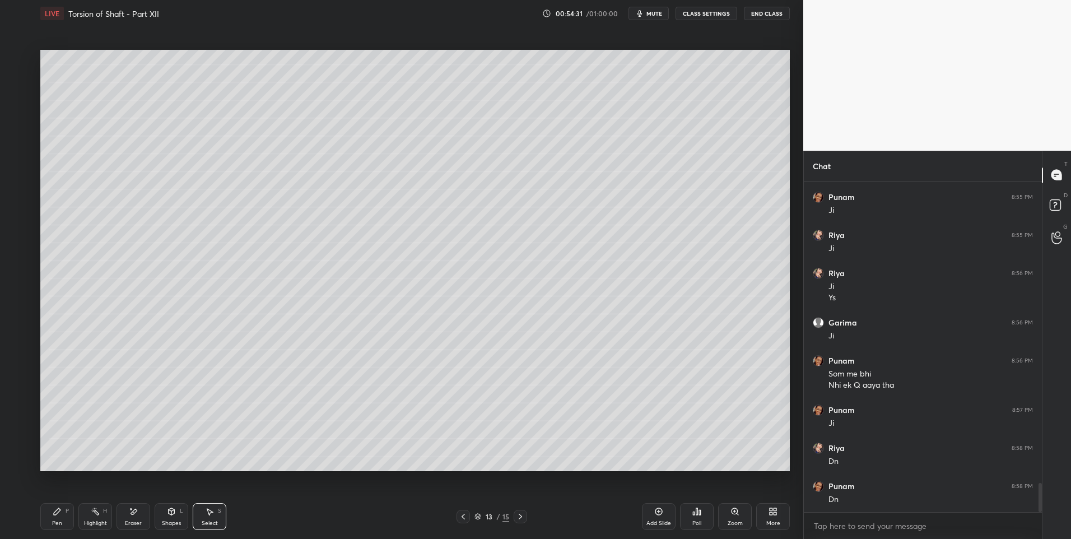
click at [57, 517] on div "Pen P" at bounding box center [57, 516] width 34 height 27
click at [53, 521] on div "Pen" at bounding box center [57, 524] width 10 height 6
click at [182, 516] on div "Shapes L" at bounding box center [172, 516] width 34 height 27
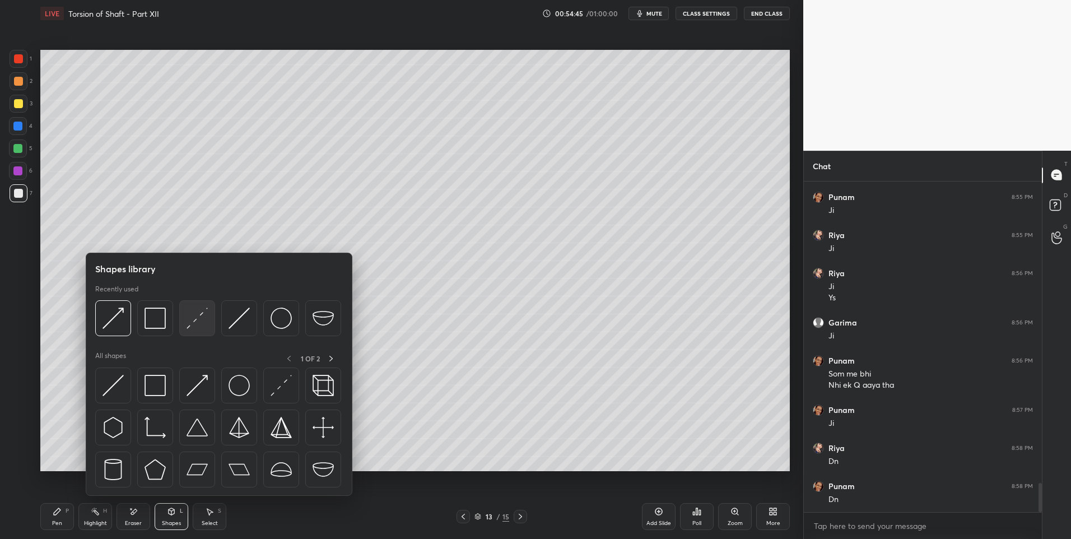
click at [197, 312] on img at bounding box center [197, 318] width 21 height 21
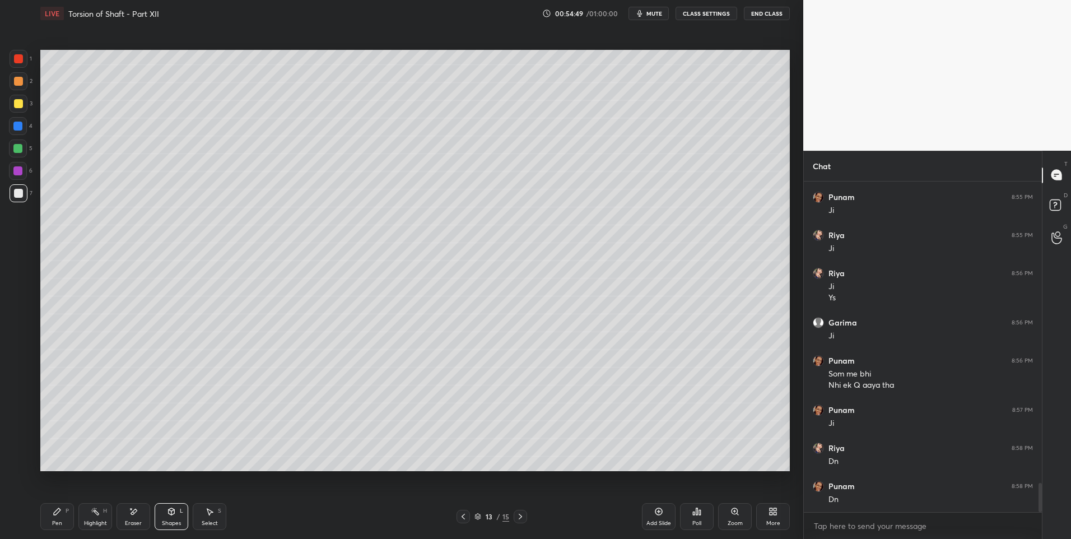
click at [58, 519] on div "Pen P" at bounding box center [57, 516] width 34 height 27
click at [57, 518] on div "Pen P" at bounding box center [57, 516] width 34 height 27
click at [20, 144] on div at bounding box center [17, 148] width 9 height 9
click at [16, 82] on div at bounding box center [18, 81] width 9 height 9
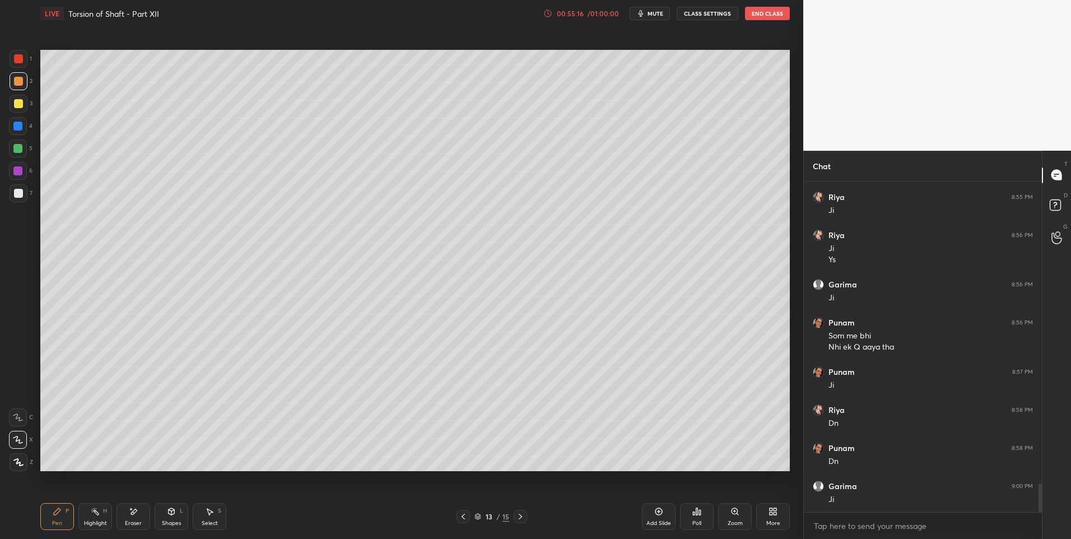
scroll to position [3500, 0]
click at [180, 517] on div "Shapes L" at bounding box center [172, 516] width 34 height 27
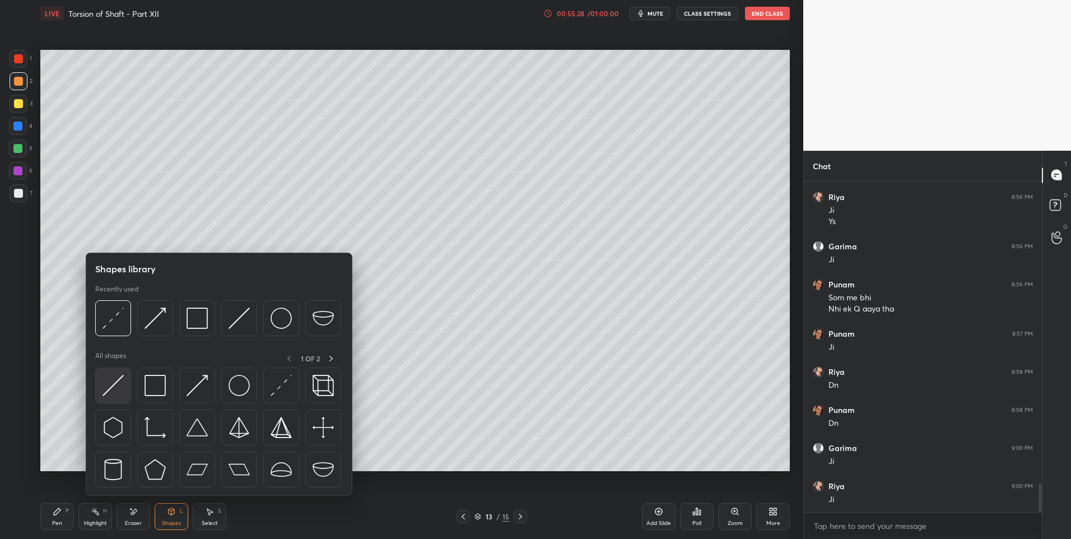
click at [121, 391] on img at bounding box center [113, 385] width 21 height 21
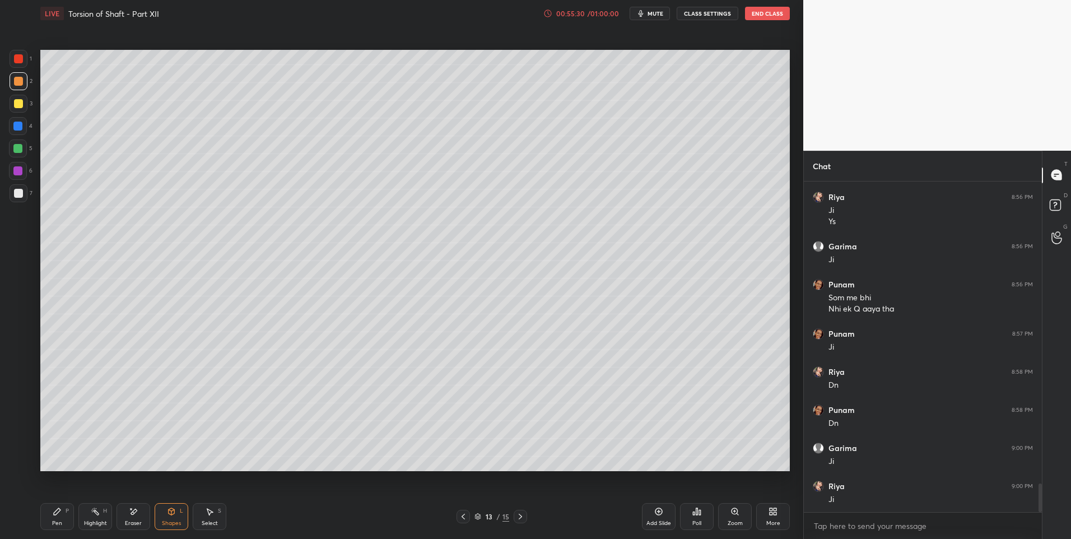
scroll to position [3538, 0]
click at [96, 516] on div "Highlight H" at bounding box center [95, 516] width 34 height 27
click at [470, 517] on div at bounding box center [463, 516] width 13 height 13
click at [524, 517] on icon at bounding box center [520, 516] width 9 height 9
click at [462, 521] on div at bounding box center [463, 516] width 13 height 13
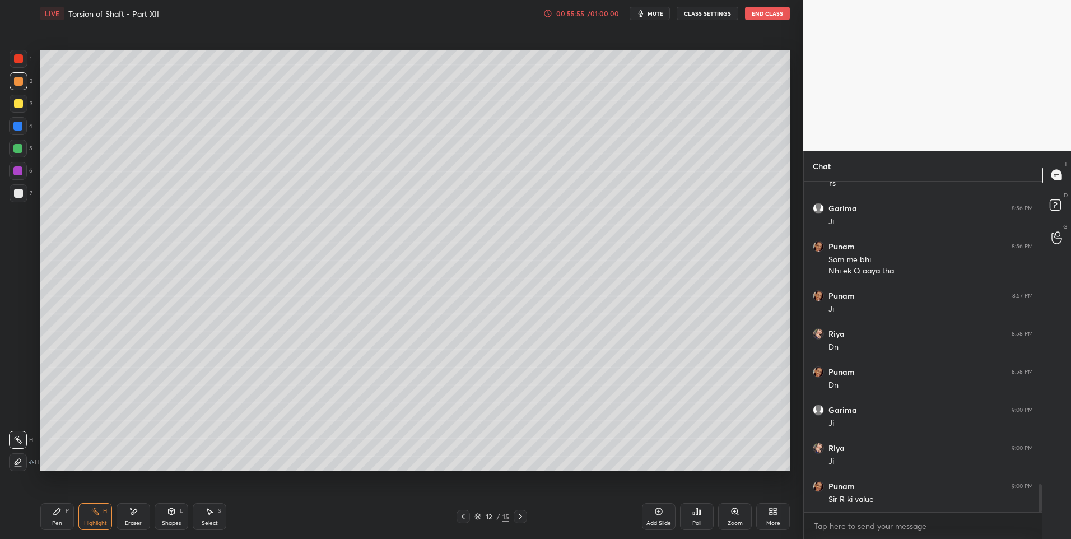
click at [517, 516] on icon at bounding box center [520, 516] width 9 height 9
click at [133, 518] on div "Eraser" at bounding box center [134, 516] width 34 height 27
click at [59, 513] on icon at bounding box center [57, 511] width 9 height 9
click at [16, 193] on div at bounding box center [18, 193] width 9 height 9
click at [91, 515] on icon at bounding box center [95, 511] width 9 height 9
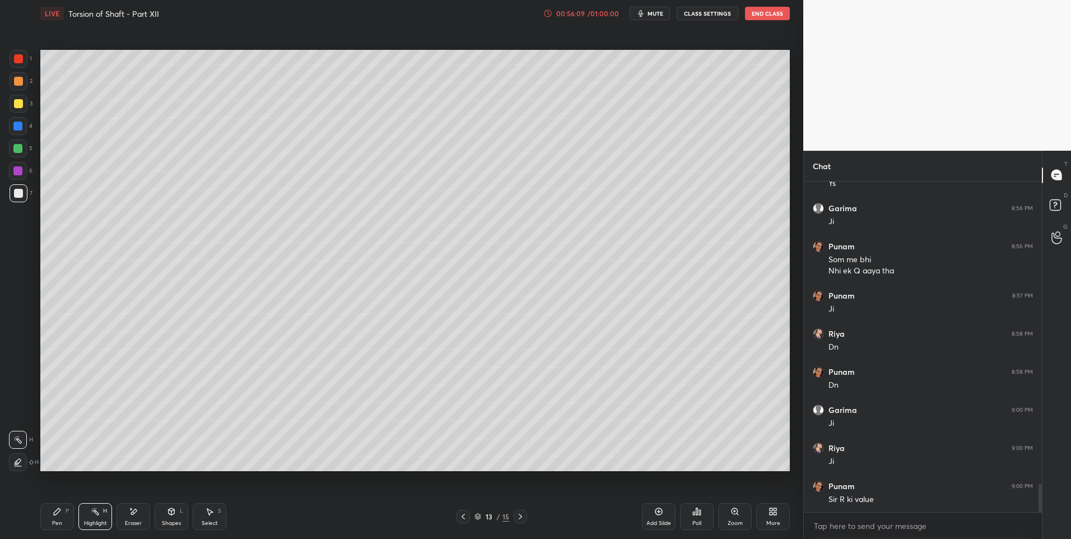
click at [95, 512] on icon at bounding box center [95, 511] width 1 height 1
click at [56, 514] on icon at bounding box center [57, 511] width 7 height 7
click at [21, 81] on div at bounding box center [18, 81] width 9 height 9
click at [125, 524] on div "Eraser" at bounding box center [133, 524] width 17 height 6
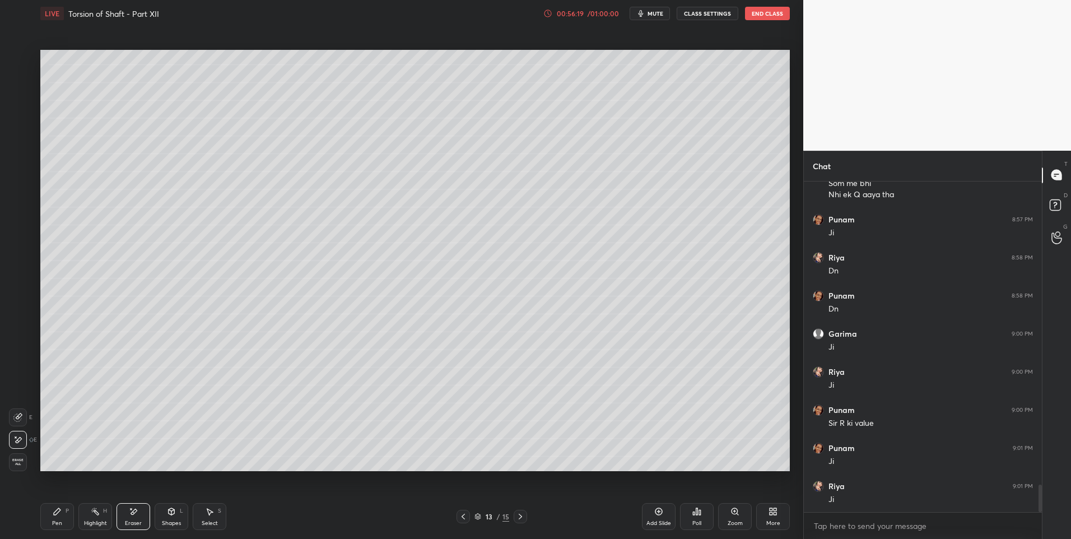
click at [66, 517] on div "Pen P" at bounding box center [57, 516] width 34 height 27
click at [63, 517] on div "Pen P" at bounding box center [57, 516] width 34 height 27
click at [466, 519] on icon at bounding box center [463, 516] width 9 height 9
click at [468, 518] on div at bounding box center [463, 516] width 13 height 13
click at [522, 513] on icon at bounding box center [520, 516] width 9 height 9
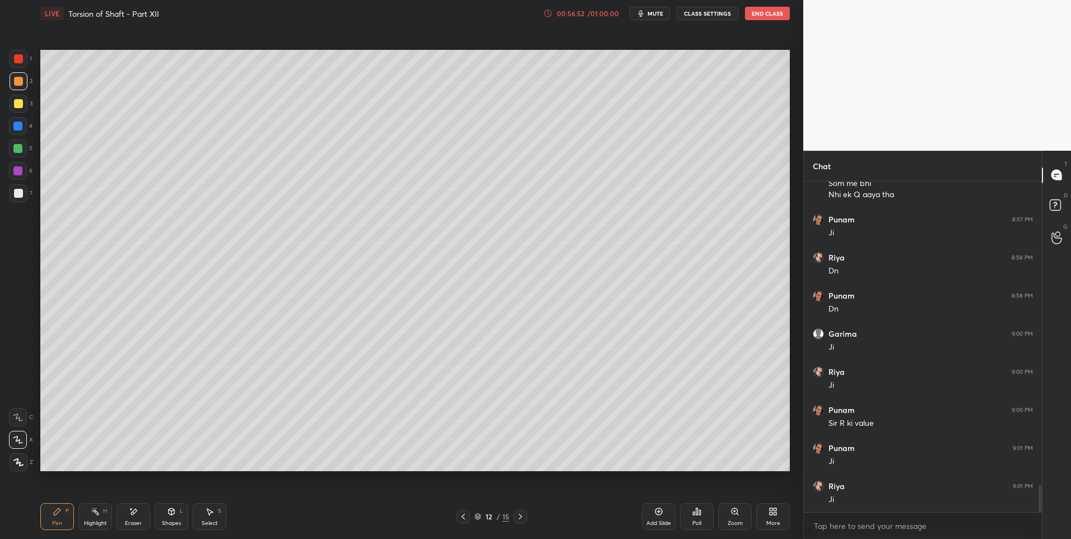
click at [523, 515] on icon at bounding box center [520, 516] width 9 height 9
click at [463, 515] on icon at bounding box center [463, 517] width 3 height 6
click at [465, 515] on icon at bounding box center [463, 516] width 9 height 9
click at [517, 513] on icon at bounding box center [520, 516] width 9 height 9
click at [522, 514] on icon at bounding box center [520, 516] width 9 height 9
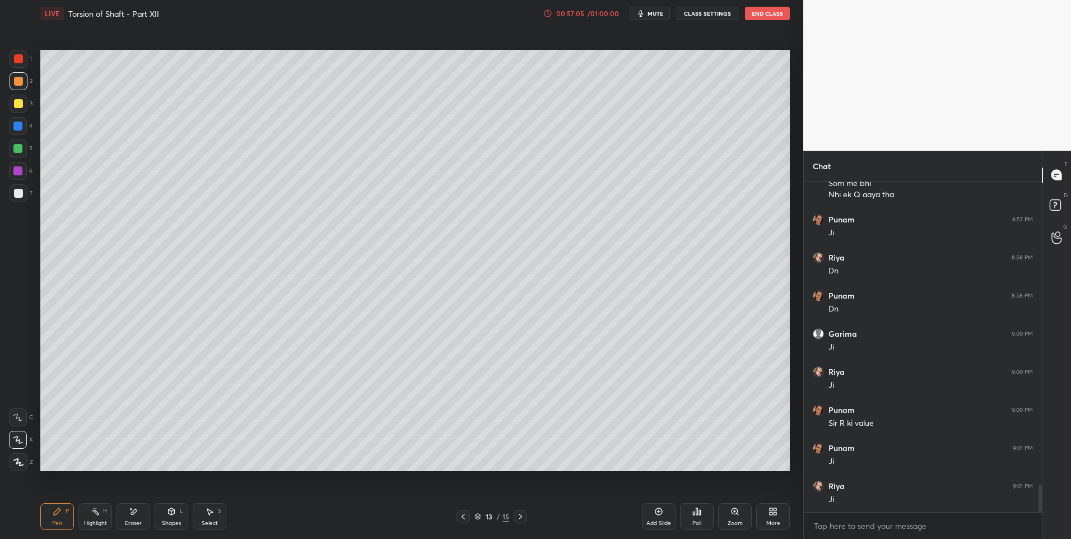
click at [205, 521] on div "Select" at bounding box center [210, 524] width 16 height 6
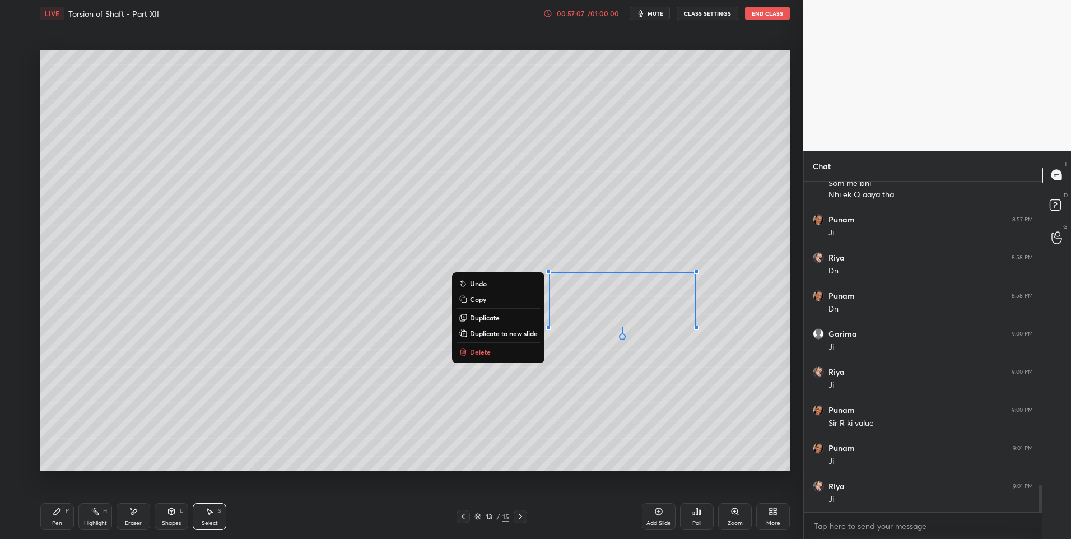
click at [584, 410] on div "0 ° Undo Copy Duplicate Duplicate to new slide Delete" at bounding box center [415, 261] width 750 height 422
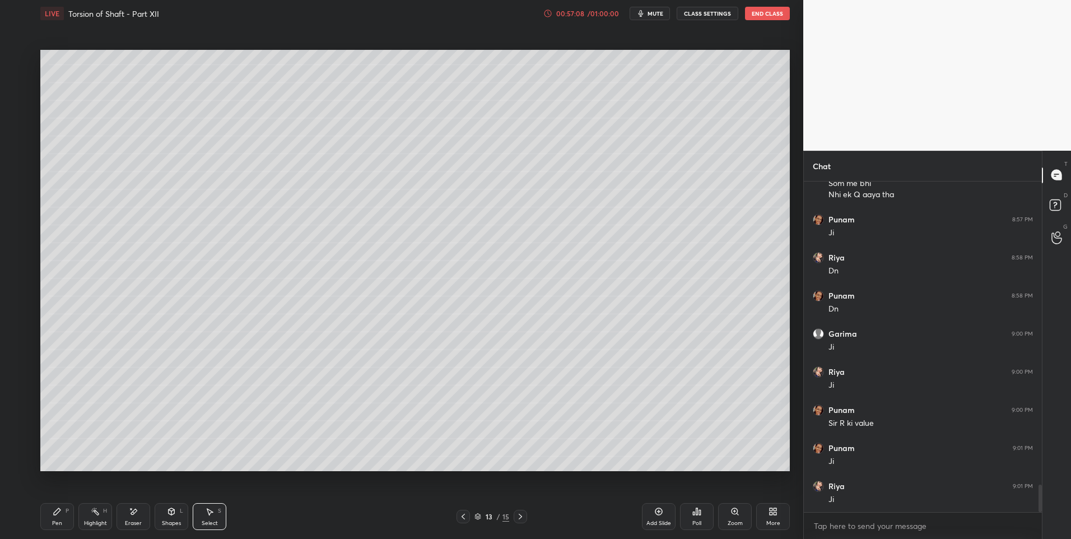
click at [56, 510] on icon at bounding box center [57, 511] width 9 height 9
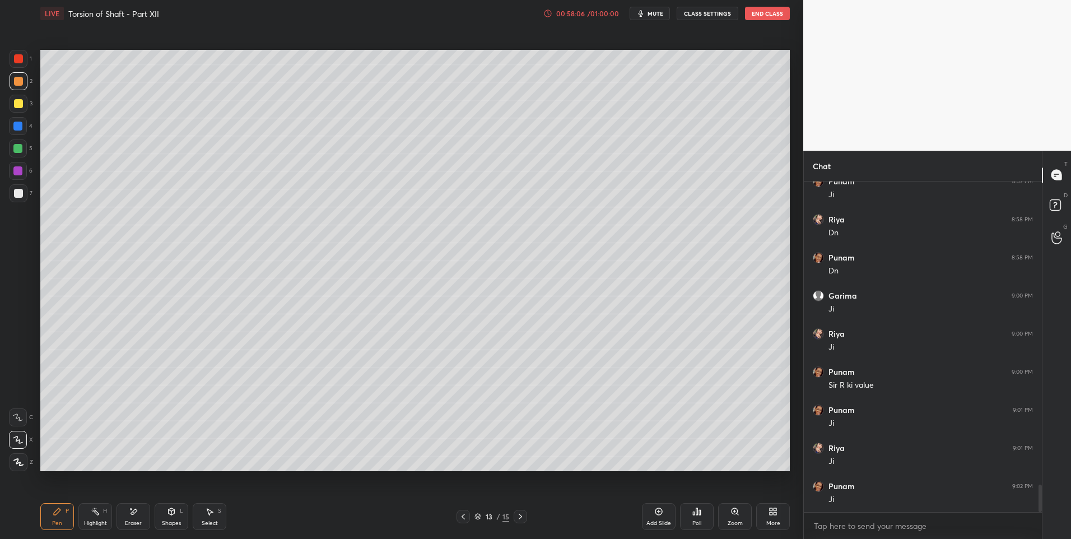
click at [99, 511] on icon at bounding box center [95, 511] width 9 height 9
click at [100, 510] on div "Highlight H" at bounding box center [95, 516] width 34 height 27
click at [177, 516] on div "Shapes L" at bounding box center [172, 516] width 34 height 27
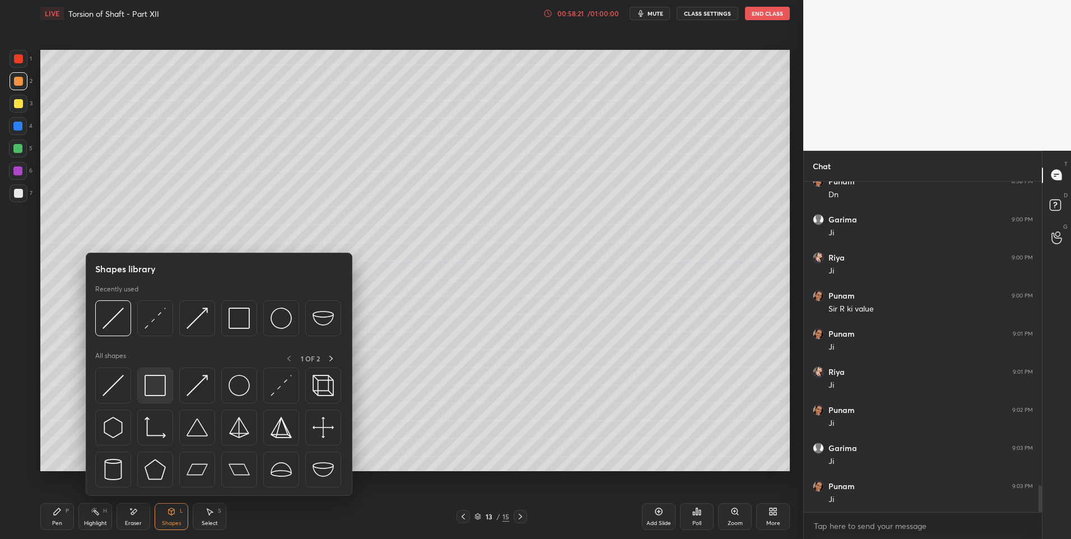
click at [159, 390] on img at bounding box center [155, 385] width 21 height 21
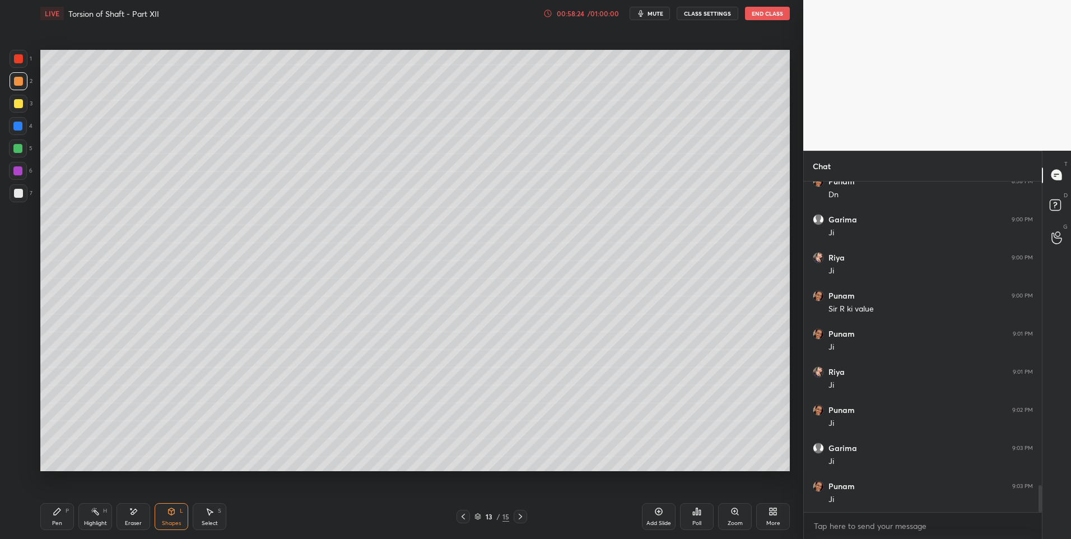
click at [217, 510] on div "Select S" at bounding box center [210, 516] width 34 height 27
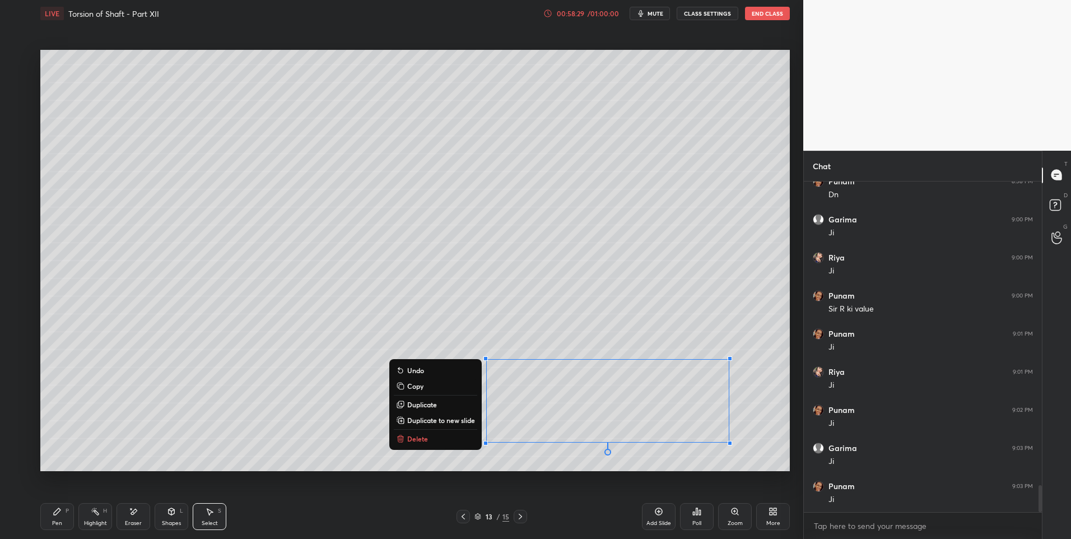
click at [531, 335] on div "0 ° Undo Copy Duplicate Duplicate to new slide Delete" at bounding box center [415, 261] width 750 height 422
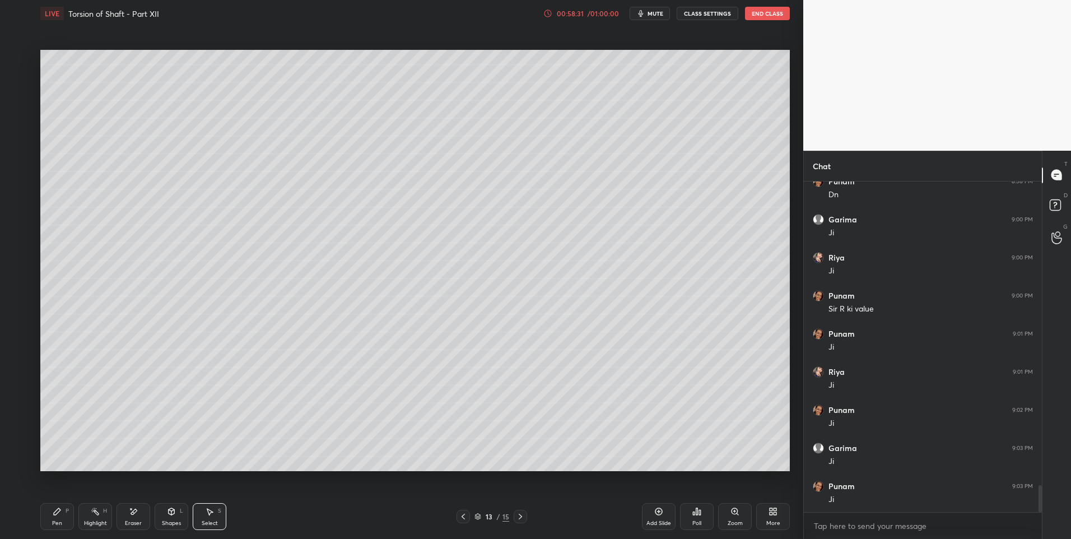
click at [93, 517] on div "Highlight H" at bounding box center [95, 516] width 34 height 27
click at [210, 515] on icon at bounding box center [209, 511] width 9 height 9
click at [528, 412] on div "0 ° Undo Copy Duplicate Duplicate to new slide Delete" at bounding box center [415, 261] width 750 height 422
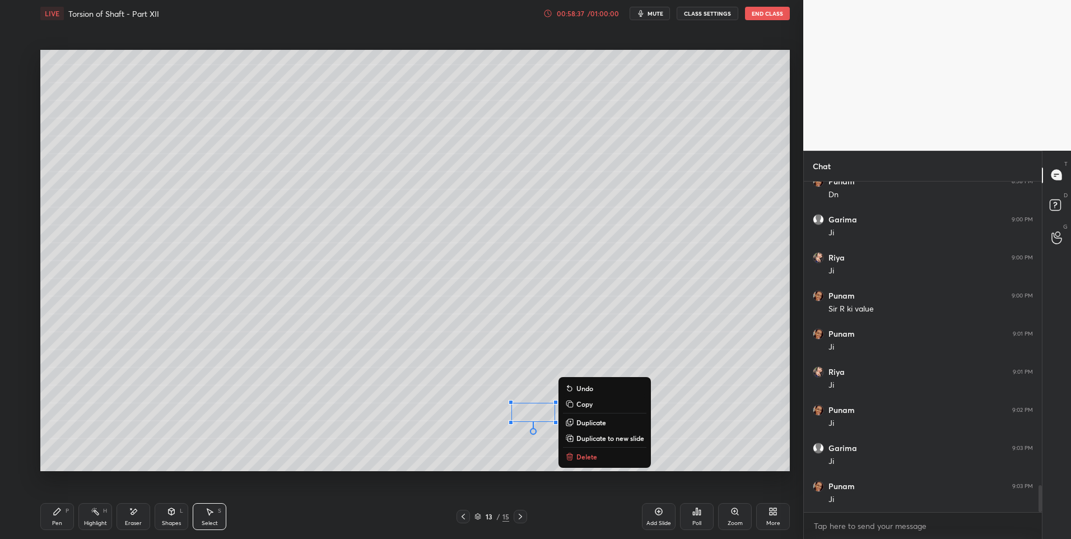
click at [546, 377] on div "0 ° Undo Copy Duplicate Duplicate to new slide Delete" at bounding box center [415, 261] width 750 height 422
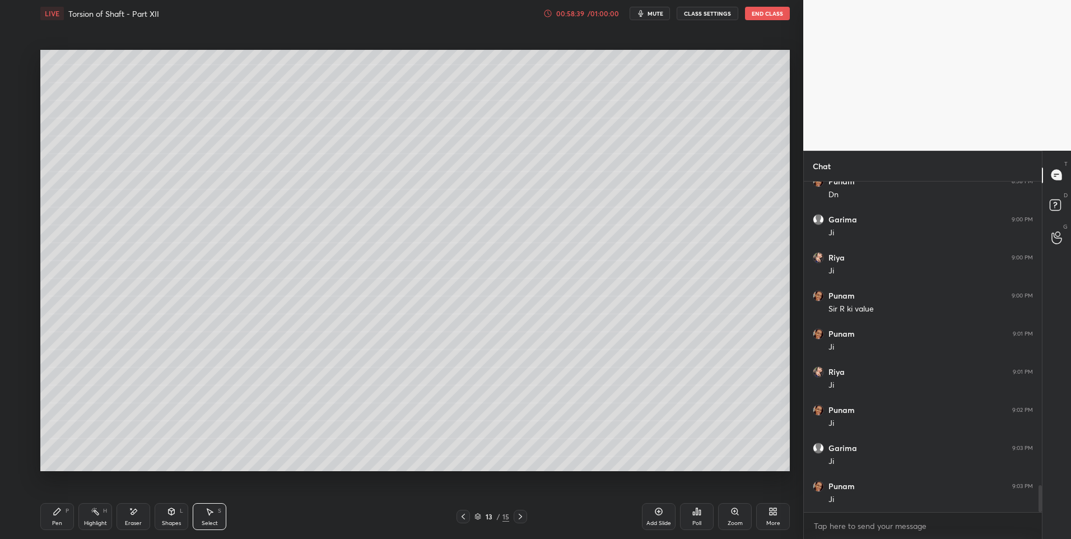
click at [98, 521] on div "Highlight" at bounding box center [95, 524] width 23 height 6
click at [465, 512] on icon at bounding box center [463, 516] width 9 height 9
click at [524, 513] on icon at bounding box center [520, 516] width 9 height 9
click at [521, 514] on icon at bounding box center [520, 516] width 9 height 9
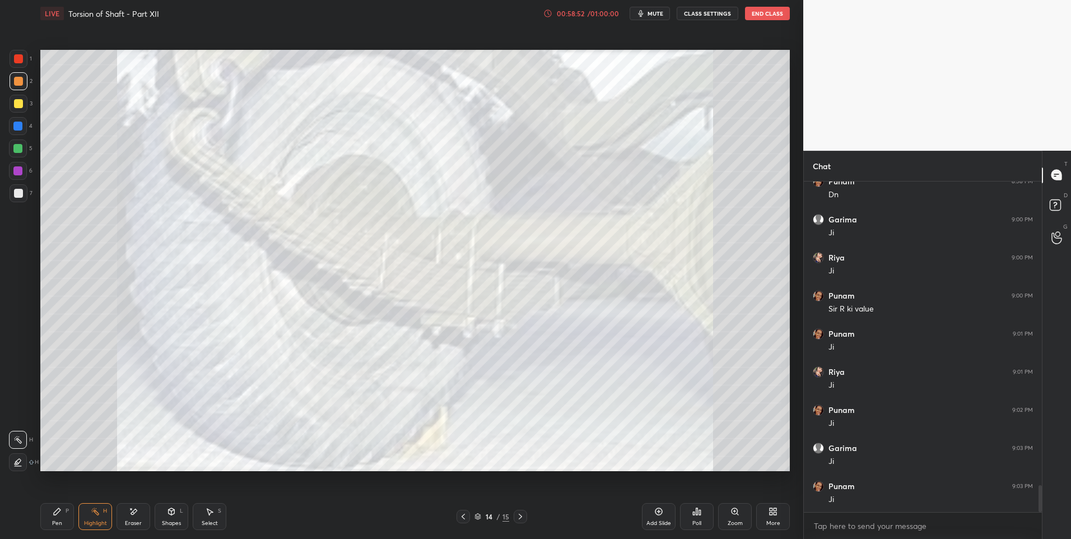
click at [523, 517] on icon at bounding box center [520, 516] width 9 height 9
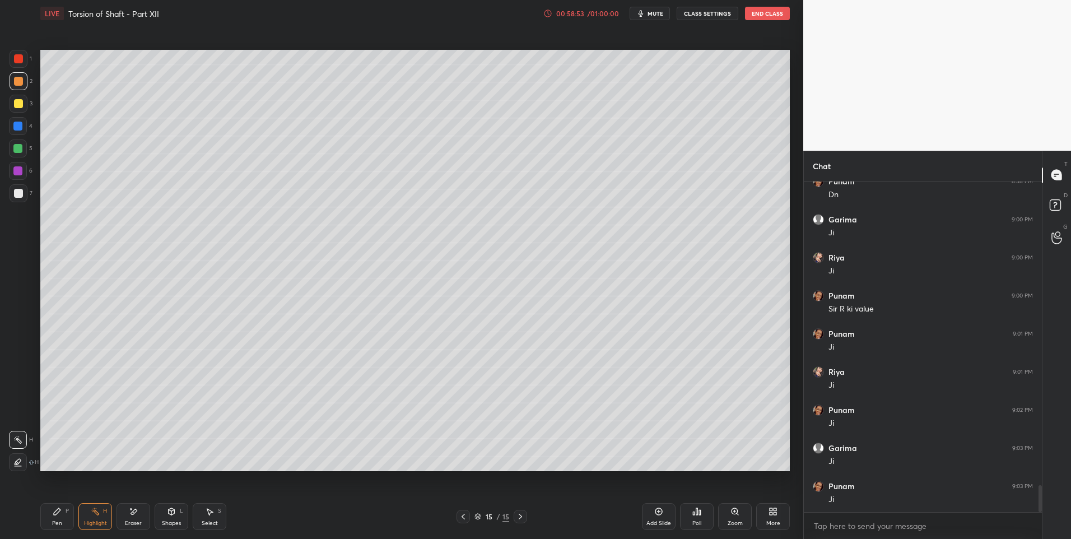
click at [523, 518] on icon at bounding box center [520, 516] width 9 height 9
click at [462, 518] on icon at bounding box center [463, 516] width 9 height 9
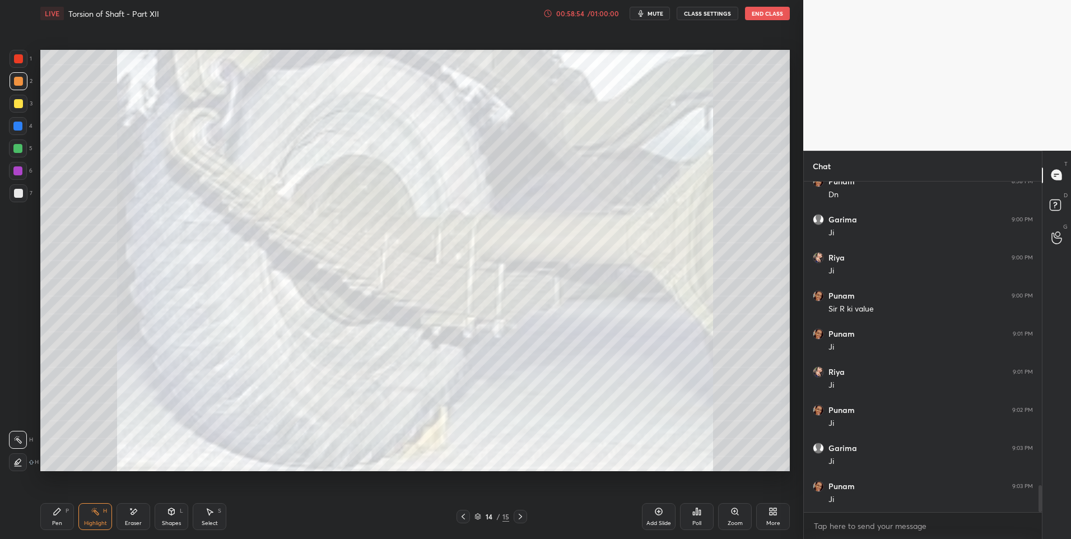
click at [463, 517] on icon at bounding box center [463, 516] width 9 height 9
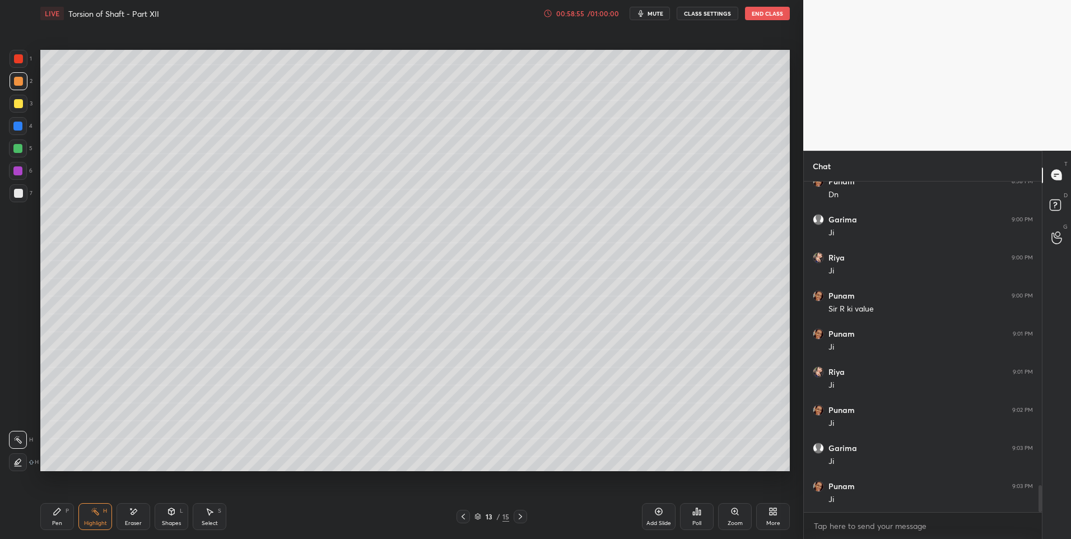
click at [63, 519] on div "Pen P" at bounding box center [57, 516] width 34 height 27
click at [82, 515] on div "Highlight H" at bounding box center [95, 516] width 34 height 27
click at [88, 518] on div "Highlight H" at bounding box center [95, 516] width 34 height 27
click at [463, 518] on icon at bounding box center [463, 517] width 3 height 6
click at [470, 520] on div at bounding box center [463, 516] width 13 height 13
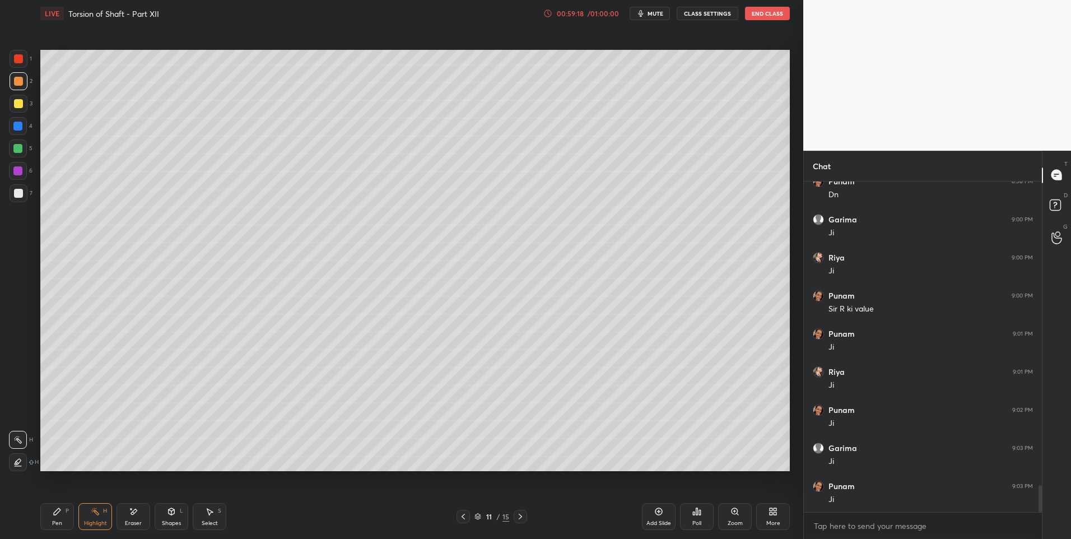
click at [466, 518] on icon at bounding box center [463, 516] width 9 height 9
click at [469, 519] on div at bounding box center [463, 516] width 13 height 13
click at [463, 515] on icon at bounding box center [463, 516] width 9 height 9
click at [520, 514] on icon at bounding box center [520, 516] width 9 height 9
click at [522, 514] on icon at bounding box center [520, 516] width 9 height 9
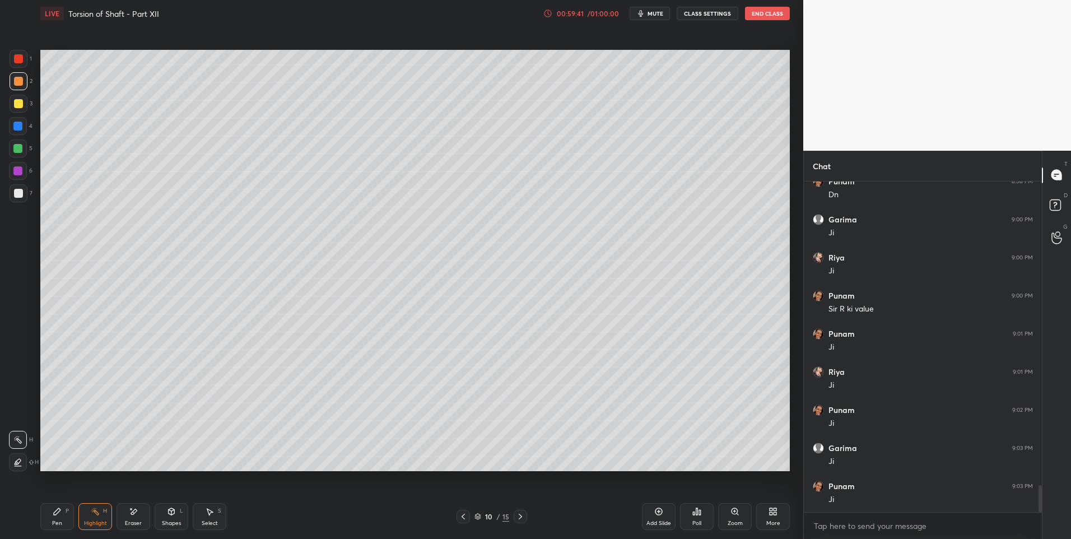
click at [523, 514] on icon at bounding box center [520, 516] width 9 height 9
click at [58, 514] on icon at bounding box center [57, 511] width 9 height 9
click at [18, 191] on div at bounding box center [18, 193] width 9 height 9
click at [524, 514] on icon at bounding box center [520, 516] width 9 height 9
click at [522, 519] on icon at bounding box center [520, 516] width 9 height 9
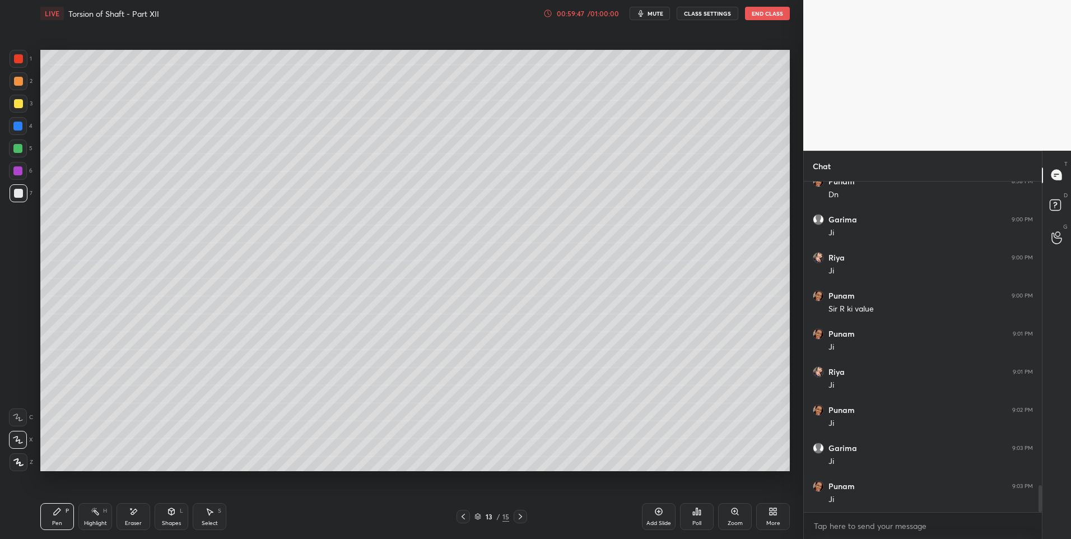
click at [521, 516] on icon at bounding box center [520, 517] width 3 height 6
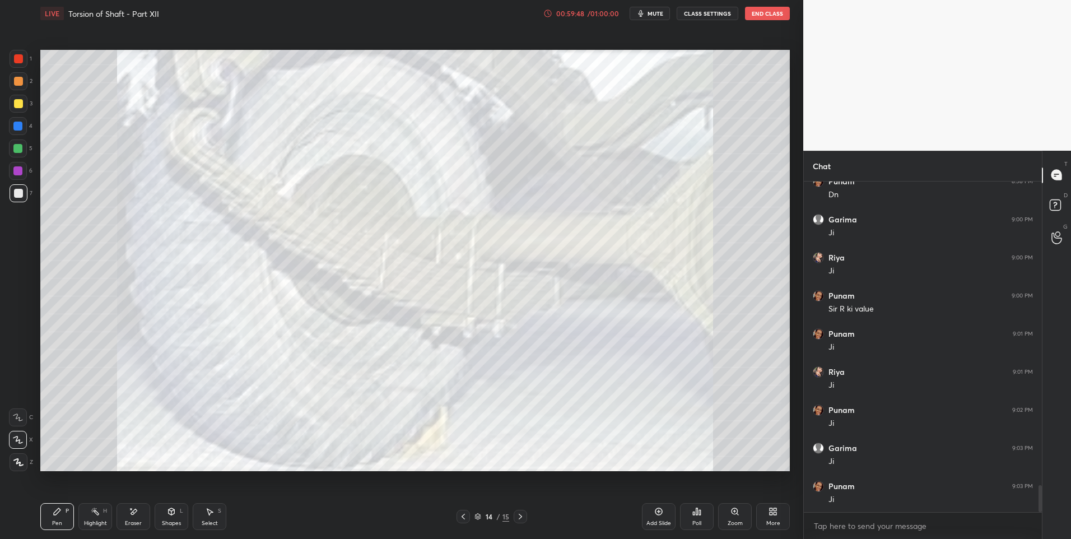
click at [522, 517] on icon at bounding box center [520, 516] width 9 height 9
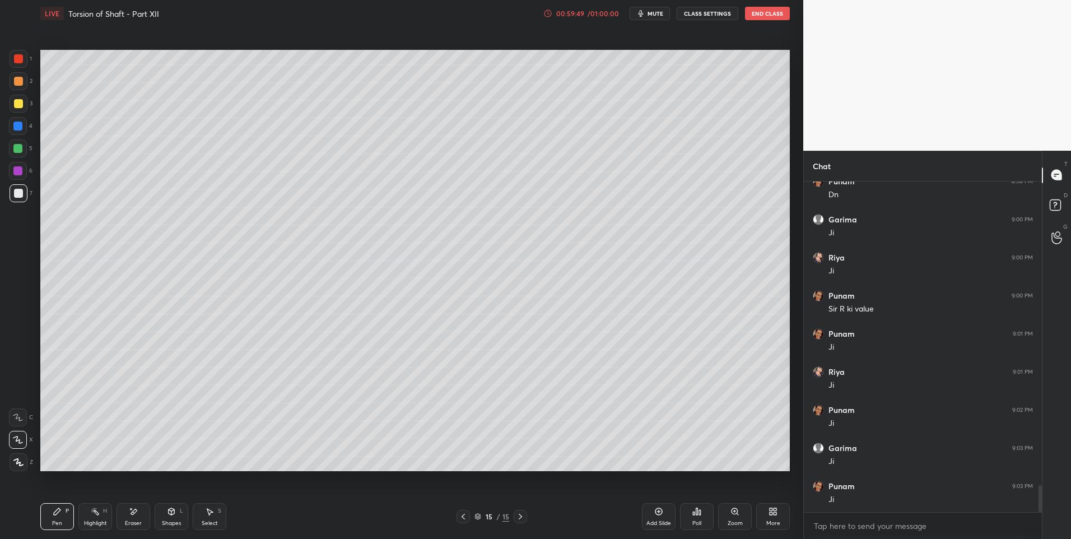
click at [466, 516] on icon at bounding box center [463, 516] width 9 height 9
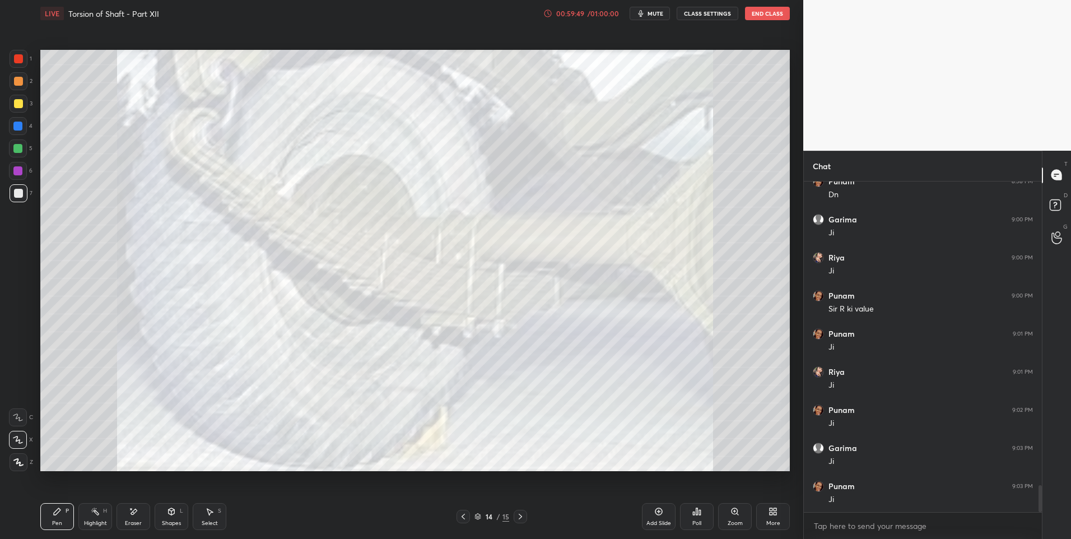
click at [461, 514] on icon at bounding box center [463, 516] width 9 height 9
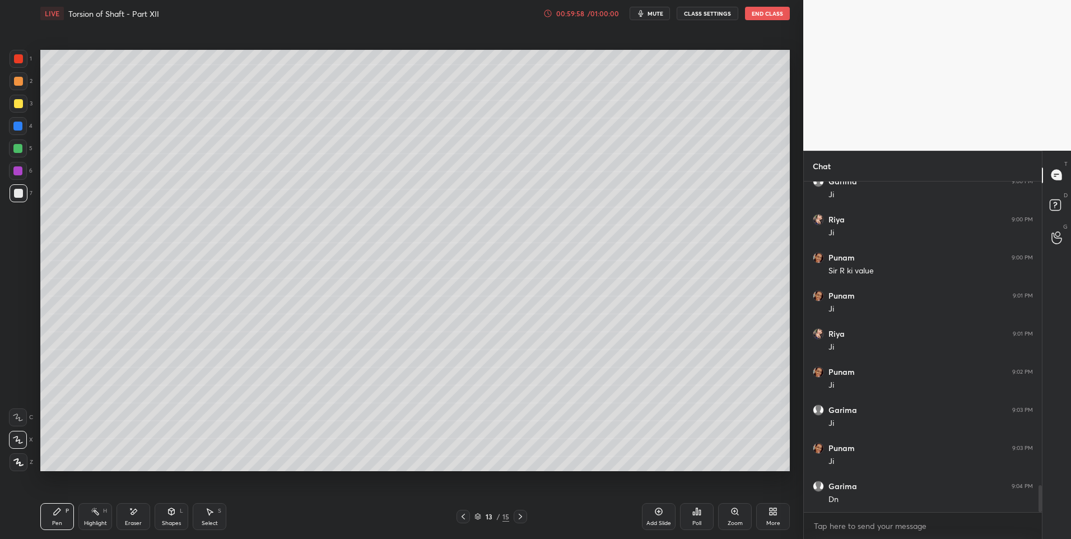
scroll to position [3805, 0]
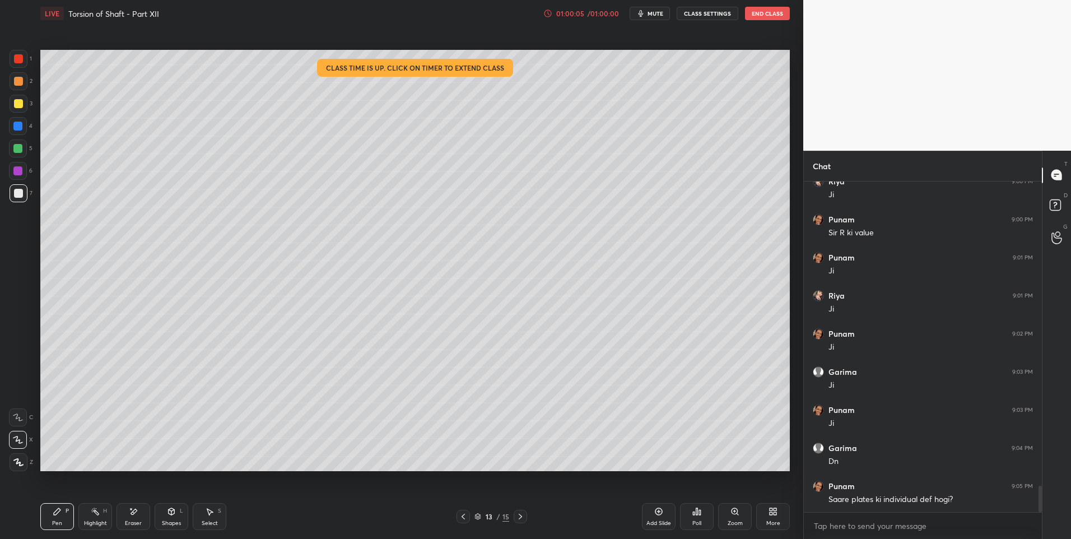
click at [97, 517] on div "Highlight H" at bounding box center [95, 516] width 34 height 27
click at [522, 516] on icon at bounding box center [520, 516] width 9 height 9
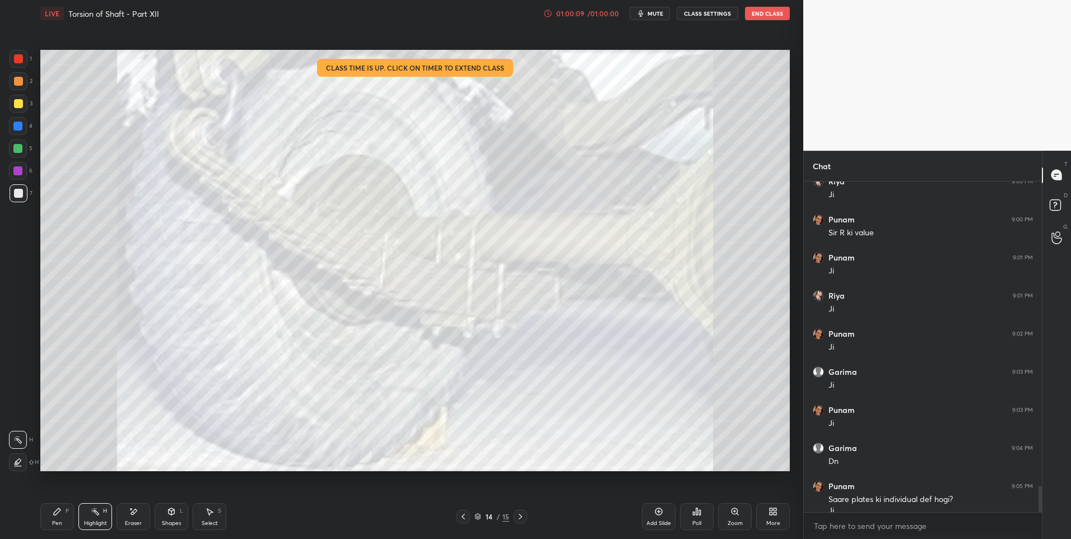
scroll to position [3816, 0]
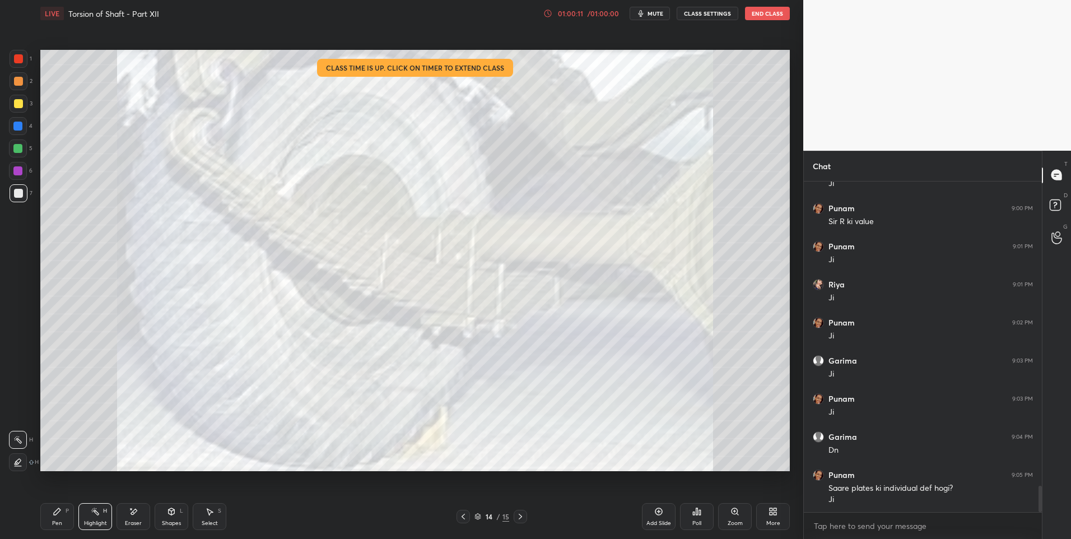
click at [461, 516] on icon at bounding box center [463, 516] width 9 height 9
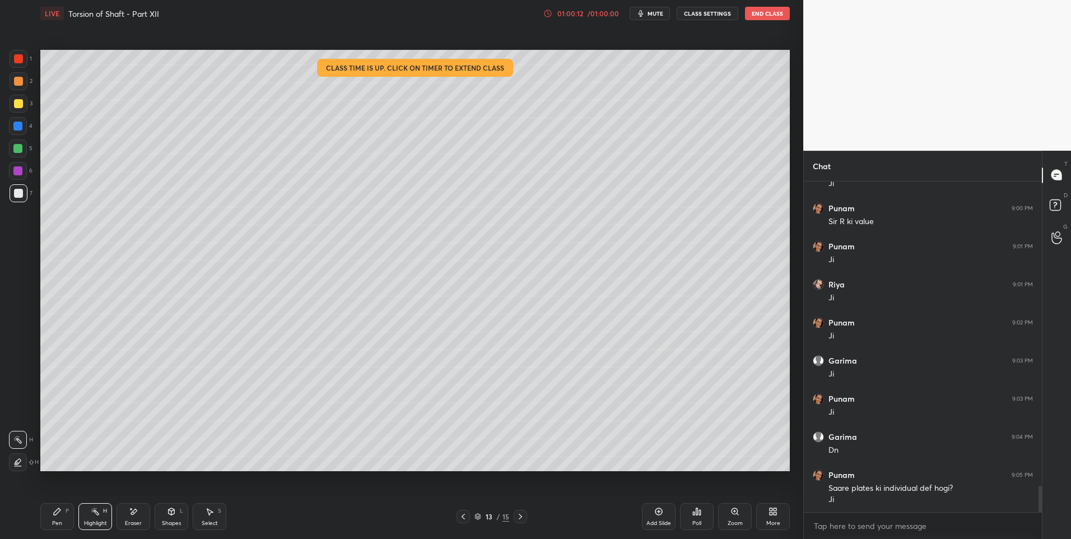
click at [523, 518] on icon at bounding box center [520, 516] width 9 height 9
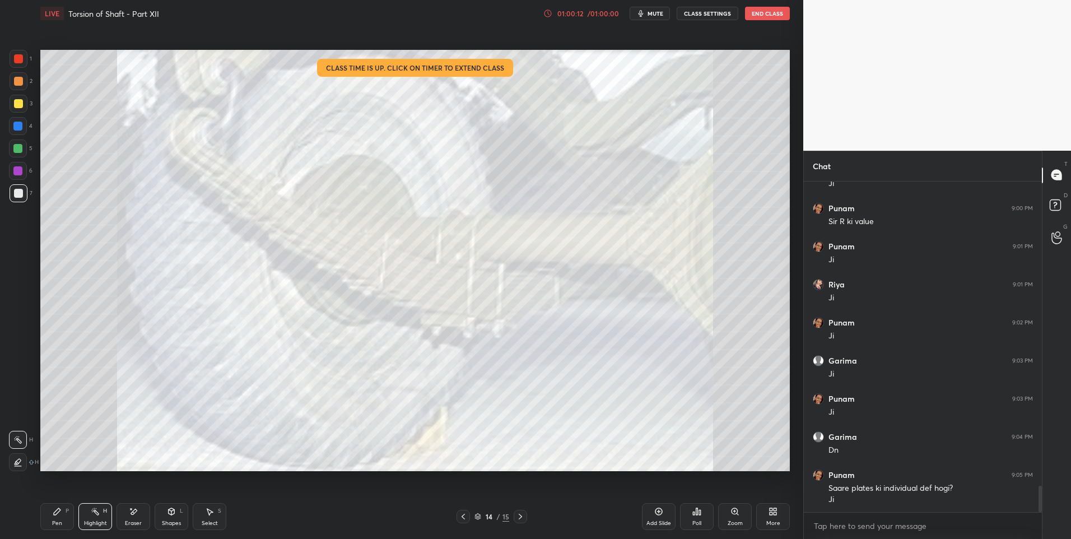
click at [524, 519] on icon at bounding box center [520, 516] width 9 height 9
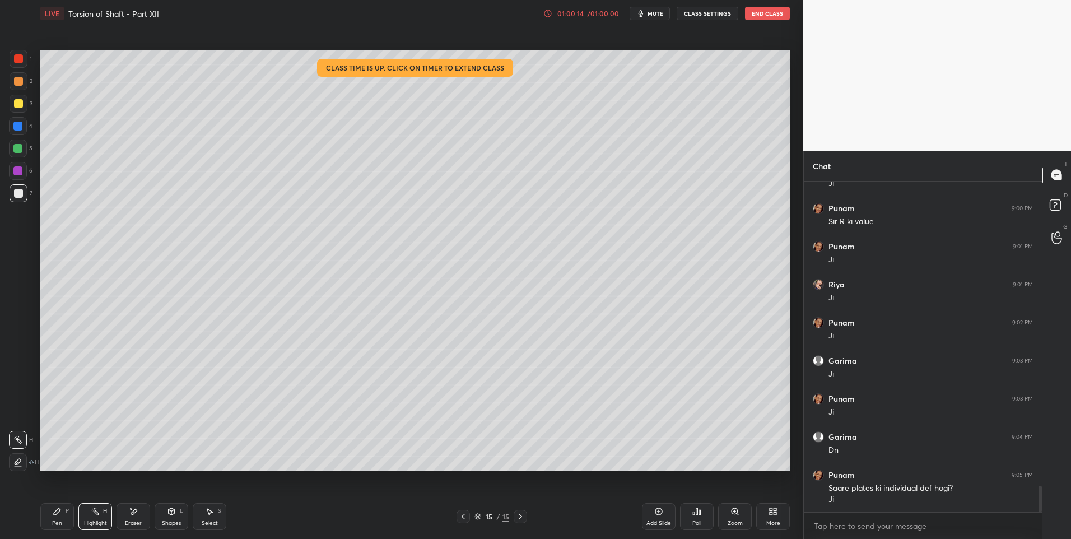
click at [58, 519] on div "Pen P" at bounding box center [57, 516] width 34 height 27
click at [66, 514] on div "P" at bounding box center [67, 511] width 3 height 6
click at [20, 150] on div at bounding box center [17, 148] width 9 height 9
click at [211, 515] on icon at bounding box center [209, 511] width 9 height 9
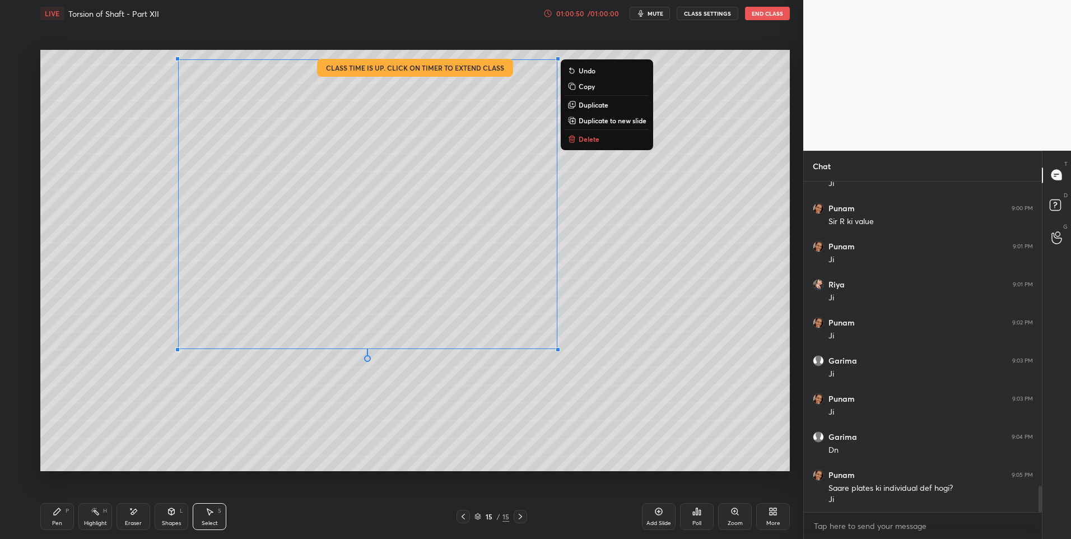
scroll to position [3827, 0]
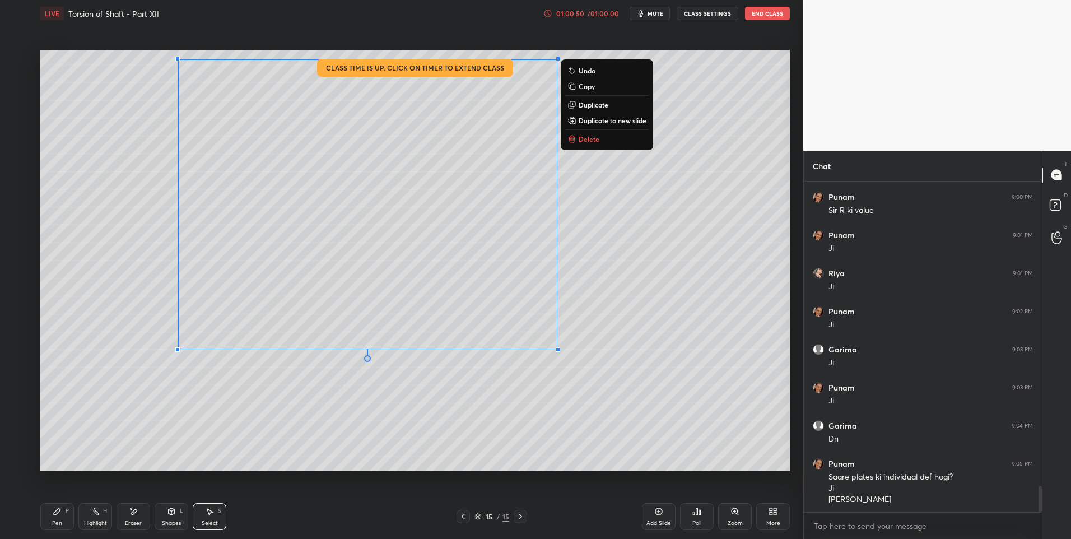
click at [592, 141] on p "Delete" at bounding box center [589, 138] width 21 height 9
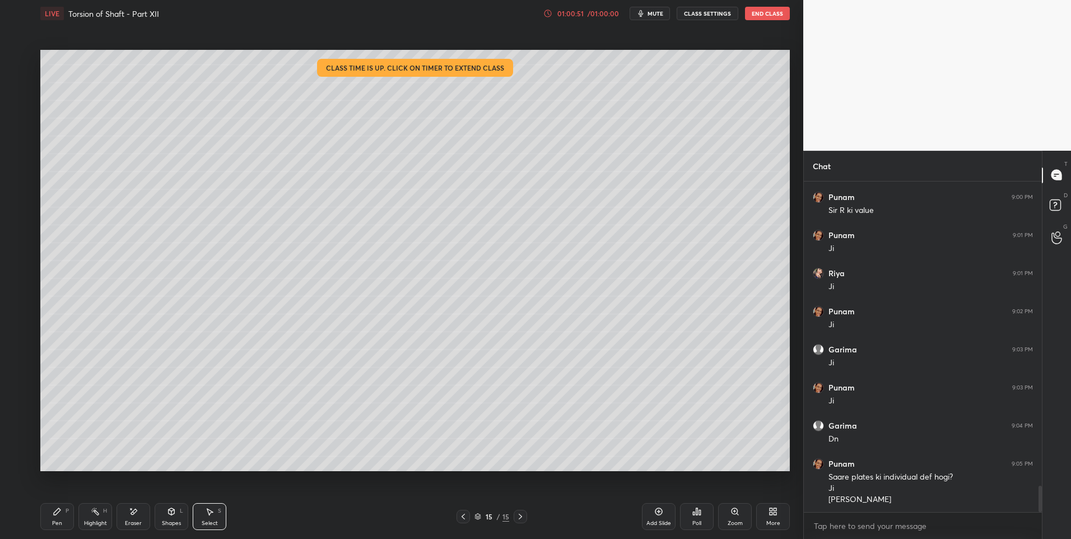
click at [324, 389] on div "0 ° Undo Copy Duplicate Duplicate to new slide Delete" at bounding box center [415, 261] width 750 height 422
click at [106, 517] on div "Highlight H" at bounding box center [95, 516] width 34 height 27
click at [467, 518] on icon at bounding box center [463, 516] width 9 height 9
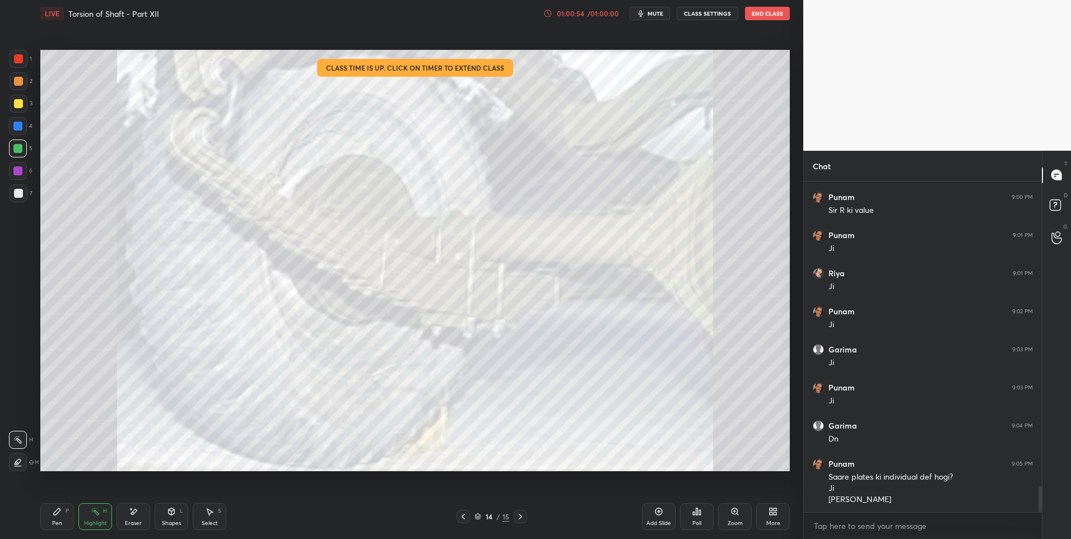
click at [458, 519] on div at bounding box center [463, 516] width 13 height 13
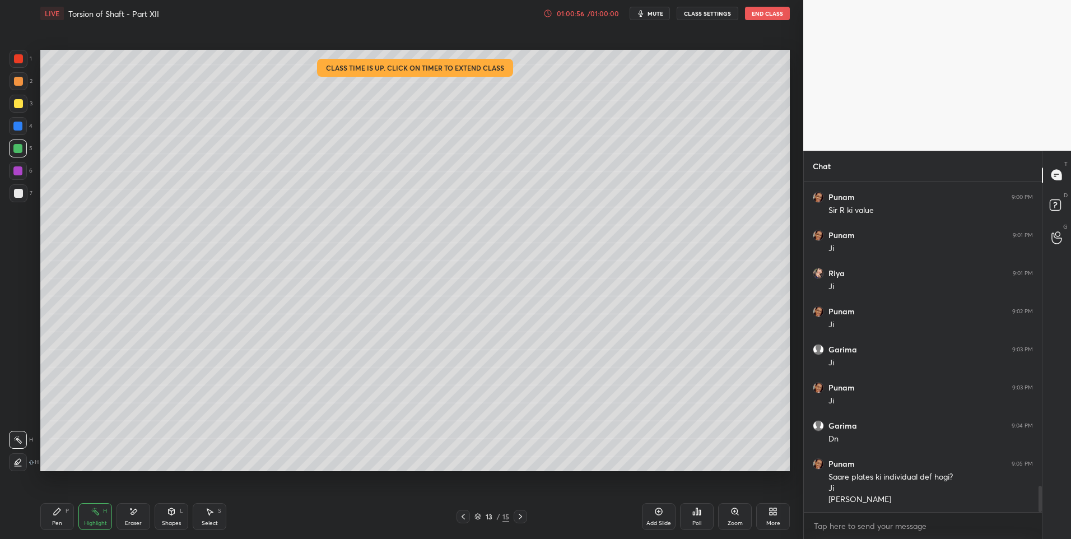
click at [59, 521] on div "Pen" at bounding box center [57, 524] width 10 height 6
click at [58, 521] on div "Pen" at bounding box center [57, 524] width 10 height 6
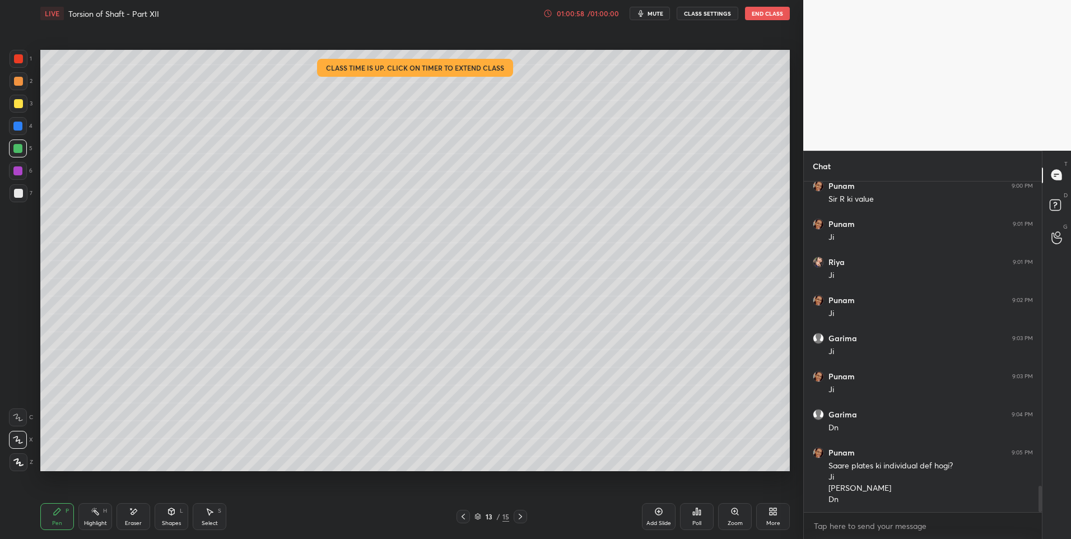
click at [524, 519] on icon at bounding box center [520, 516] width 9 height 9
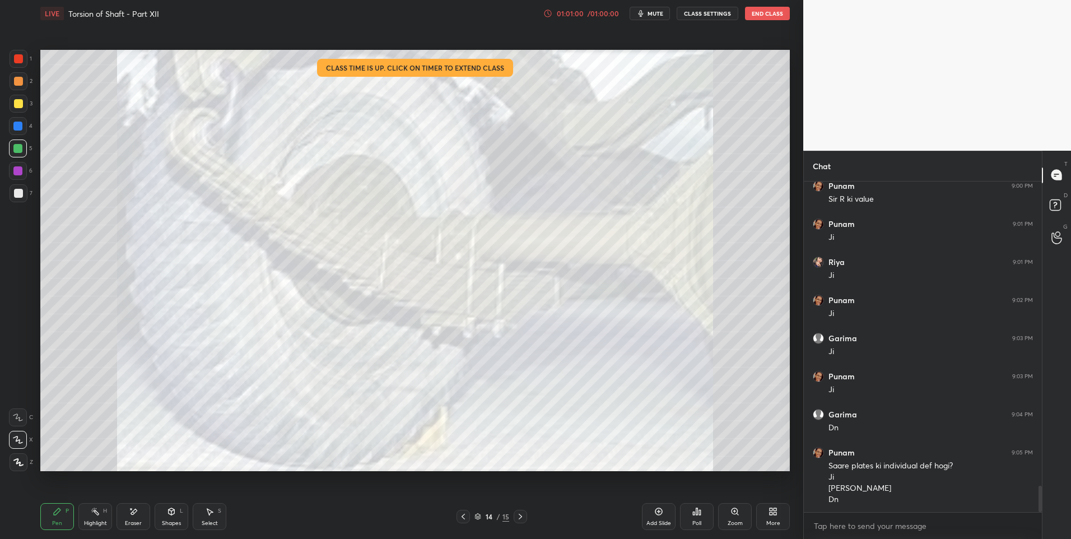
click at [464, 515] on icon at bounding box center [463, 517] width 3 height 6
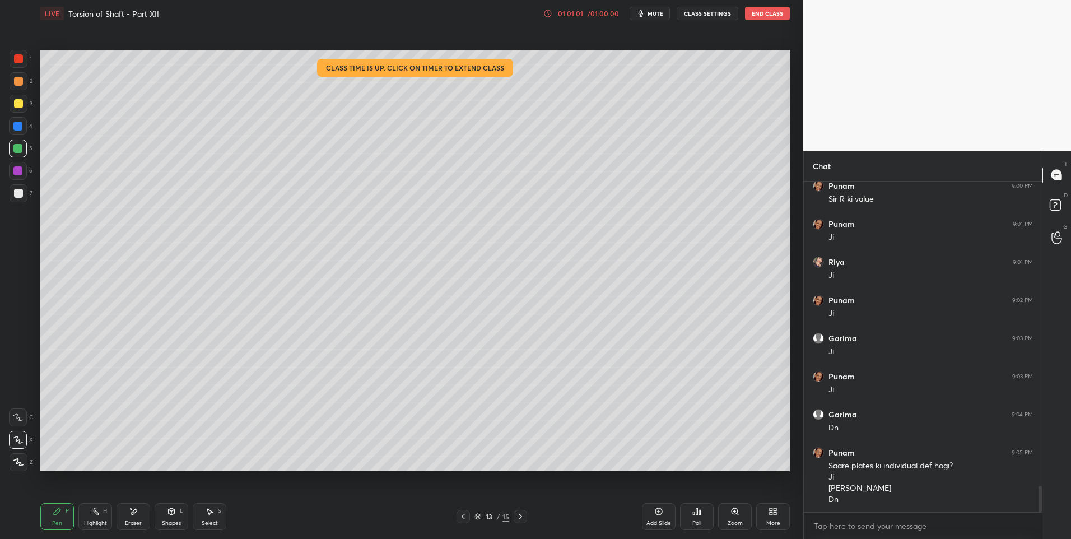
click at [658, 521] on div "Add Slide" at bounding box center [659, 524] width 25 height 6
click at [52, 504] on div "Pen P" at bounding box center [57, 516] width 34 height 27
click at [19, 62] on div at bounding box center [18, 58] width 9 height 9
click at [21, 198] on div at bounding box center [19, 193] width 18 height 18
click at [92, 521] on div "Highlight" at bounding box center [95, 524] width 23 height 6
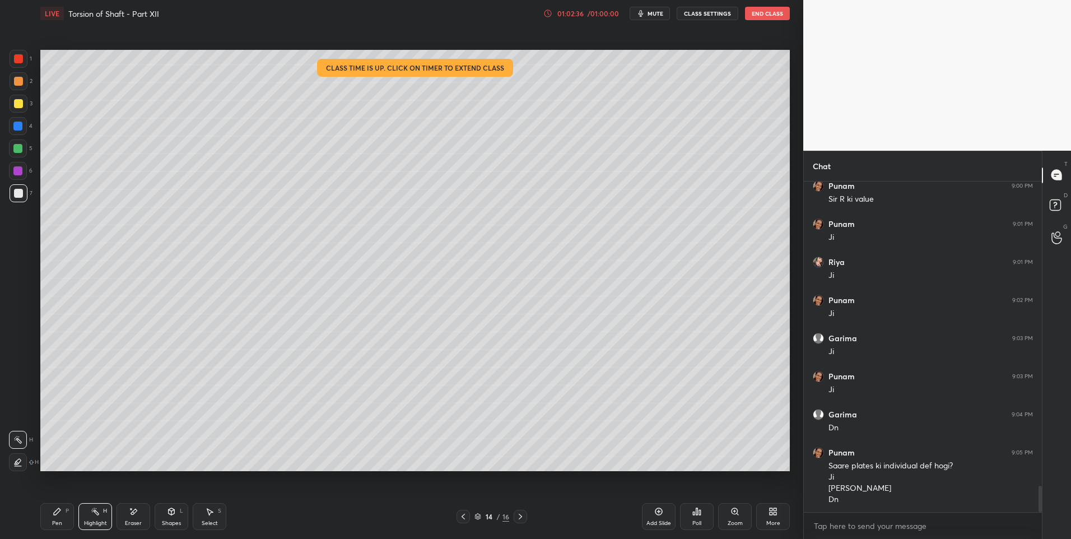
click at [104, 514] on div "Highlight H" at bounding box center [95, 516] width 34 height 27
click at [50, 516] on div "Pen P" at bounding box center [57, 516] width 34 height 27
click at [212, 526] on div "Select" at bounding box center [210, 524] width 16 height 6
click at [69, 106] on div at bounding box center [68, 107] width 4 height 4
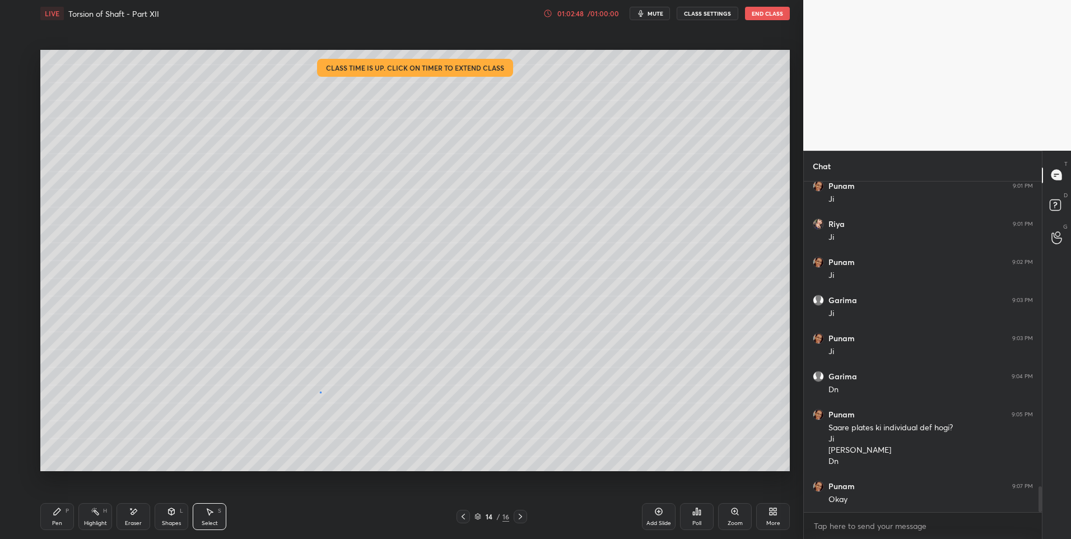
click at [322, 392] on div "0 ° Undo Copy Duplicate Duplicate to new slide Delete" at bounding box center [415, 261] width 750 height 422
click at [52, 522] on div "Pen" at bounding box center [57, 524] width 10 height 6
click at [94, 521] on div "Highlight" at bounding box center [95, 524] width 23 height 6
click at [21, 148] on div at bounding box center [17, 148] width 9 height 9
click at [25, 152] on div at bounding box center [18, 149] width 18 height 18
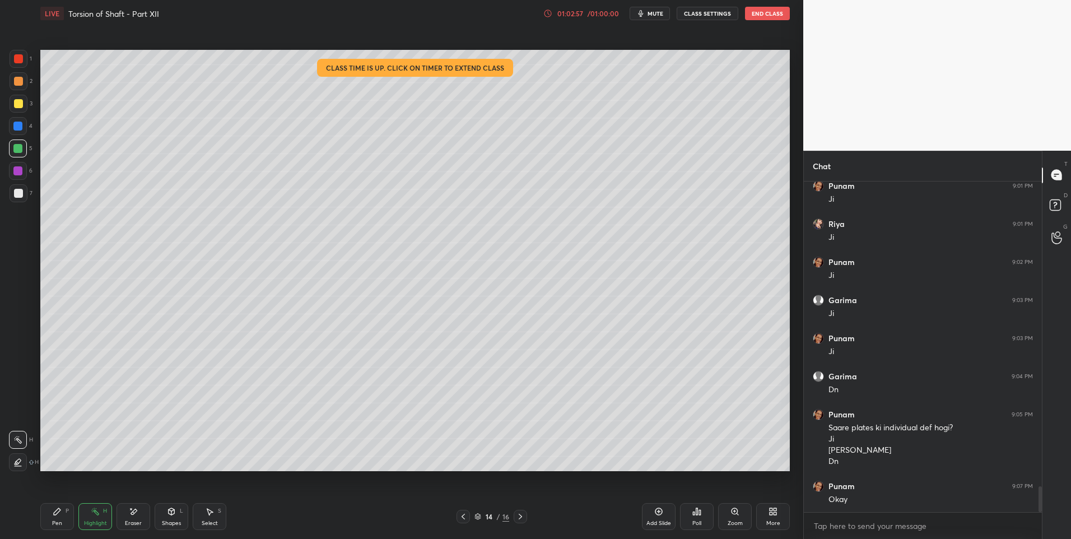
scroll to position [3914, 0]
click at [770, 12] on button "End Class" at bounding box center [767, 13] width 45 height 13
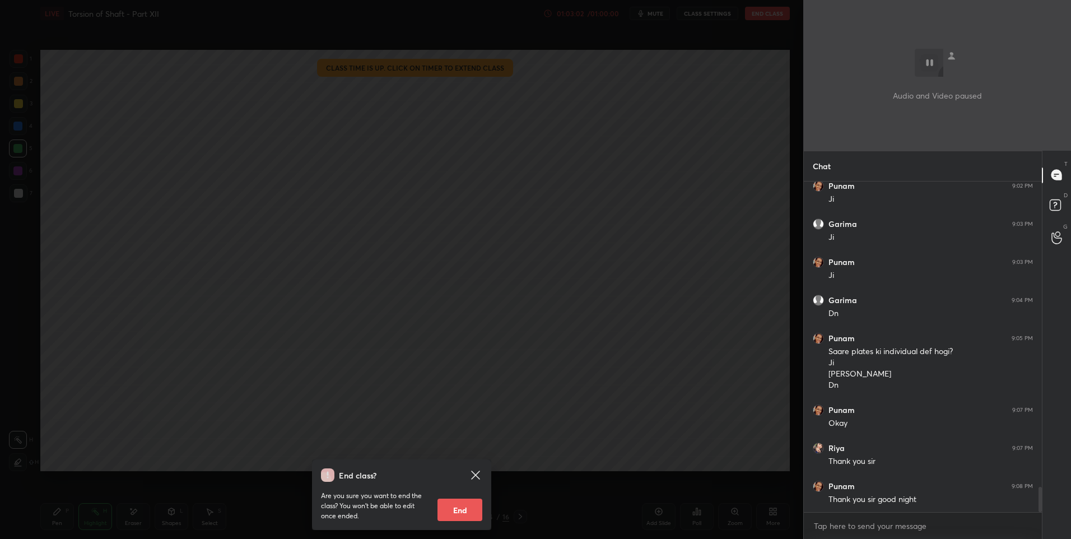
scroll to position [3991, 0]
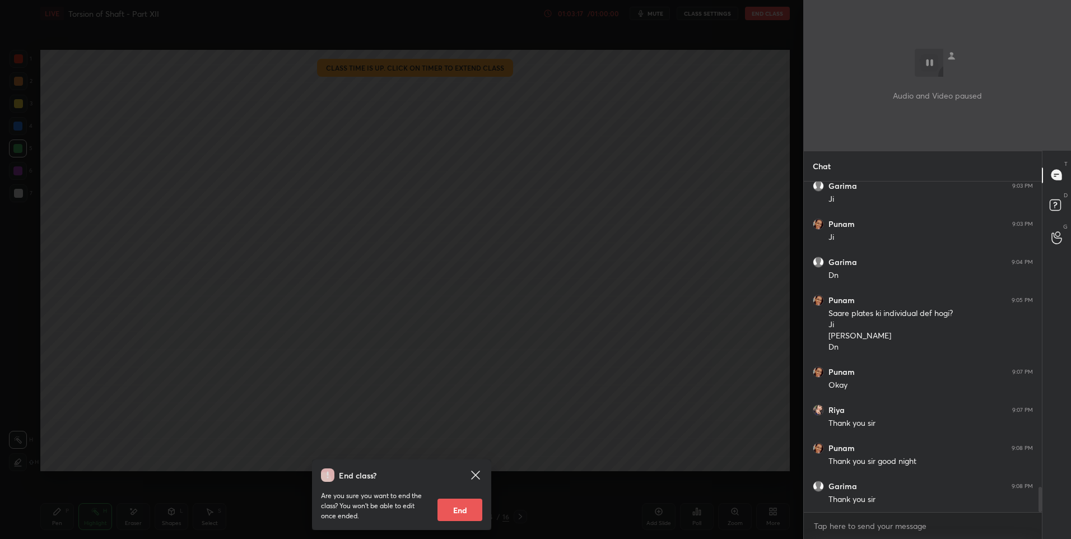
click at [465, 501] on button "End" at bounding box center [460, 510] width 45 height 22
type textarea "x"
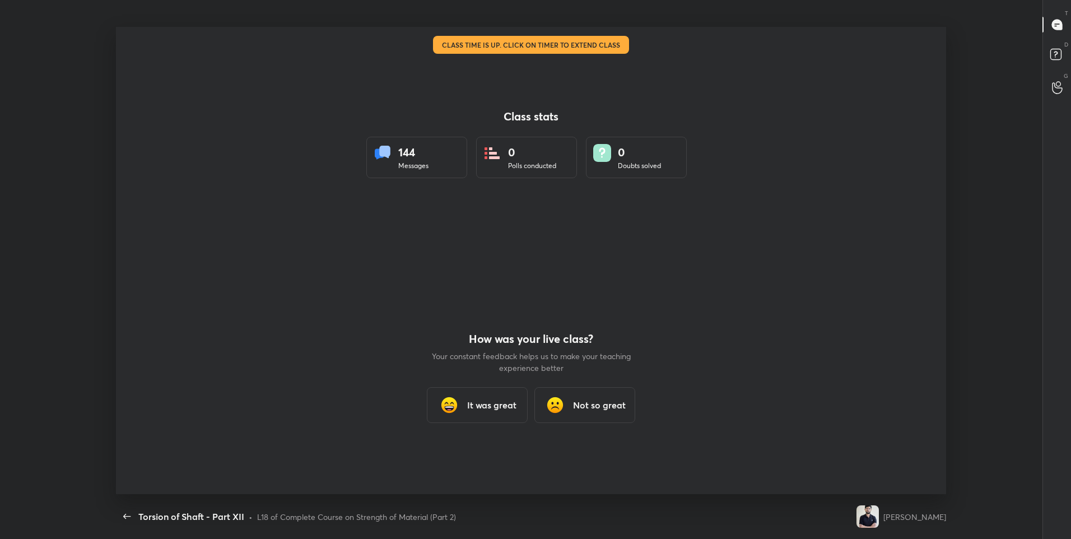
scroll to position [0, 0]
click at [482, 398] on div "It was great" at bounding box center [477, 405] width 101 height 36
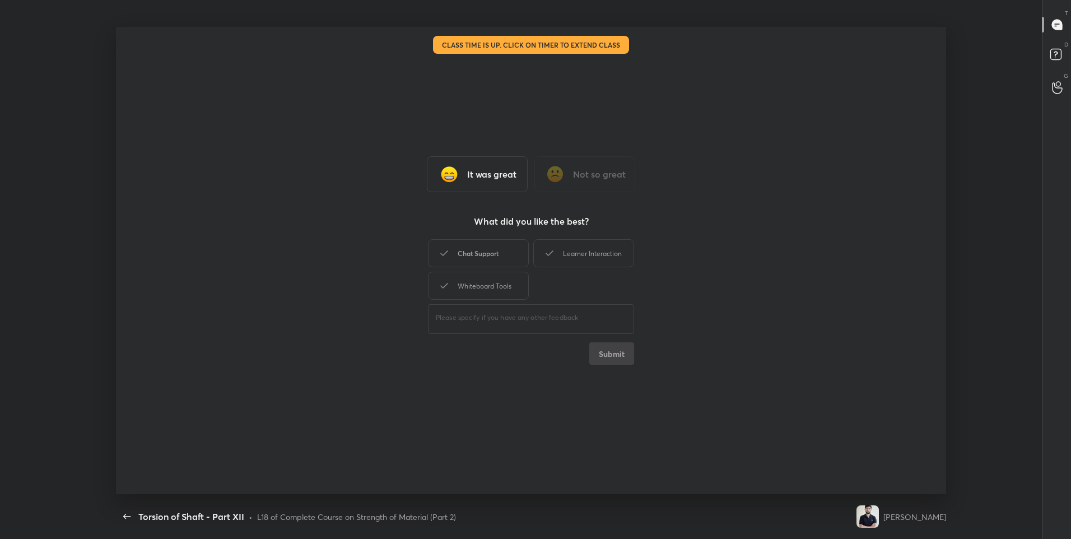
drag, startPoint x: 498, startPoint y: 242, endPoint x: 524, endPoint y: 245, distance: 26.1
click at [499, 242] on div "Chat Support" at bounding box center [478, 253] width 101 height 28
click at [572, 250] on div "Learner Interaction" at bounding box center [583, 253] width 101 height 28
click at [445, 285] on icon at bounding box center [443, 286] width 7 height 6
click at [610, 353] on button "Submit" at bounding box center [611, 353] width 45 height 22
